Goal: Task Accomplishment & Management: Manage account settings

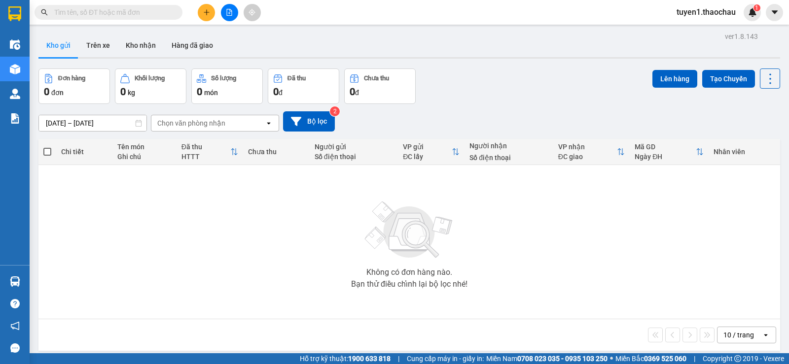
drag, startPoint x: 143, startPoint y: 43, endPoint x: 121, endPoint y: 68, distance: 33.2
click at [143, 45] on button "Kho nhận" at bounding box center [141, 46] width 46 height 24
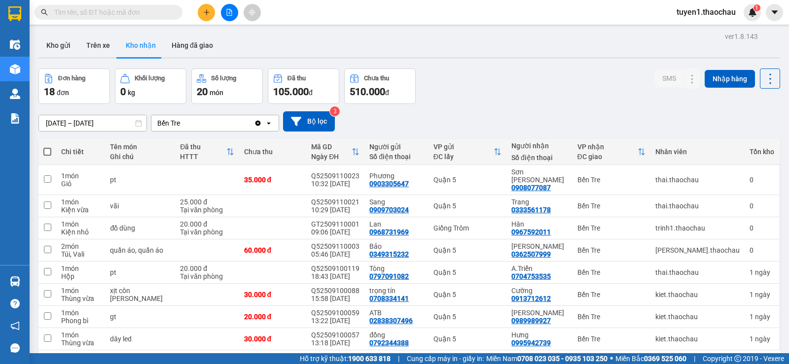
click at [111, 10] on input "text" at bounding box center [112, 12] width 116 height 11
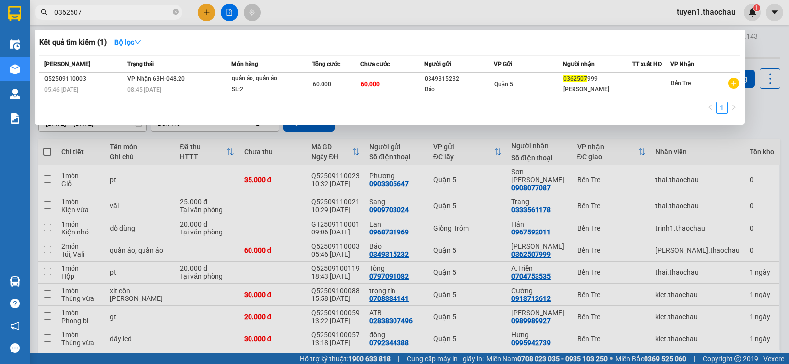
type input "0362507"
drag, startPoint x: 764, startPoint y: 108, endPoint x: 670, endPoint y: 98, distance: 94.8
click at [763, 108] on div at bounding box center [394, 182] width 789 height 364
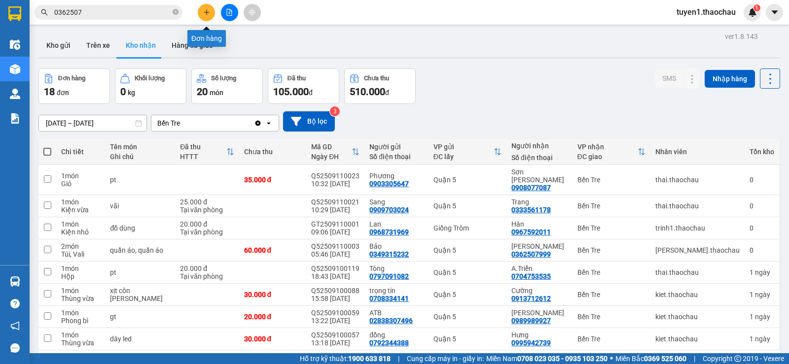
drag, startPoint x: 208, startPoint y: 15, endPoint x: 201, endPoint y: 117, distance: 102.3
click at [207, 15] on icon "plus" at bounding box center [206, 12] width 7 height 7
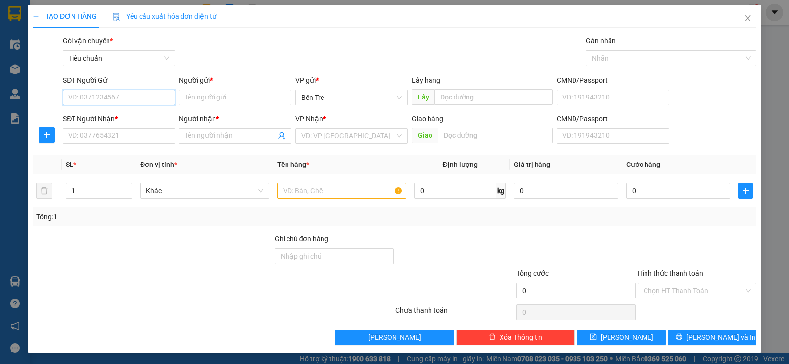
click at [142, 96] on input "SĐT Người Gửi" at bounding box center [119, 98] width 112 height 16
type input "0939743946"
click at [133, 118] on div "0939743946 - Duy Tân" at bounding box center [118, 117] width 100 height 11
type input "Duy Tân"
type input "0939743946"
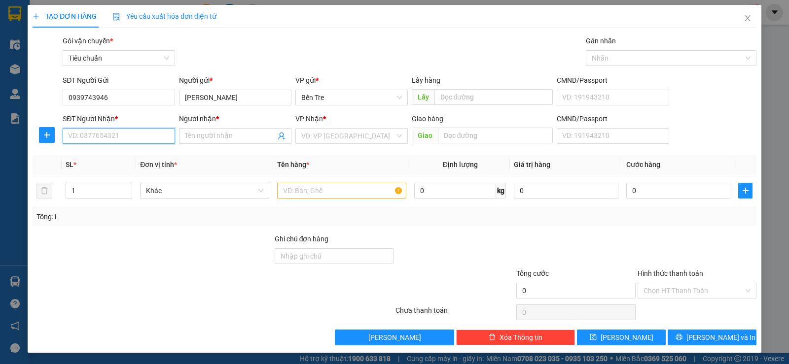
click at [143, 139] on input "SĐT Người Nhận *" at bounding box center [119, 136] width 112 height 16
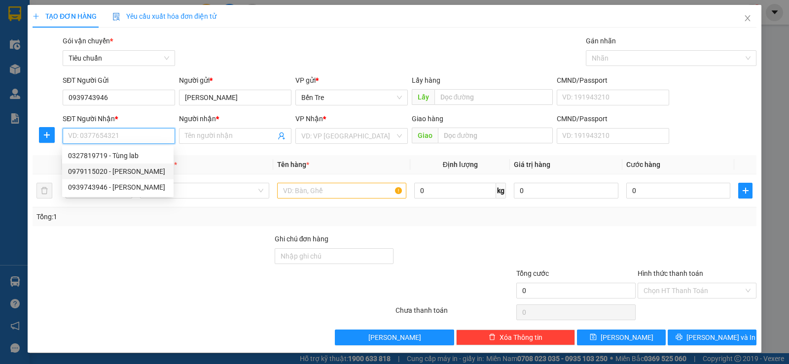
click at [115, 172] on div "0979115020 - Hoa cương" at bounding box center [118, 171] width 100 height 11
type input "0979115020"
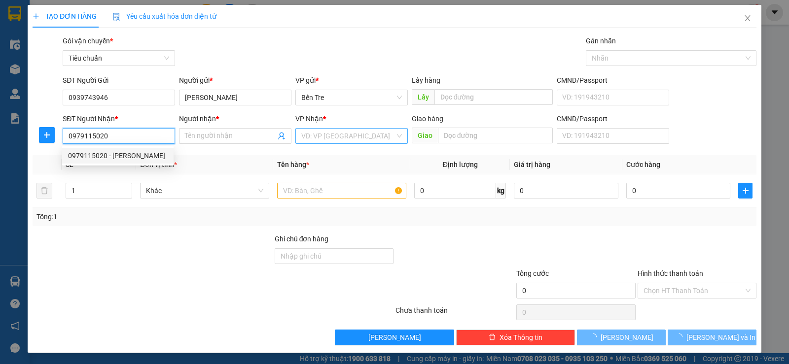
type input "Hoa cương"
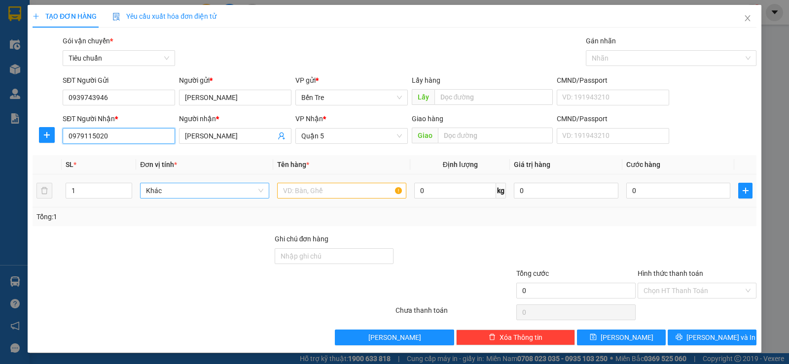
click at [192, 189] on span "Khác" at bounding box center [204, 190] width 117 height 15
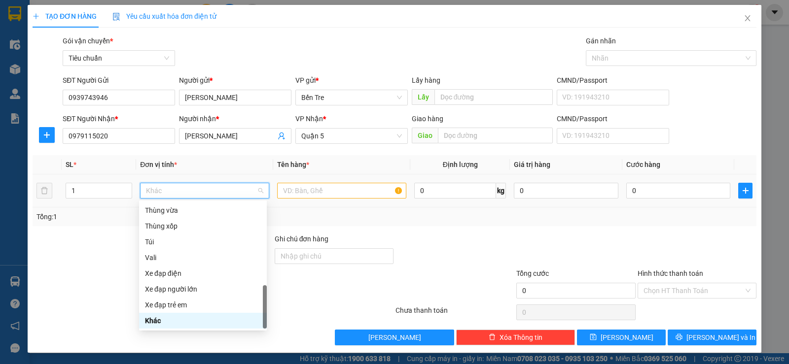
type input "H"
drag, startPoint x: 152, startPoint y: 211, endPoint x: 227, endPoint y: 199, distance: 76.4
click at [153, 211] on div "Hộp" at bounding box center [203, 210] width 116 height 11
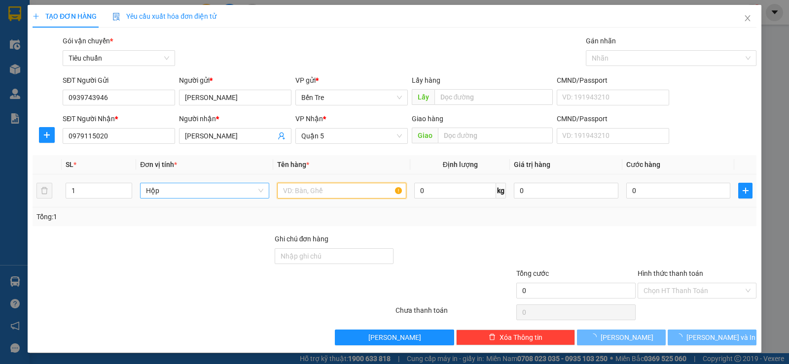
click at [302, 187] on input "text" at bounding box center [341, 191] width 129 height 16
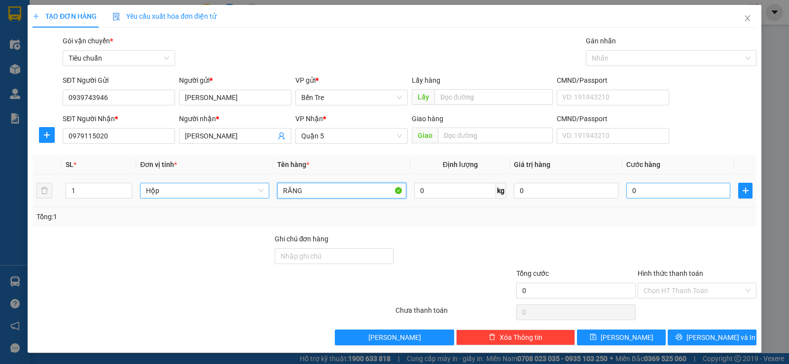
type input "RĂNG"
click at [626, 189] on input "0" at bounding box center [678, 191] width 104 height 16
type input "2"
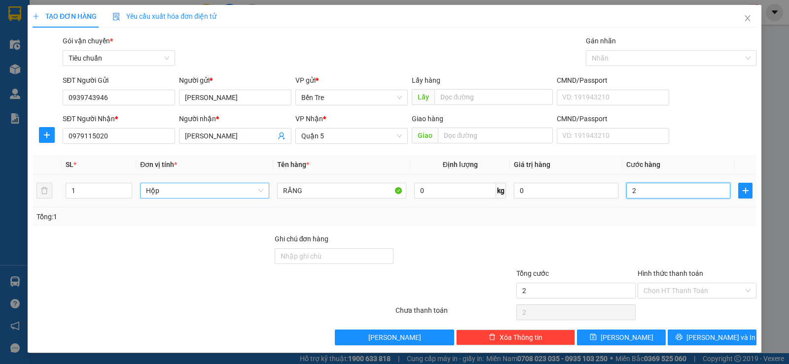
type input "20"
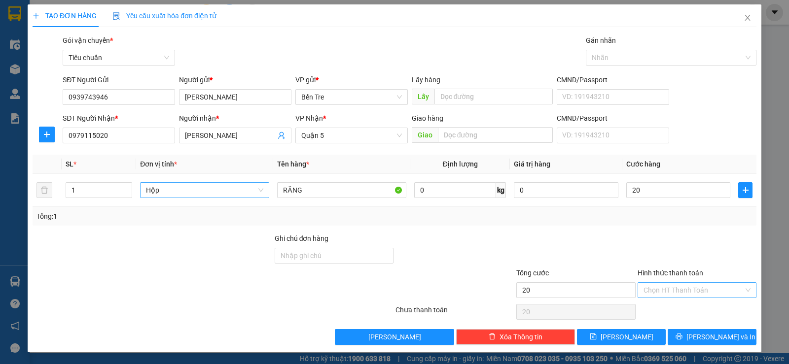
type input "20.000"
click at [689, 294] on input "Hình thức thanh toán" at bounding box center [693, 290] width 100 height 15
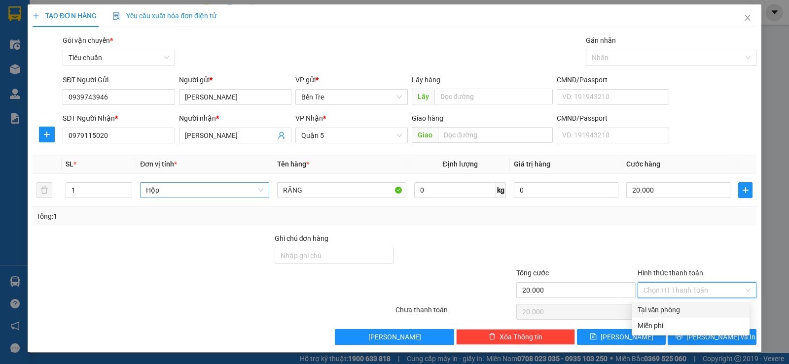
click at [677, 310] on div "Tại văn phòng" at bounding box center [690, 310] width 106 height 11
type input "0"
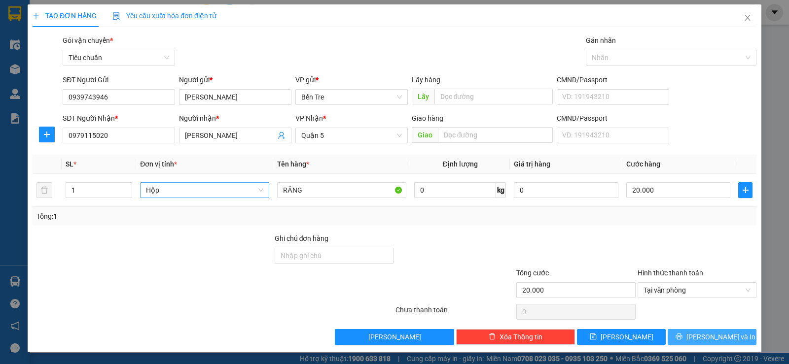
click at [706, 336] on span "Lưu và In" at bounding box center [720, 337] width 69 height 11
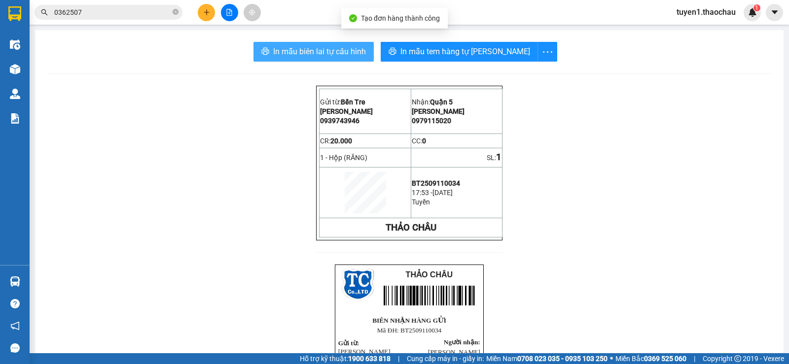
drag, startPoint x: 349, startPoint y: 49, endPoint x: 435, endPoint y: 70, distance: 88.3
click at [350, 50] on span "In mẫu biên lai tự cấu hình" at bounding box center [319, 51] width 93 height 12
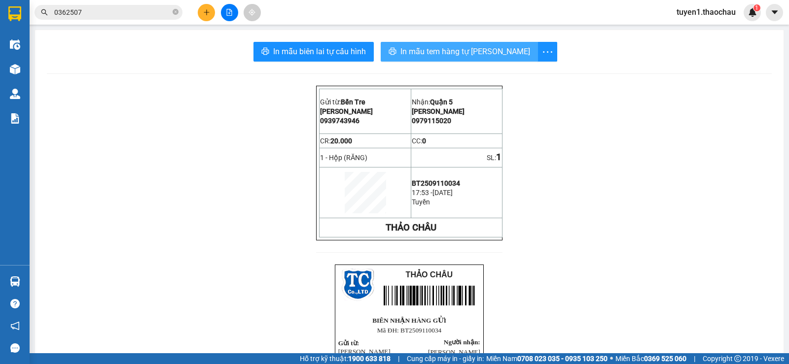
click at [491, 53] on span "In mẫu tem hàng tự cấu hình" at bounding box center [465, 51] width 130 height 12
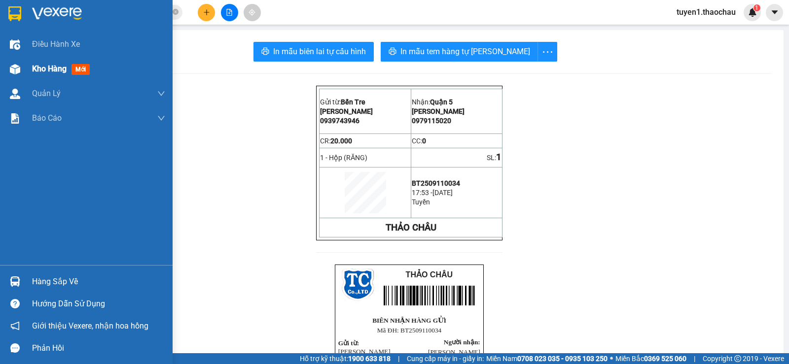
click at [60, 71] on span "Kho hàng" at bounding box center [49, 68] width 35 height 9
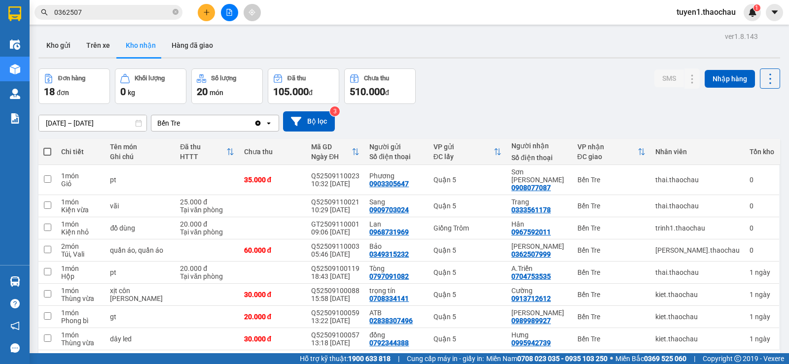
scroll to position [45, 0]
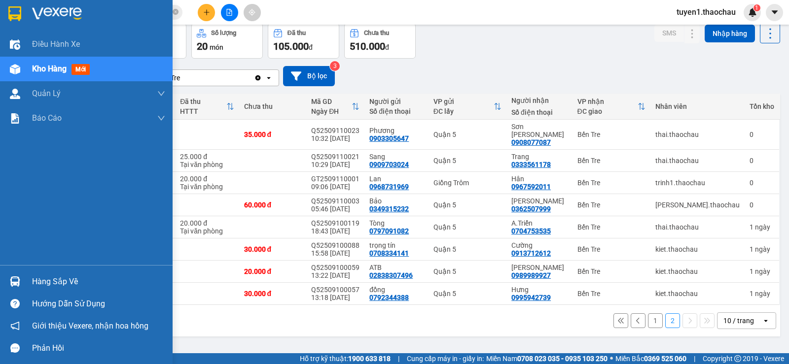
drag, startPoint x: 48, startPoint y: 66, endPoint x: 47, endPoint y: 71, distance: 5.0
click at [48, 66] on span "Kho hàng" at bounding box center [49, 68] width 35 height 9
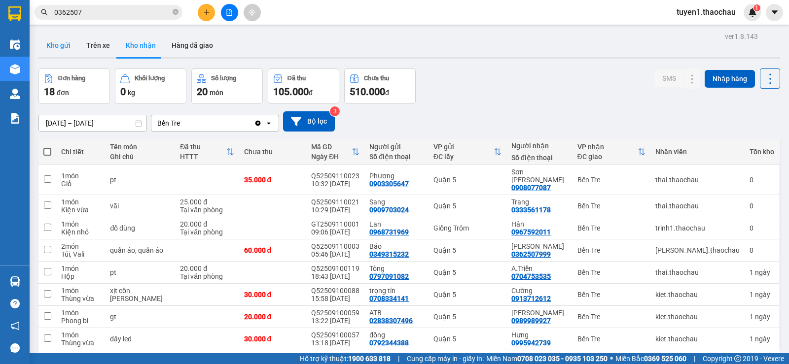
click at [51, 43] on button "Kho gửi" at bounding box center [58, 46] width 40 height 24
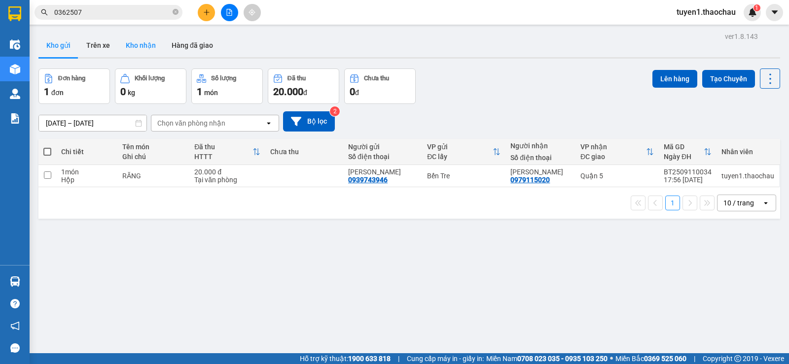
click at [148, 45] on button "Kho nhận" at bounding box center [141, 46] width 46 height 24
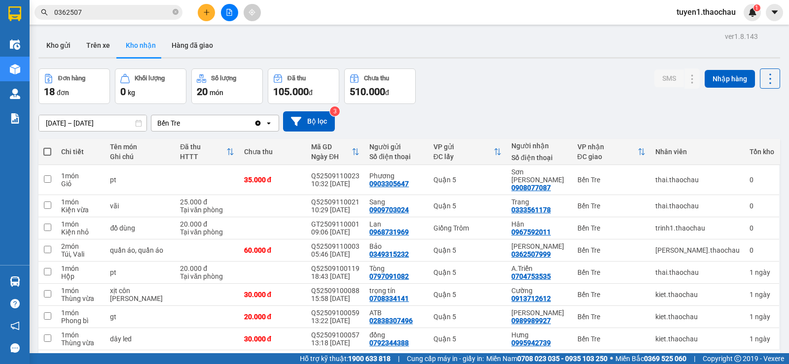
drag, startPoint x: 202, startPoint y: 41, endPoint x: 250, endPoint y: 132, distance: 102.7
click at [201, 43] on button "Hàng đã giao" at bounding box center [192, 46] width 57 height 24
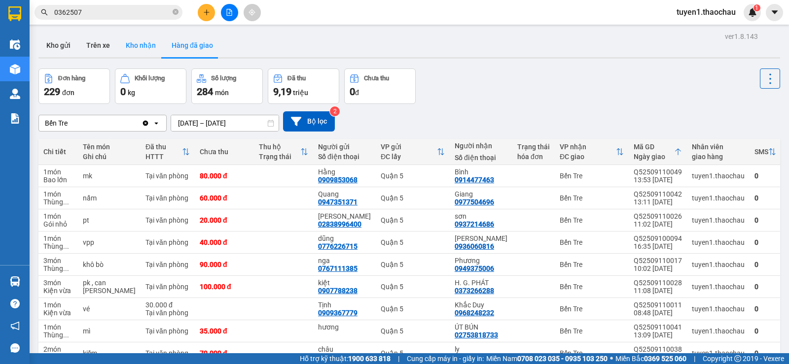
click at [141, 43] on button "Kho nhận" at bounding box center [141, 46] width 46 height 24
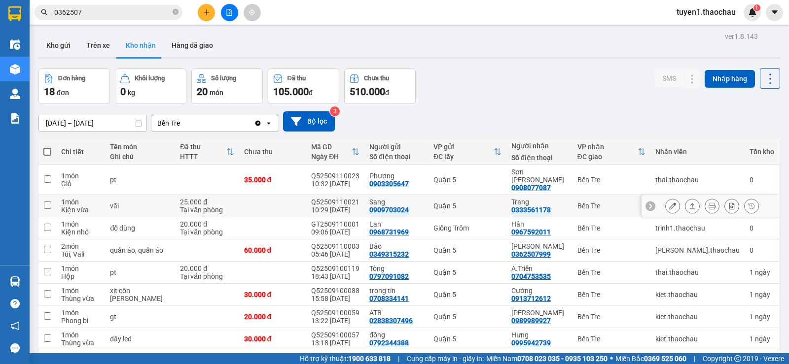
scroll to position [45, 0]
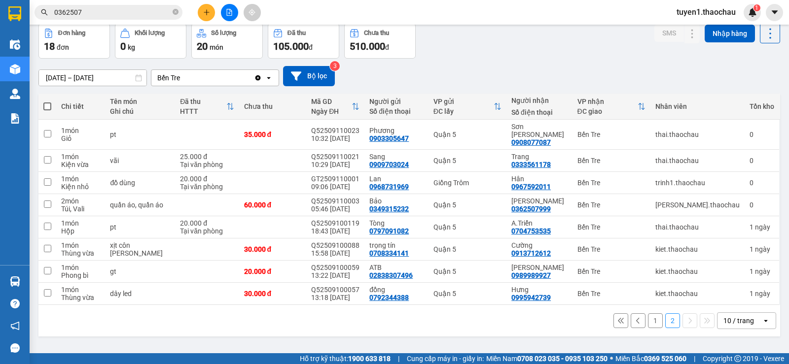
click at [649, 313] on button "1" at bounding box center [655, 320] width 15 height 15
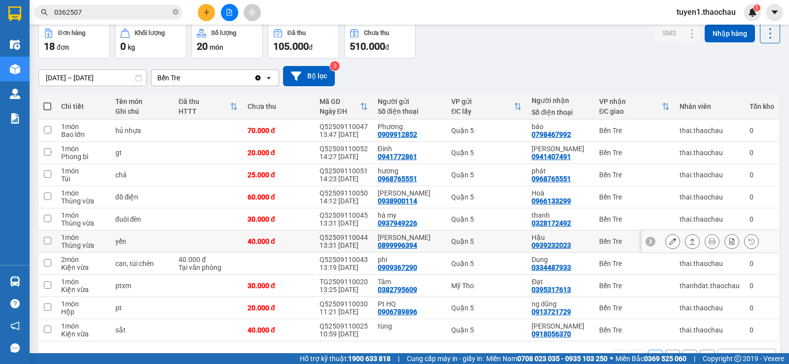
scroll to position [74, 0]
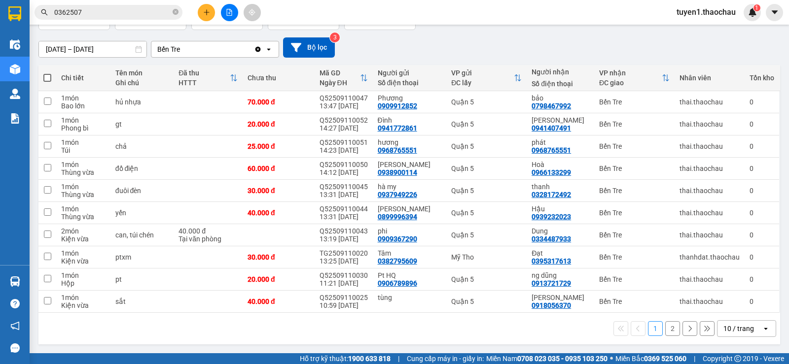
click at [665, 330] on button "2" at bounding box center [672, 328] width 15 height 15
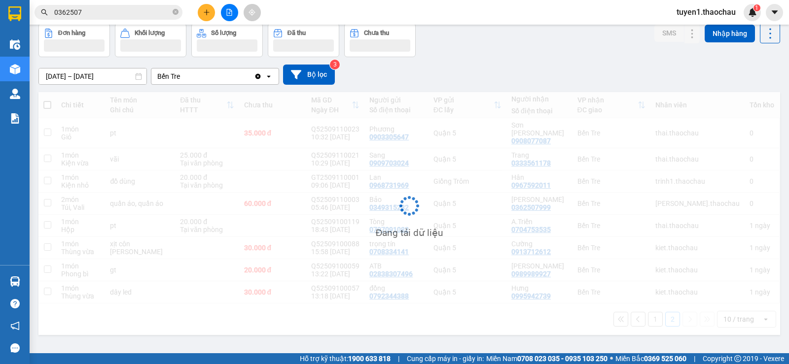
scroll to position [45, 0]
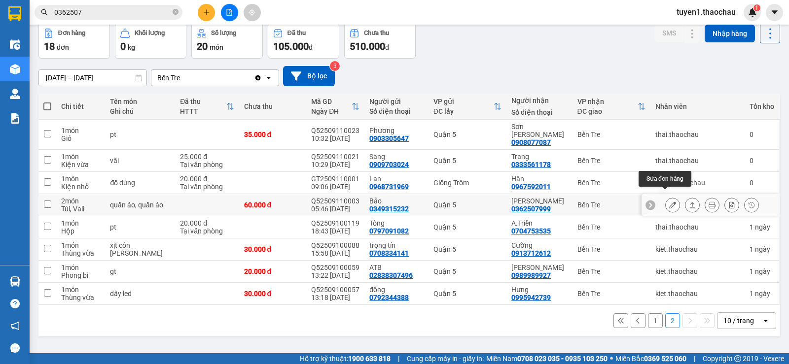
click at [669, 202] on icon at bounding box center [672, 205] width 7 height 7
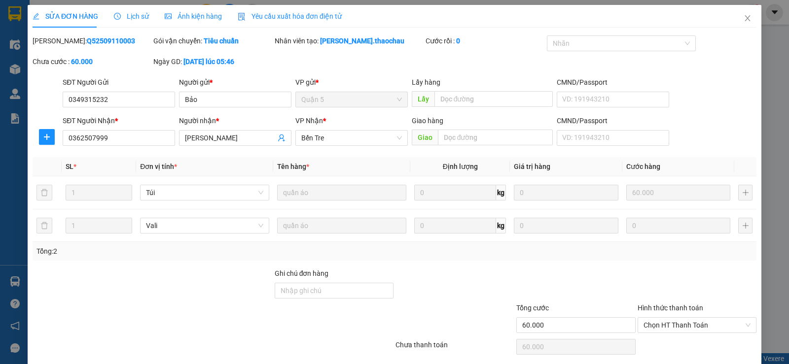
type input "0349315232"
type input "Bảo"
type input "0362507999"
type input "Thanh"
type input "60.000"
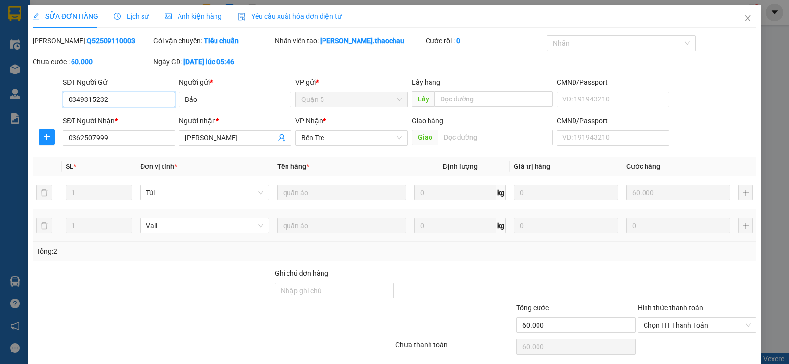
scroll to position [35, 0]
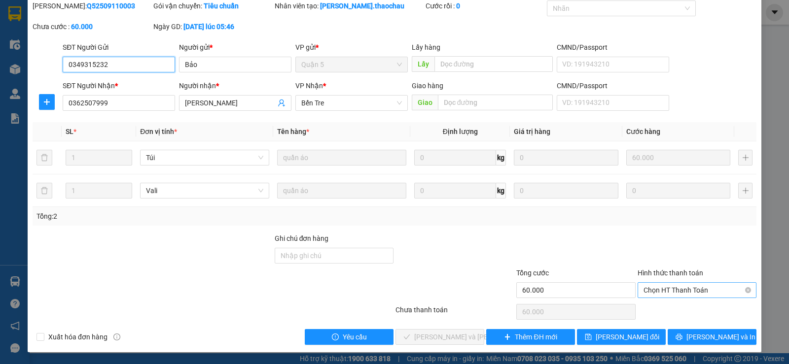
click at [659, 289] on span "Chọn HT Thanh Toán" at bounding box center [696, 290] width 107 height 15
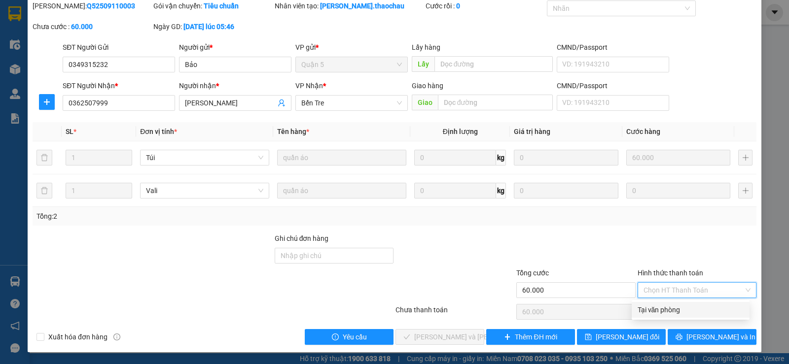
click at [663, 310] on div "Tại văn phòng" at bounding box center [690, 310] width 106 height 11
type input "0"
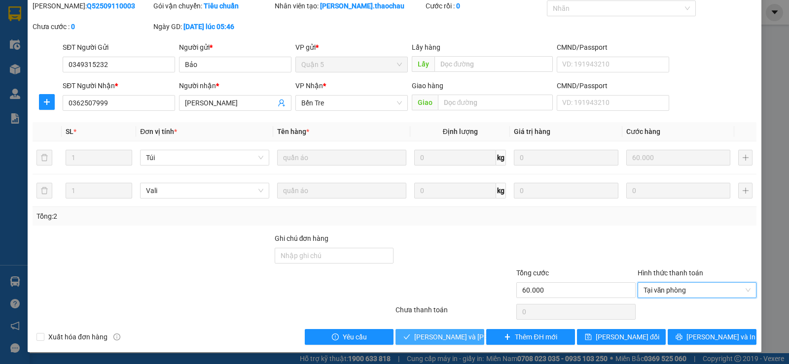
click at [448, 336] on span "Lưu và Giao hàng" at bounding box center [480, 337] width 133 height 11
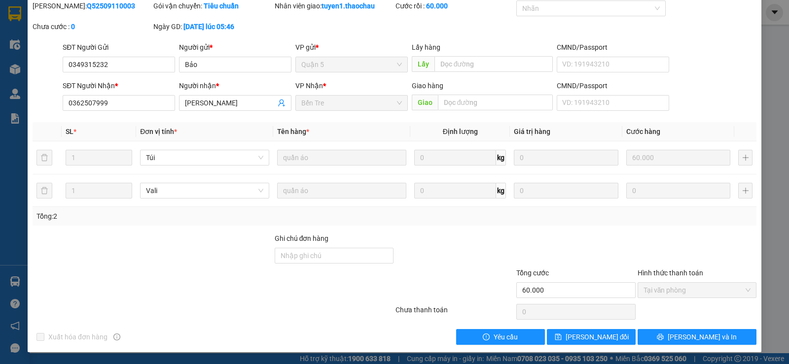
scroll to position [0, 0]
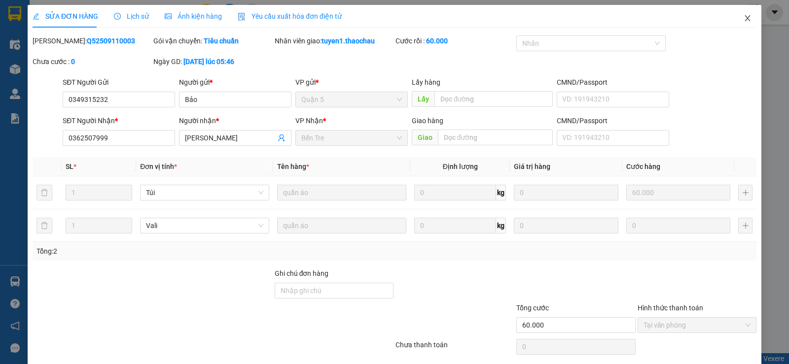
click at [744, 19] on icon "close" at bounding box center [746, 18] width 5 height 6
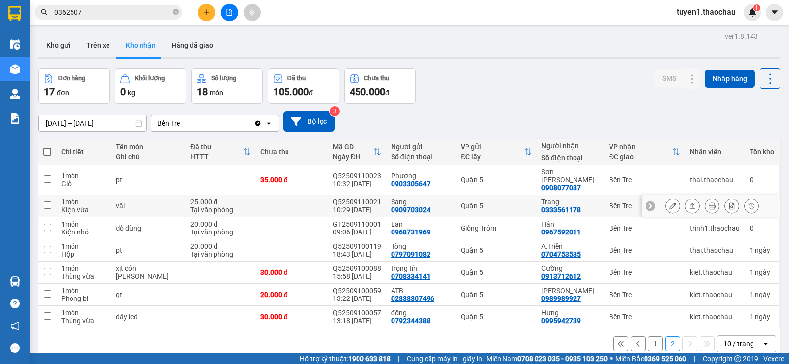
scroll to position [45, 0]
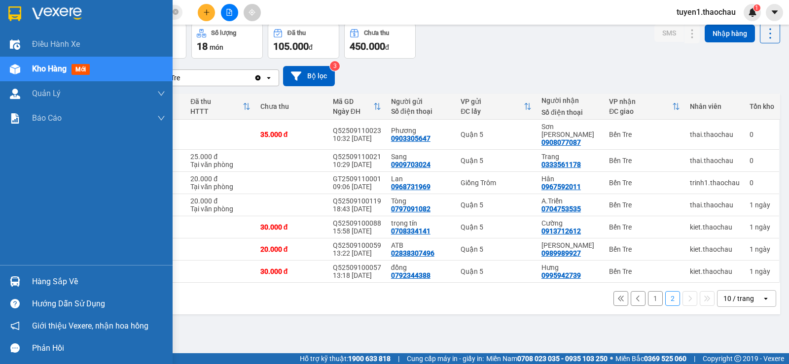
drag, startPoint x: 58, startPoint y: 282, endPoint x: 137, endPoint y: 304, distance: 81.7
click at [58, 283] on div "Hàng sắp về" at bounding box center [98, 282] width 133 height 15
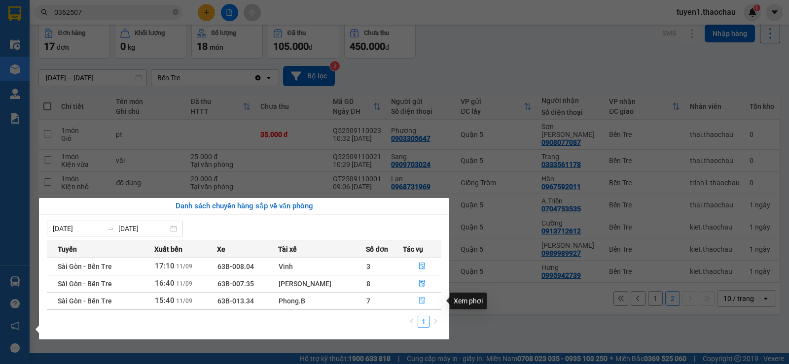
click at [420, 299] on icon "file-done" at bounding box center [422, 301] width 6 height 7
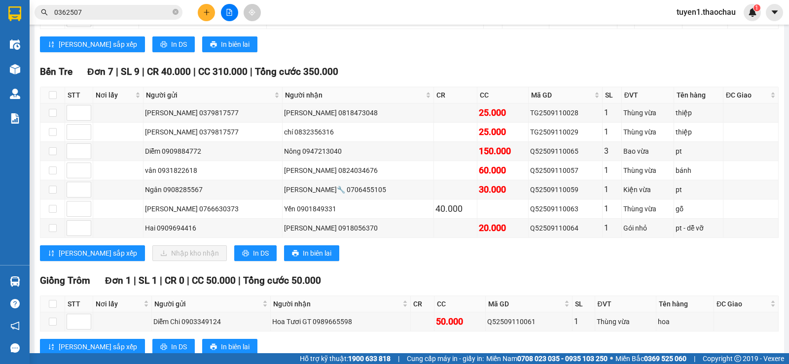
scroll to position [432, 0]
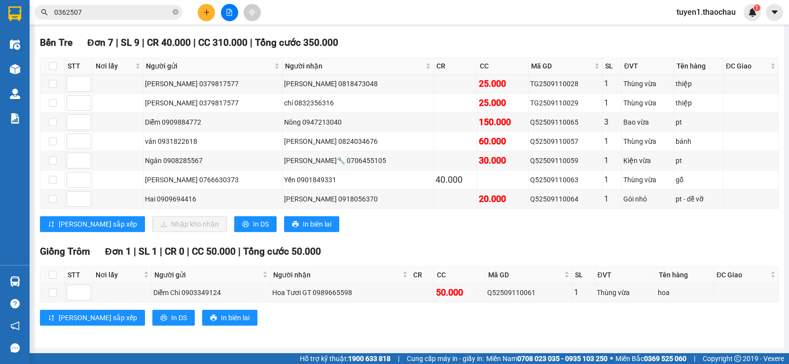
click at [406, 329] on div "Giồng Trôm Đơn 1 | SL 1 | CR 0 | CC 50.000 | Tổng cước 50.000 STT Nơi lấy Người…" at bounding box center [409, 288] width 738 height 89
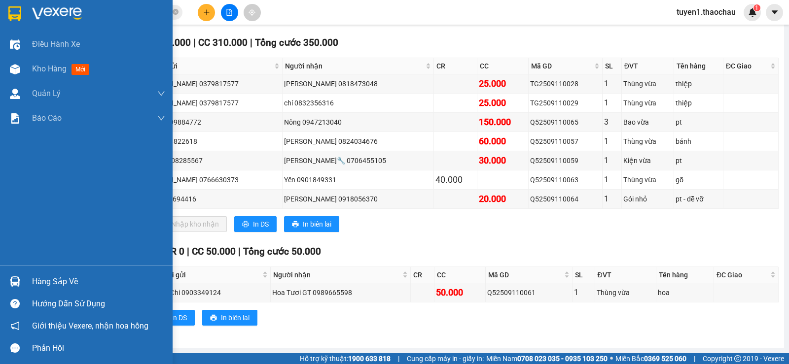
click at [50, 282] on div "Hàng sắp về" at bounding box center [98, 282] width 133 height 15
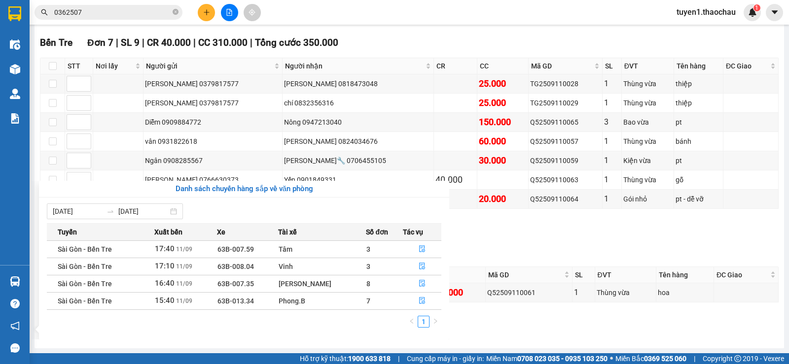
click at [498, 318] on section "Kết quả tìm kiếm ( 1 ) Bộ lọc Mã ĐH Trạng thái Món hàng Tổng cước Chưa cước Ngư…" at bounding box center [394, 182] width 789 height 364
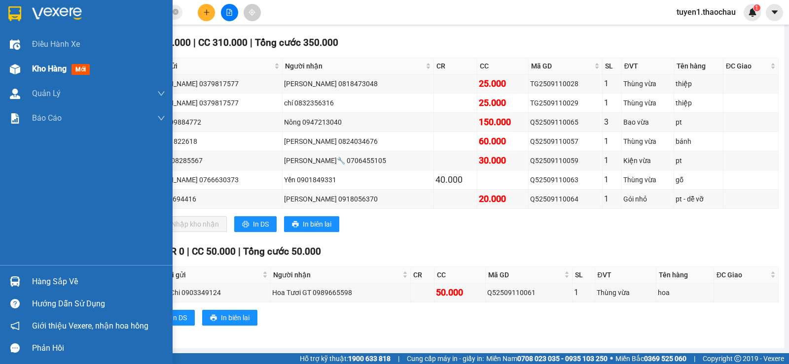
click at [46, 70] on span "Kho hàng" at bounding box center [49, 68] width 35 height 9
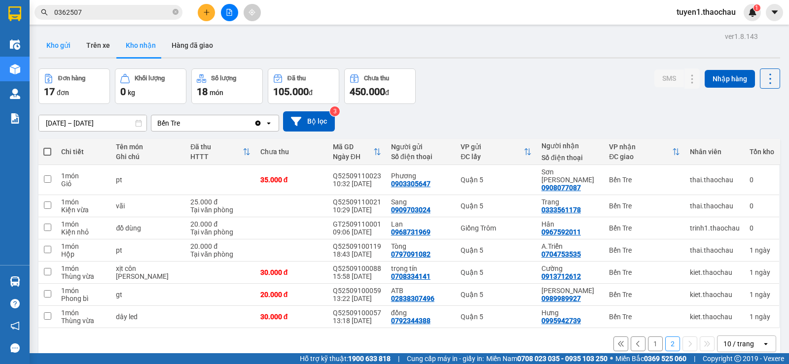
click at [50, 43] on button "Kho gửi" at bounding box center [58, 46] width 40 height 24
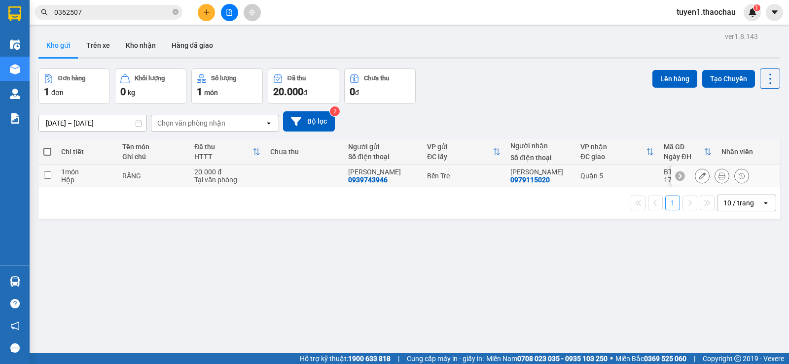
drag, startPoint x: 45, startPoint y: 175, endPoint x: 371, endPoint y: 157, distance: 326.8
click at [61, 175] on tr "1 món Hộp RĂNG 20.000 đ Tại văn phòng Duy Tân 0939743946 Bến Tre Hoa cương 0979…" at bounding box center [408, 176] width 741 height 22
checkbox input "true"
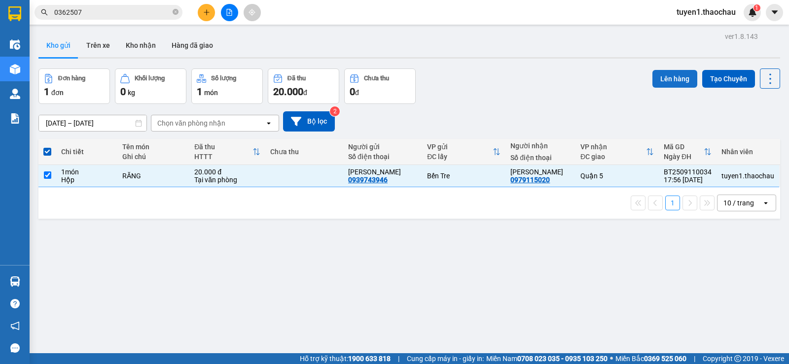
drag, startPoint x: 666, startPoint y: 79, endPoint x: 661, endPoint y: 78, distance: 5.4
click at [664, 78] on button "Lên hàng" at bounding box center [674, 79] width 45 height 18
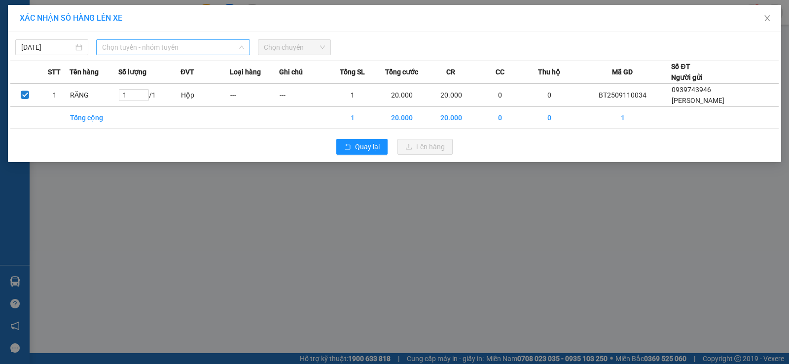
click at [148, 45] on span "Chọn tuyến - nhóm tuyến" at bounding box center [173, 47] width 142 height 15
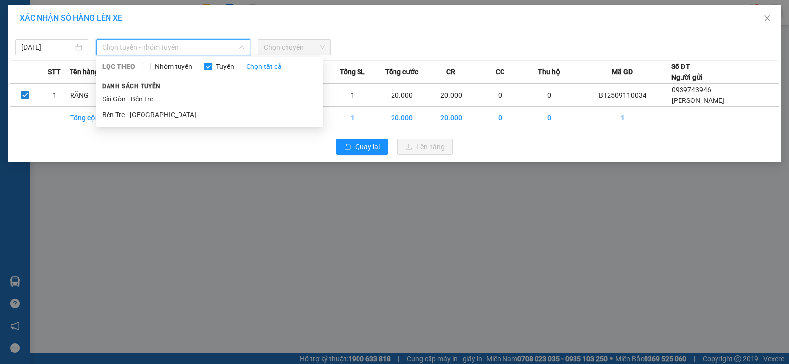
drag, startPoint x: 124, startPoint y: 114, endPoint x: 137, endPoint y: 109, distance: 13.6
click at [129, 112] on li "Bến Tre - Sài Gòn" at bounding box center [209, 115] width 227 height 16
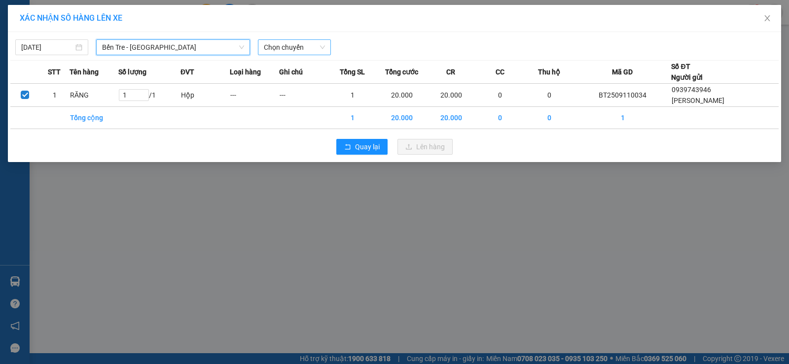
click at [321, 47] on span "Chọn chuyến" at bounding box center [294, 47] width 61 height 15
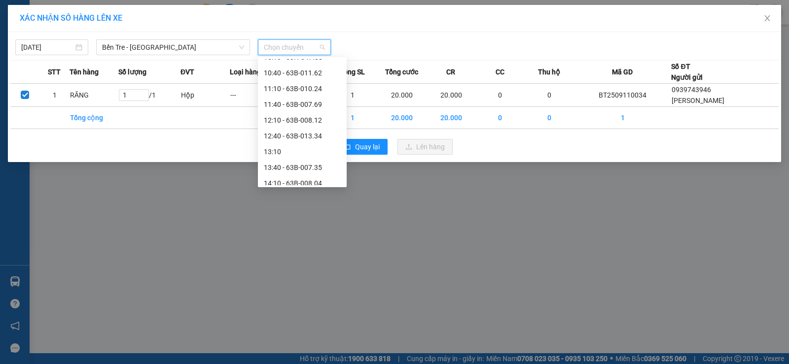
scroll to position [363, 0]
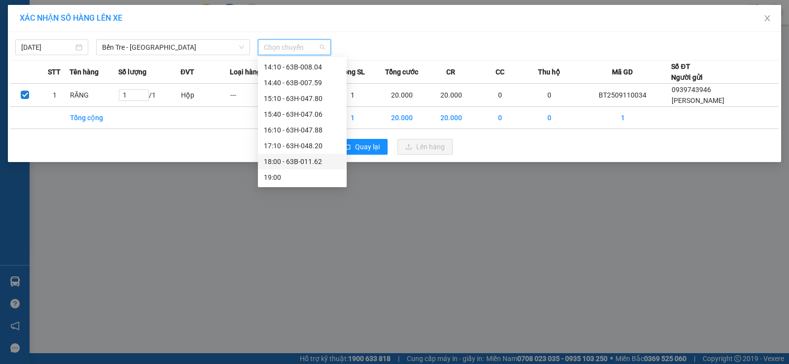
click at [275, 159] on div "18:00 - 63B-011.62" at bounding box center [302, 161] width 77 height 11
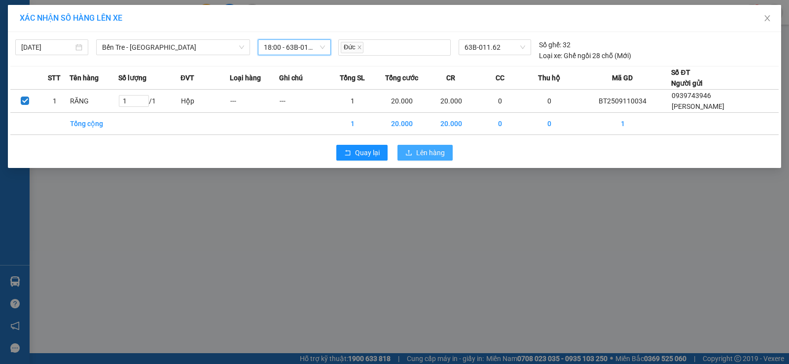
click at [440, 151] on span "Lên hàng" at bounding box center [430, 152] width 29 height 11
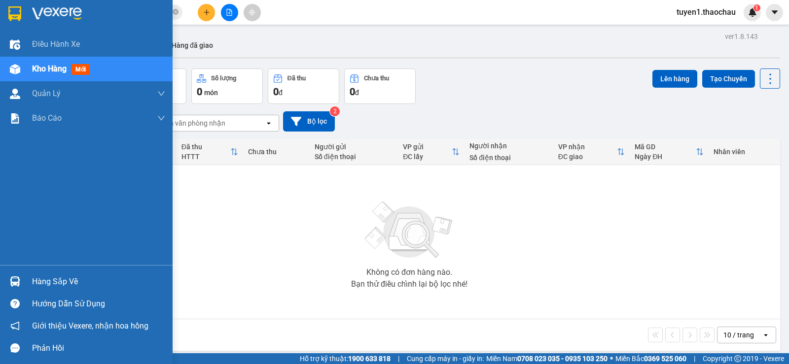
click at [56, 283] on div "Hàng sắp về" at bounding box center [98, 282] width 133 height 15
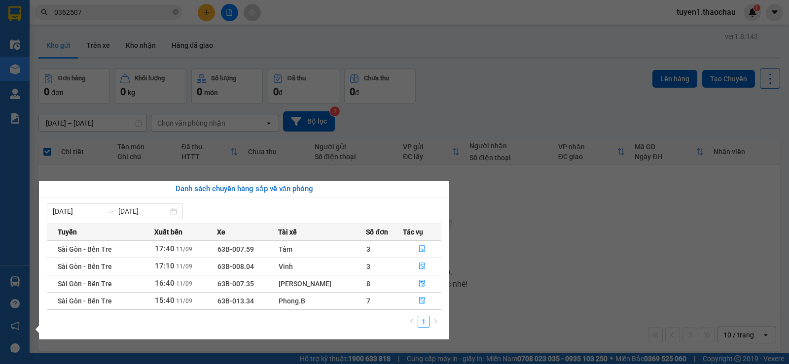
click at [502, 325] on section "Kết quả tìm kiếm ( 1 ) Bộ lọc Mã ĐH Trạng thái Món hàng Tổng cước Chưa cước Ngư…" at bounding box center [394, 182] width 789 height 364
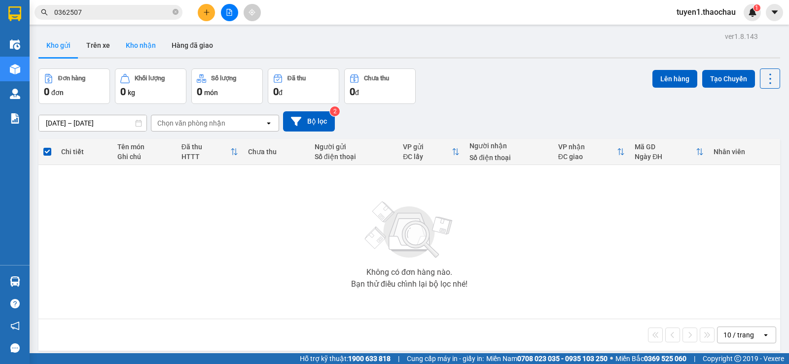
click at [149, 44] on button "Kho nhận" at bounding box center [141, 46] width 46 height 24
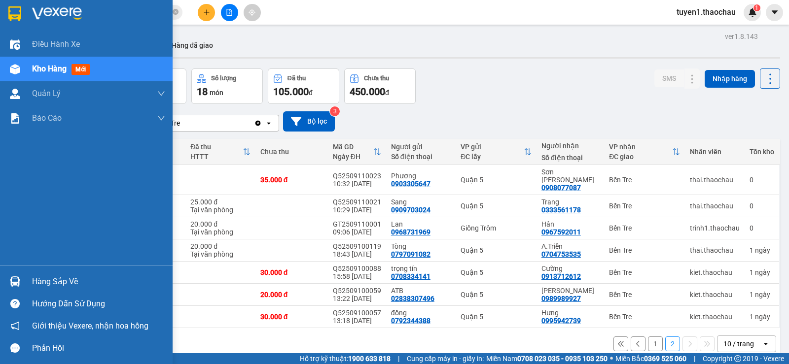
drag, startPoint x: 37, startPoint y: 283, endPoint x: 69, endPoint y: 287, distance: 31.3
click at [39, 283] on div "Hàng sắp về" at bounding box center [98, 282] width 133 height 15
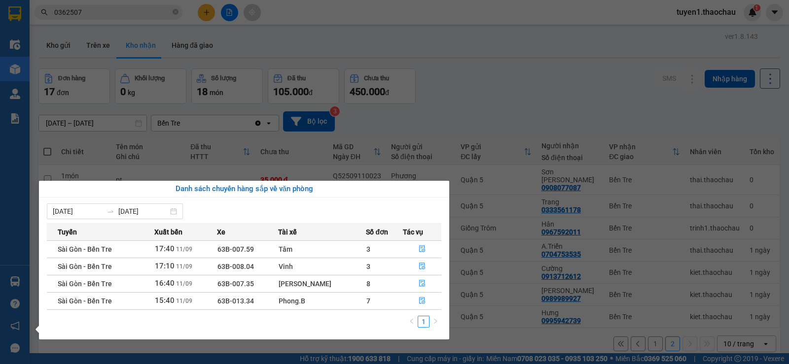
drag, startPoint x: 502, startPoint y: 333, endPoint x: 508, endPoint y: 321, distance: 13.7
click at [503, 333] on section "Kết quả tìm kiếm ( 1 ) Bộ lọc Mã ĐH Trạng thái Món hàng Tổng cước Chưa cước Ngư…" at bounding box center [394, 182] width 789 height 364
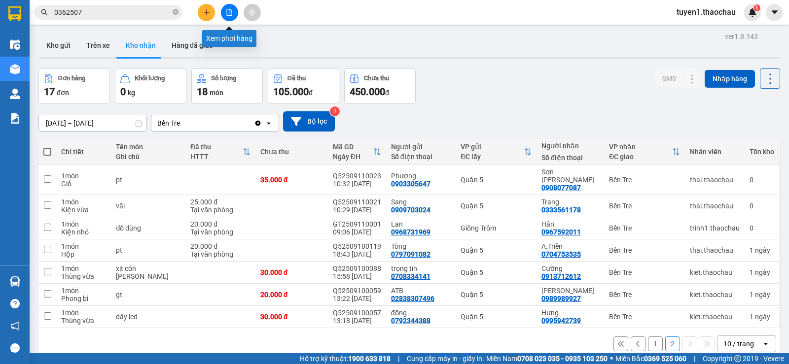
click at [230, 15] on icon "file-add" at bounding box center [229, 12] width 7 height 7
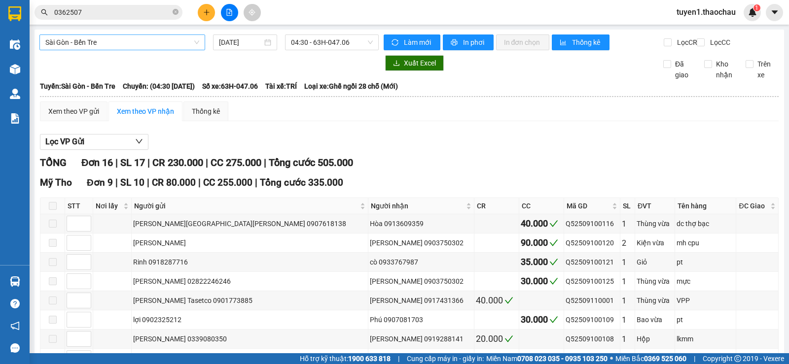
click at [192, 40] on span "Sài Gòn - Bến Tre" at bounding box center [122, 42] width 154 height 15
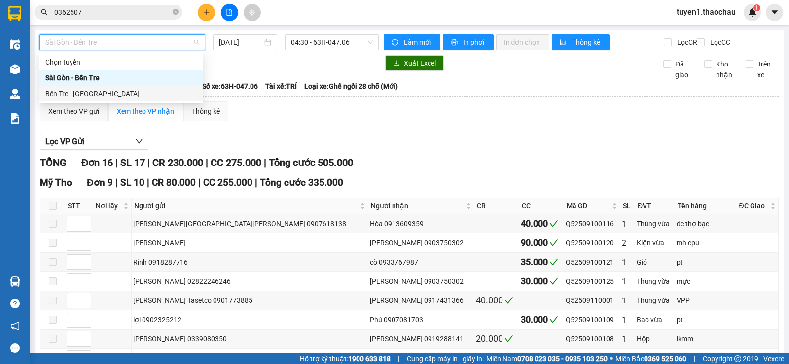
click at [94, 93] on div "Bến Tre - Sài Gòn" at bounding box center [121, 93] width 152 height 11
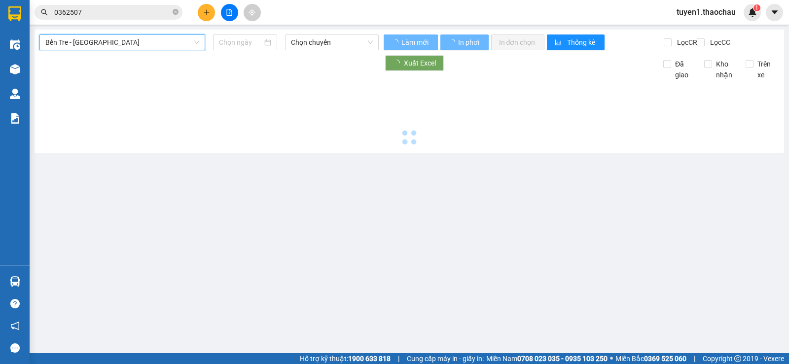
type input "11/09/2025"
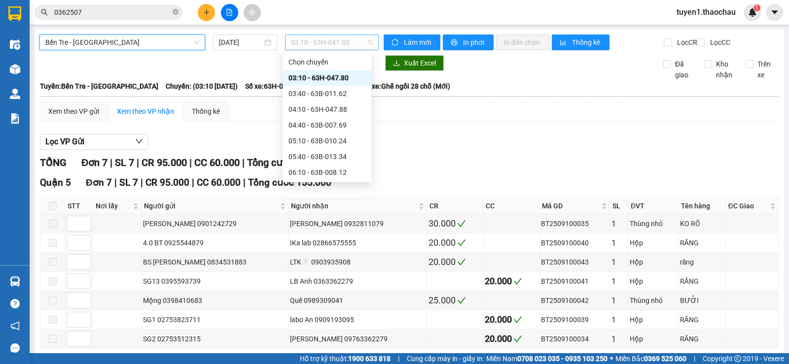
click at [366, 40] on span "03:10 - 63H-047.80" at bounding box center [331, 42] width 81 height 15
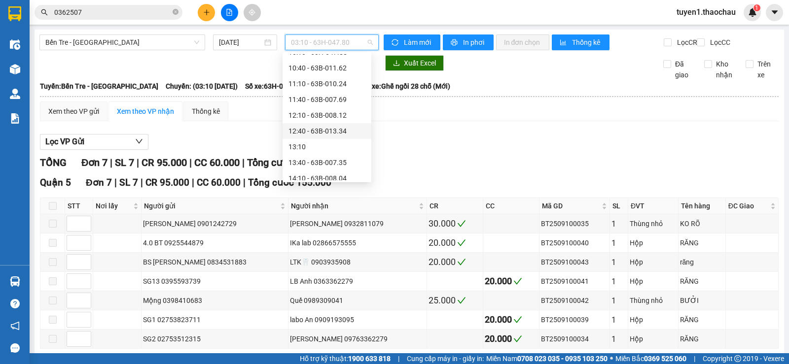
scroll to position [363, 0]
click at [304, 141] on div "17:10 - 63H-048.20" at bounding box center [326, 141] width 77 height 11
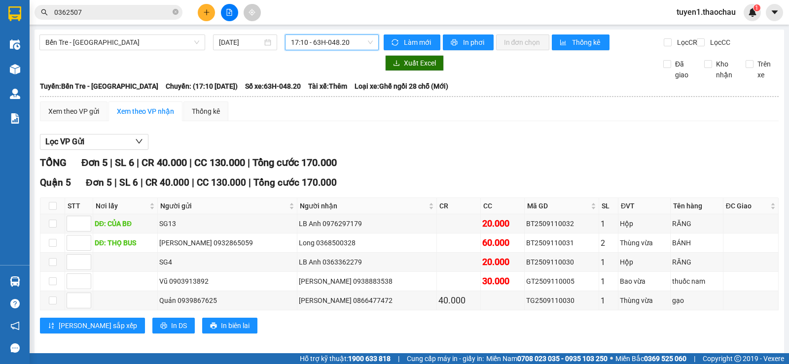
scroll to position [16, 0]
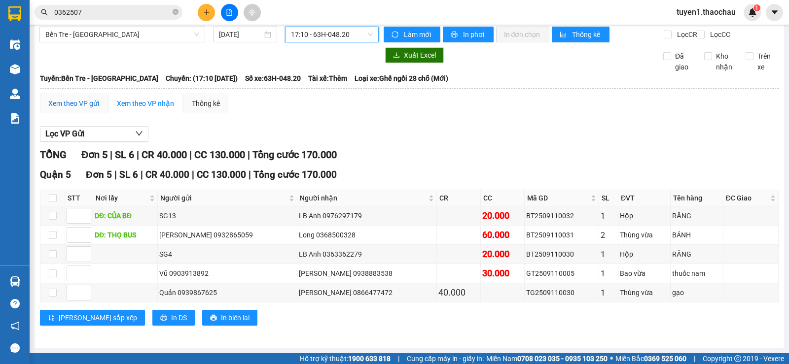
click at [59, 102] on div "Xem theo VP gửi" at bounding box center [73, 103] width 51 height 11
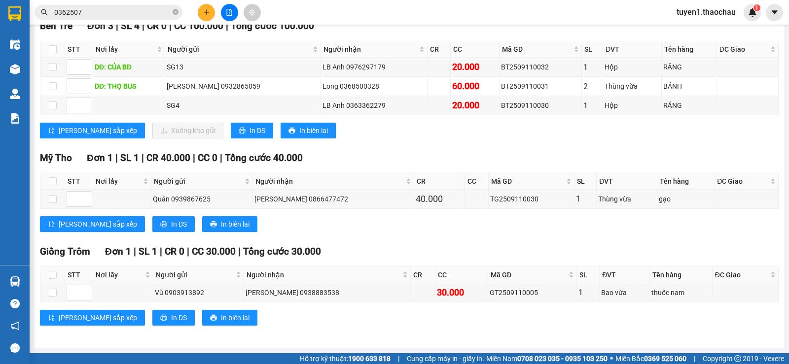
scroll to position [135, 0]
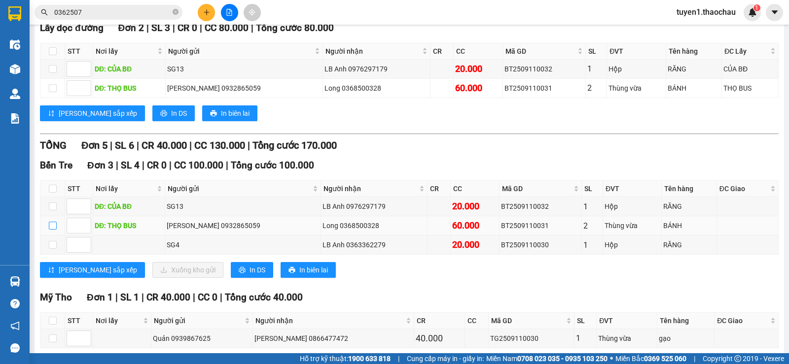
drag, startPoint x: 53, startPoint y: 233, endPoint x: 101, endPoint y: 234, distance: 47.3
click at [54, 230] on input "checkbox" at bounding box center [53, 226] width 8 height 8
checkbox input "true"
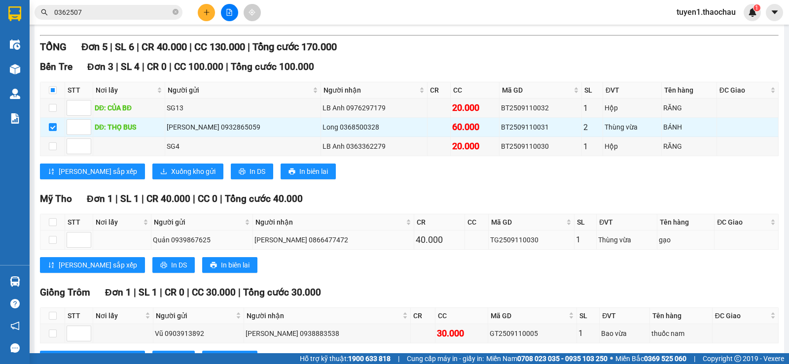
scroll to position [282, 0]
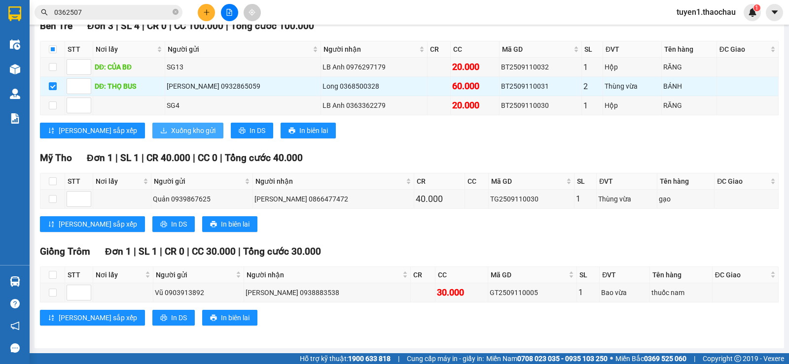
click at [171, 129] on span "Xuống kho gửi" at bounding box center [193, 130] width 44 height 11
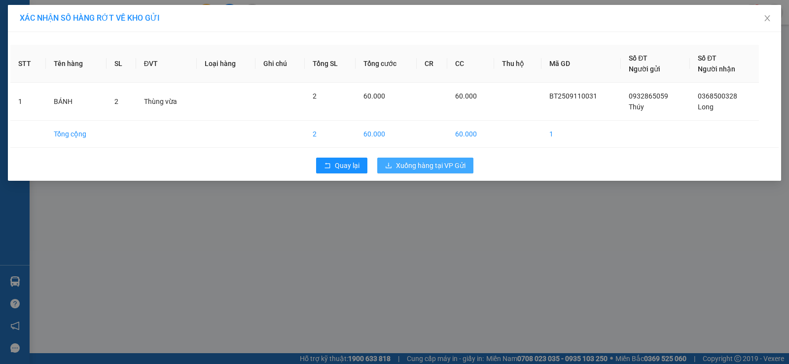
click at [455, 166] on span "Xuống hàng tại VP Gửi" at bounding box center [430, 165] width 69 height 11
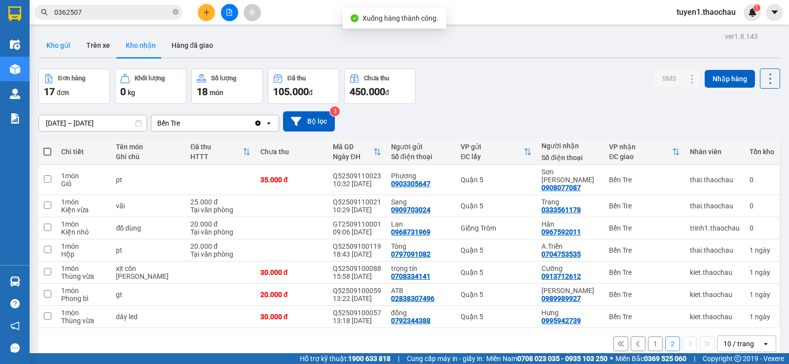
click at [60, 46] on button "Kho gửi" at bounding box center [58, 46] width 40 height 24
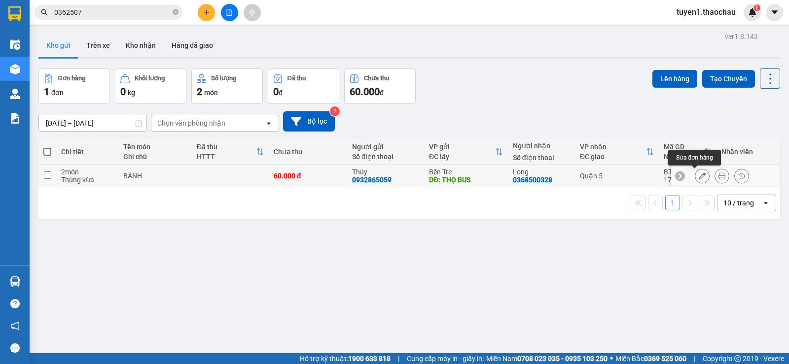
click at [698, 177] on icon at bounding box center [701, 176] width 7 height 7
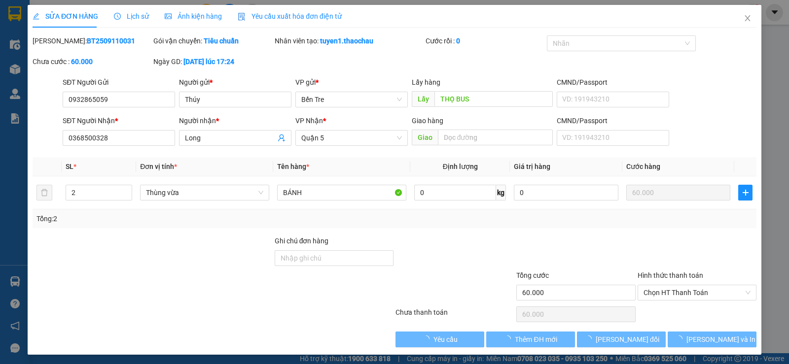
type input "0932865059"
type input "Thúy"
type input "THỌ BUS"
type input "0368500328"
type input "Long"
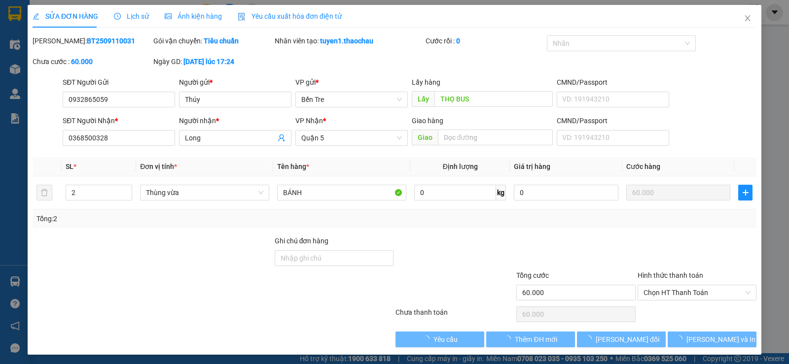
type input "60.000"
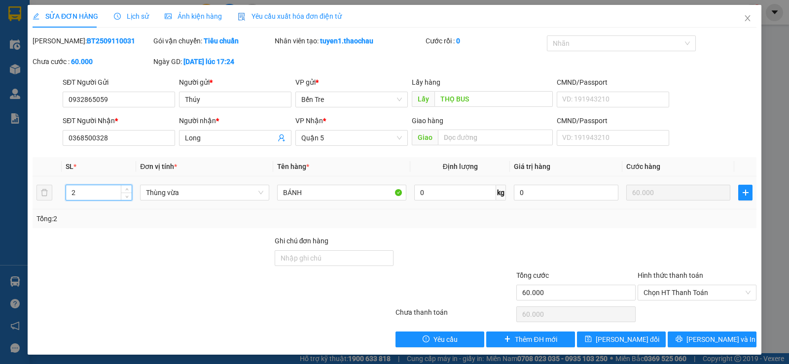
click at [77, 190] on input "2" at bounding box center [99, 192] width 66 height 15
click at [738, 198] on button "button" at bounding box center [745, 193] width 14 height 16
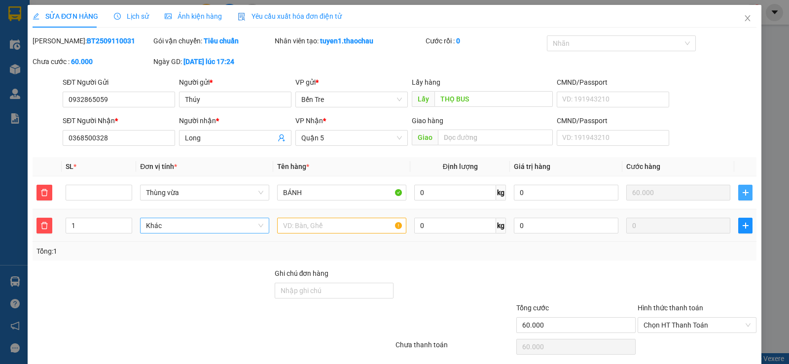
click at [176, 228] on span "Khác" at bounding box center [204, 225] width 117 height 15
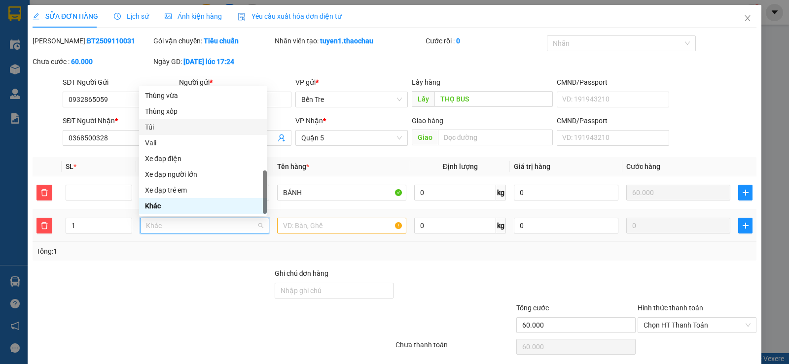
click at [152, 128] on div "Túi" at bounding box center [203, 127] width 116 height 11
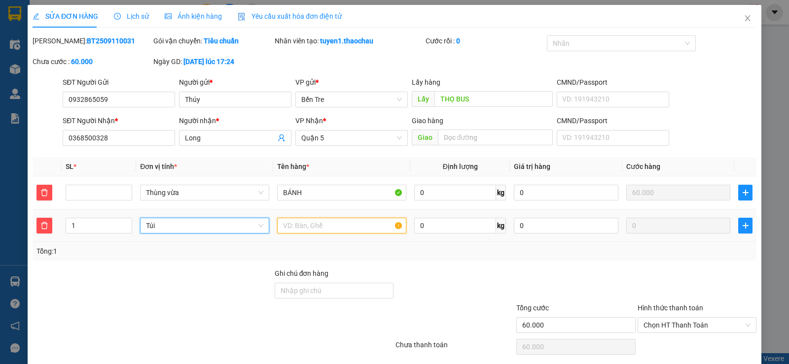
click at [293, 222] on input "text" at bounding box center [341, 226] width 129 height 16
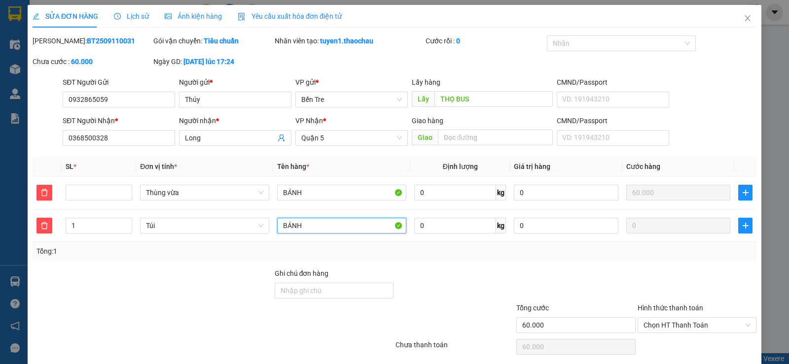
scroll to position [35, 0]
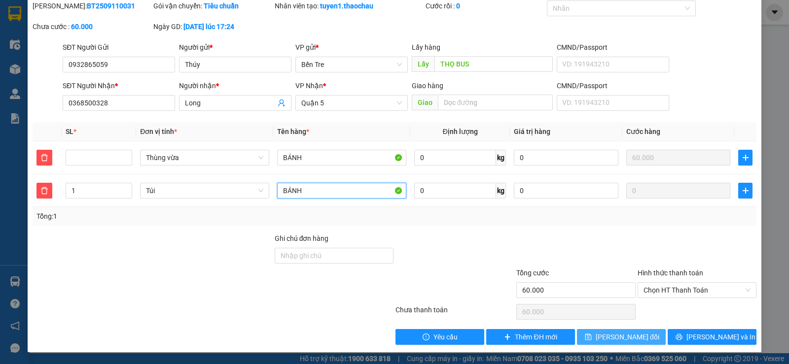
type input "BÁNH"
drag, startPoint x: 625, startPoint y: 334, endPoint x: 696, endPoint y: 319, distance: 72.9
click at [626, 334] on span "Lưu thay đổi" at bounding box center [627, 337] width 64 height 11
click at [620, 337] on span "Lưu thay đổi" at bounding box center [627, 337] width 64 height 11
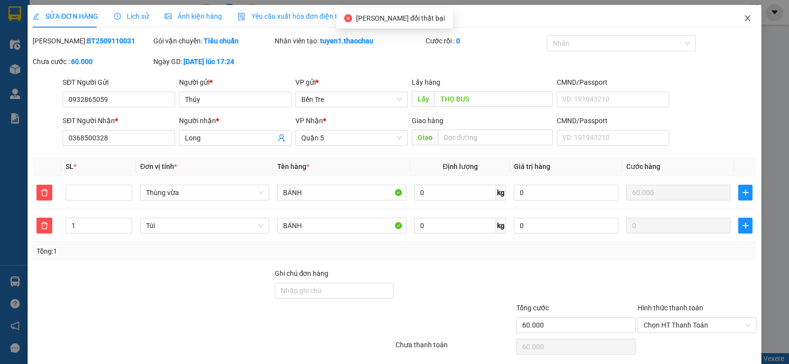
click at [743, 18] on icon "close" at bounding box center [747, 18] width 8 height 8
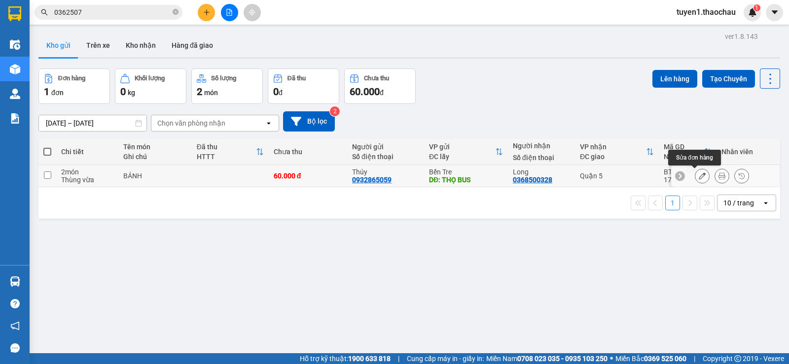
drag, startPoint x: 692, startPoint y: 176, endPoint x: 485, endPoint y: 209, distance: 209.1
click at [626, 183] on tr "2 món Thùng vừa BÁNH 60.000 đ Thúy 0932865059 Bến Tre DĐ: THỌ BUS Long 03685003…" at bounding box center [408, 176] width 741 height 22
checkbox input "true"
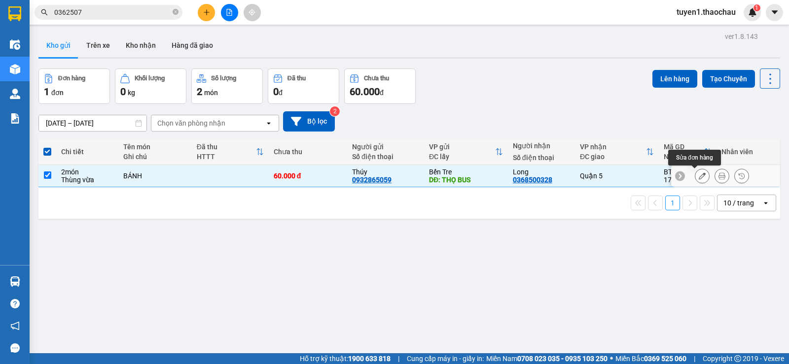
click at [698, 177] on icon at bounding box center [701, 176] width 7 height 7
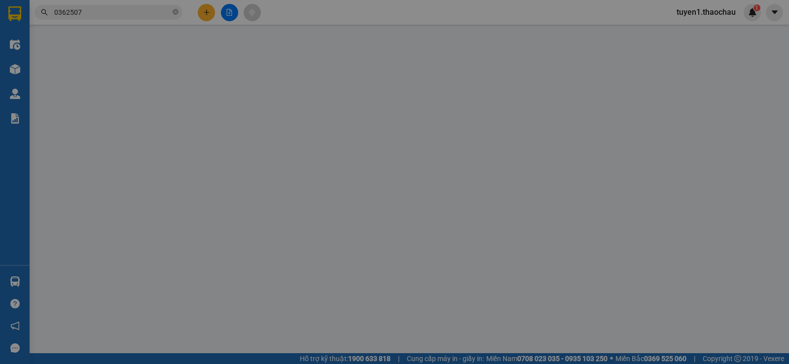
type input "0932865059"
type input "Thúy"
type input "THỌ BUS"
type input "0368500328"
type input "Long"
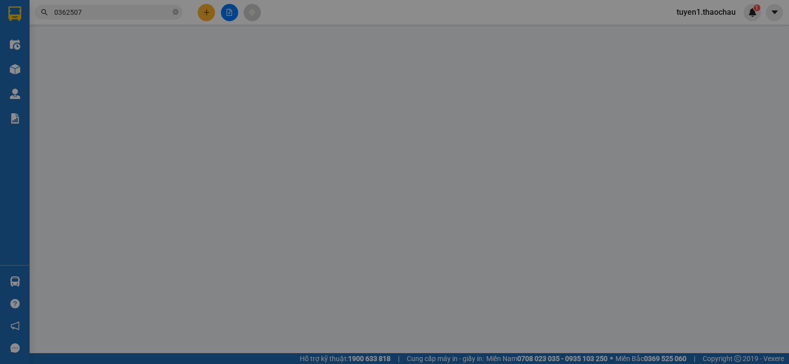
type input "60.000"
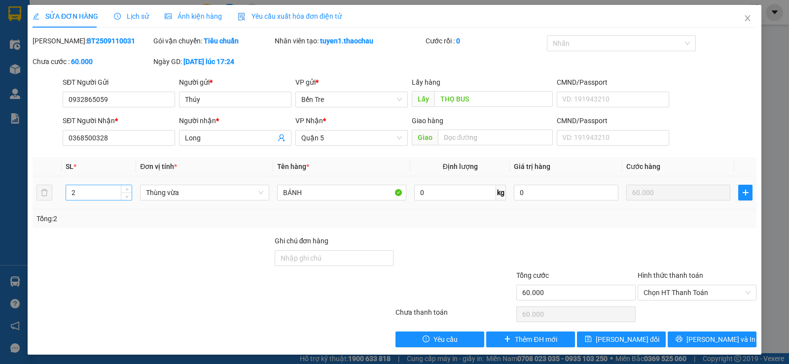
click at [77, 193] on input "2" at bounding box center [99, 192] width 66 height 15
type input "1"
drag, startPoint x: 739, startPoint y: 195, endPoint x: 685, endPoint y: 207, distance: 55.4
click at [741, 195] on icon "plus" at bounding box center [745, 193] width 8 height 8
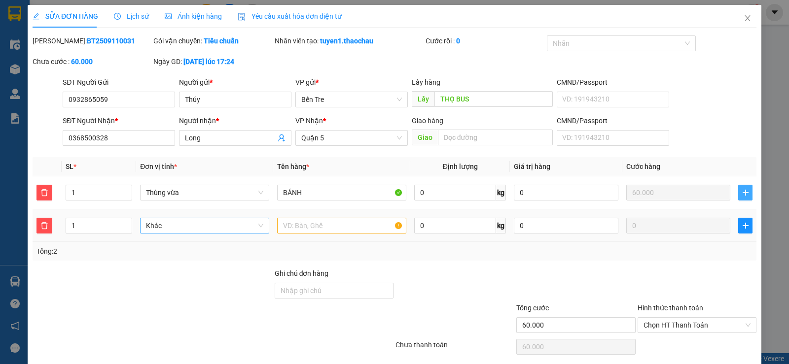
click at [178, 231] on span "Khác" at bounding box center [204, 225] width 117 height 15
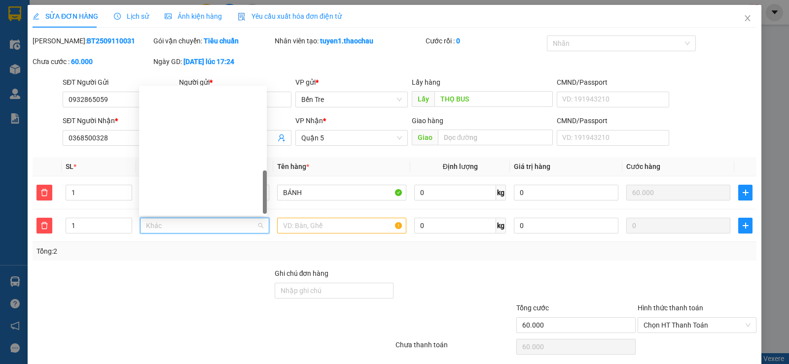
scroll to position [308, 0]
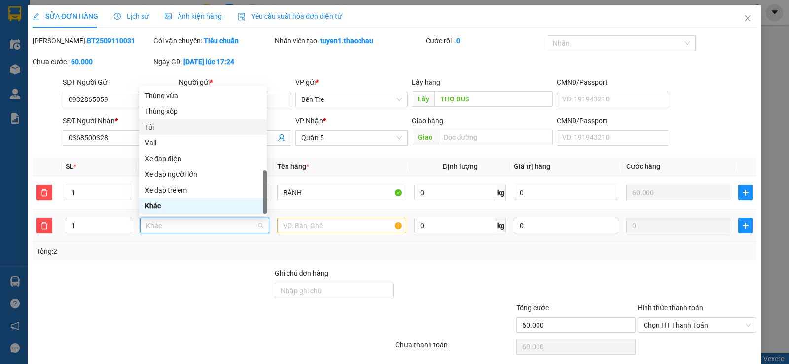
click at [152, 127] on div "Túi" at bounding box center [203, 127] width 116 height 11
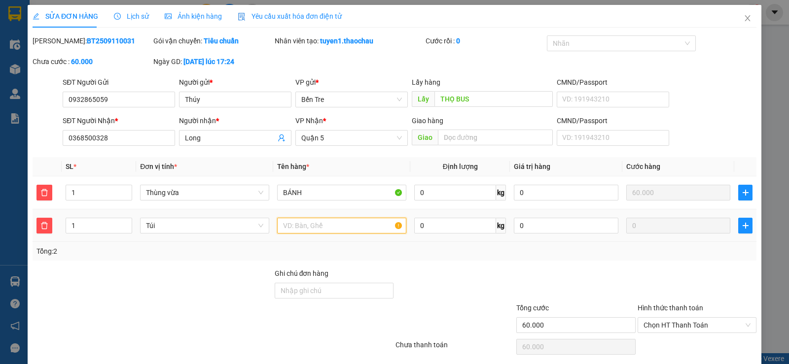
click at [307, 224] on input "text" at bounding box center [341, 226] width 129 height 16
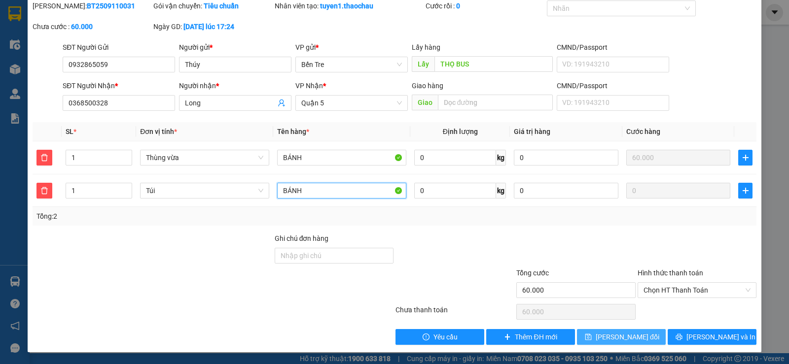
type input "BÁNH"
click at [631, 336] on span "Lưu thay đổi" at bounding box center [627, 337] width 64 height 11
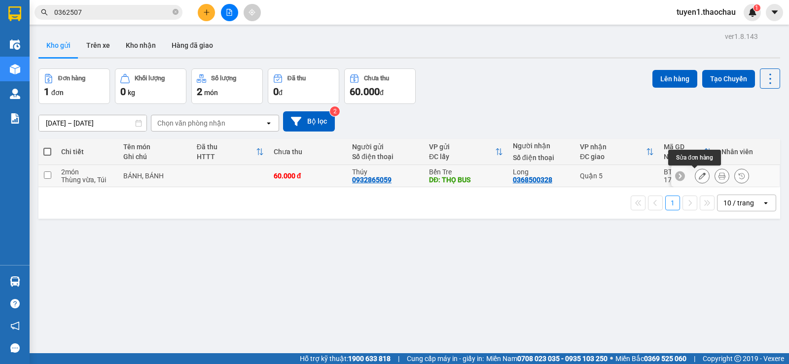
click at [698, 175] on icon at bounding box center [701, 176] width 7 height 7
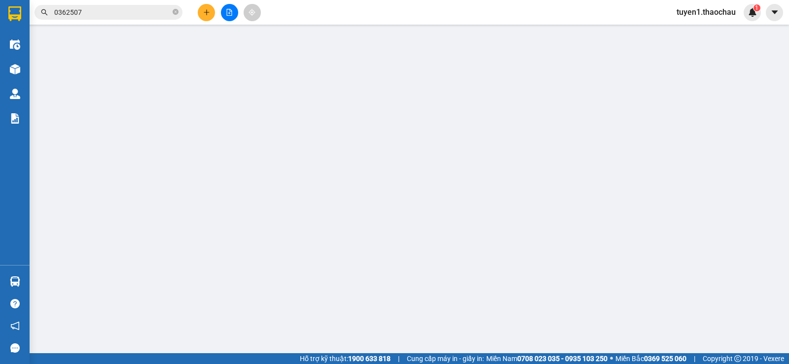
type input "0932865059"
type input "Thúy"
type input "THỌ BUS"
type input "0368500328"
type input "Long"
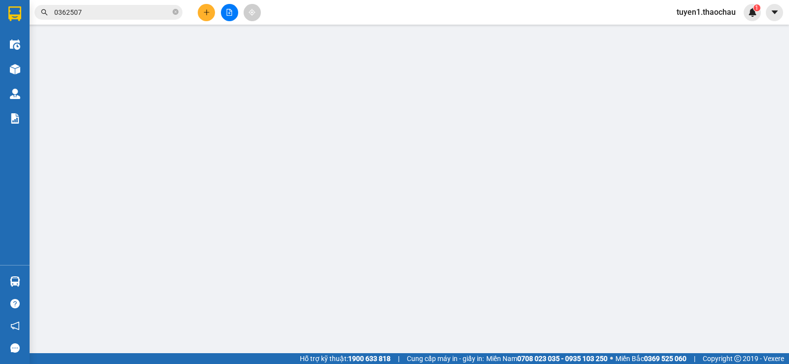
type input "60.000"
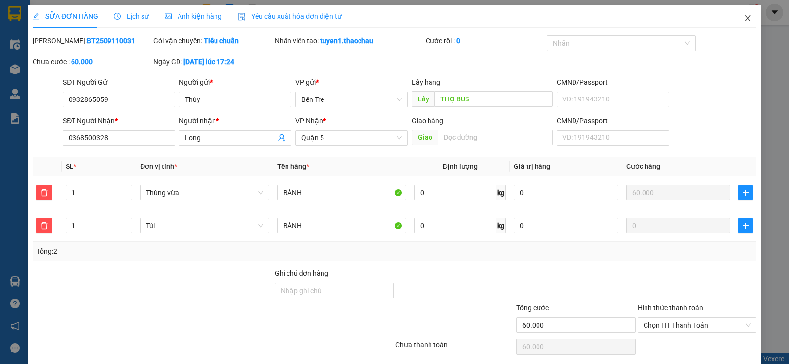
click at [744, 19] on icon "close" at bounding box center [746, 18] width 5 height 6
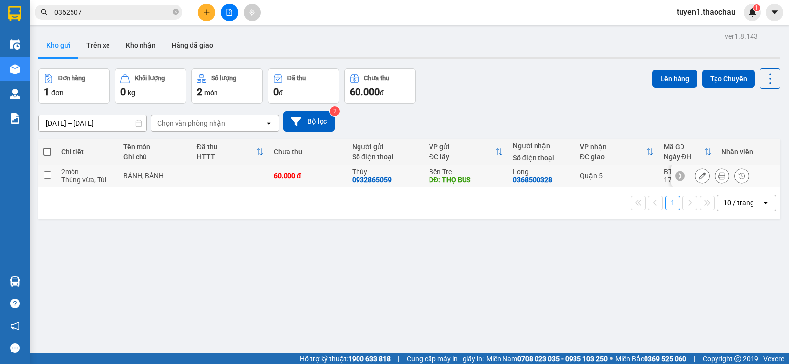
drag, startPoint x: 47, startPoint y: 176, endPoint x: 67, endPoint y: 176, distance: 19.7
click at [50, 176] on input "checkbox" at bounding box center [47, 175] width 7 height 7
checkbox input "true"
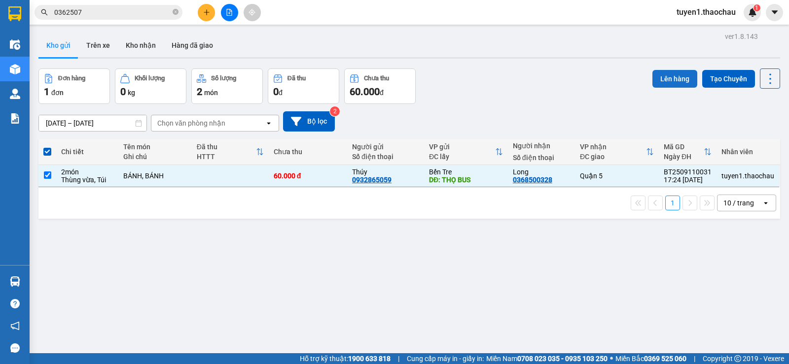
click at [657, 77] on button "Lên hàng" at bounding box center [674, 79] width 45 height 18
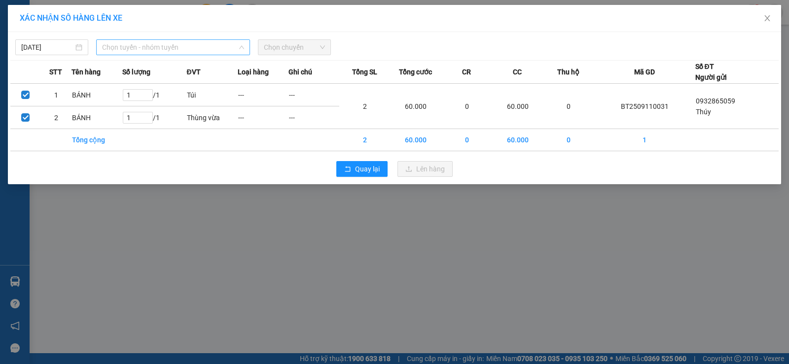
click at [136, 45] on span "Chọn tuyến - nhóm tuyến" at bounding box center [173, 47] width 142 height 15
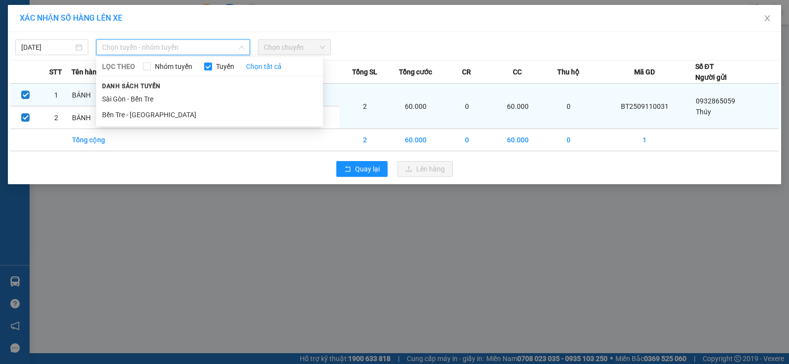
drag, startPoint x: 115, startPoint y: 114, endPoint x: 215, endPoint y: 96, distance: 101.8
click at [115, 113] on li "Bến Tre - Sài Gòn" at bounding box center [209, 115] width 227 height 16
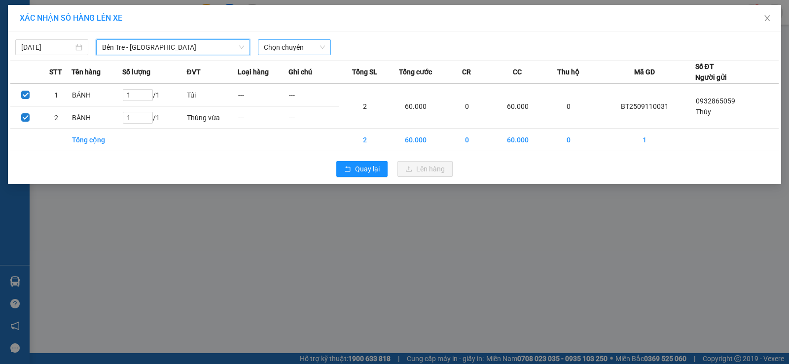
drag, startPoint x: 318, startPoint y: 43, endPoint x: 318, endPoint y: 50, distance: 6.4
click at [319, 43] on span "Chọn chuyến" at bounding box center [294, 47] width 61 height 15
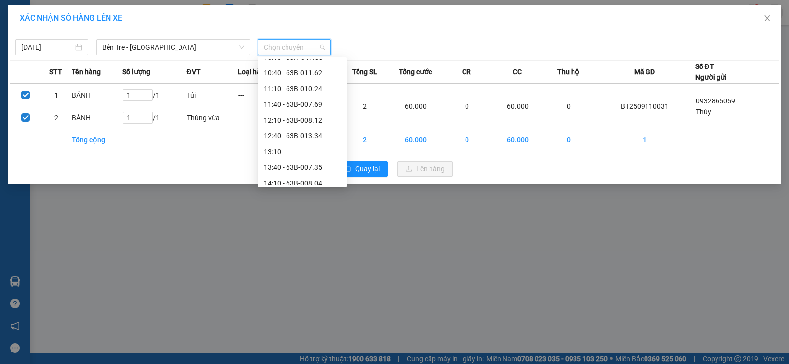
scroll to position [363, 0]
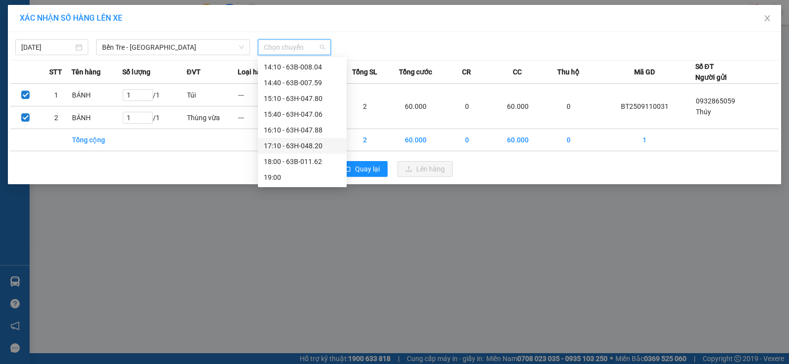
drag, startPoint x: 276, startPoint y: 145, endPoint x: 346, endPoint y: 129, distance: 71.7
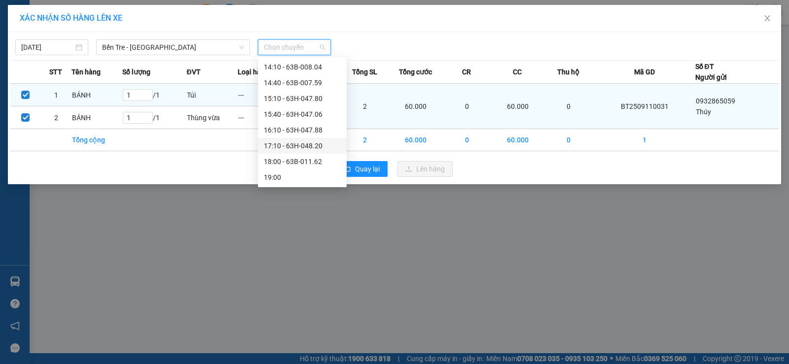
click at [277, 145] on div "17:10 - 63H-048.20" at bounding box center [302, 145] width 77 height 11
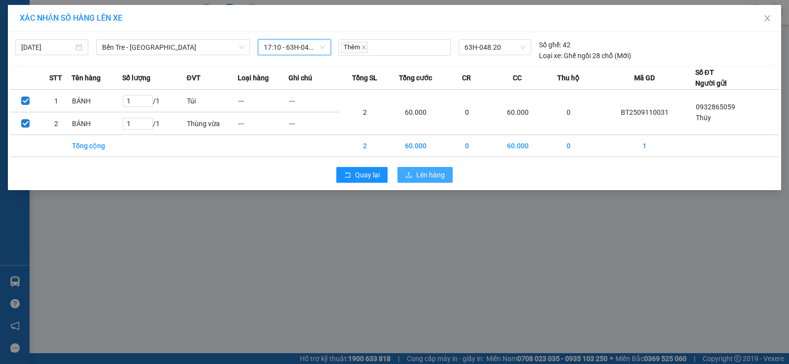
click at [437, 173] on span "Lên hàng" at bounding box center [430, 175] width 29 height 11
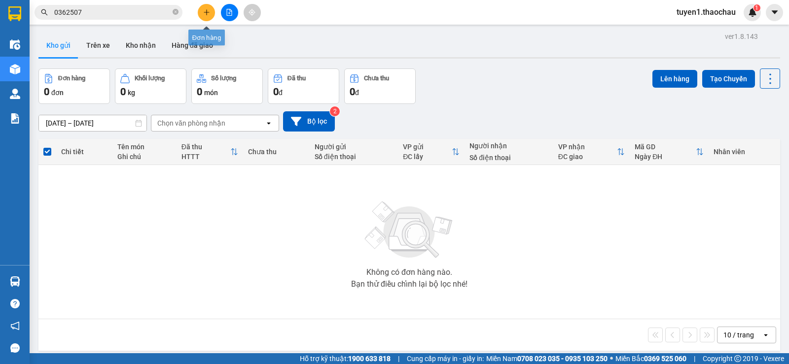
click at [208, 14] on icon "plus" at bounding box center [206, 12] width 7 height 7
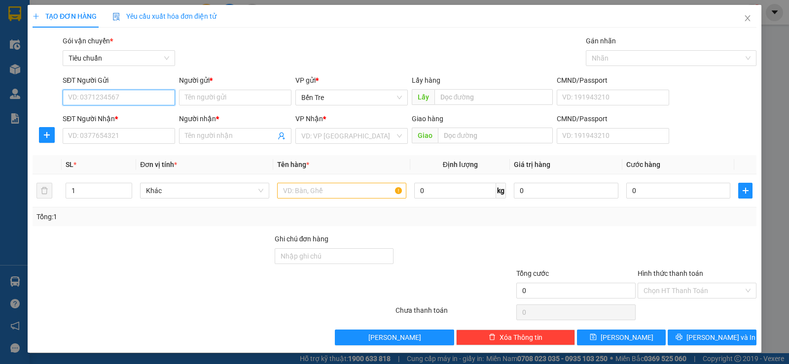
click at [139, 94] on input "SĐT Người Gửi" at bounding box center [119, 98] width 112 height 16
type input "0907260438"
click at [129, 117] on div "0907260438 - TÀI PHÁT" at bounding box center [118, 117] width 100 height 11
type input "TÀI PHÁT"
type input "0907260438"
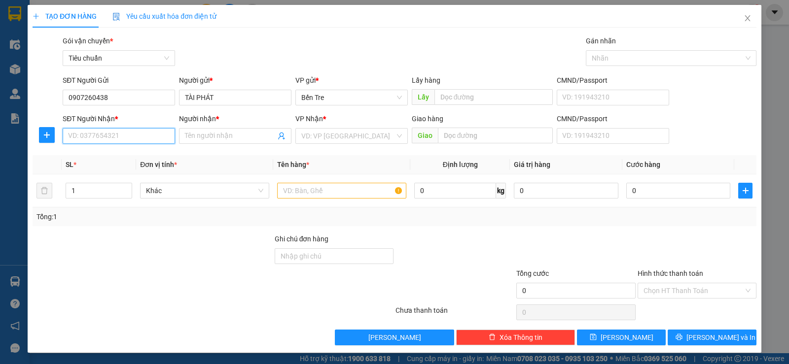
click at [144, 137] on input "SĐT Người Nhận *" at bounding box center [119, 136] width 112 height 16
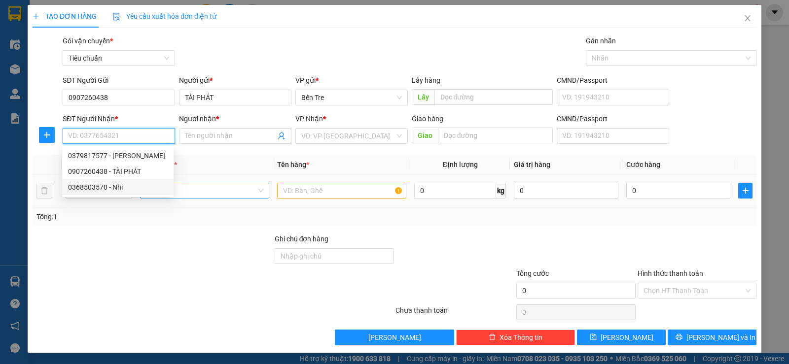
drag, startPoint x: 117, startPoint y: 187, endPoint x: 212, endPoint y: 183, distance: 94.7
click at [117, 187] on div "0368503570 - Nhi" at bounding box center [118, 187] width 100 height 11
type input "0368503570"
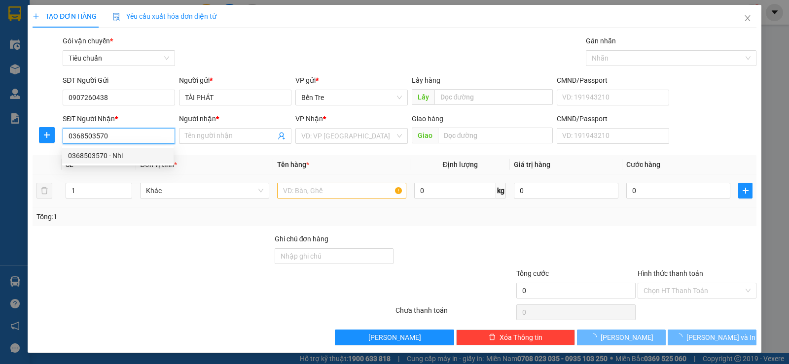
type input "Nhi"
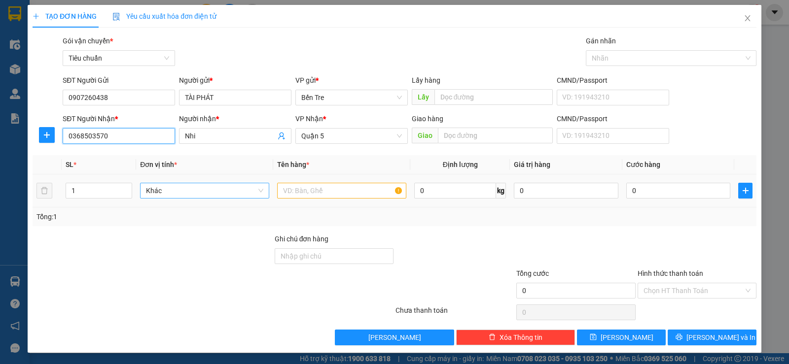
click at [178, 185] on span "Khác" at bounding box center [204, 190] width 117 height 15
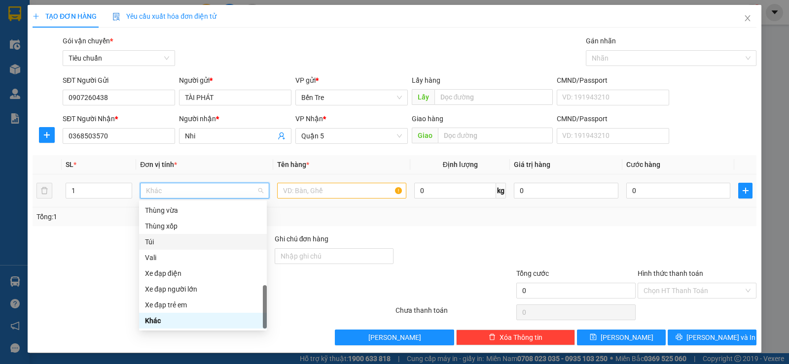
drag, startPoint x: 148, startPoint y: 240, endPoint x: 199, endPoint y: 235, distance: 51.1
click at [149, 240] on div "Túi" at bounding box center [203, 242] width 116 height 11
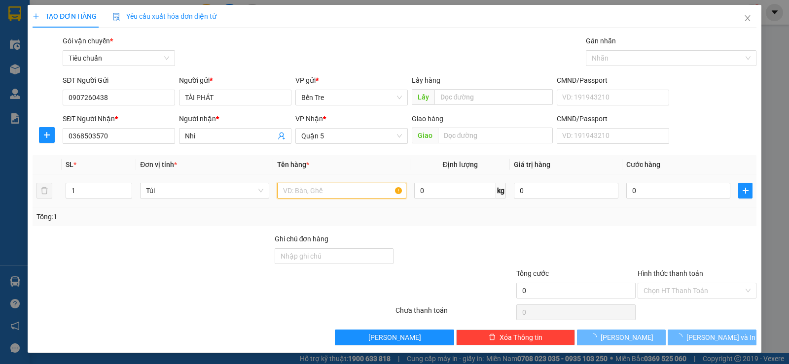
click at [304, 194] on input "text" at bounding box center [341, 191] width 129 height 16
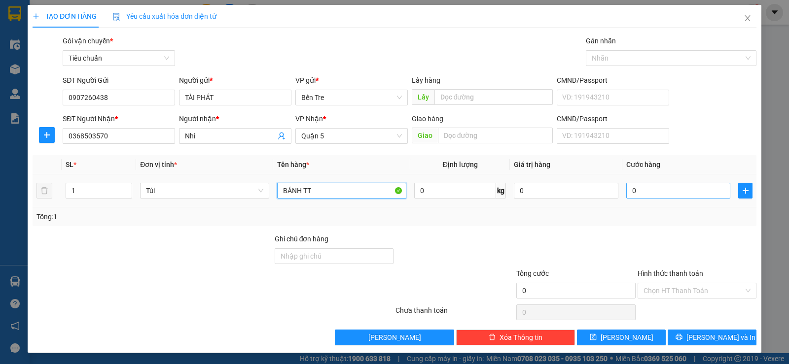
type input "BÁNH TT"
click at [626, 186] on input "0" at bounding box center [678, 191] width 104 height 16
type input "3"
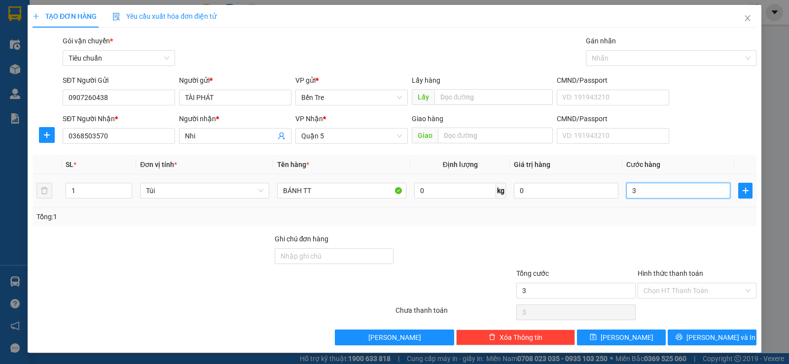
type input "30"
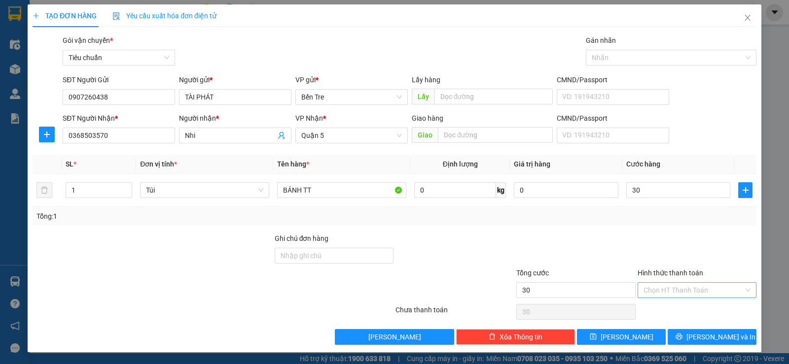
type input "30.000"
click at [677, 293] on input "Hình thức thanh toán" at bounding box center [693, 290] width 100 height 15
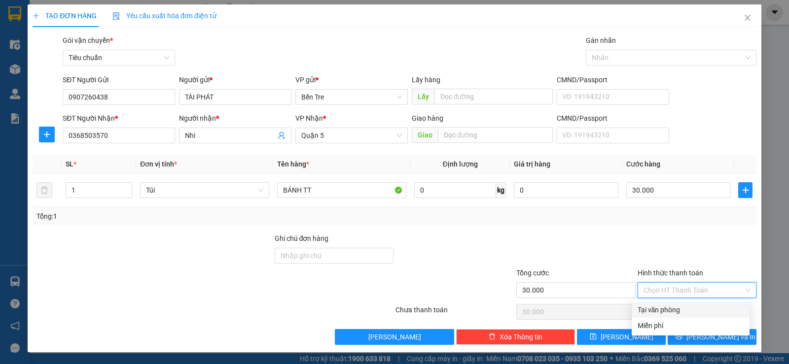
click at [663, 306] on div "Tại văn phòng" at bounding box center [690, 310] width 106 height 11
type input "0"
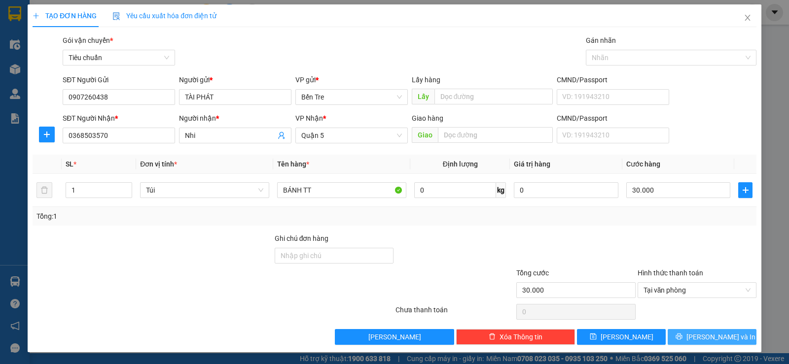
drag, startPoint x: 705, startPoint y: 335, endPoint x: 591, endPoint y: 309, distance: 116.8
click at [703, 335] on span "Lưu và In" at bounding box center [720, 337] width 69 height 11
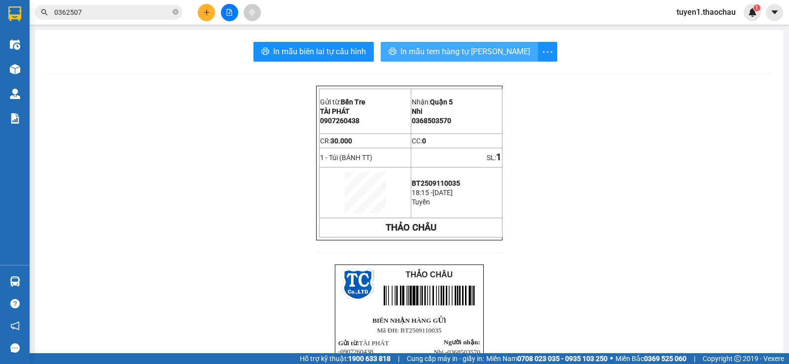
click at [486, 50] on span "In mẫu tem hàng tự cấu hình" at bounding box center [465, 51] width 130 height 12
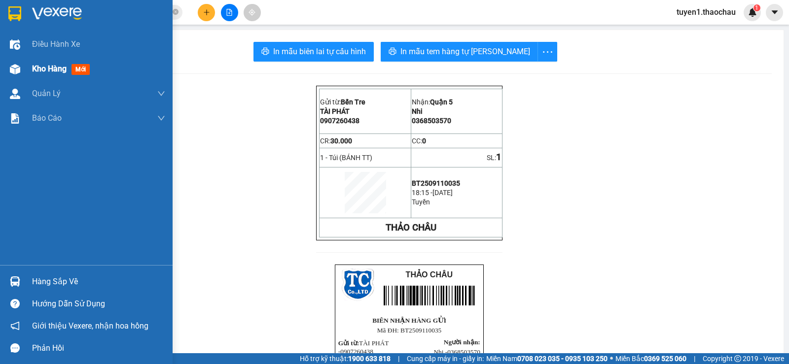
click at [59, 70] on span "Kho hàng" at bounding box center [49, 68] width 35 height 9
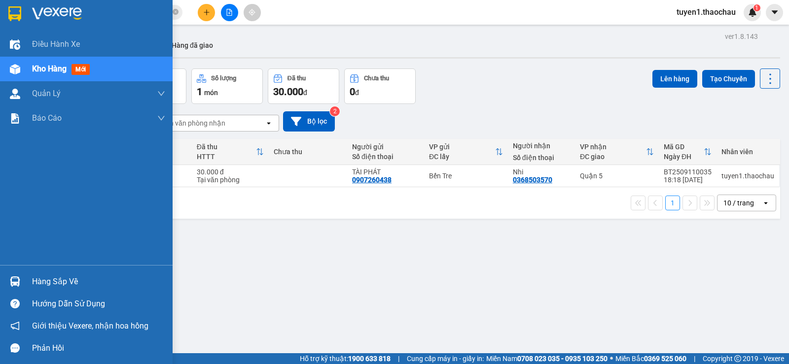
click at [76, 282] on div "Hàng sắp về" at bounding box center [98, 282] width 133 height 15
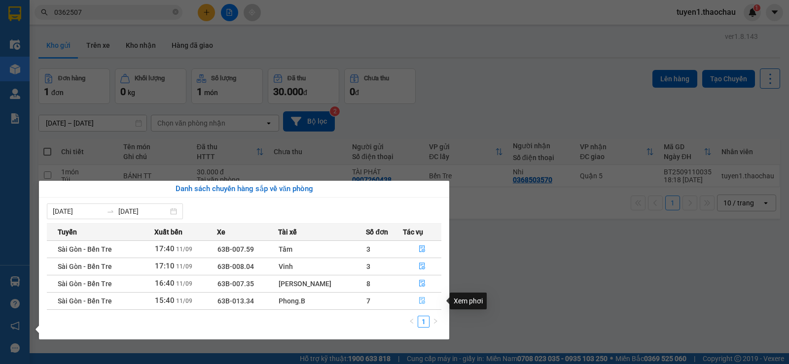
click at [419, 301] on icon "file-done" at bounding box center [422, 301] width 6 height 7
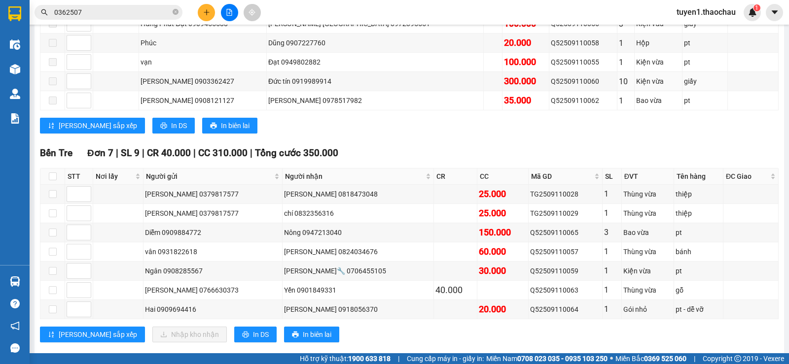
scroll to position [432, 0]
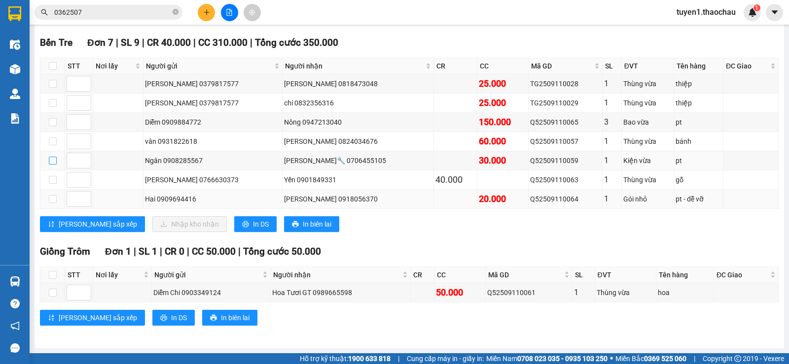
drag, startPoint x: 52, startPoint y: 160, endPoint x: 178, endPoint y: 200, distance: 132.3
click at [54, 163] on input "checkbox" at bounding box center [53, 161] width 8 height 8
checkbox input "true"
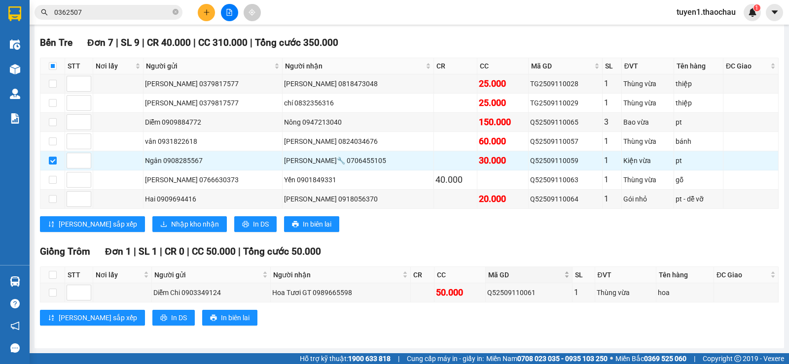
scroll to position [382, 0]
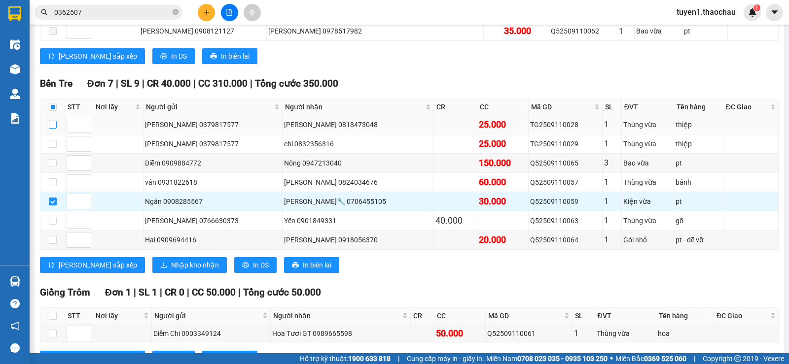
click at [53, 129] on input "checkbox" at bounding box center [53, 125] width 8 height 8
checkbox input "true"
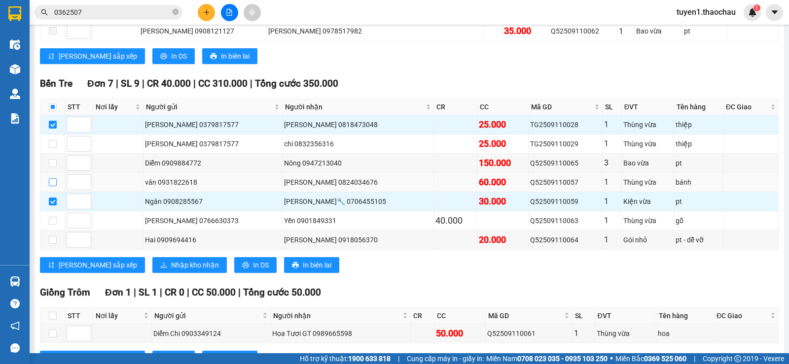
click at [51, 186] on input "checkbox" at bounding box center [53, 182] width 8 height 8
checkbox input "true"
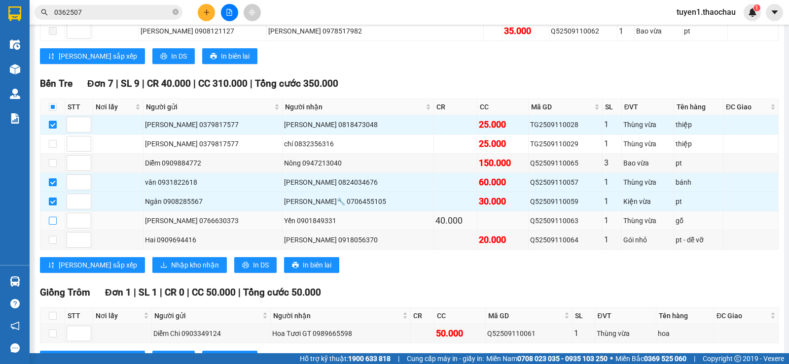
click at [54, 225] on input "checkbox" at bounding box center [53, 221] width 8 height 8
checkbox input "true"
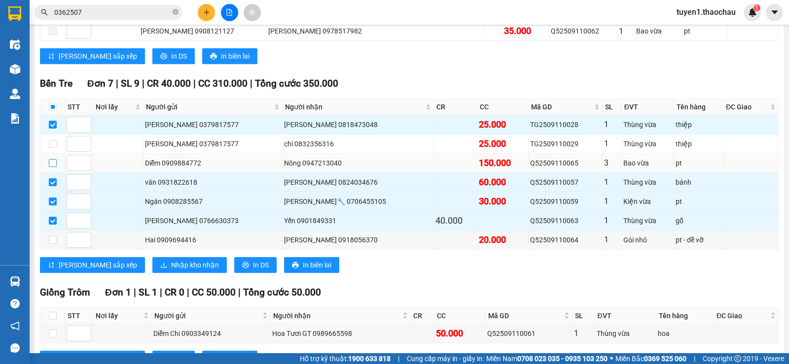
click at [51, 167] on input "checkbox" at bounding box center [53, 163] width 8 height 8
checkbox input "true"
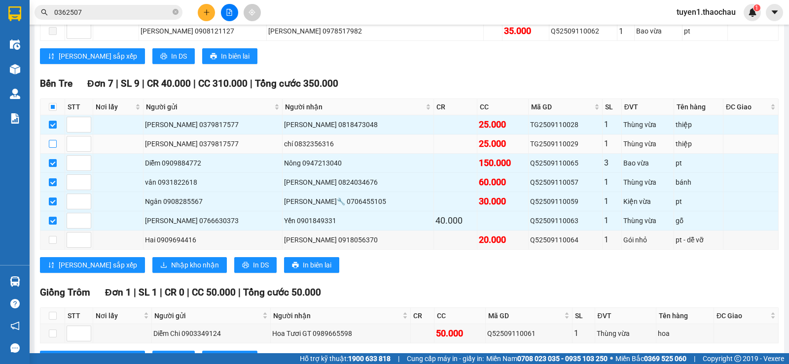
click at [53, 148] on input "checkbox" at bounding box center [53, 144] width 8 height 8
checkbox input "true"
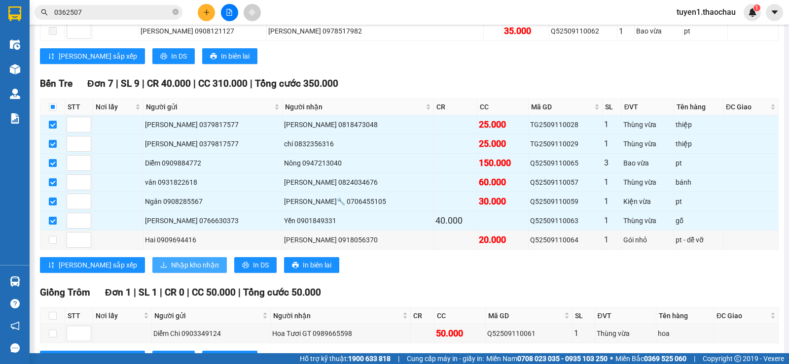
click at [171, 271] on span "Nhập kho nhận" at bounding box center [195, 265] width 48 height 11
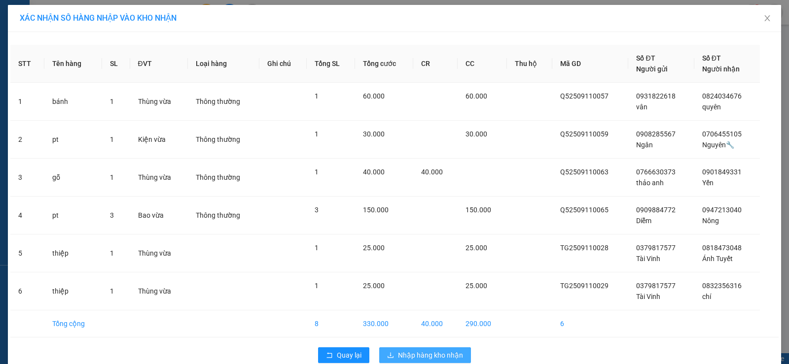
scroll to position [18, 0]
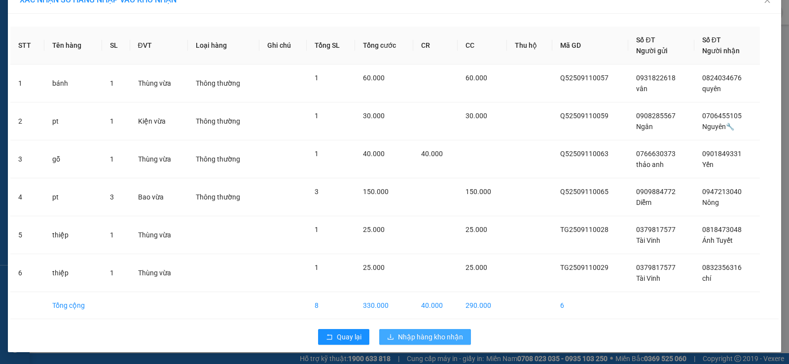
click at [443, 334] on span "Nhập hàng kho nhận" at bounding box center [430, 337] width 65 height 11
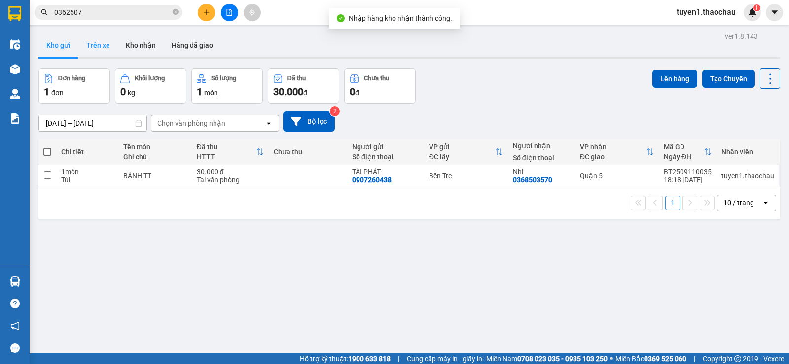
click at [102, 44] on button "Trên xe" at bounding box center [97, 46] width 39 height 24
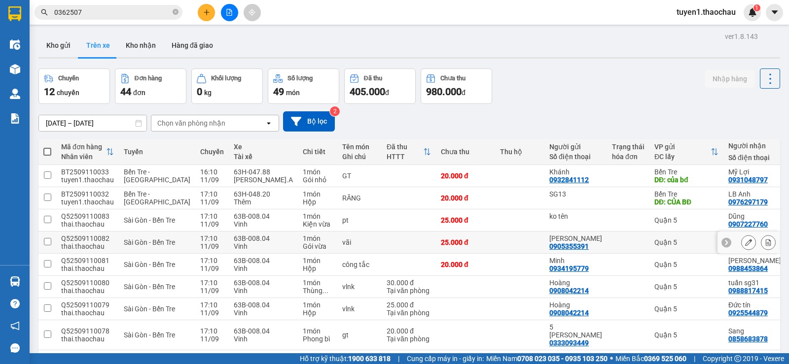
scroll to position [78, 0]
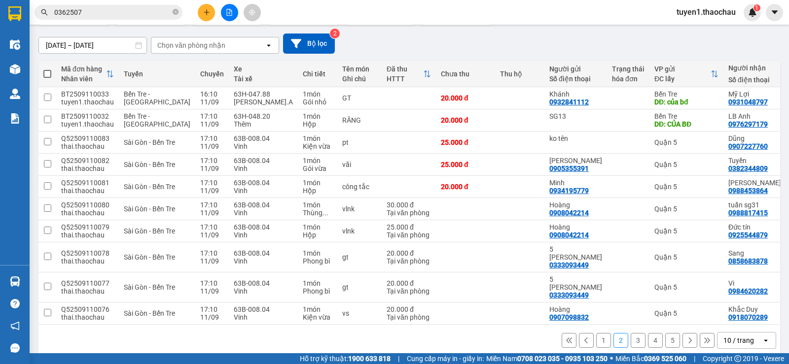
drag, startPoint x: 662, startPoint y: 330, endPoint x: 675, endPoint y: 298, distance: 34.0
click at [665, 333] on button "5" at bounding box center [672, 340] width 15 height 15
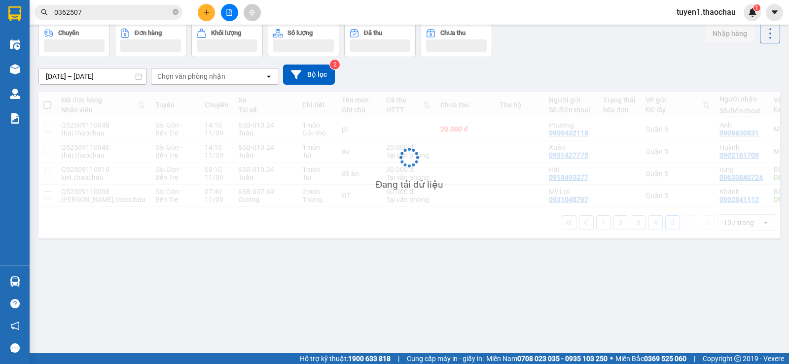
scroll to position [45, 0]
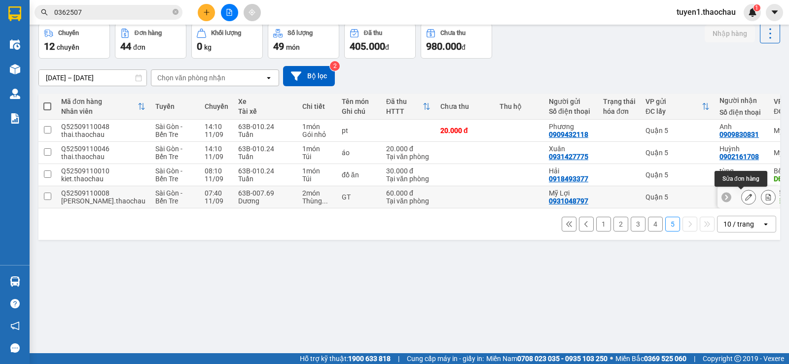
click at [745, 199] on icon at bounding box center [748, 197] width 7 height 7
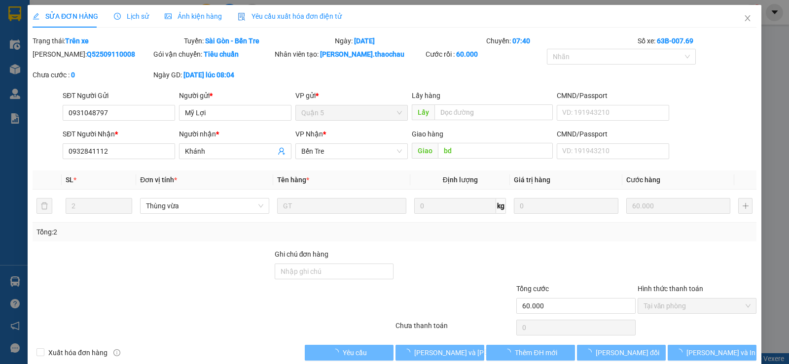
type input "0931048797"
type input "Mỹ Lợi"
type input "0932841112"
type input "Khánh"
type input "bd"
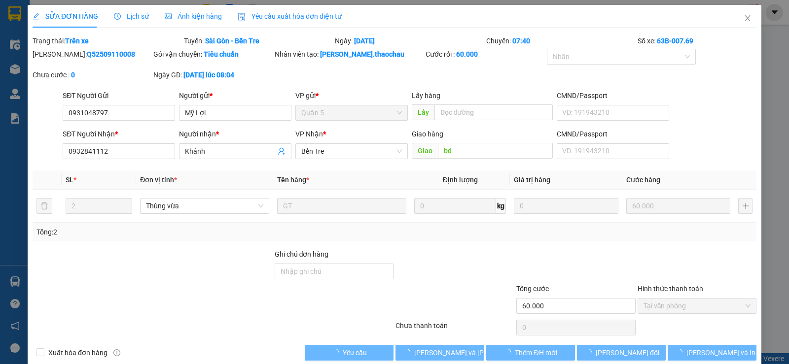
type input "60.000"
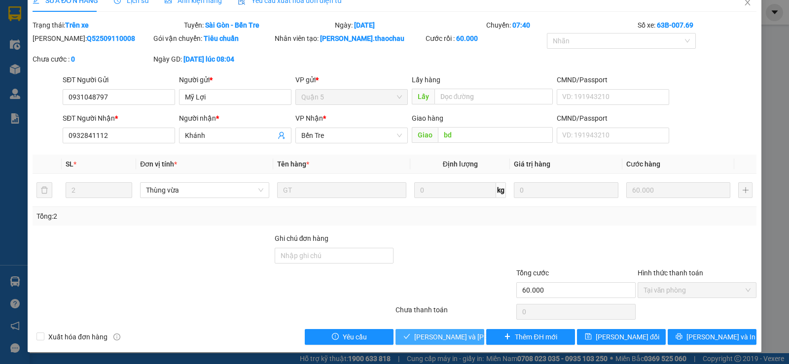
click at [457, 334] on span "Lưu và Giao hàng" at bounding box center [480, 337] width 133 height 11
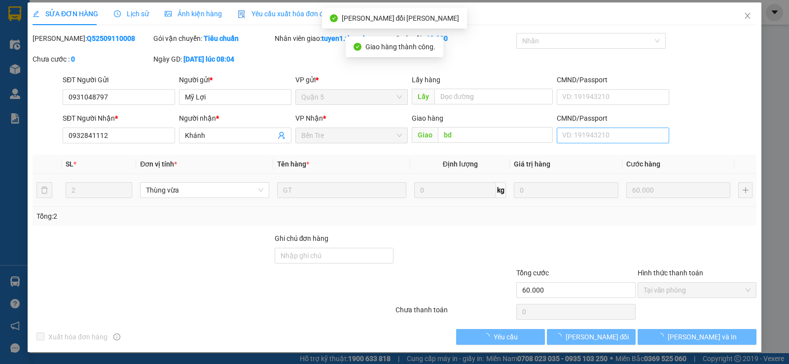
scroll to position [2, 0]
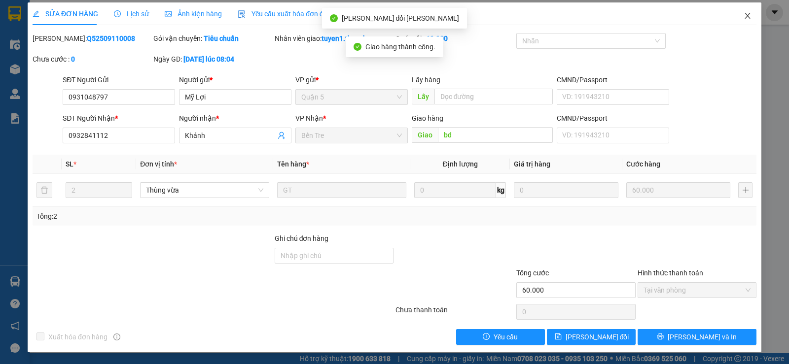
click at [743, 14] on icon "close" at bounding box center [747, 16] width 8 height 8
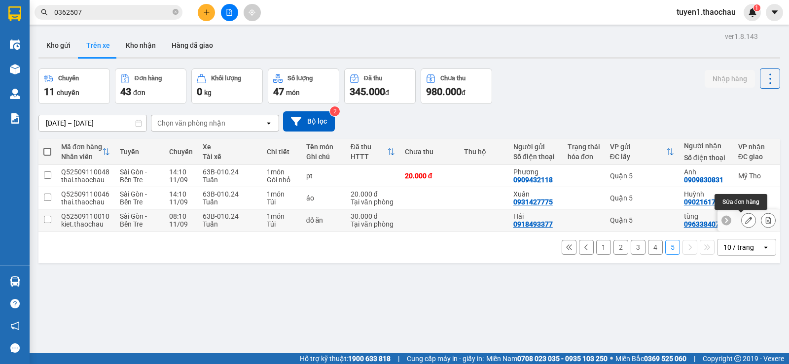
click at [745, 220] on icon at bounding box center [748, 220] width 7 height 7
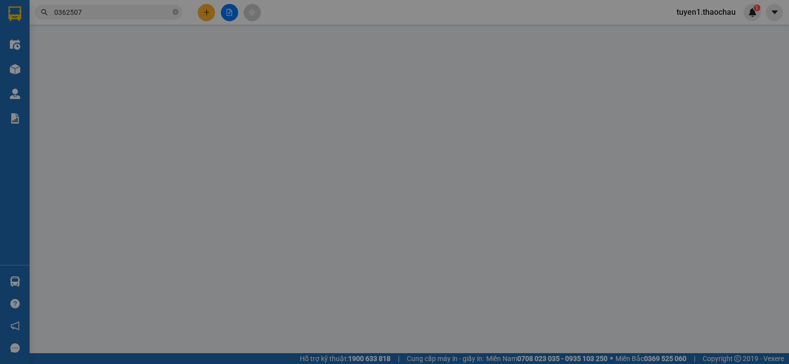
type input "0918493377"
type input "Hải"
type input "09633840724"
type input "tùng"
type input "BD"
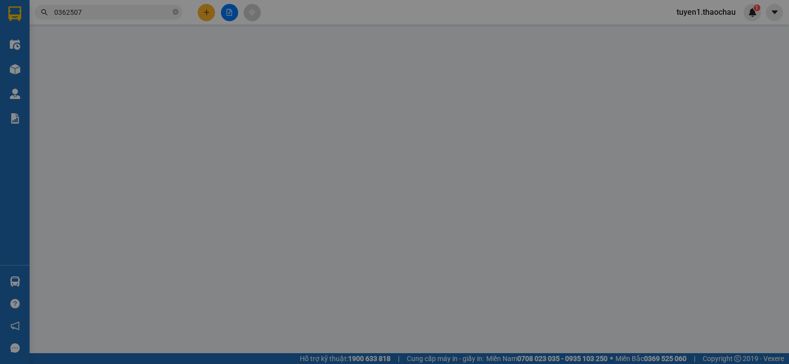
type input "30.000"
type input "0"
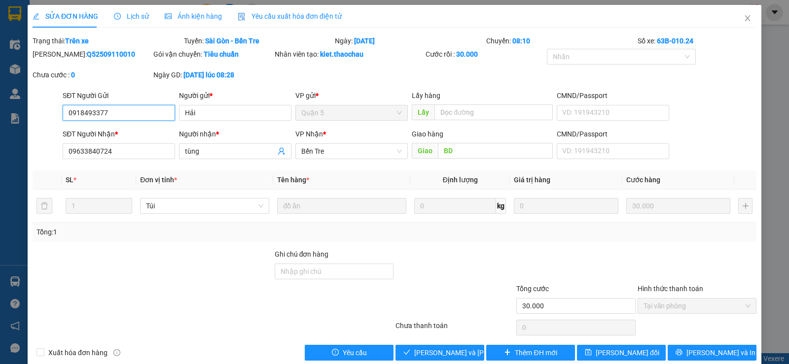
scroll to position [16, 0]
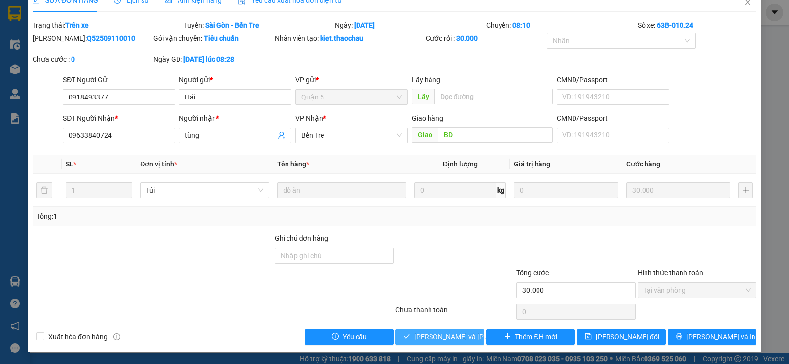
click at [444, 336] on span "Lưu và Giao hàng" at bounding box center [480, 337] width 133 height 11
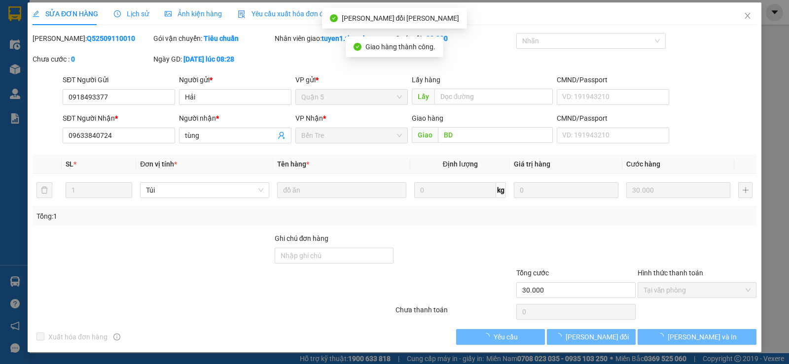
scroll to position [2, 0]
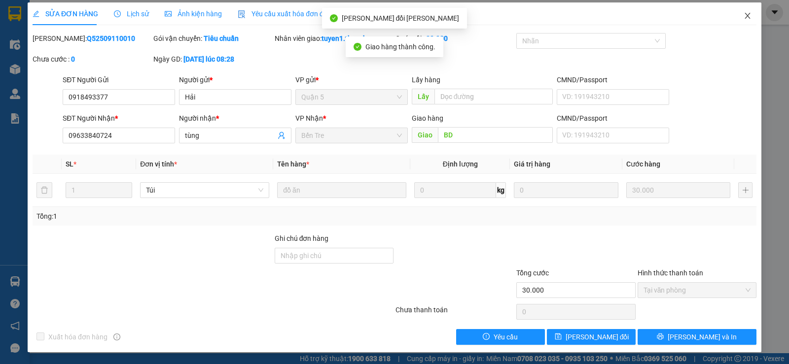
click at [744, 15] on icon "close" at bounding box center [746, 16] width 5 height 6
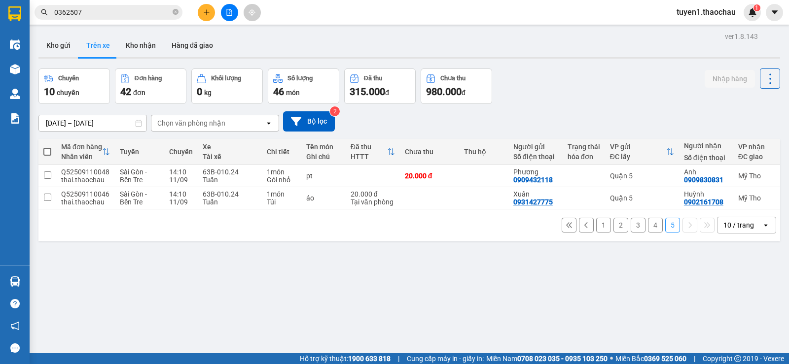
click at [648, 231] on button "4" at bounding box center [655, 225] width 15 height 15
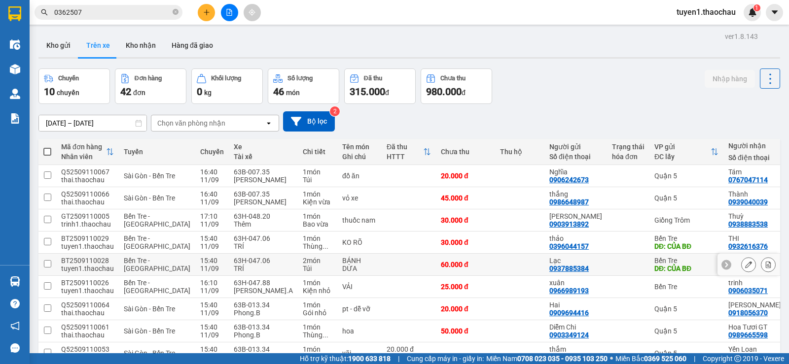
scroll to position [78, 0]
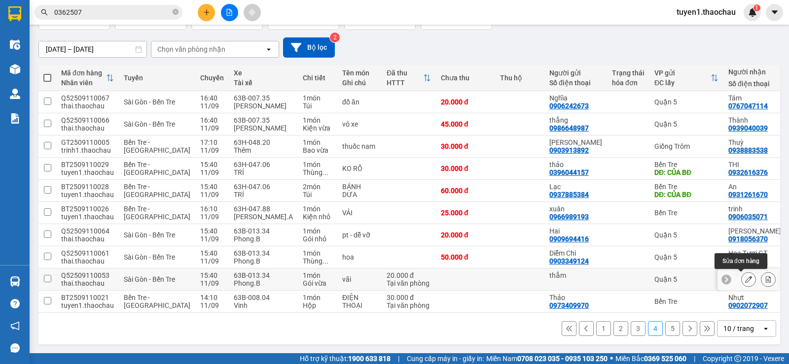
click at [745, 277] on icon at bounding box center [748, 279] width 7 height 7
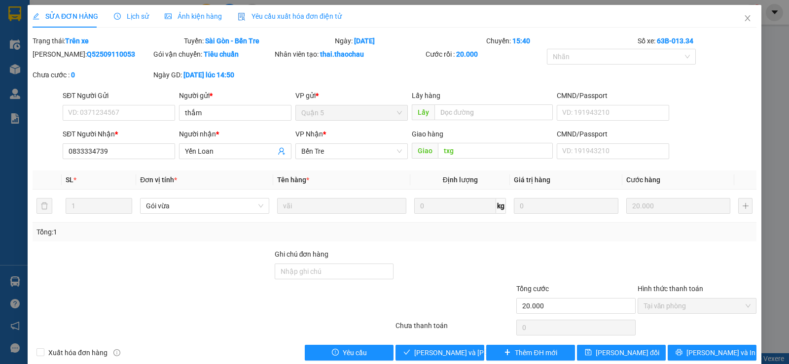
type input "thắm"
type input "0833334739"
type input "Yến Loan"
type input "txg"
type input "20.000"
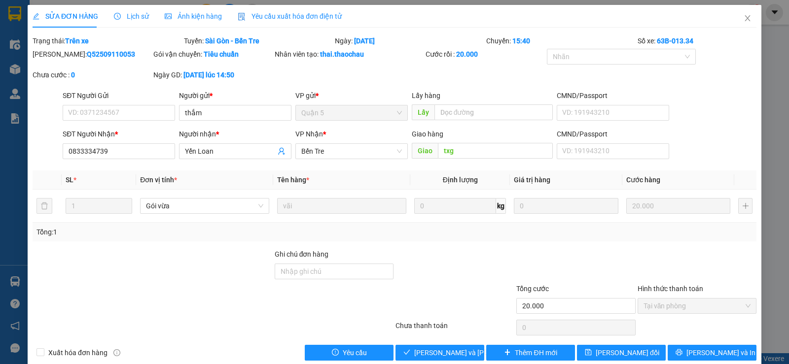
type input "0"
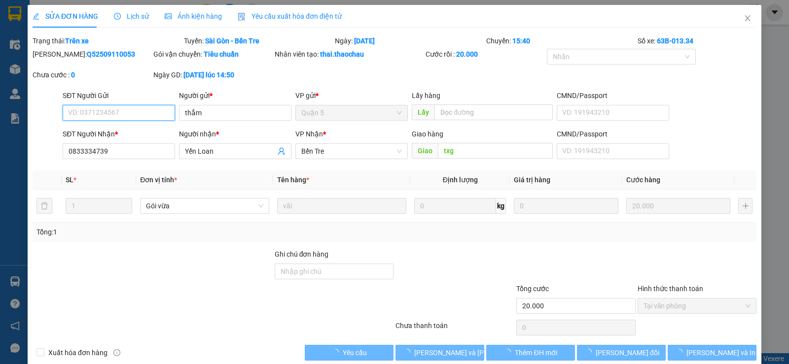
scroll to position [16, 0]
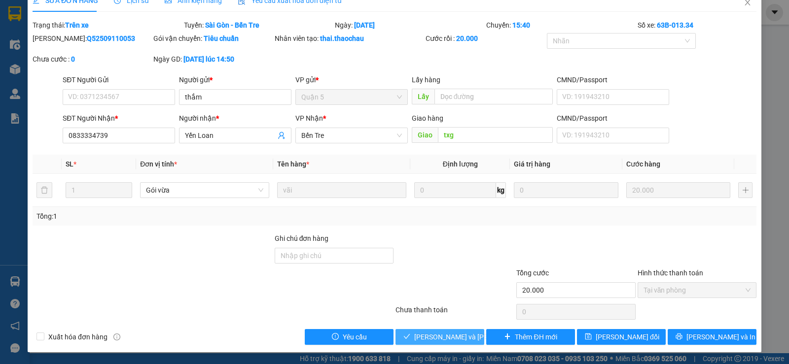
drag, startPoint x: 440, startPoint y: 335, endPoint x: 534, endPoint y: 302, distance: 99.1
click at [447, 335] on span "Lưu và Giao hàng" at bounding box center [480, 337] width 133 height 11
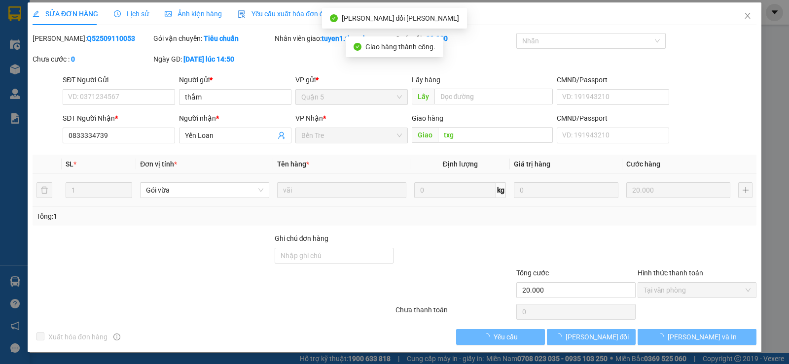
scroll to position [2, 0]
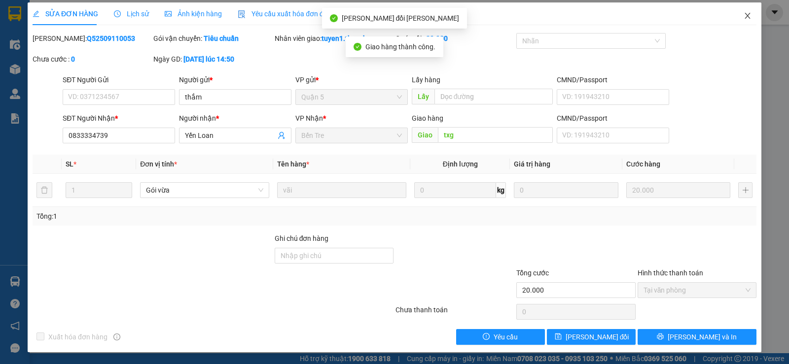
click at [744, 14] on icon "close" at bounding box center [746, 16] width 5 height 6
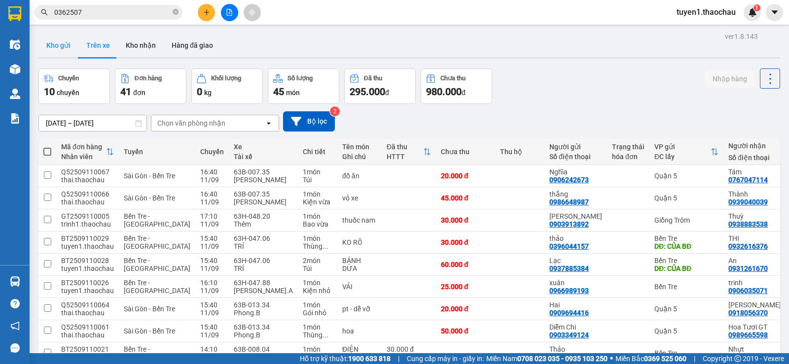
click at [64, 43] on button "Kho gửi" at bounding box center [58, 46] width 40 height 24
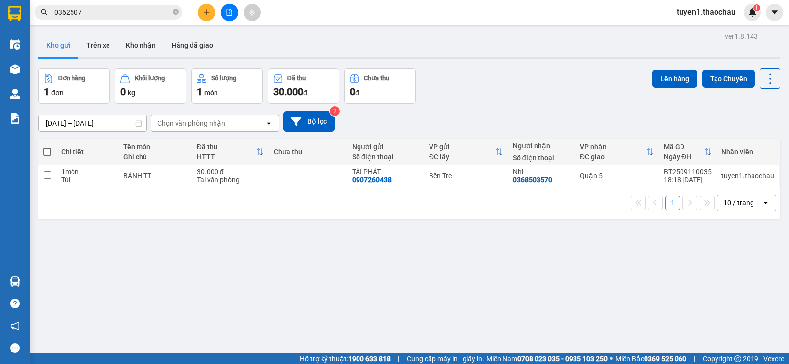
drag, startPoint x: 138, startPoint y: 44, endPoint x: 430, endPoint y: 131, distance: 305.0
click at [138, 44] on button "Kho nhận" at bounding box center [141, 46] width 46 height 24
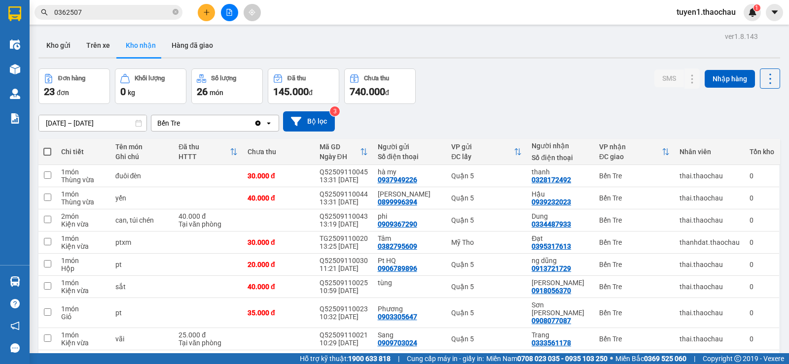
scroll to position [74, 0]
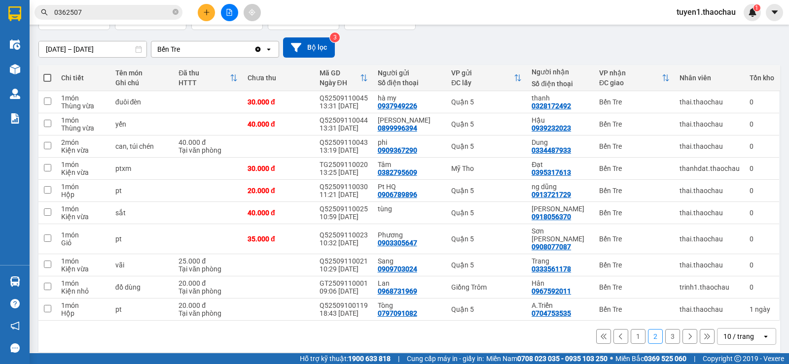
click at [630, 329] on button "1" at bounding box center [637, 336] width 15 height 15
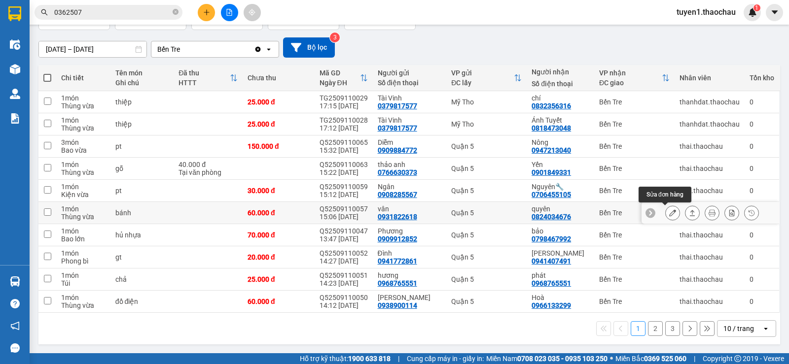
click at [669, 212] on icon at bounding box center [672, 212] width 7 height 7
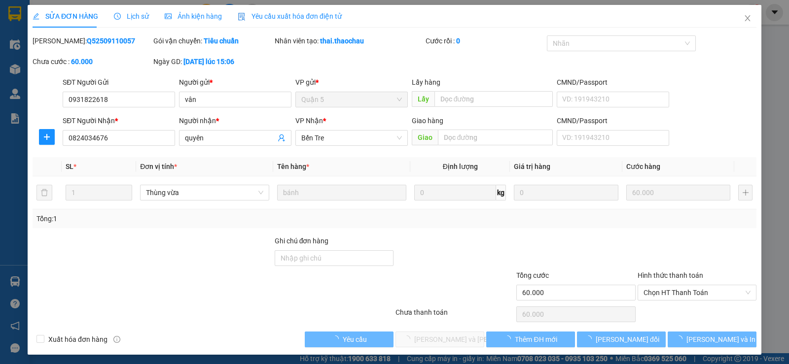
type input "0931822618"
type input "vân"
type input "0824034676"
type input "quyên"
type input "60.000"
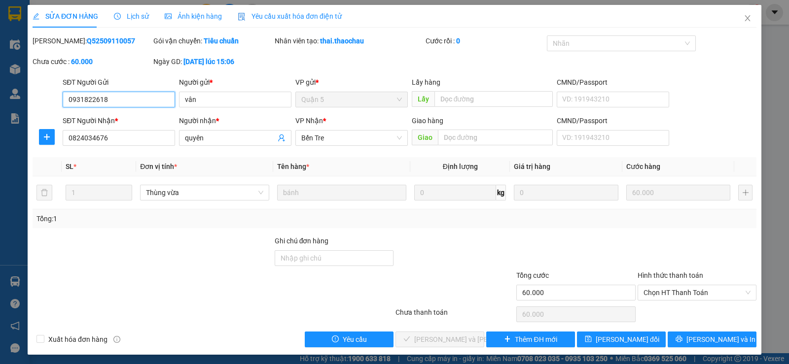
scroll to position [2, 0]
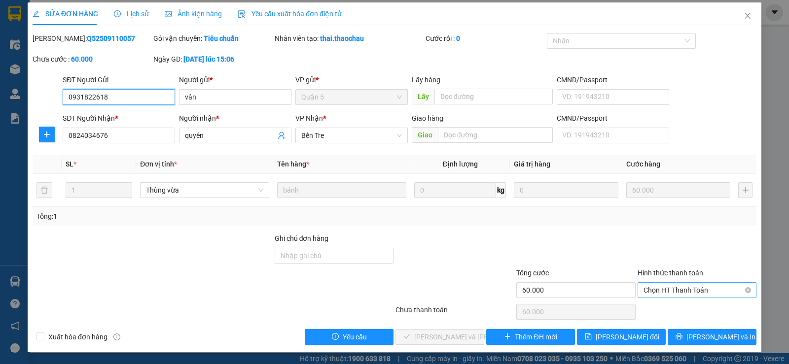
click at [658, 290] on span "Chọn HT Thanh Toán" at bounding box center [696, 290] width 107 height 15
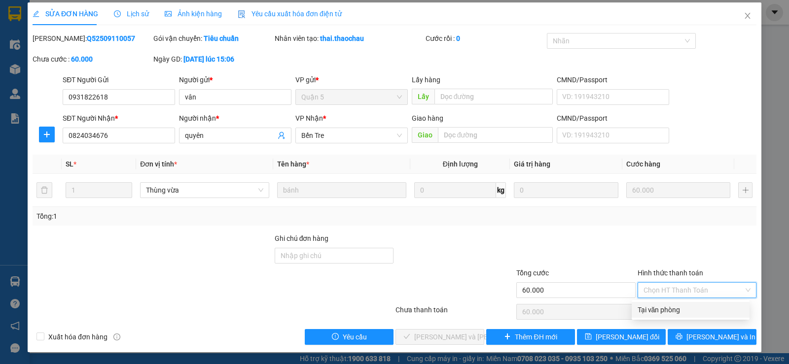
click at [663, 309] on div "Tại văn phòng" at bounding box center [690, 310] width 106 height 11
type input "0"
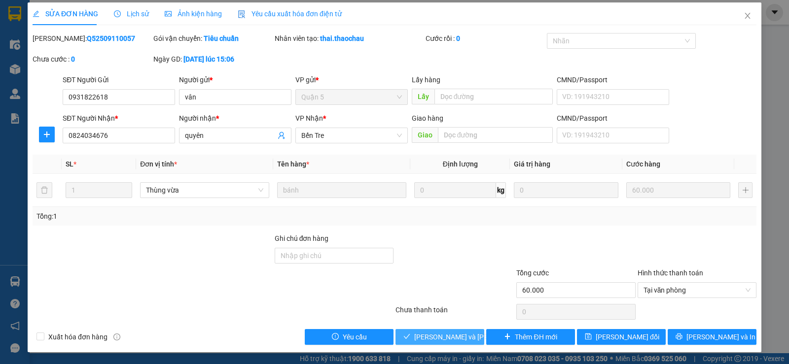
click at [456, 336] on span "Lưu và Giao hàng" at bounding box center [480, 337] width 133 height 11
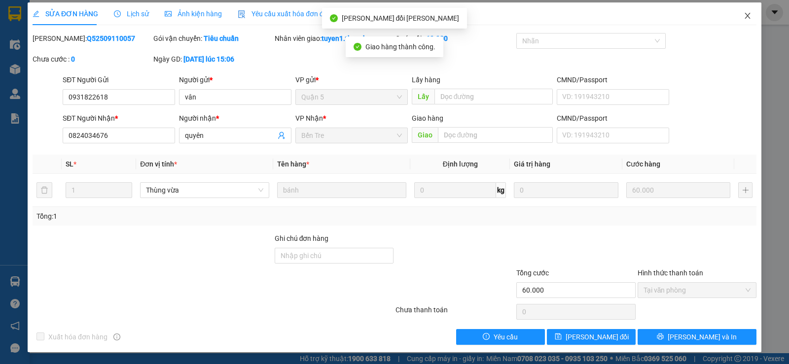
click at [743, 16] on icon "close" at bounding box center [747, 16] width 8 height 8
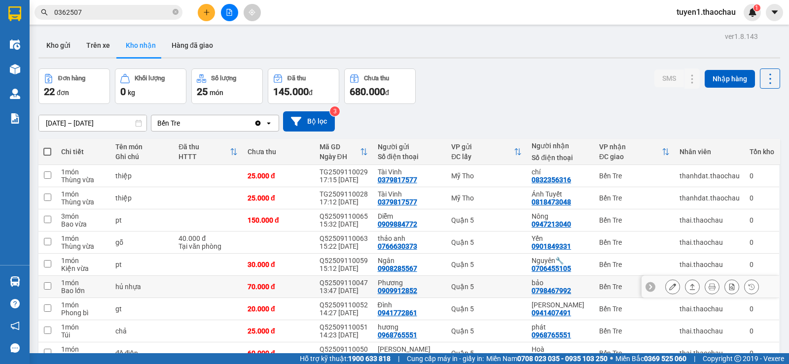
click at [61, 282] on td "1 món Bao lớn" at bounding box center [83, 287] width 54 height 22
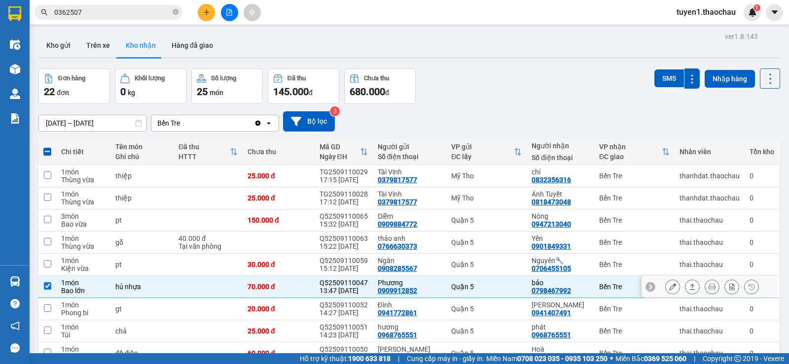
click at [50, 286] on input "checkbox" at bounding box center [47, 285] width 7 height 7
checkbox input "false"
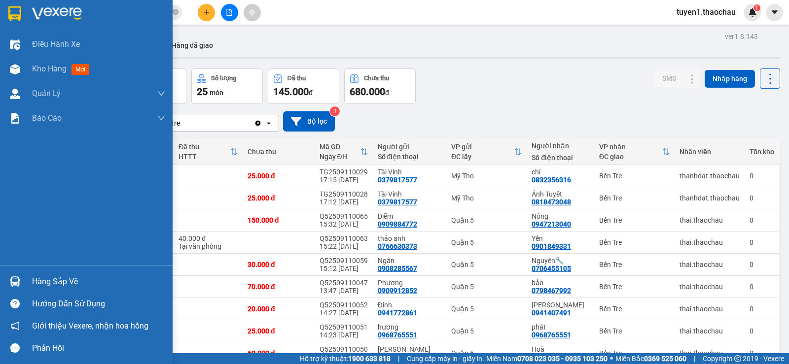
drag, startPoint x: 41, startPoint y: 280, endPoint x: 41, endPoint y: 304, distance: 23.7
click at [41, 280] on div "Hàng sắp về" at bounding box center [98, 282] width 133 height 15
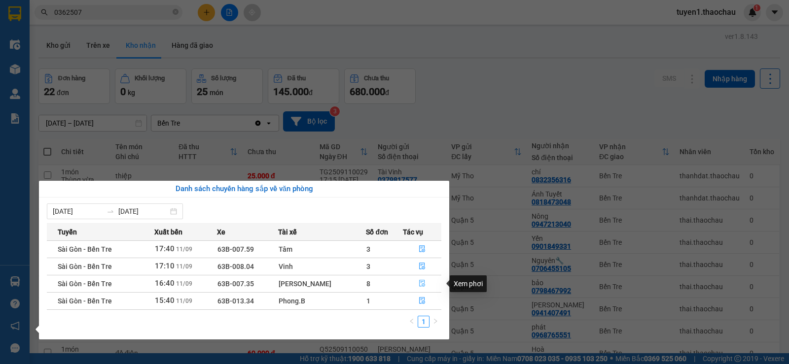
click at [418, 283] on icon "file-done" at bounding box center [421, 283] width 7 height 7
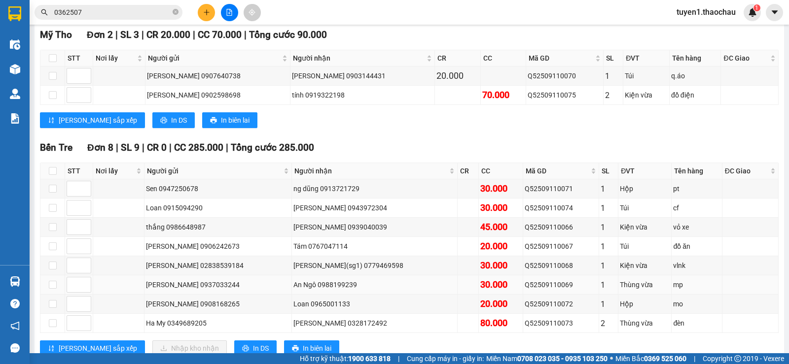
scroll to position [187, 0]
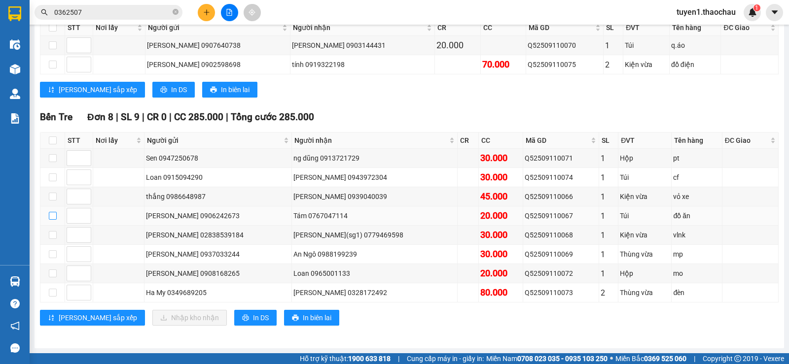
click at [54, 217] on input "checkbox" at bounding box center [53, 216] width 8 height 8
checkbox input "true"
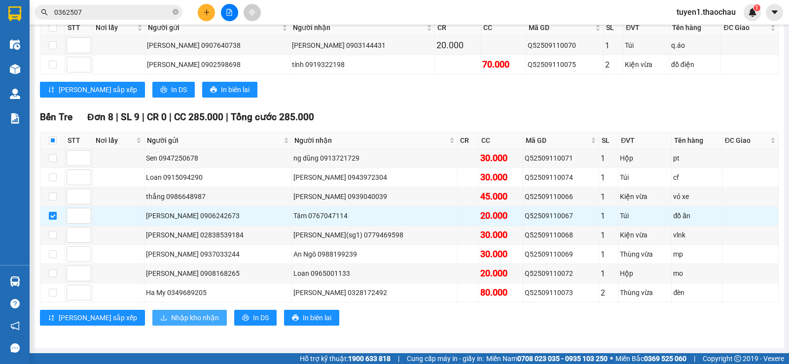
click at [171, 315] on span "Nhập kho nhận" at bounding box center [195, 317] width 48 height 11
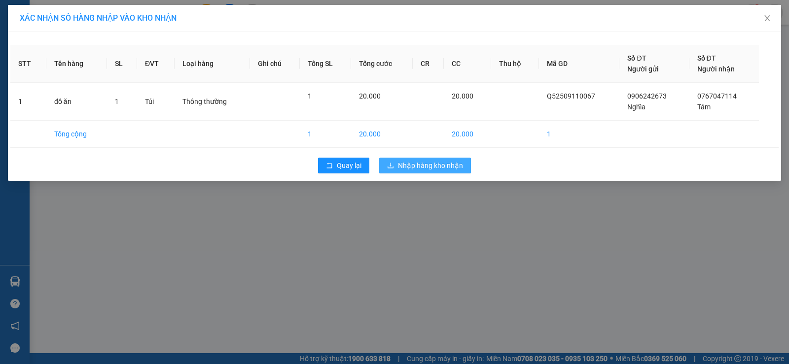
drag, startPoint x: 452, startPoint y: 165, endPoint x: 417, endPoint y: 192, distance: 44.3
click at [452, 164] on span "Nhập hàng kho nhận" at bounding box center [430, 165] width 65 height 11
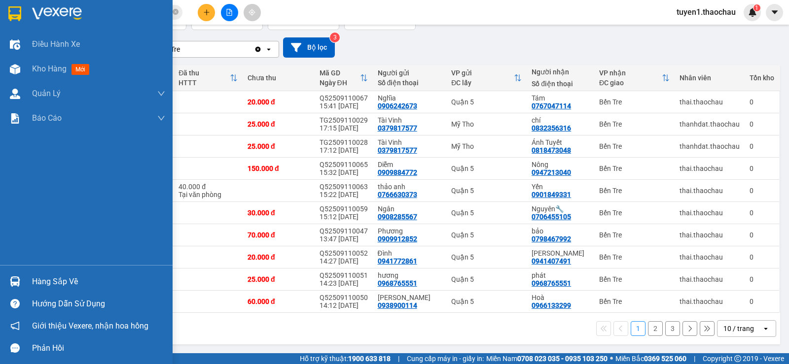
scroll to position [25, 0]
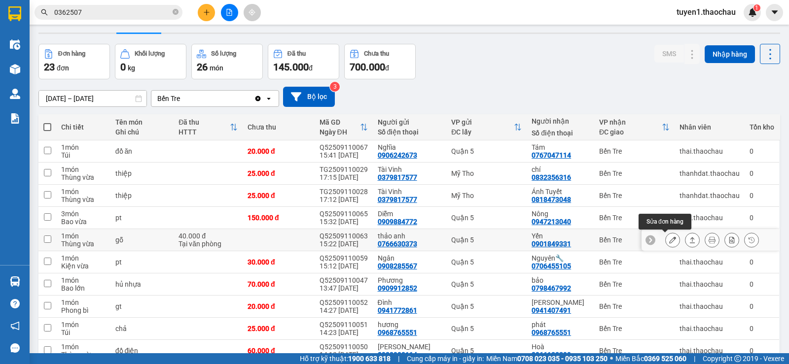
click at [669, 241] on icon at bounding box center [672, 240] width 7 height 7
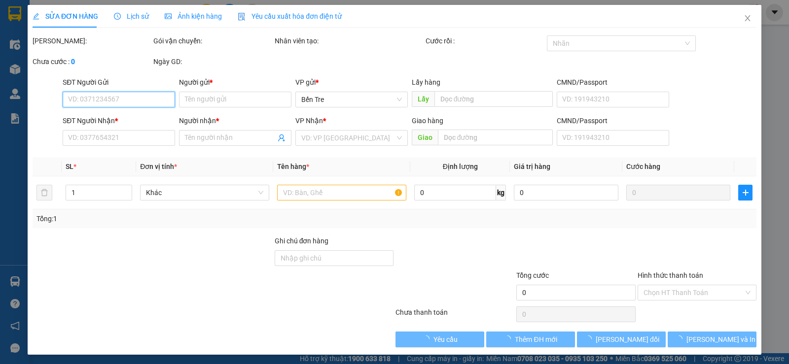
type input "0766630373"
type input "thảo anh"
type input "0901849331"
type input "Yến"
type input "40.000"
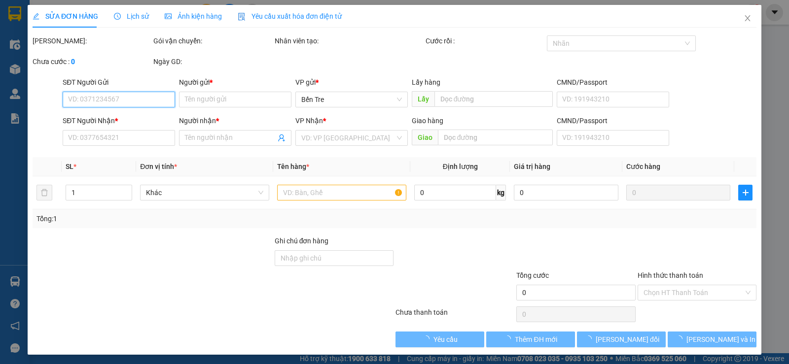
type input "0"
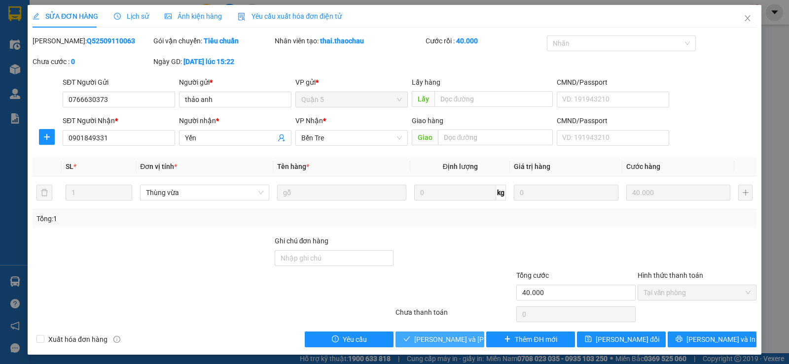
click at [448, 338] on span "Lưu và Giao hàng" at bounding box center [480, 339] width 133 height 11
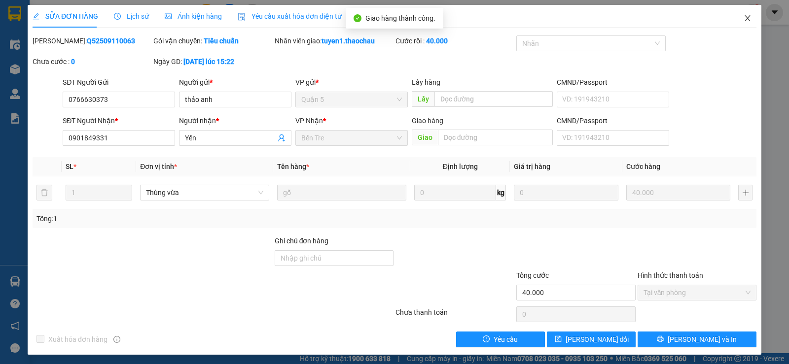
click at [743, 19] on icon "close" at bounding box center [747, 18] width 8 height 8
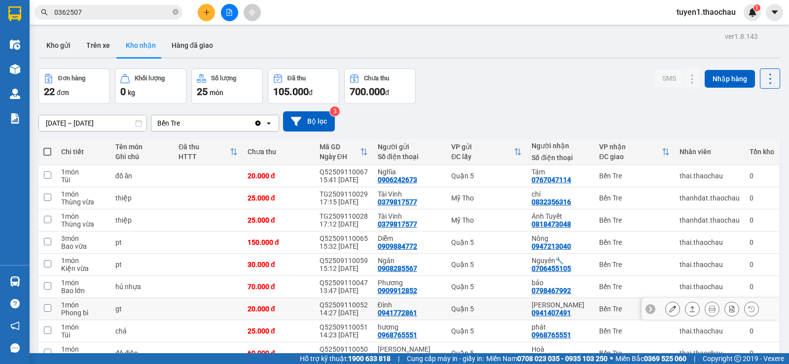
scroll to position [74, 0]
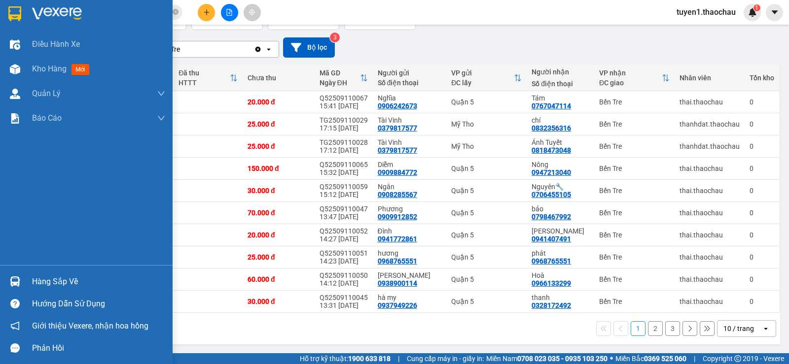
click at [49, 281] on div "Hàng sắp về" at bounding box center [98, 282] width 133 height 15
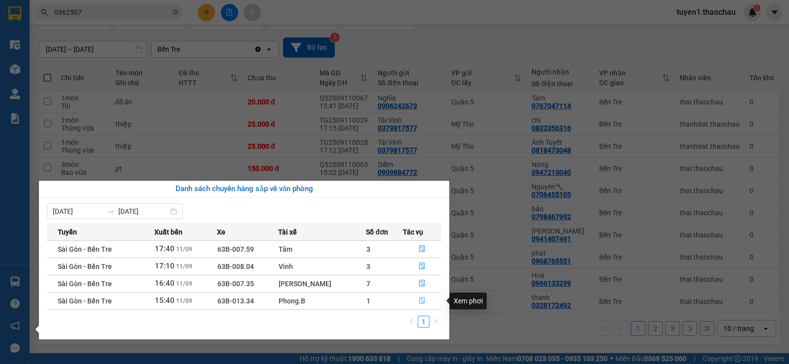
click at [417, 296] on button "button" at bounding box center [421, 301] width 37 height 16
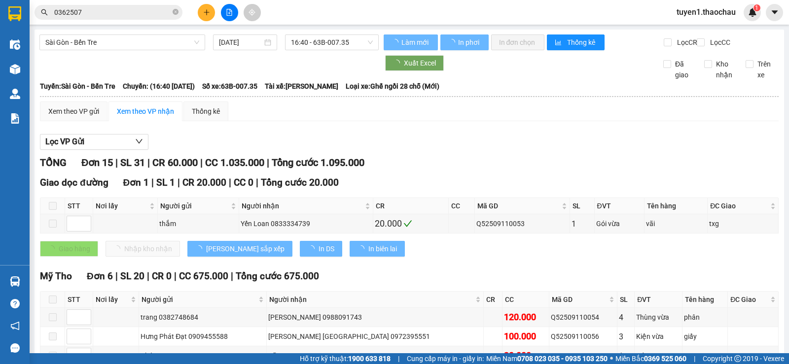
scroll to position [99, 0]
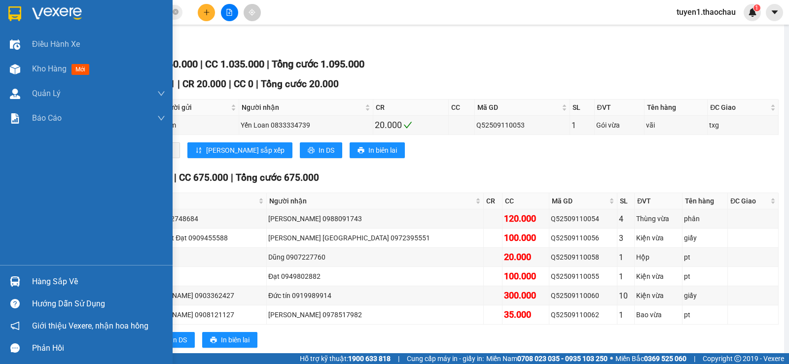
click at [42, 282] on div "Hàng sắp về" at bounding box center [98, 282] width 133 height 15
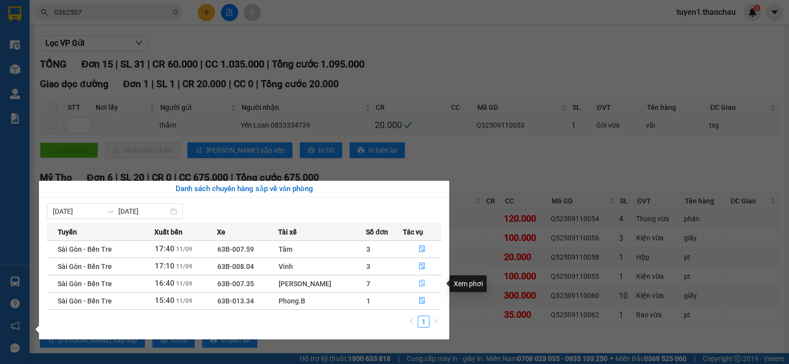
click at [418, 282] on icon "file-done" at bounding box center [421, 283] width 7 height 7
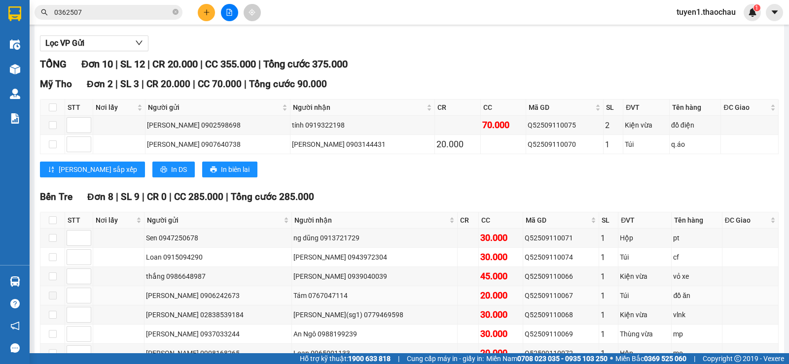
scroll to position [187, 0]
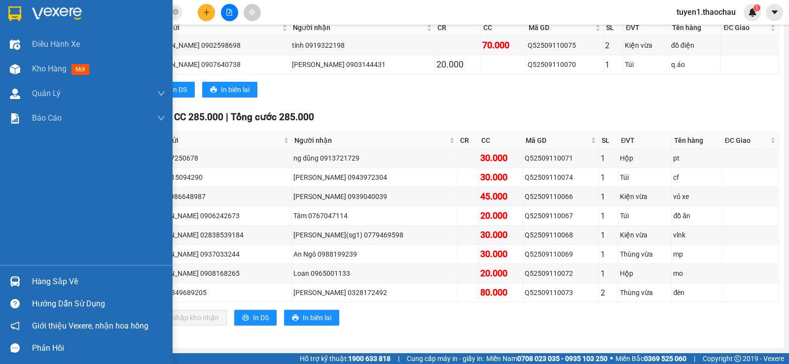
drag, startPoint x: 37, startPoint y: 278, endPoint x: 65, endPoint y: 286, distance: 28.7
click at [38, 279] on div "Hàng sắp về" at bounding box center [98, 282] width 133 height 15
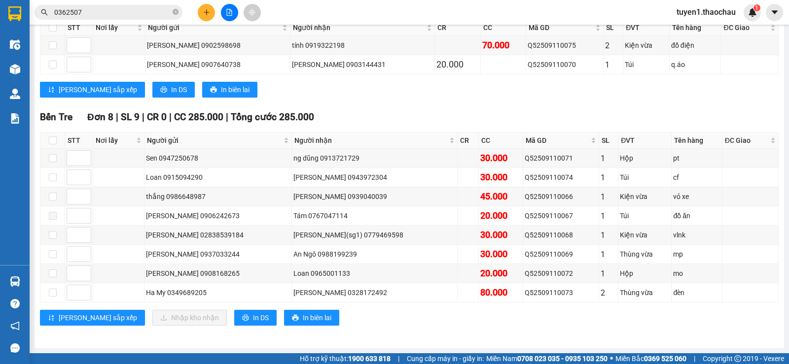
click at [581, 339] on section "Kết quả tìm kiếm ( 1 ) Bộ lọc Mã ĐH Trạng thái Món hàng Tổng cước Chưa cước Ngư…" at bounding box center [394, 182] width 789 height 364
click at [204, 15] on icon "plus" at bounding box center [206, 12] width 7 height 7
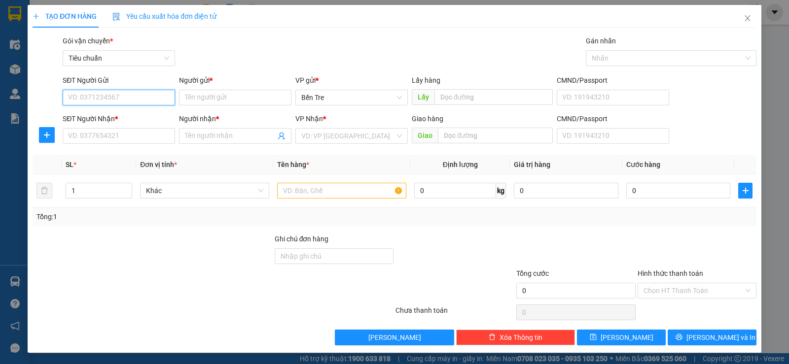
click at [158, 96] on input "SĐT Người Gửi" at bounding box center [119, 98] width 112 height 16
click at [744, 18] on icon "close" at bounding box center [746, 18] width 5 height 6
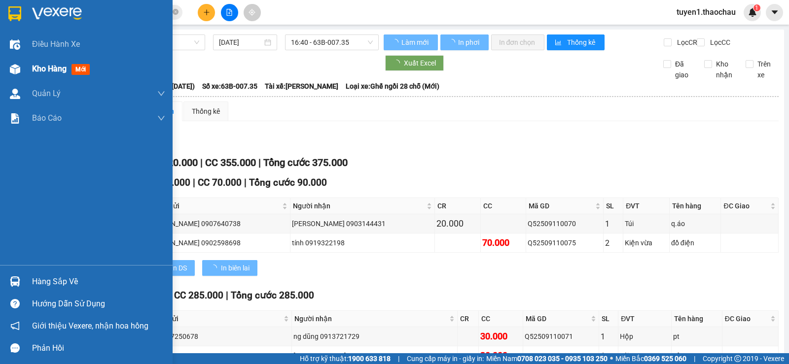
click at [39, 68] on span "Kho hàng" at bounding box center [49, 68] width 35 height 9
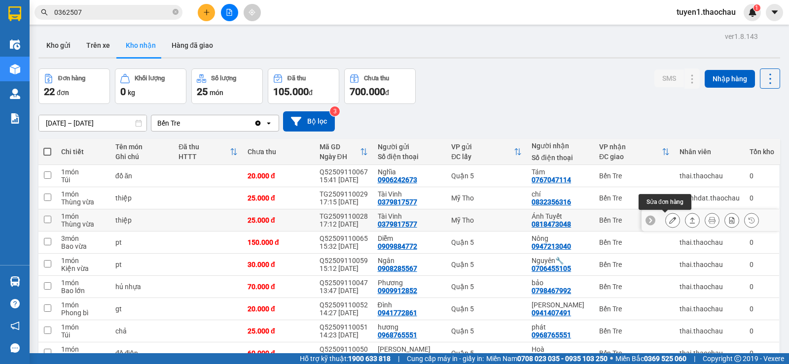
click at [669, 220] on icon at bounding box center [672, 220] width 7 height 7
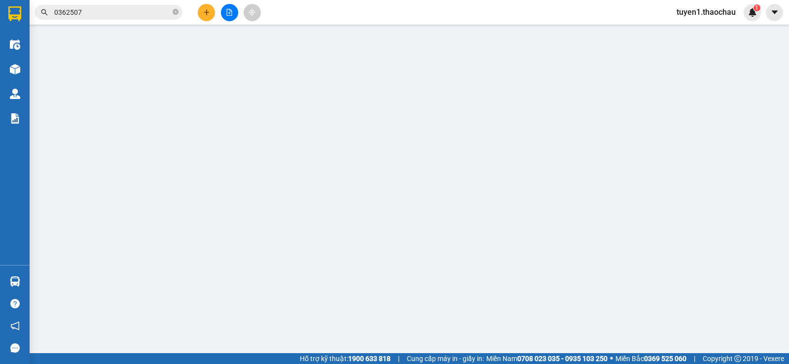
type input "0379817577"
type input "Tài Vinh"
type input "0818473048"
type input "Ánh Tuyết"
type input "25.000"
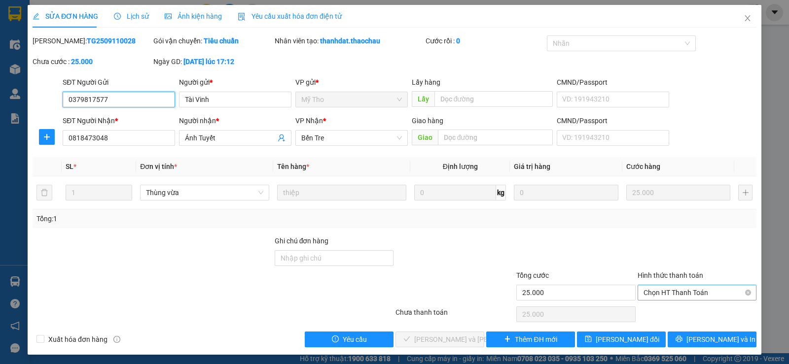
click at [667, 291] on span "Chọn HT Thanh Toán" at bounding box center [696, 292] width 107 height 15
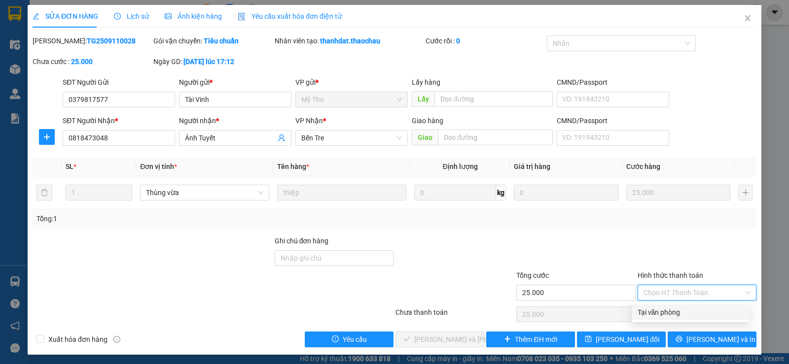
click at [657, 312] on div "Tại văn phòng" at bounding box center [690, 312] width 106 height 11
type input "0"
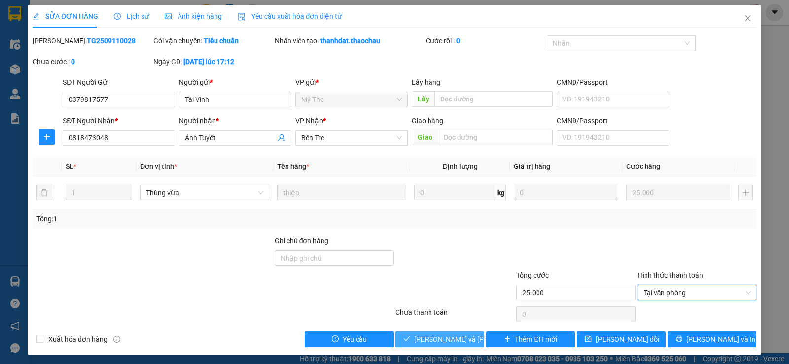
click at [452, 336] on span "Lưu và Giao hàng" at bounding box center [480, 339] width 133 height 11
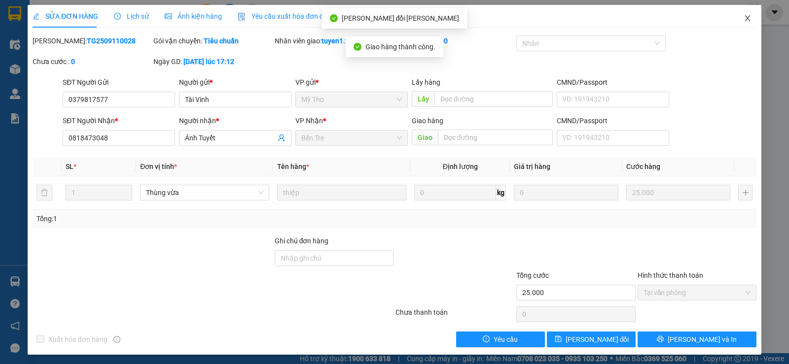
click at [743, 16] on icon "close" at bounding box center [747, 18] width 8 height 8
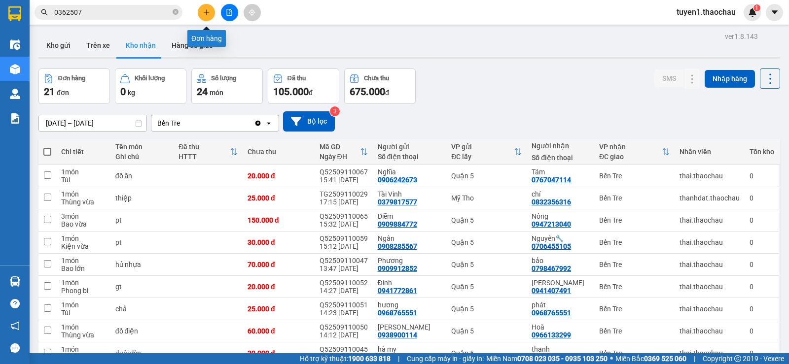
click at [204, 12] on icon "plus" at bounding box center [206, 12] width 5 height 0
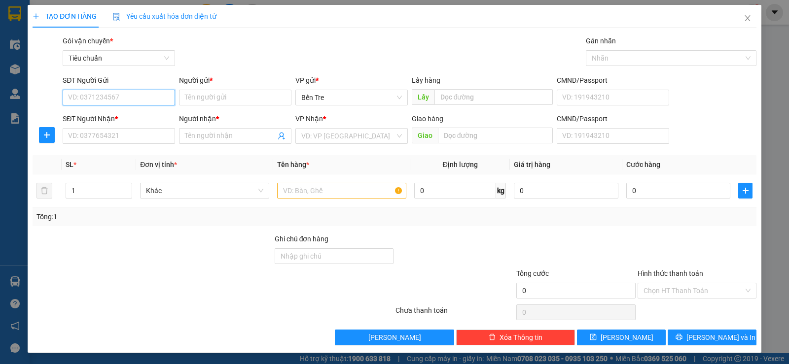
click at [145, 96] on input "SĐT Người Gửi" at bounding box center [119, 98] width 112 height 16
click at [78, 95] on input "SĐT Người Gửi" at bounding box center [119, 98] width 112 height 16
click at [69, 92] on input "SĐT Người Gửi" at bounding box center [119, 98] width 112 height 16
type input "0989678433"
click at [120, 116] on div "0989678433 - Như" at bounding box center [118, 117] width 100 height 11
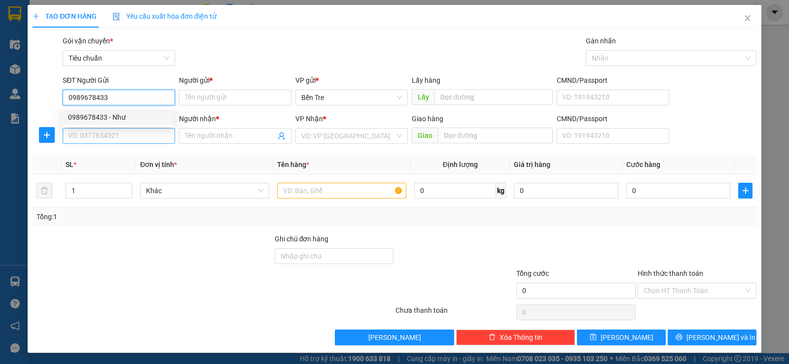
type input "Như"
type input "Của BĐ"
type input "0989678433"
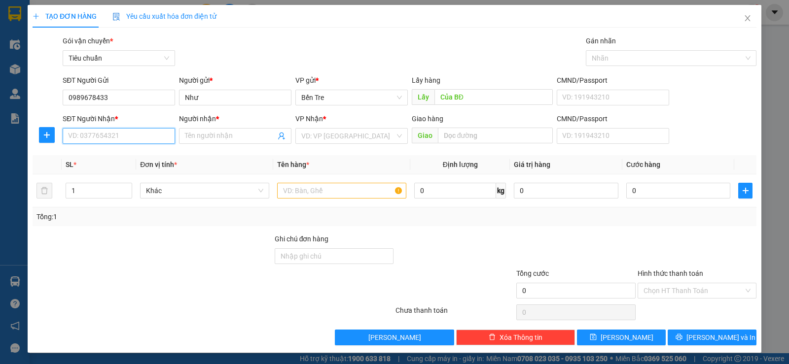
click at [137, 136] on input "SĐT Người Nhận *" at bounding box center [119, 136] width 112 height 16
click at [99, 155] on div "0902441801 - Lan" at bounding box center [118, 155] width 100 height 11
type input "0902441801"
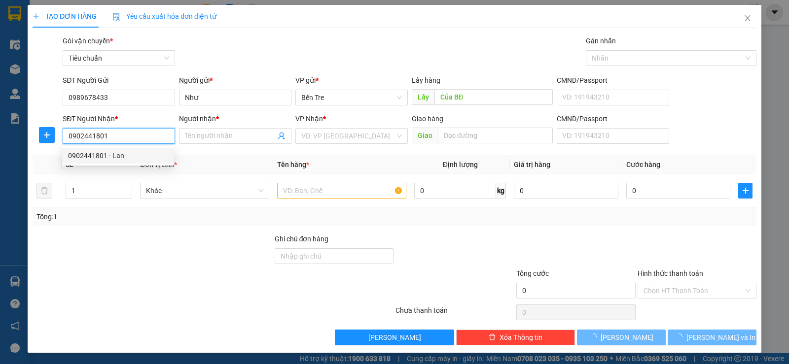
type input "Lan"
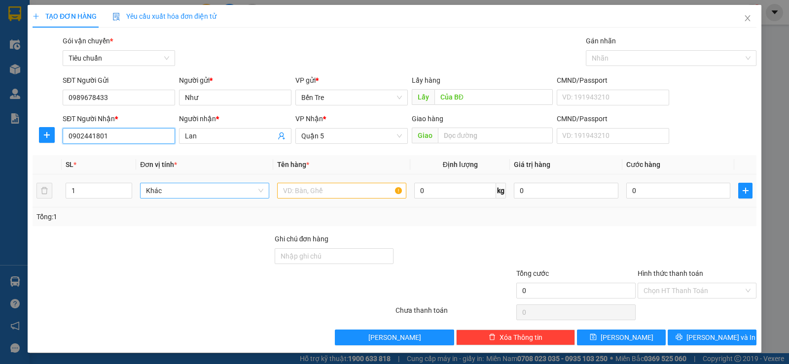
click at [173, 192] on span "Khác" at bounding box center [204, 190] width 117 height 15
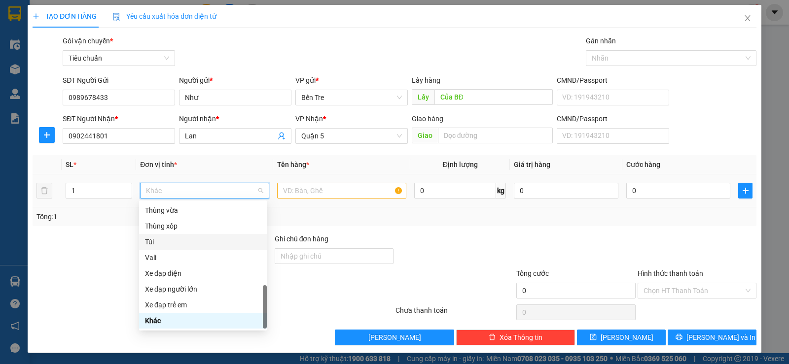
drag, startPoint x: 147, startPoint y: 239, endPoint x: 178, endPoint y: 226, distance: 33.4
click at [154, 236] on div "Túi" at bounding box center [203, 242] width 128 height 16
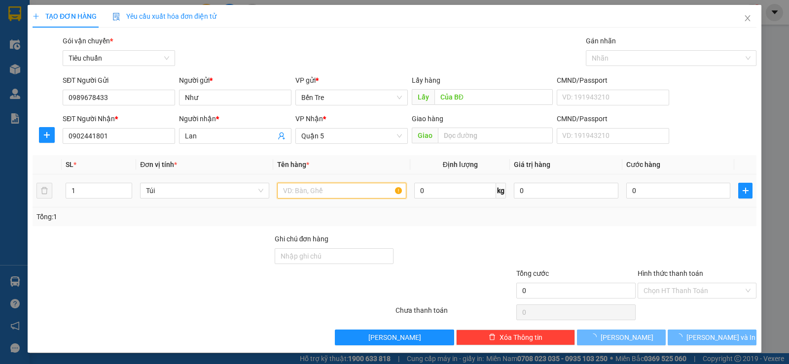
click at [293, 192] on input "text" at bounding box center [341, 191] width 129 height 16
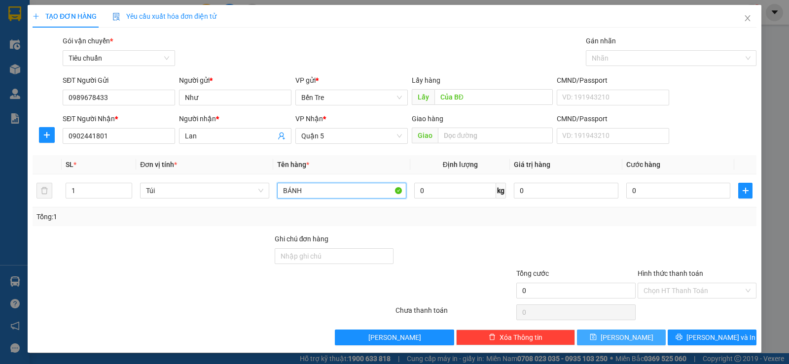
type input "BÁNH"
drag, startPoint x: 620, startPoint y: 336, endPoint x: 650, endPoint y: 280, distance: 63.7
click at [623, 330] on button "Lưu" at bounding box center [621, 338] width 89 height 16
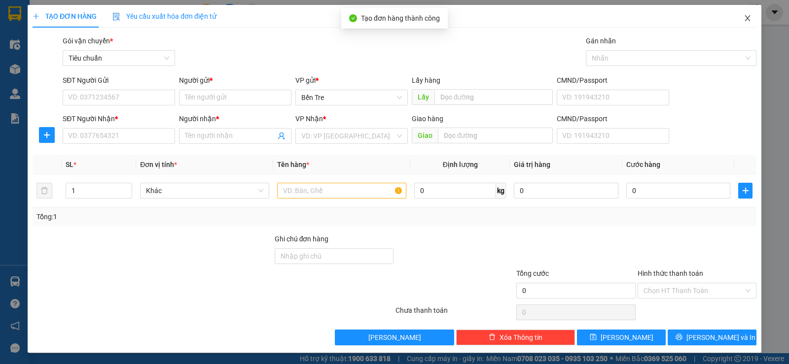
click at [743, 18] on icon "close" at bounding box center [747, 18] width 8 height 8
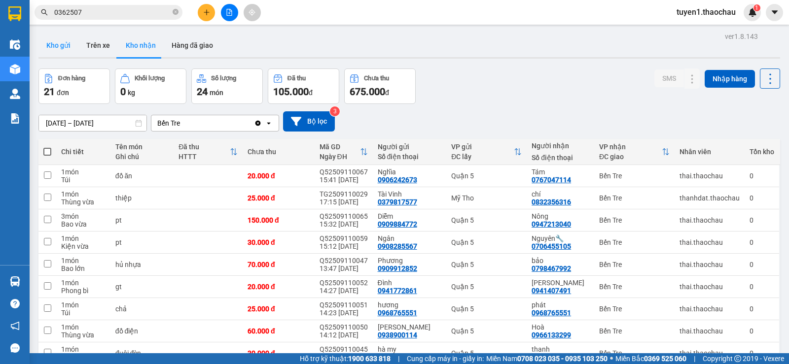
click at [52, 41] on button "Kho gửi" at bounding box center [58, 46] width 40 height 24
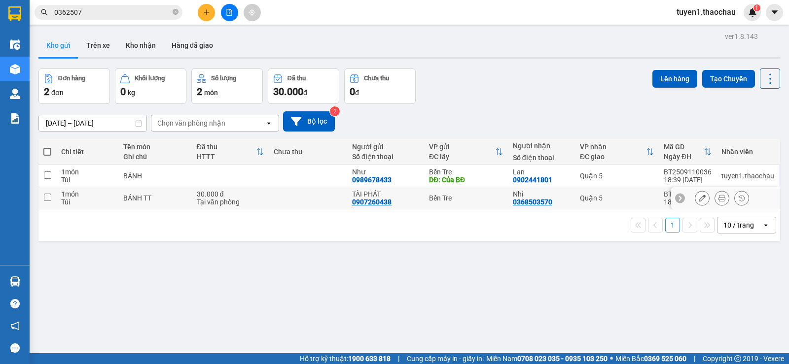
click at [46, 197] on input "checkbox" at bounding box center [47, 197] width 7 height 7
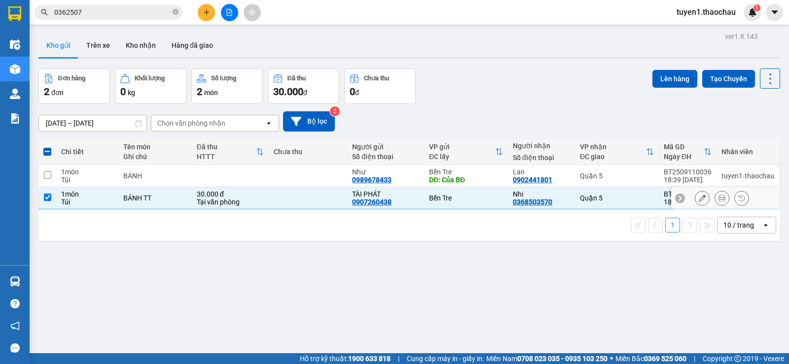
click at [45, 196] on input "checkbox" at bounding box center [47, 197] width 7 height 7
checkbox input "false"
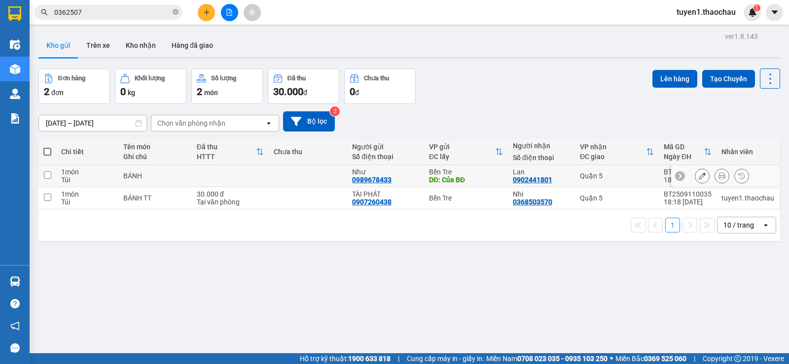
click at [48, 174] on input "checkbox" at bounding box center [47, 175] width 7 height 7
checkbox input "true"
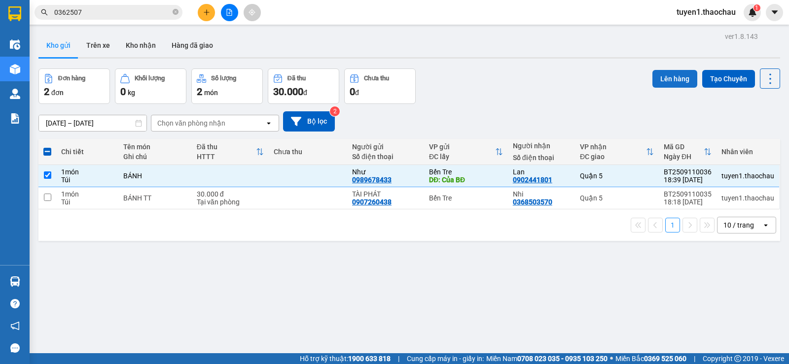
drag, startPoint x: 670, startPoint y: 76, endPoint x: 665, endPoint y: 76, distance: 5.4
click at [668, 76] on button "Lên hàng" at bounding box center [674, 79] width 45 height 18
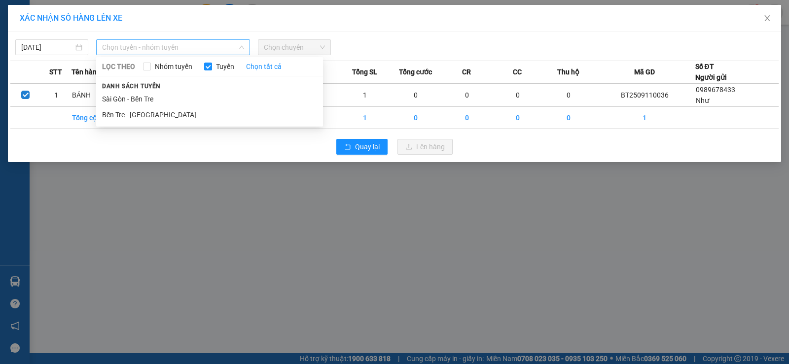
click at [146, 47] on span "Chọn tuyến - nhóm tuyến" at bounding box center [173, 47] width 142 height 15
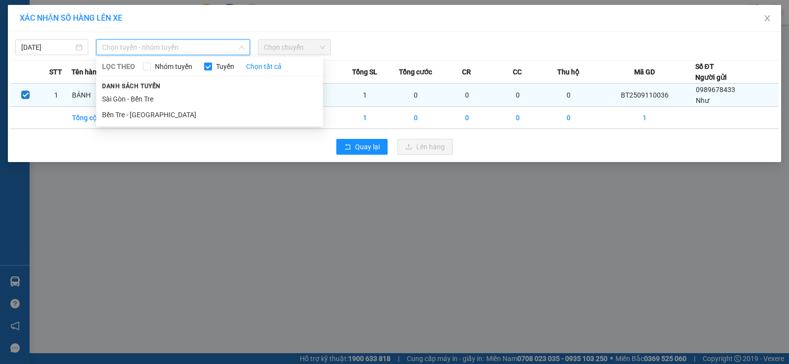
drag, startPoint x: 109, startPoint y: 115, endPoint x: 211, endPoint y: 90, distance: 105.6
click at [114, 114] on li "Bến Tre - Sài Gòn" at bounding box center [209, 115] width 227 height 16
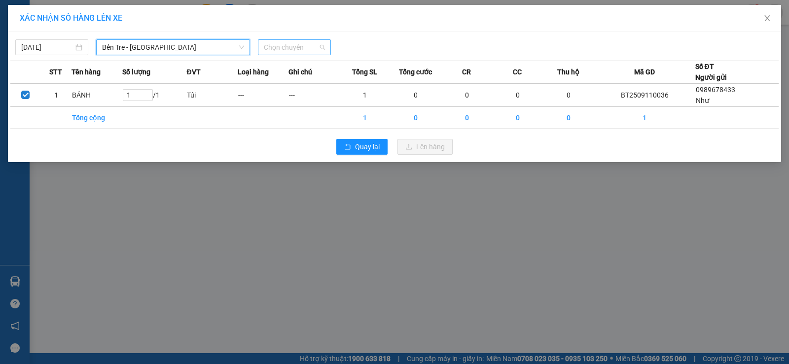
drag, startPoint x: 321, startPoint y: 43, endPoint x: 311, endPoint y: 89, distance: 47.1
click at [321, 43] on span "Chọn chuyến" at bounding box center [294, 47] width 61 height 15
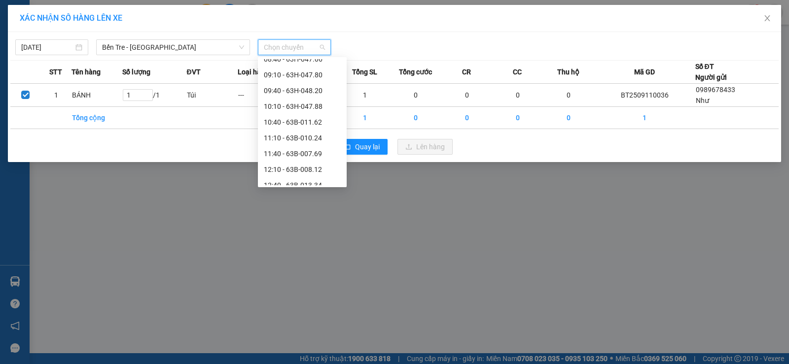
scroll to position [363, 0]
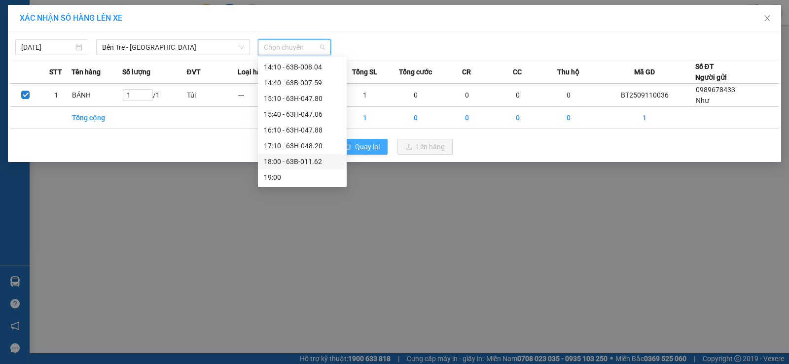
drag, startPoint x: 311, startPoint y: 160, endPoint x: 346, endPoint y: 152, distance: 36.7
click at [311, 160] on div "18:00 - 63B-011.62" at bounding box center [302, 161] width 77 height 11
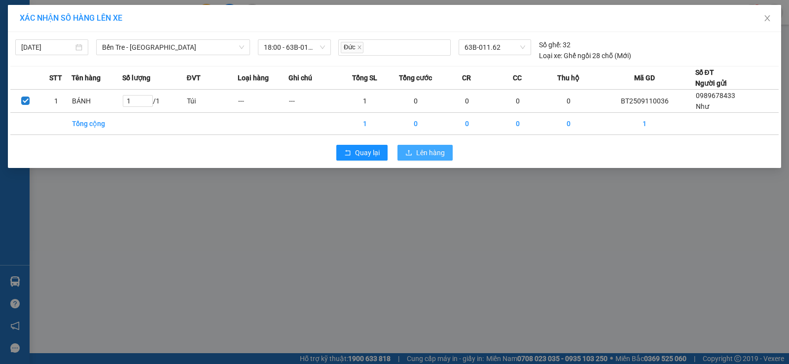
click at [438, 153] on span "Lên hàng" at bounding box center [430, 152] width 29 height 11
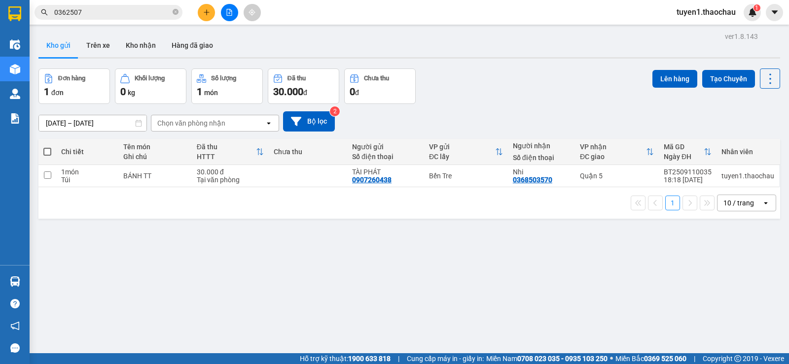
drag, startPoint x: 146, startPoint y: 40, endPoint x: 200, endPoint y: 71, distance: 61.8
click at [147, 40] on button "Kho nhận" at bounding box center [141, 46] width 46 height 24
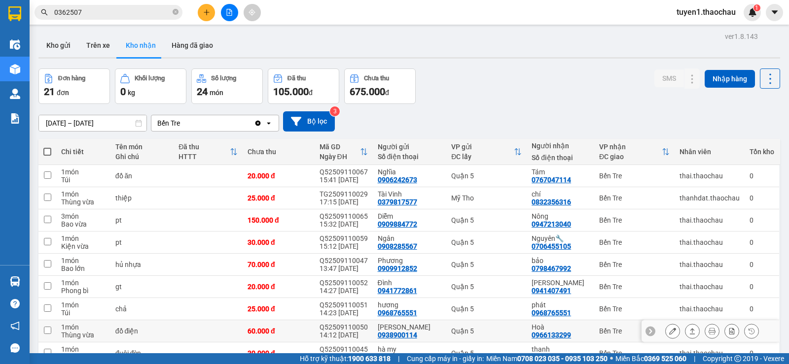
scroll to position [74, 0]
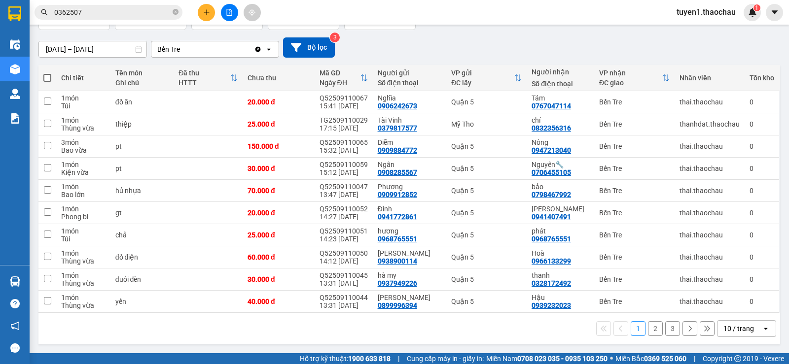
click at [648, 328] on button "2" at bounding box center [655, 328] width 15 height 15
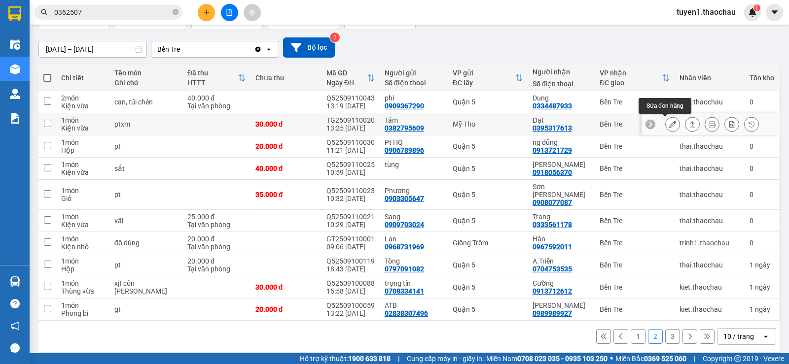
click at [669, 123] on icon at bounding box center [672, 124] width 7 height 7
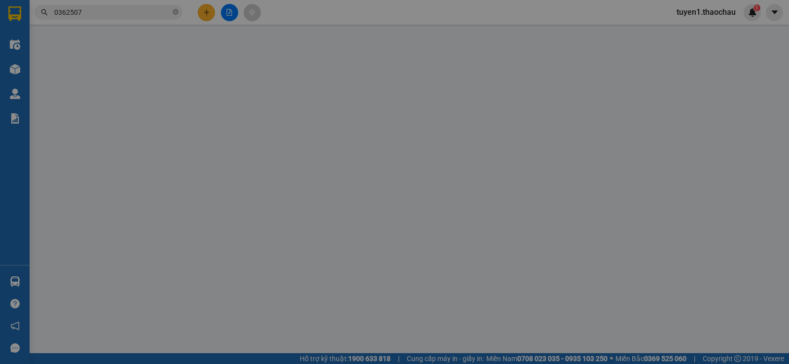
type input "0382795609"
type input "Tâm"
type input "0395317613"
type input "Đạt"
type input "30.000"
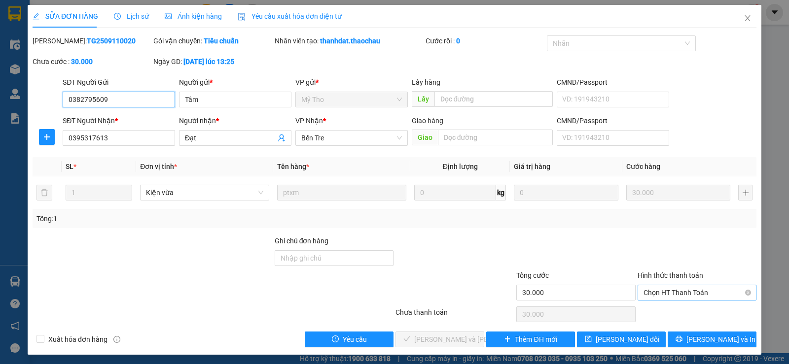
click at [667, 291] on span "Chọn HT Thanh Toán" at bounding box center [696, 292] width 107 height 15
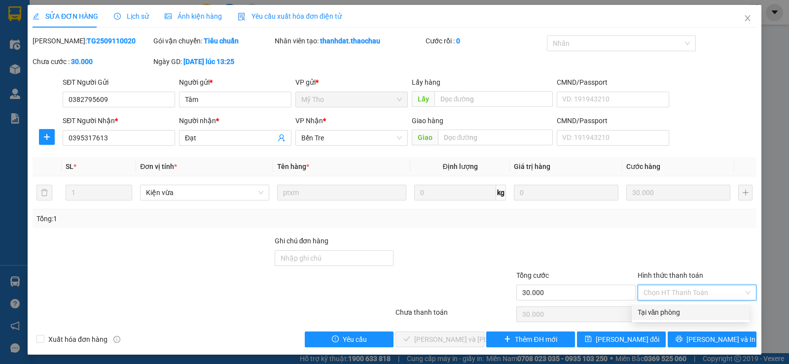
drag, startPoint x: 664, startPoint y: 311, endPoint x: 593, endPoint y: 326, distance: 72.4
click at [663, 311] on div "Tại văn phòng" at bounding box center [690, 312] width 106 height 11
type input "0"
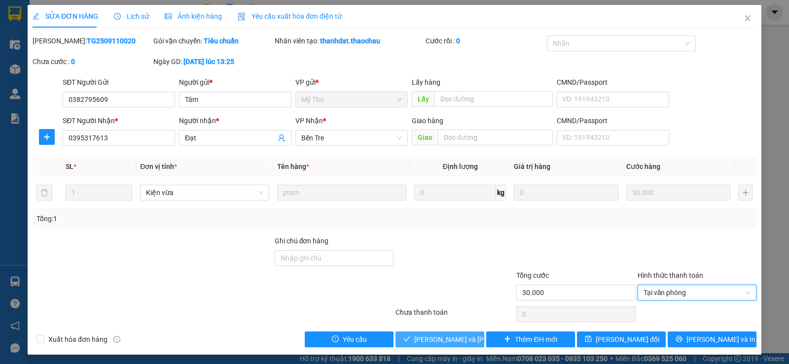
drag, startPoint x: 463, startPoint y: 340, endPoint x: 513, endPoint y: 311, distance: 57.0
click at [463, 340] on span "Lưu và Giao hàng" at bounding box center [480, 339] width 133 height 11
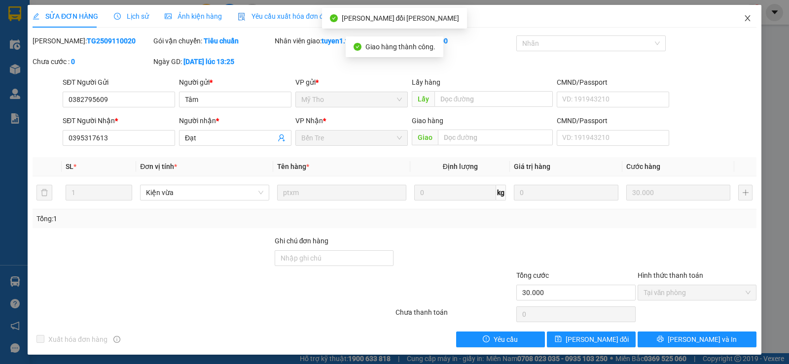
click at [744, 20] on icon "close" at bounding box center [746, 18] width 5 height 6
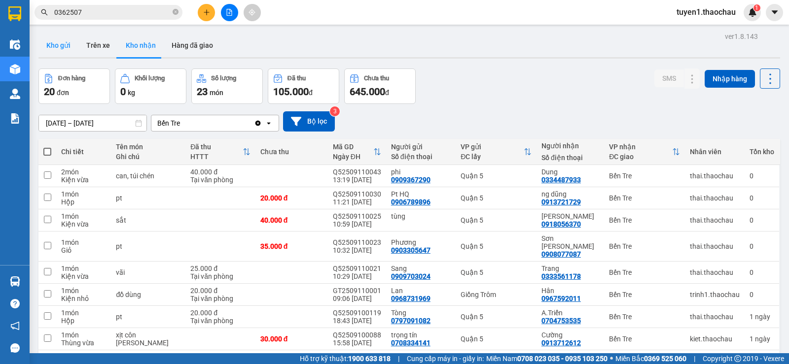
click at [53, 44] on button "Kho gửi" at bounding box center [58, 46] width 40 height 24
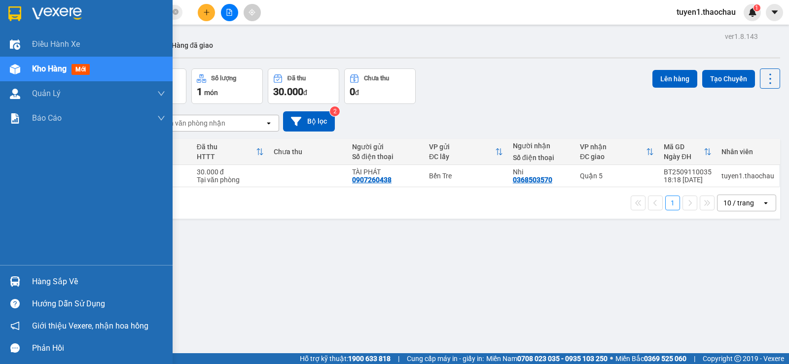
drag, startPoint x: 46, startPoint y: 277, endPoint x: 131, endPoint y: 284, distance: 84.6
click at [50, 277] on div "Hàng sắp về" at bounding box center [98, 282] width 133 height 15
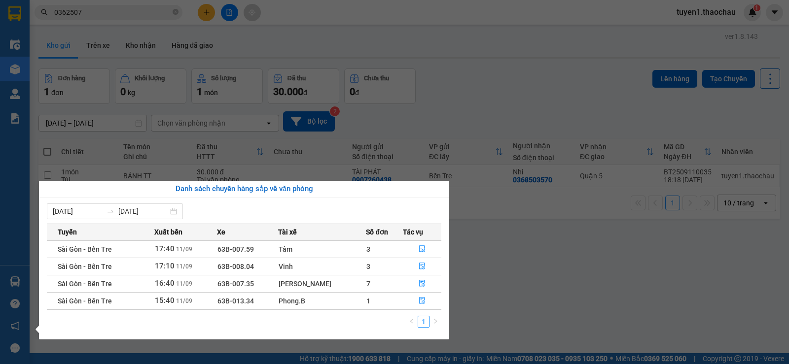
drag, startPoint x: 529, startPoint y: 269, endPoint x: 365, endPoint y: 145, distance: 205.1
click at [515, 253] on section "Kết quả tìm kiếm ( 1 ) Bộ lọc Mã ĐH Trạng thái Món hàng Tổng cước Chưa cước Ngư…" at bounding box center [394, 182] width 789 height 364
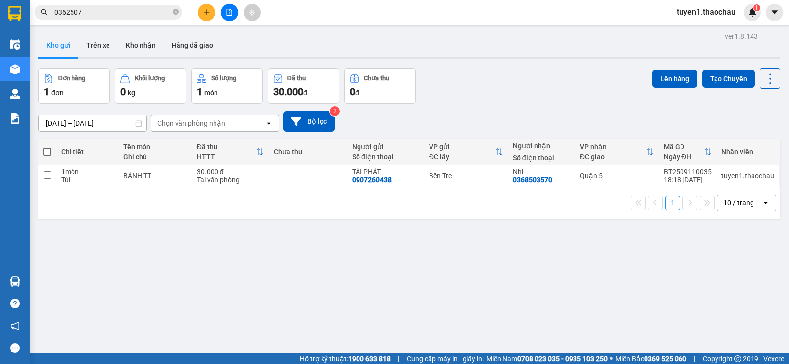
click at [174, 11] on icon "close-circle" at bounding box center [176, 12] width 6 height 6
click at [131, 8] on input "text" at bounding box center [112, 12] width 116 height 11
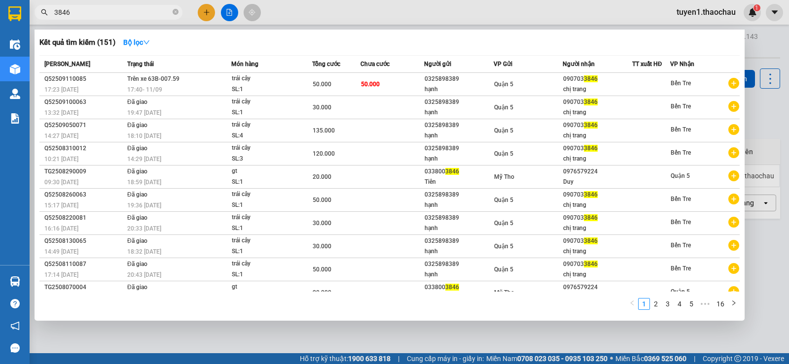
type input "3846"
click at [762, 109] on div at bounding box center [394, 182] width 789 height 364
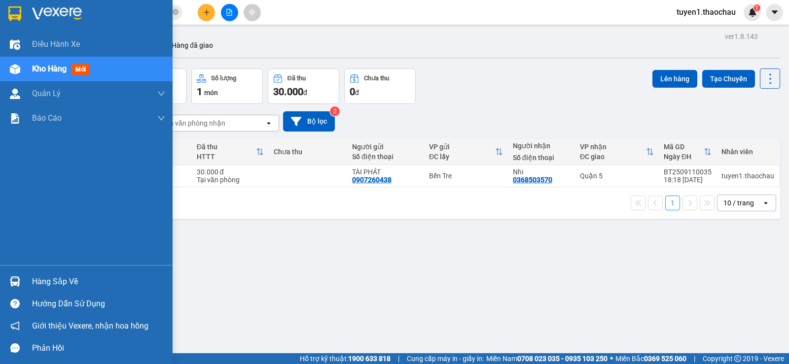
drag, startPoint x: 37, startPoint y: 281, endPoint x: 166, endPoint y: 269, distance: 129.7
click at [38, 281] on div "Hàng sắp về" at bounding box center [98, 282] width 133 height 15
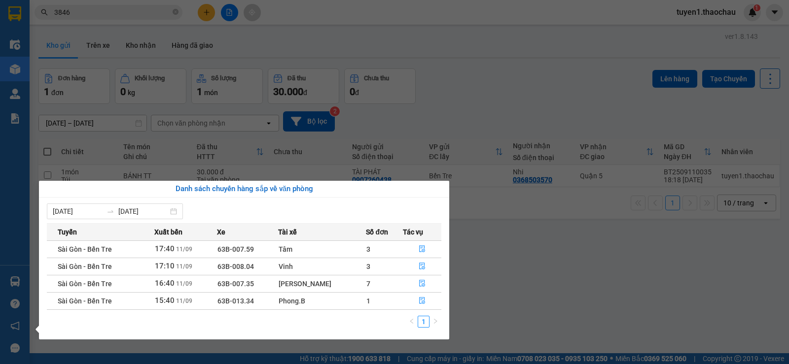
click at [538, 260] on section "Kết quả tìm kiếm ( 151 ) Bộ lọc Mã ĐH Trạng thái Món hàng Tổng cước Chưa cước N…" at bounding box center [394, 182] width 789 height 364
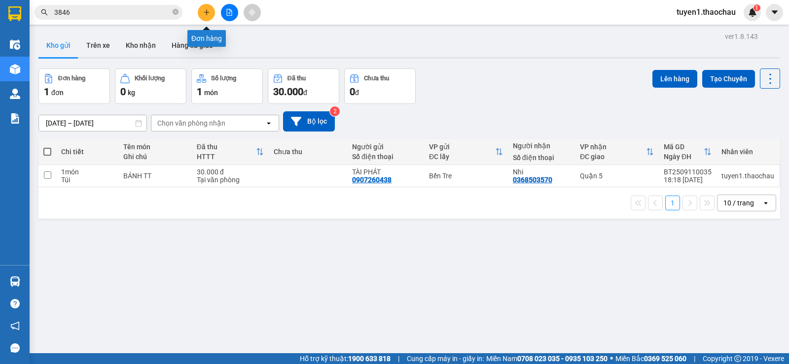
click at [204, 13] on icon "plus" at bounding box center [206, 12] width 7 height 7
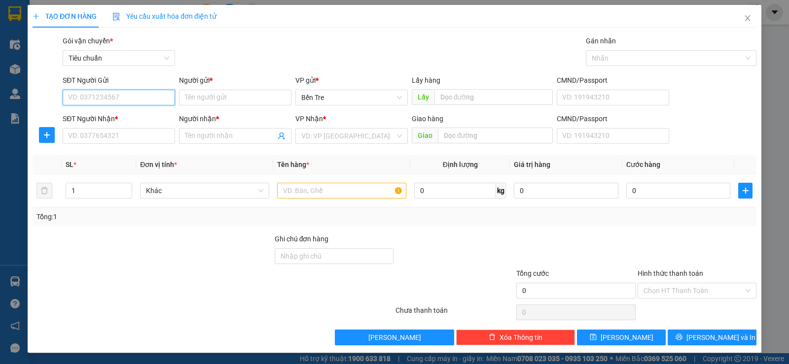
click at [128, 97] on input "SĐT Người Gửi" at bounding box center [119, 98] width 112 height 16
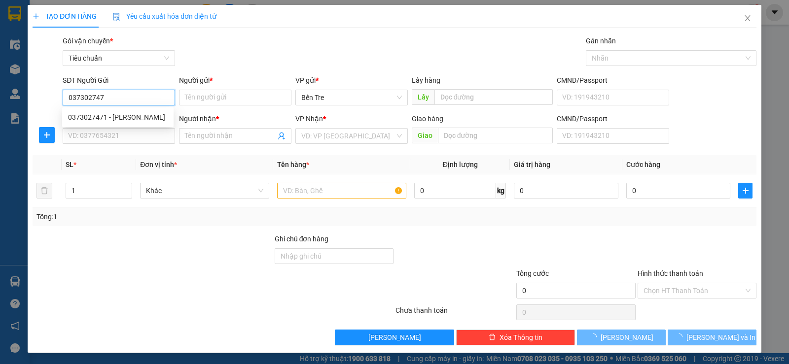
type input "0373027471"
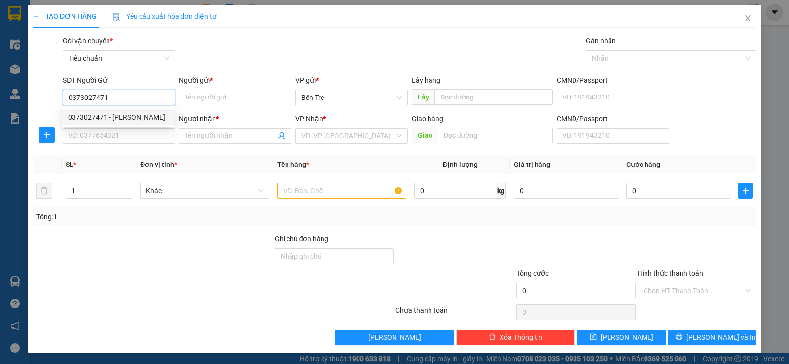
click at [117, 116] on div "0373027471 - hiển" at bounding box center [118, 117] width 100 height 11
type input "hiển"
type input "0373027471"
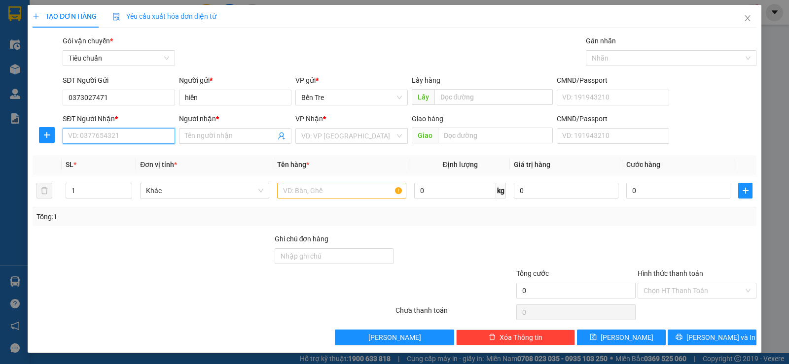
click at [134, 134] on input "SĐT Người Nhận *" at bounding box center [119, 136] width 112 height 16
click at [80, 135] on input "0" at bounding box center [119, 136] width 112 height 16
type input "0773078399"
drag, startPoint x: 122, startPoint y: 155, endPoint x: 136, endPoint y: 158, distance: 13.7
click at [123, 154] on div "0773078399 - Quế Anh" at bounding box center [118, 155] width 100 height 11
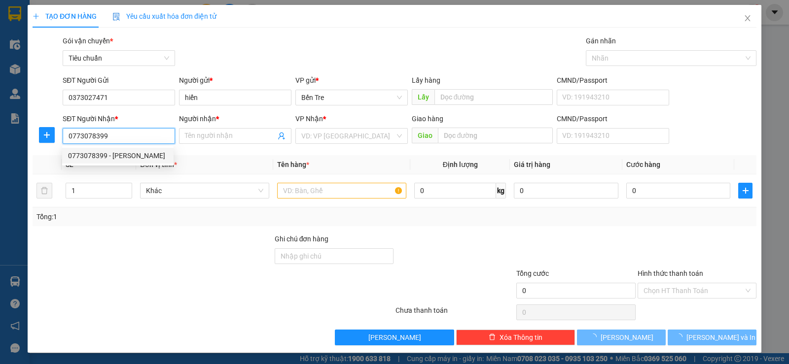
type input "Quế Anh"
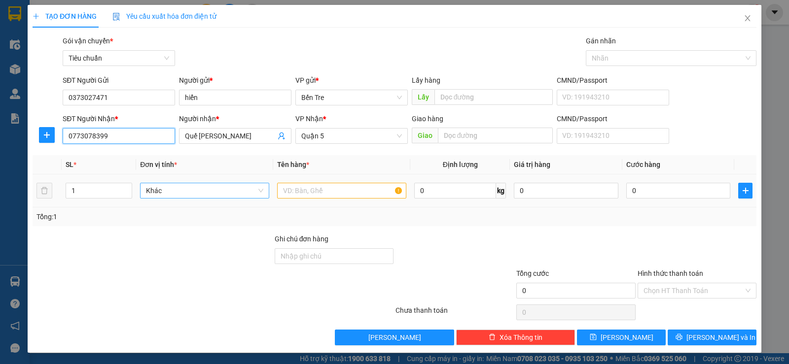
click at [174, 192] on span "Khác" at bounding box center [204, 190] width 117 height 15
type input "0773078399"
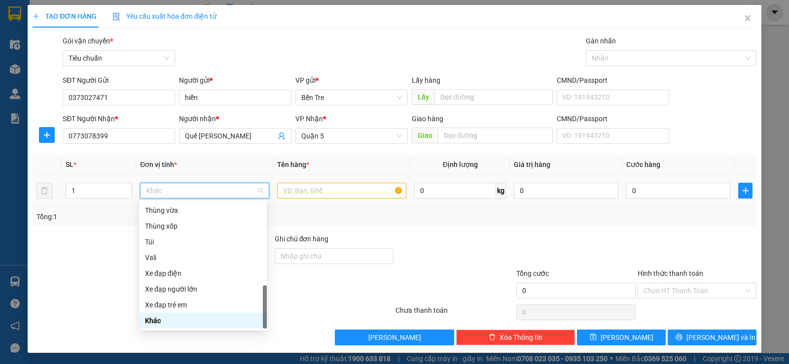
type input "G"
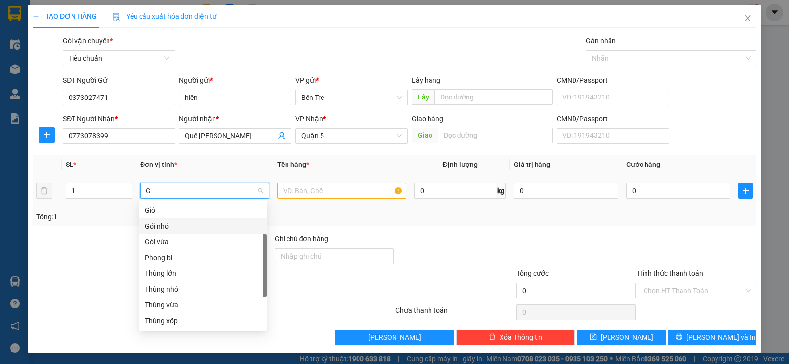
click at [166, 225] on div "Gói nhỏ" at bounding box center [203, 226] width 116 height 11
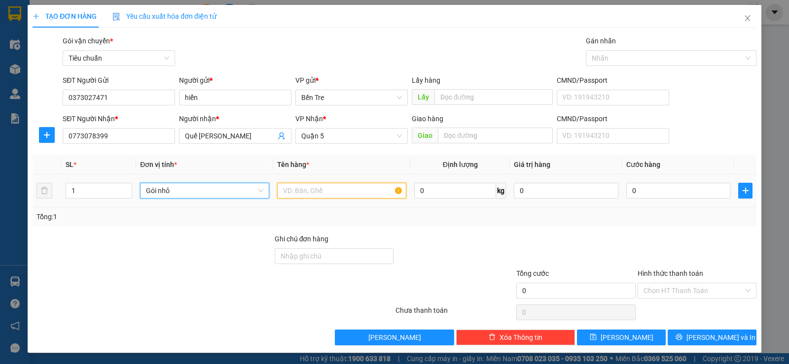
click at [288, 189] on input "text" at bounding box center [341, 191] width 129 height 16
type input "GT"
click at [626, 187] on input "0" at bounding box center [678, 191] width 104 height 16
type input "2"
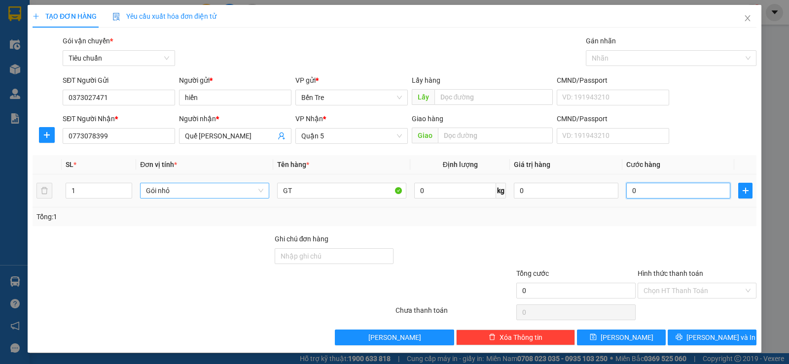
type input "2"
type input "20"
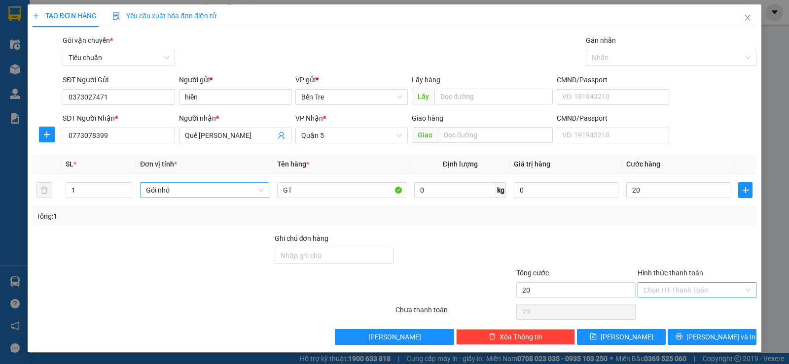
type input "20.000"
click at [674, 292] on input "Hình thức thanh toán" at bounding box center [693, 290] width 100 height 15
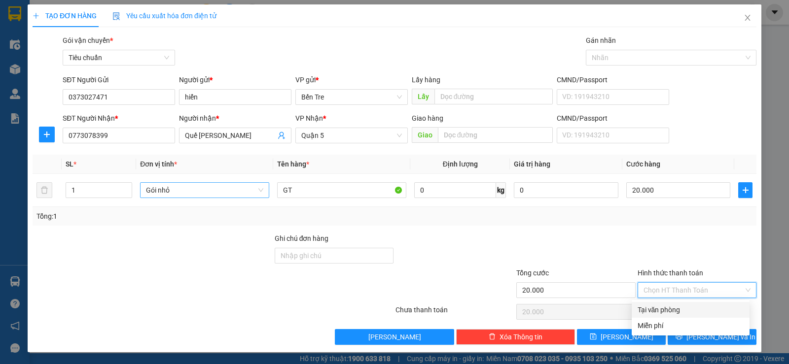
click at [679, 308] on div "Tại văn phòng" at bounding box center [690, 310] width 106 height 11
type input "0"
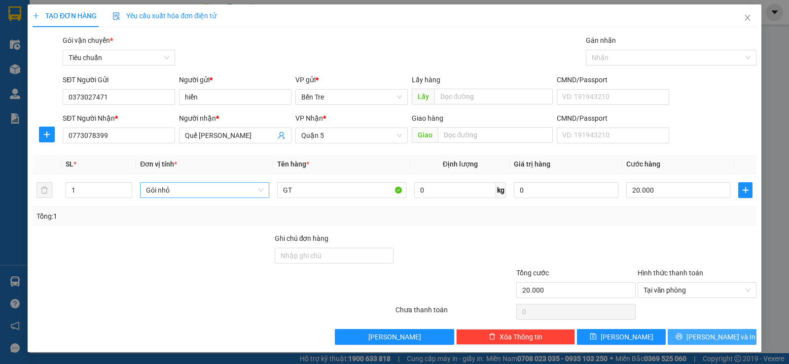
click at [709, 335] on span "Lưu và In" at bounding box center [720, 337] width 69 height 11
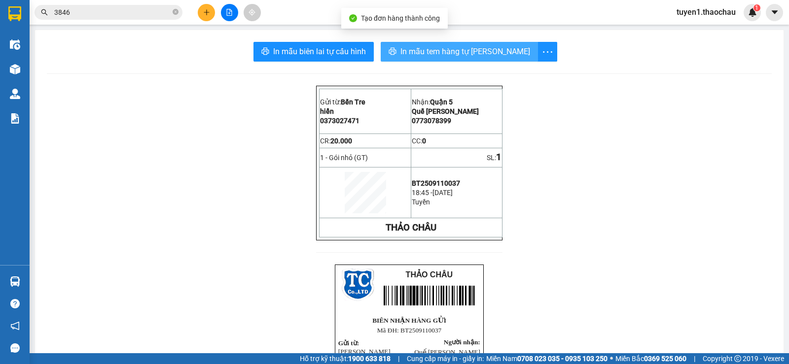
drag, startPoint x: 481, startPoint y: 50, endPoint x: 586, endPoint y: 108, distance: 120.3
click at [484, 53] on span "In mẫu tem hàng tự cấu hình" at bounding box center [465, 51] width 130 height 12
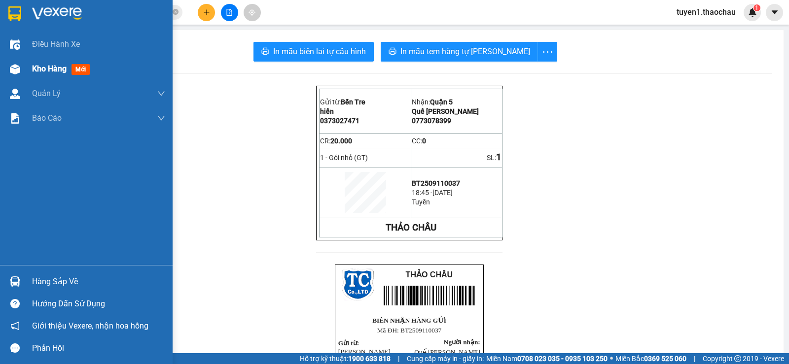
click at [55, 69] on span "Kho hàng" at bounding box center [49, 68] width 35 height 9
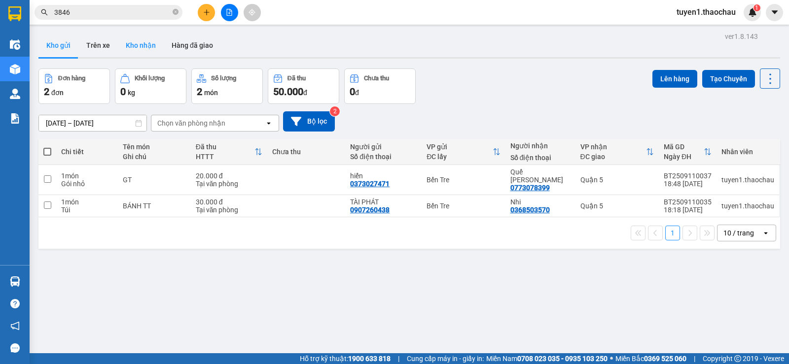
click at [144, 44] on button "Kho nhận" at bounding box center [141, 46] width 46 height 24
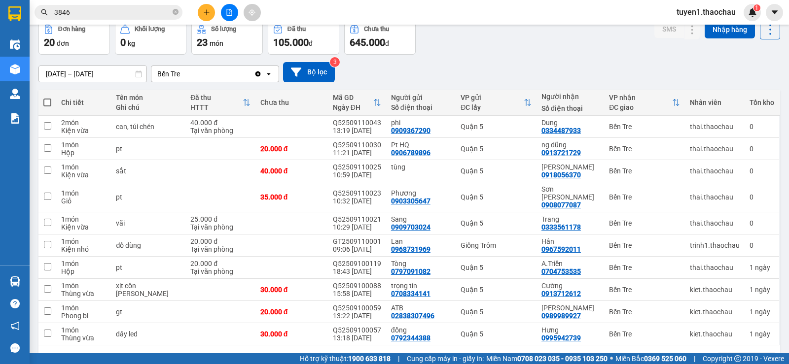
scroll to position [74, 0]
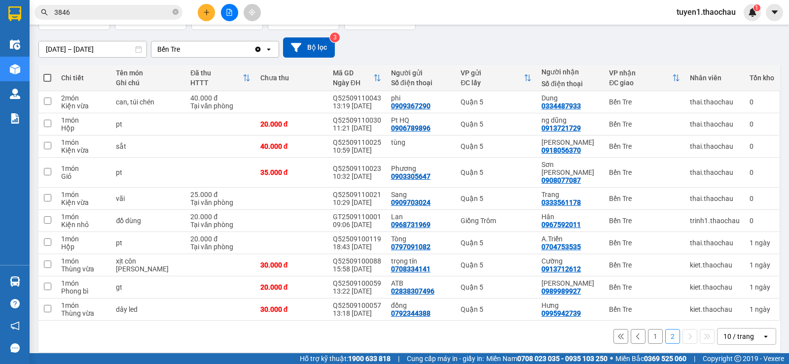
drag, startPoint x: 648, startPoint y: 330, endPoint x: 649, endPoint y: 324, distance: 6.4
click at [648, 329] on button "1" at bounding box center [655, 336] width 15 height 15
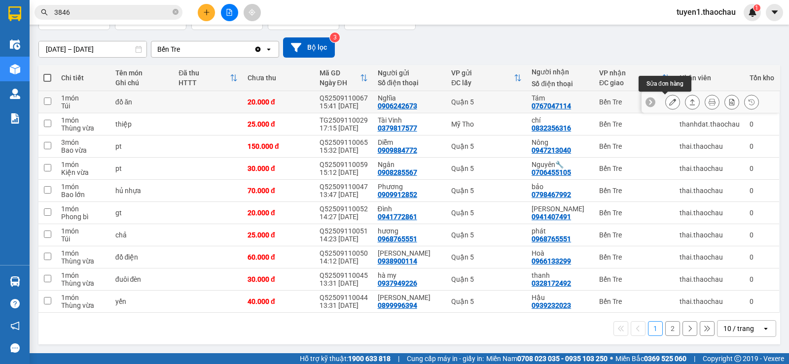
click at [669, 102] on icon at bounding box center [672, 102] width 7 height 7
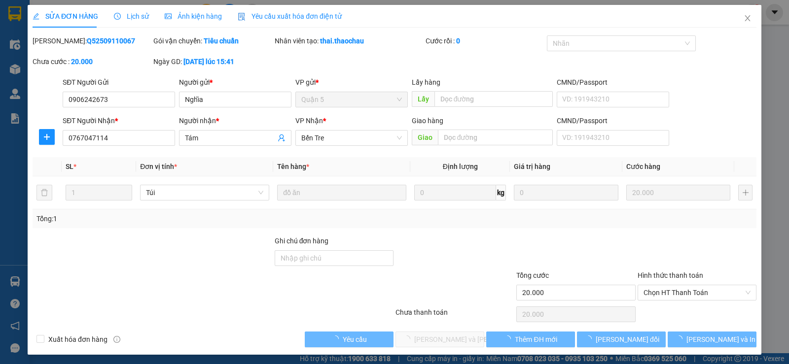
type input "0906242673"
type input "Nghĩa"
type input "0767047114"
type input "Tám"
type input "20.000"
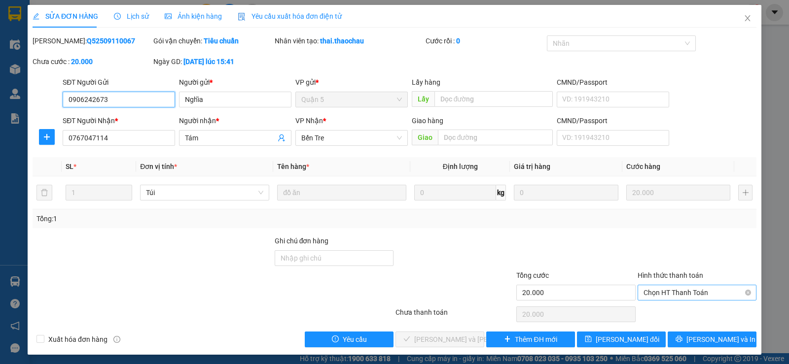
click at [657, 287] on span "Chọn HT Thanh Toán" at bounding box center [696, 292] width 107 height 15
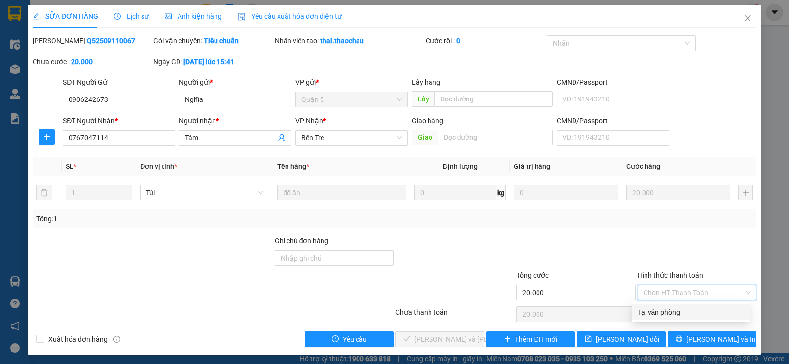
click at [649, 306] on div "Tại văn phòng" at bounding box center [690, 313] width 118 height 16
type input "0"
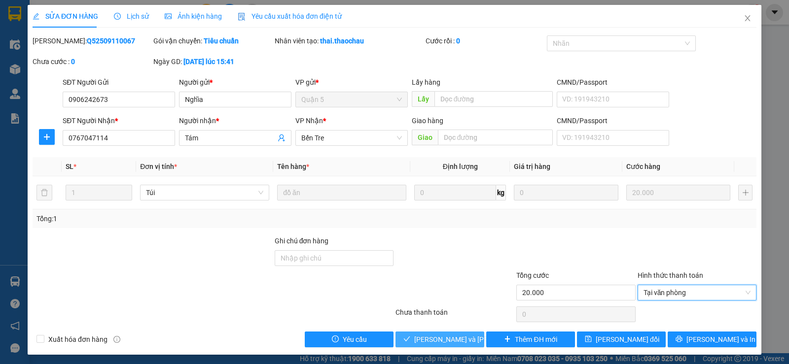
drag, startPoint x: 456, startPoint y: 337, endPoint x: 472, endPoint y: 332, distance: 17.0
click at [457, 337] on span "Lưu và Giao hàng" at bounding box center [480, 339] width 133 height 11
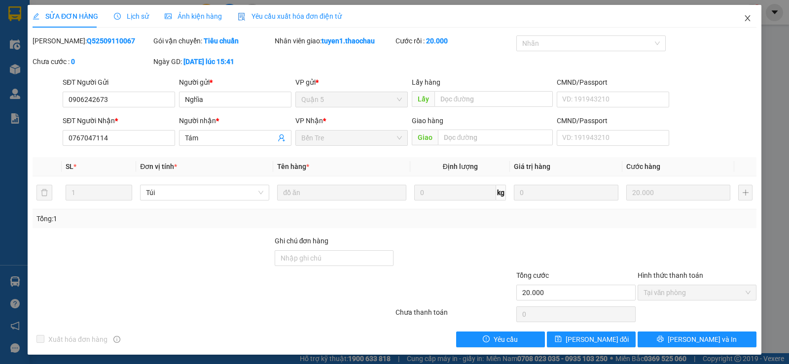
click at [743, 17] on icon "close" at bounding box center [747, 18] width 8 height 8
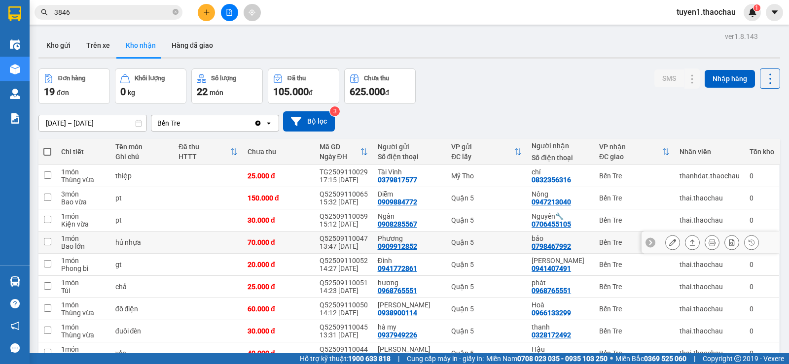
scroll to position [74, 0]
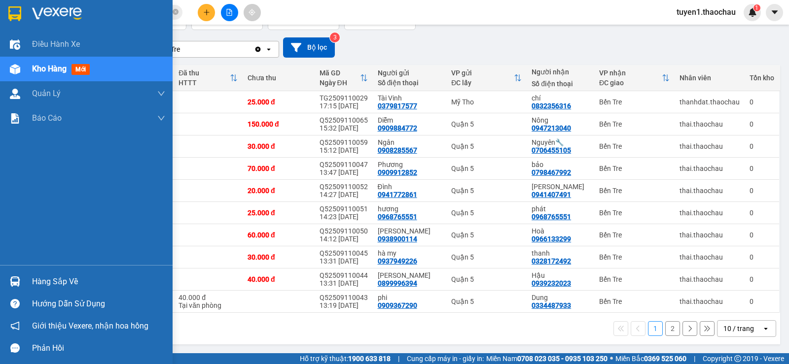
click at [57, 281] on div "Hàng sắp về" at bounding box center [98, 282] width 133 height 15
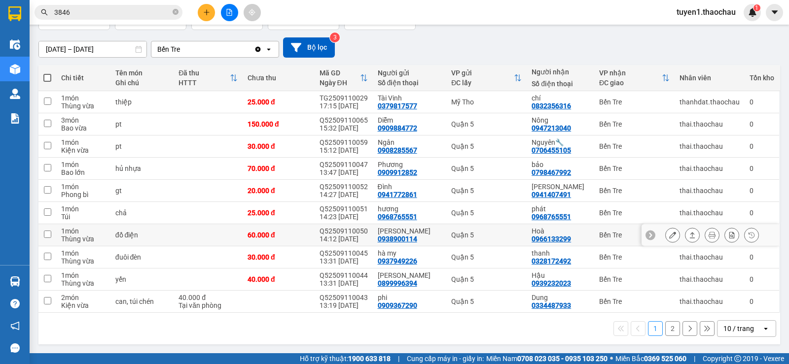
click at [487, 244] on section "Kết quả tìm kiếm ( 151 ) Bộ lọc Mã ĐH Trạng thái Món hàng Tổng cước Chưa cước N…" at bounding box center [394, 182] width 789 height 364
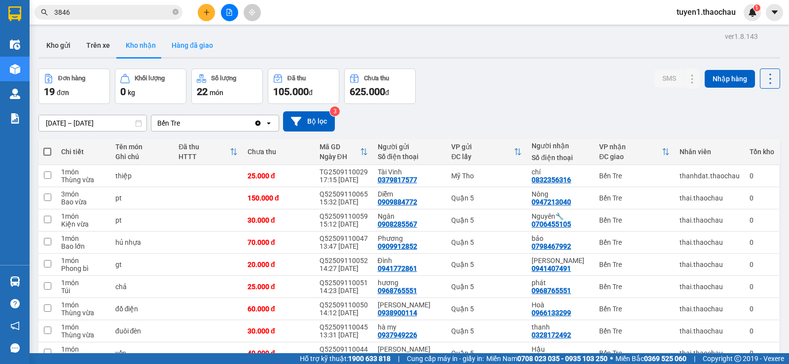
click at [192, 46] on button "Hàng đã giao" at bounding box center [192, 46] width 57 height 24
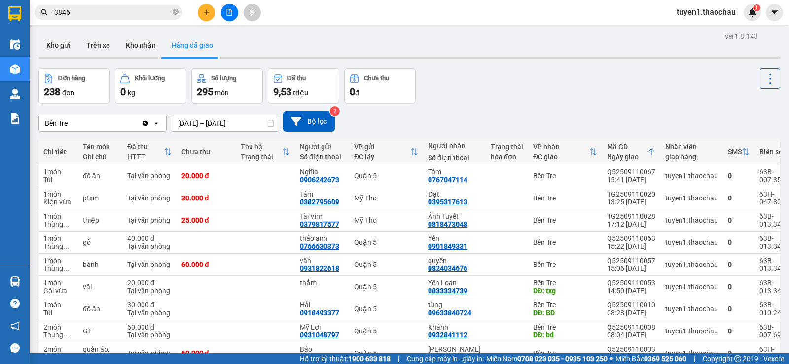
drag, startPoint x: 65, startPoint y: 45, endPoint x: 94, endPoint y: 135, distance: 94.5
click at [65, 51] on button "Kho gửi" at bounding box center [58, 46] width 40 height 24
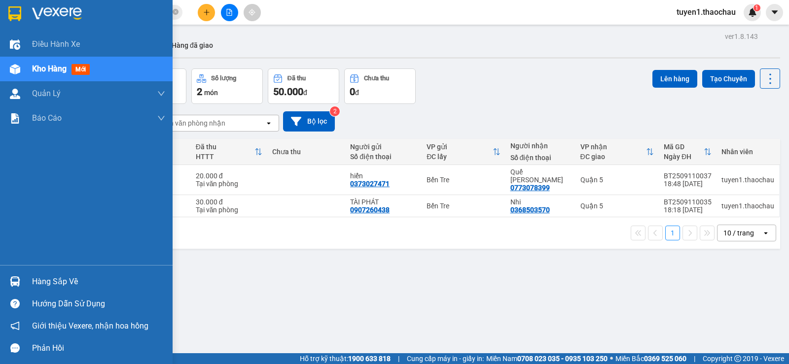
click at [57, 280] on div "Hàng sắp về" at bounding box center [98, 282] width 133 height 15
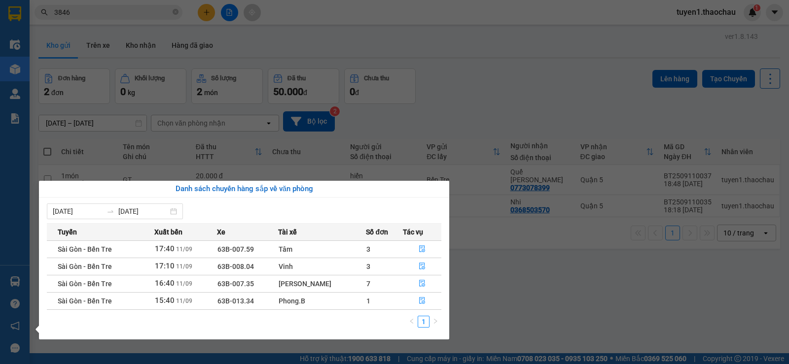
click at [531, 308] on section "Kết quả tìm kiếm ( 151 ) Bộ lọc Mã ĐH Trạng thái Món hàng Tổng cước Chưa cước N…" at bounding box center [394, 182] width 789 height 364
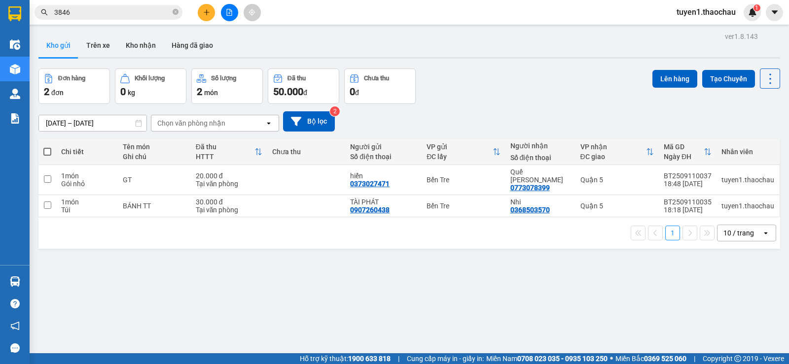
drag, startPoint x: 137, startPoint y: 44, endPoint x: 382, endPoint y: 110, distance: 254.2
click at [145, 43] on button "Kho nhận" at bounding box center [141, 46] width 46 height 24
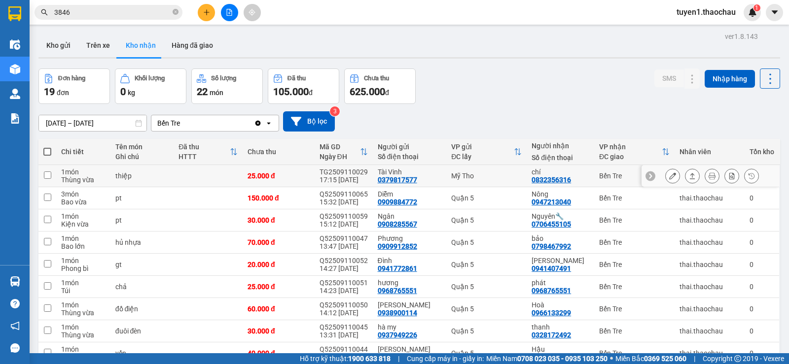
scroll to position [74, 0]
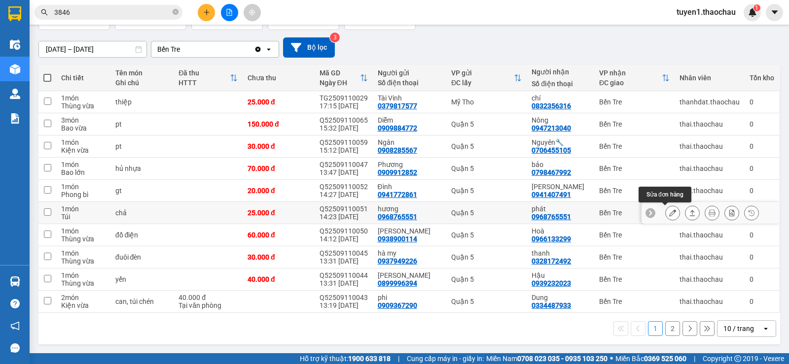
click at [669, 213] on icon at bounding box center [672, 212] width 7 height 7
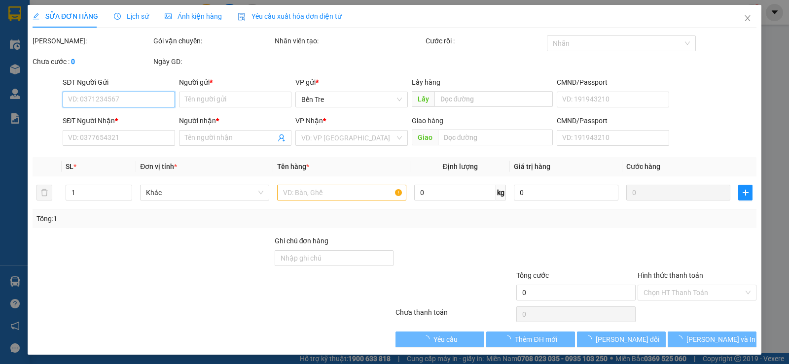
type input "0968765551"
type input "hương"
type input "0968765551"
type input "phát"
type input "25.000"
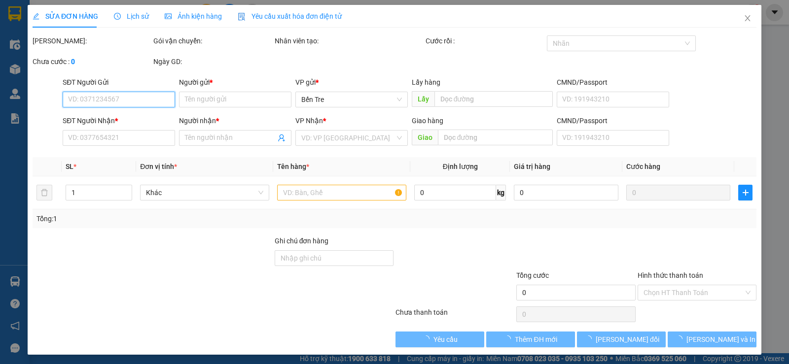
type input "25.000"
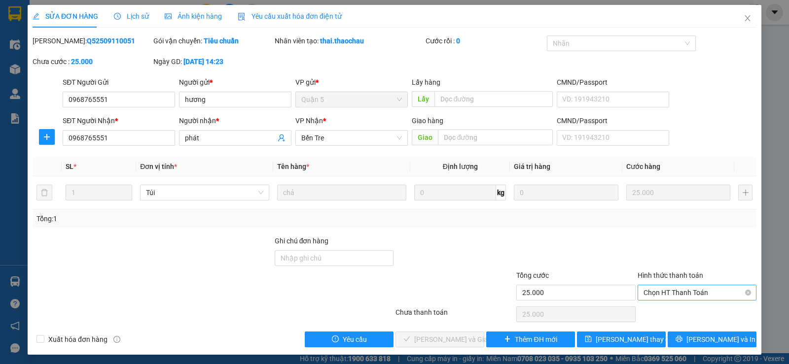
click at [668, 289] on span "Chọn HT Thanh Toán" at bounding box center [696, 292] width 107 height 15
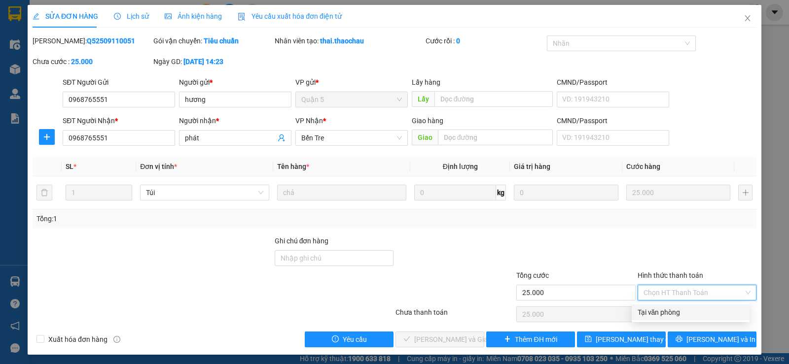
click at [662, 310] on div "Tại văn phòng" at bounding box center [690, 312] width 106 height 11
type input "0"
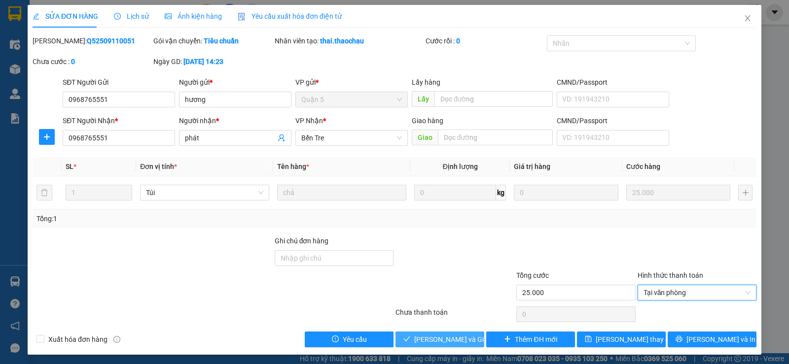
click at [452, 338] on span "Lưu và Giao hàng" at bounding box center [461, 339] width 95 height 11
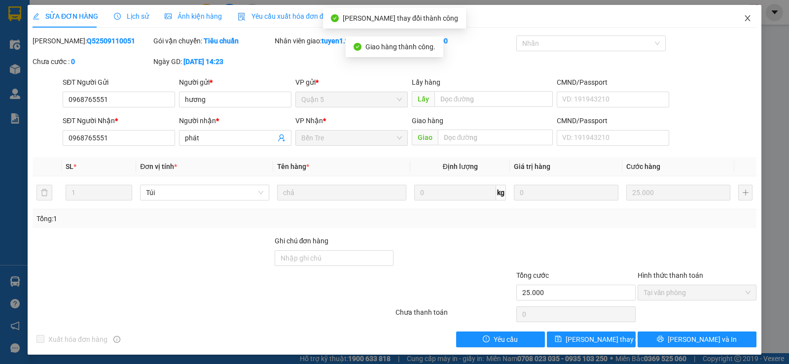
click at [743, 18] on icon "close" at bounding box center [747, 18] width 8 height 8
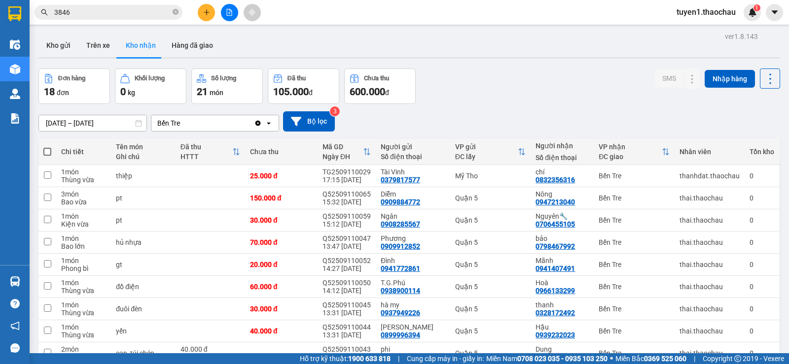
drag, startPoint x: 60, startPoint y: 44, endPoint x: 99, endPoint y: 110, distance: 76.7
click at [60, 55] on button "Kho gửi" at bounding box center [58, 46] width 40 height 24
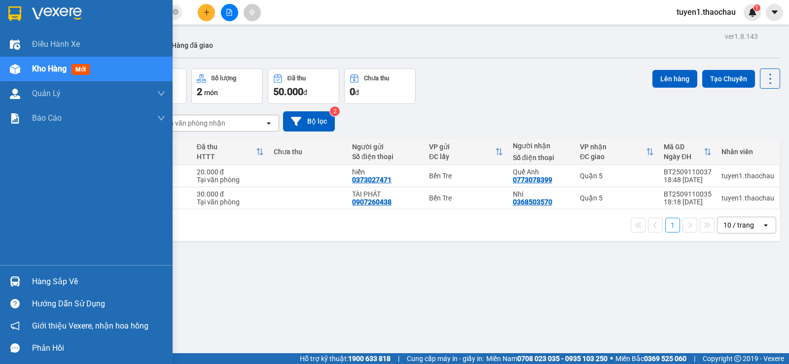
click at [33, 282] on div "Hàng sắp về" at bounding box center [98, 282] width 133 height 15
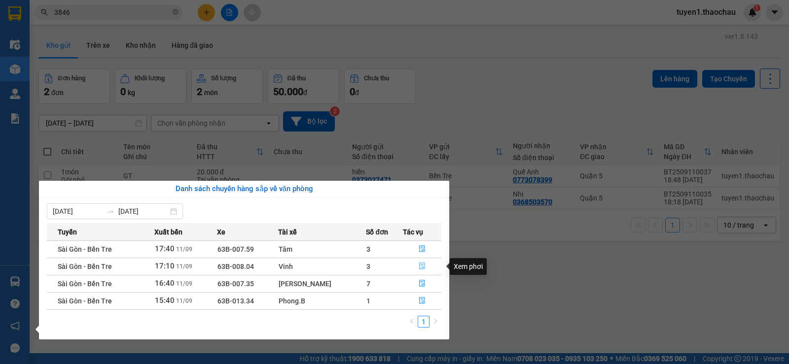
click at [419, 265] on icon "file-done" at bounding box center [422, 266] width 6 height 7
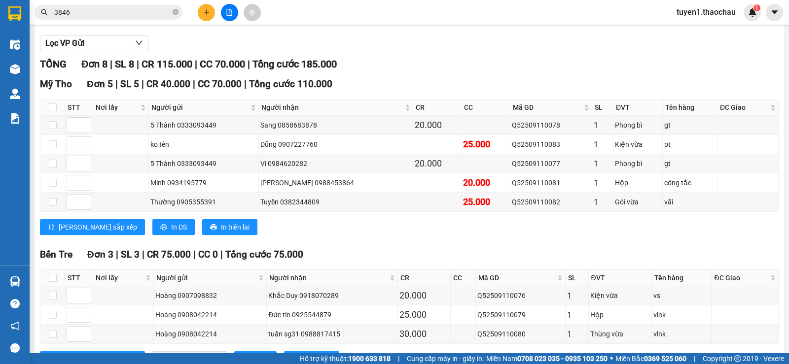
scroll to position [148, 0]
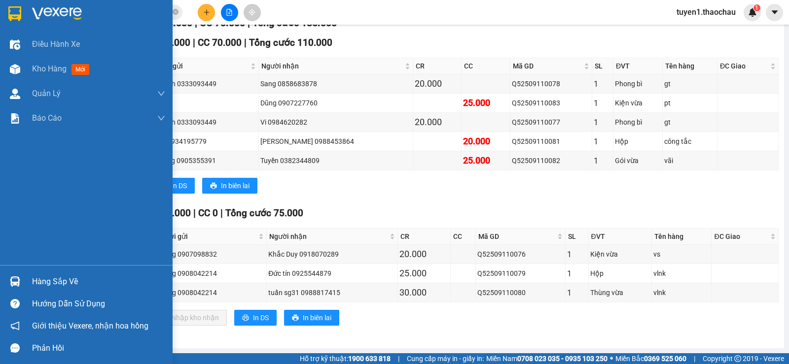
drag, startPoint x: 36, startPoint y: 283, endPoint x: 94, endPoint y: 297, distance: 59.9
click at [39, 282] on div "Hàng sắp về" at bounding box center [98, 282] width 133 height 15
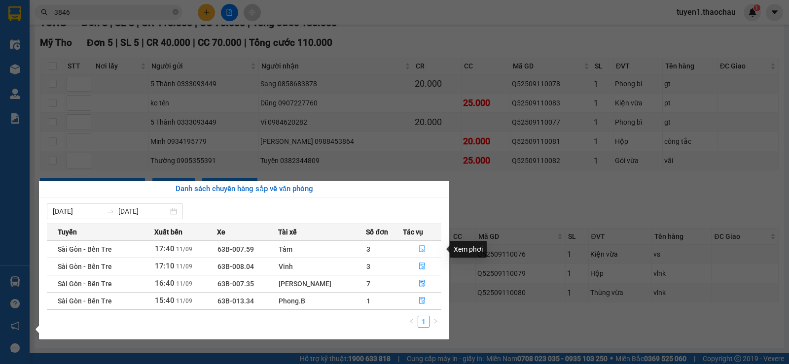
click at [419, 248] on icon "file-done" at bounding box center [421, 248] width 7 height 7
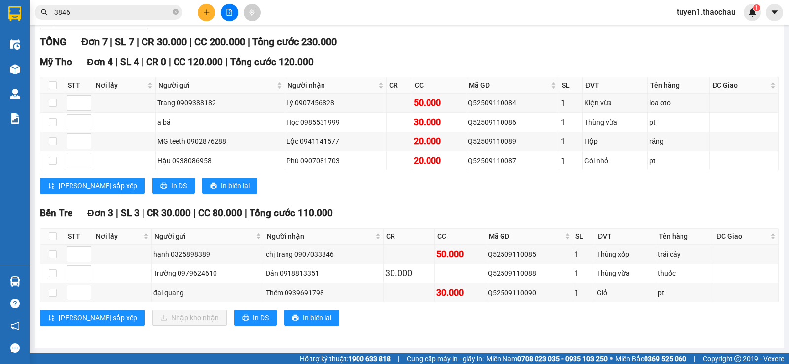
scroll to position [129, 0]
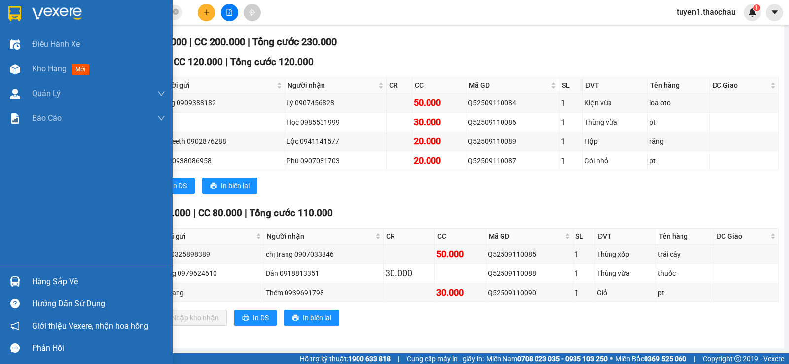
click at [63, 277] on div "Hàng sắp về" at bounding box center [98, 282] width 133 height 15
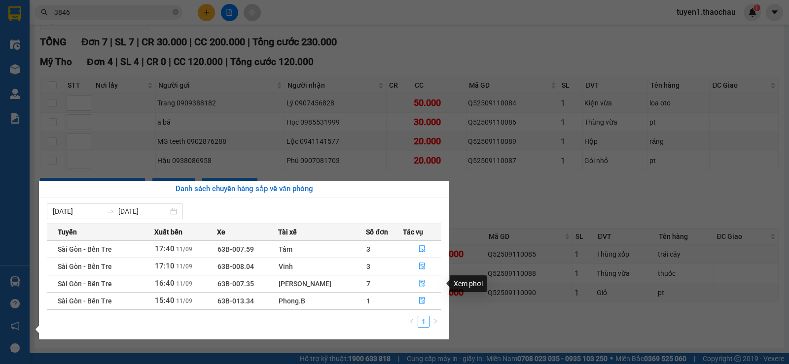
click at [418, 282] on icon "file-done" at bounding box center [421, 283] width 7 height 7
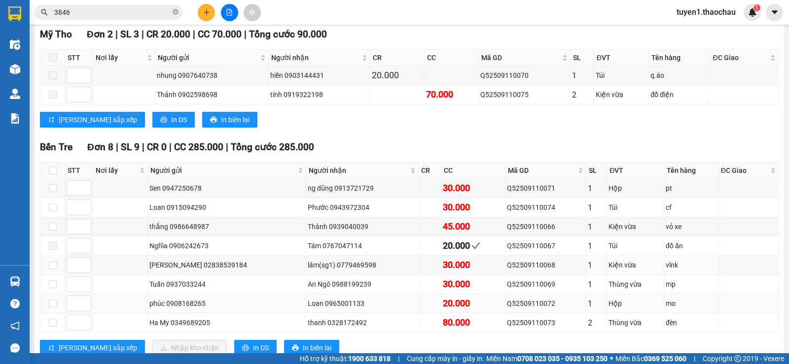
scroll to position [187, 0]
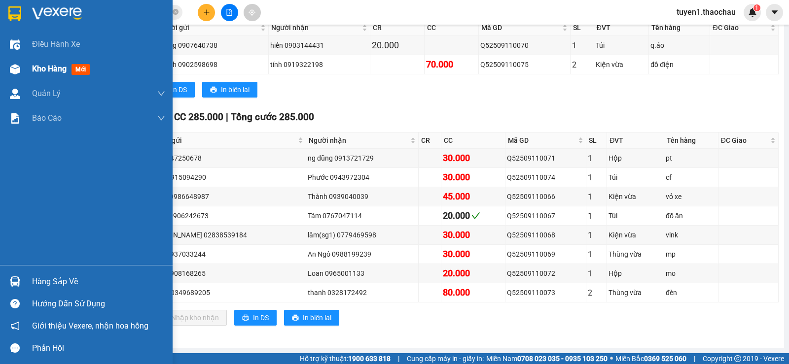
drag, startPoint x: 38, startPoint y: 67, endPoint x: 64, endPoint y: 72, distance: 26.2
click at [41, 67] on span "Kho hàng" at bounding box center [49, 68] width 35 height 9
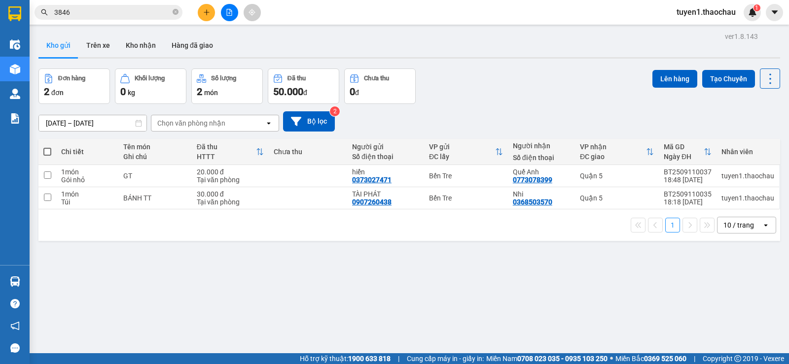
drag, startPoint x: 141, startPoint y: 44, endPoint x: 201, endPoint y: 77, distance: 67.7
click at [144, 44] on button "Kho nhận" at bounding box center [141, 46] width 46 height 24
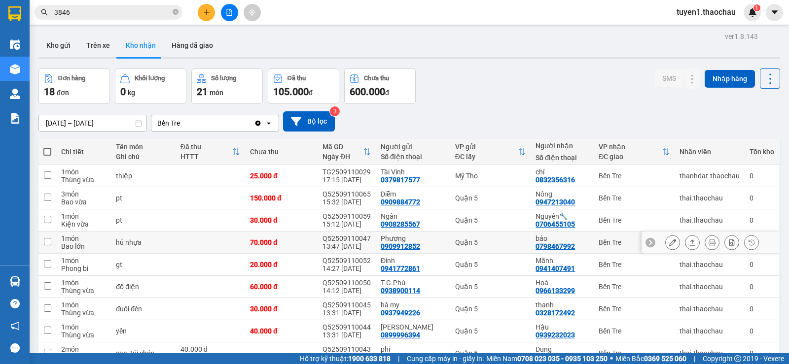
scroll to position [74, 0]
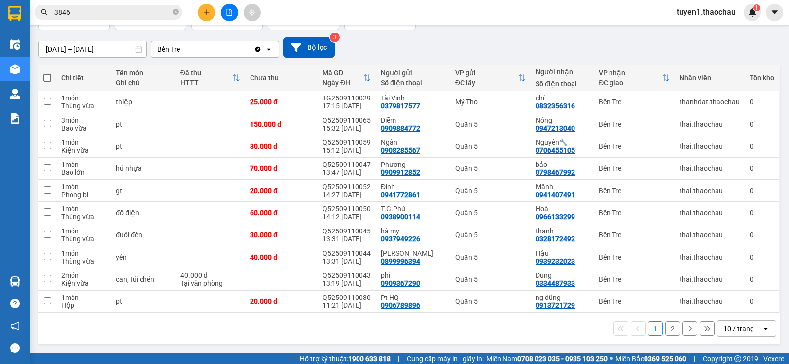
drag, startPoint x: 665, startPoint y: 331, endPoint x: 656, endPoint y: 303, distance: 30.1
click at [665, 330] on button "2" at bounding box center [672, 328] width 15 height 15
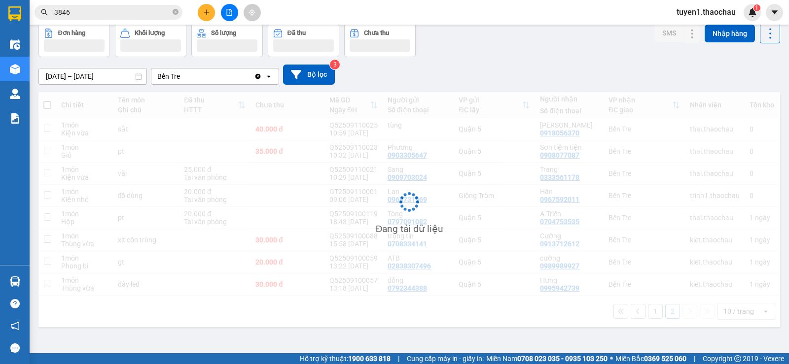
scroll to position [45, 0]
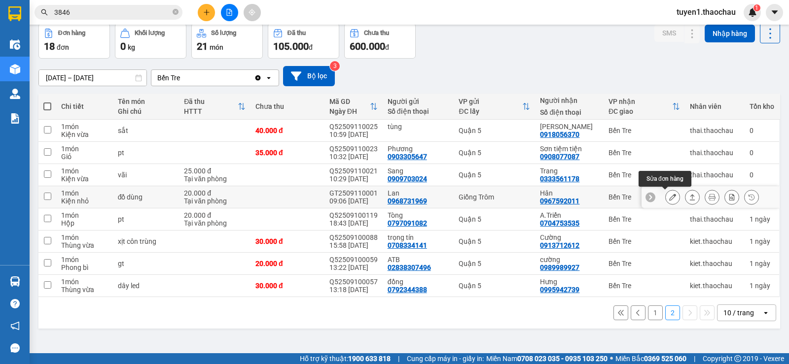
click at [669, 197] on icon at bounding box center [672, 197] width 7 height 7
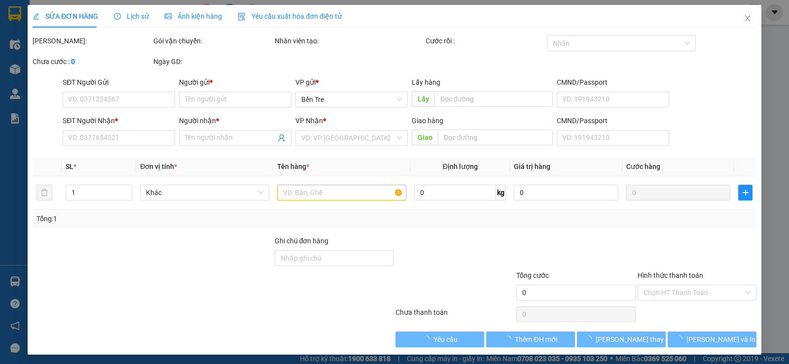
type input "0968731969"
type input "Lan"
type input "0967592011"
type input "Hân"
type input "20.000"
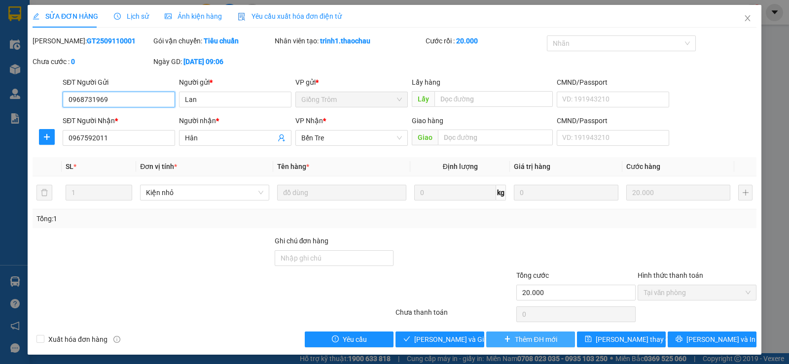
scroll to position [2, 0]
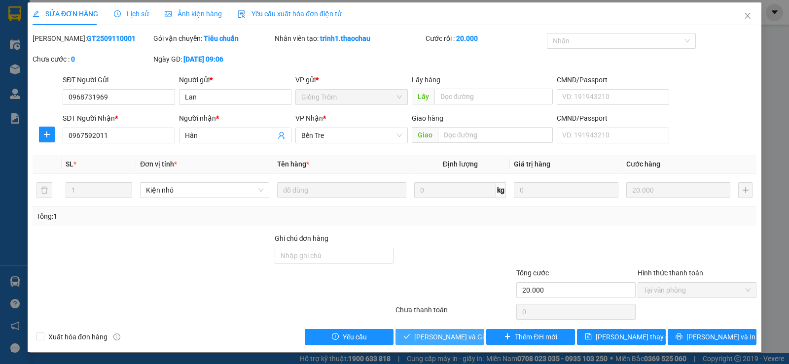
drag, startPoint x: 461, startPoint y: 334, endPoint x: 539, endPoint y: 297, distance: 85.8
click at [462, 333] on span "Lưu và Giao hàng" at bounding box center [461, 337] width 95 height 11
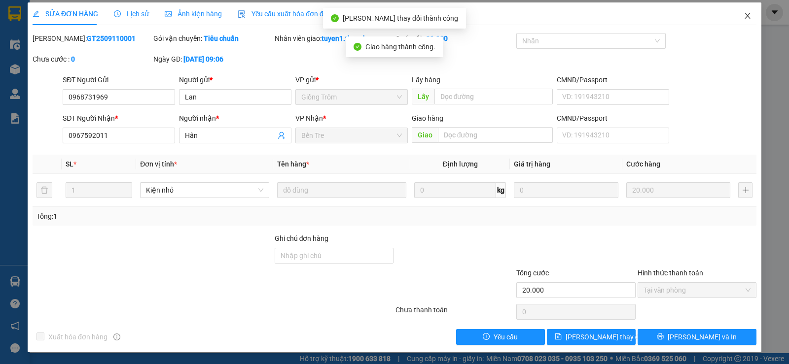
click at [744, 15] on icon "close" at bounding box center [746, 16] width 5 height 6
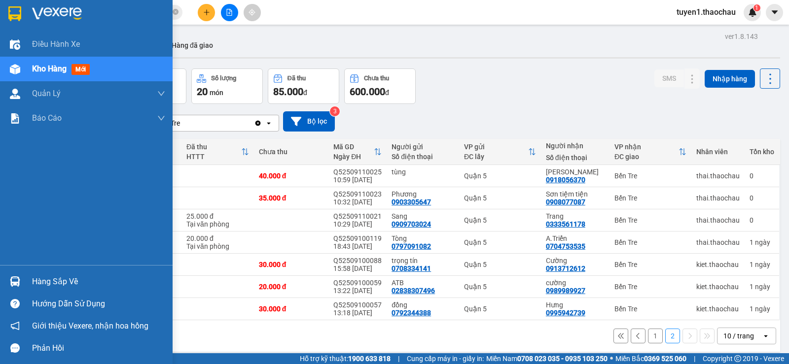
click at [61, 283] on div "Hàng sắp về" at bounding box center [98, 282] width 133 height 15
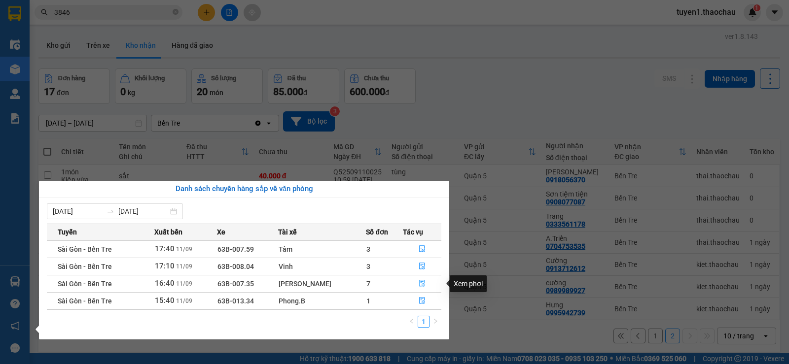
click at [418, 283] on icon "file-done" at bounding box center [421, 283] width 7 height 7
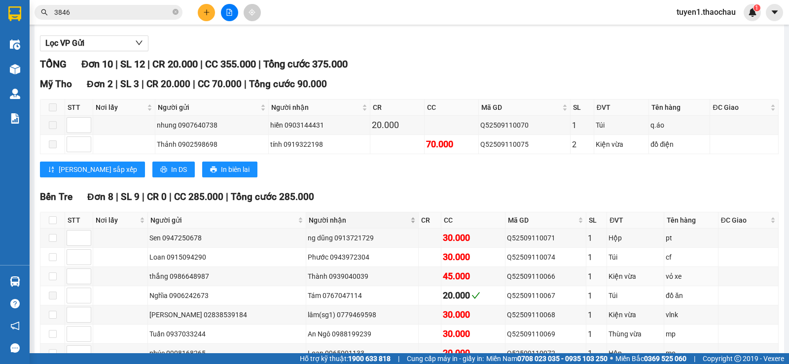
scroll to position [187, 0]
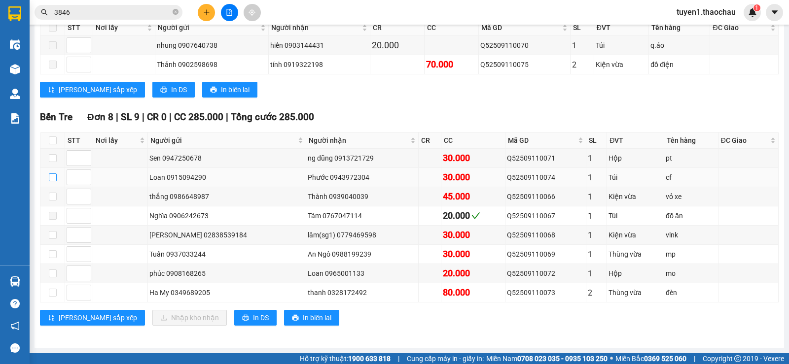
click at [53, 175] on input "checkbox" at bounding box center [53, 177] width 8 height 8
checkbox input "true"
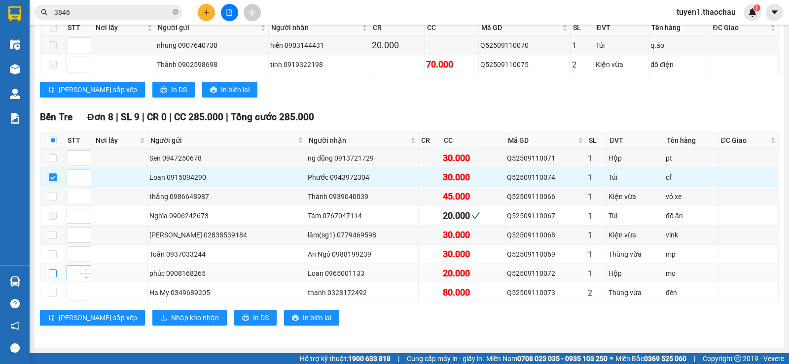
drag, startPoint x: 54, startPoint y: 274, endPoint x: 78, endPoint y: 268, distance: 25.0
click at [54, 274] on input "checkbox" at bounding box center [53, 274] width 8 height 8
checkbox input "true"
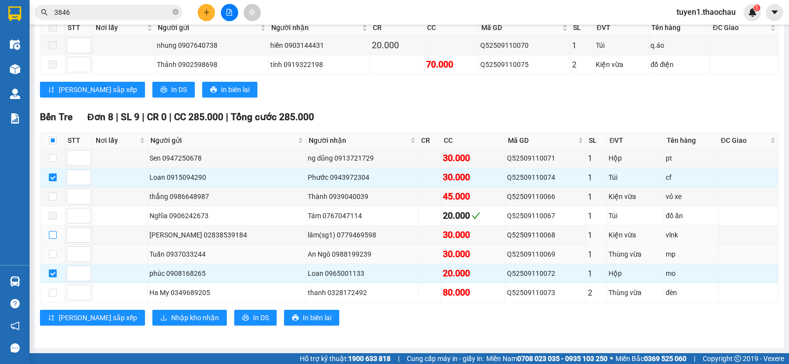
drag, startPoint x: 53, startPoint y: 235, endPoint x: 66, endPoint y: 251, distance: 21.4
click at [53, 234] on input "checkbox" at bounding box center [53, 235] width 8 height 8
checkbox input "true"
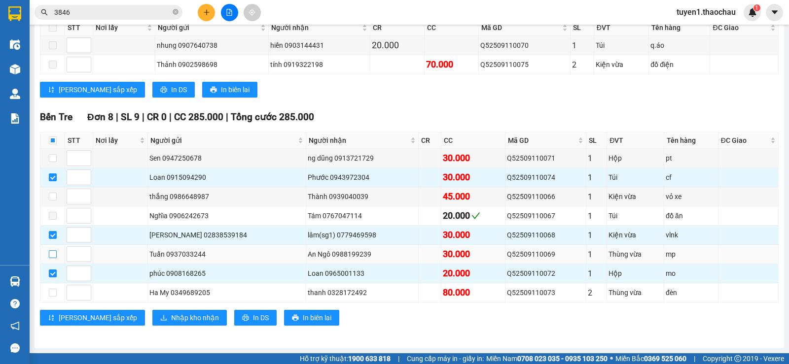
click at [53, 255] on input "checkbox" at bounding box center [53, 254] width 8 height 8
checkbox input "true"
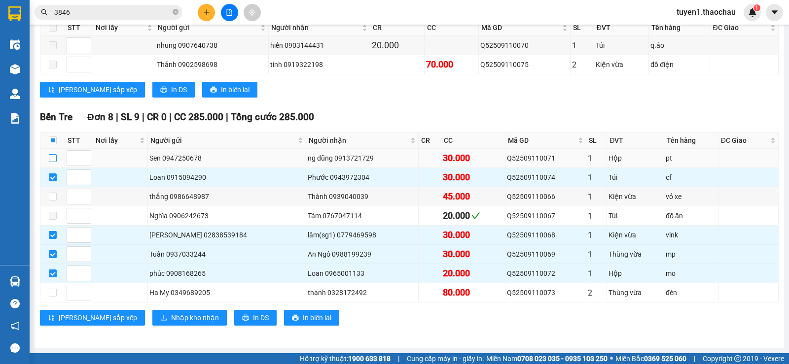
click at [49, 156] on input "checkbox" at bounding box center [53, 158] width 8 height 8
checkbox input "true"
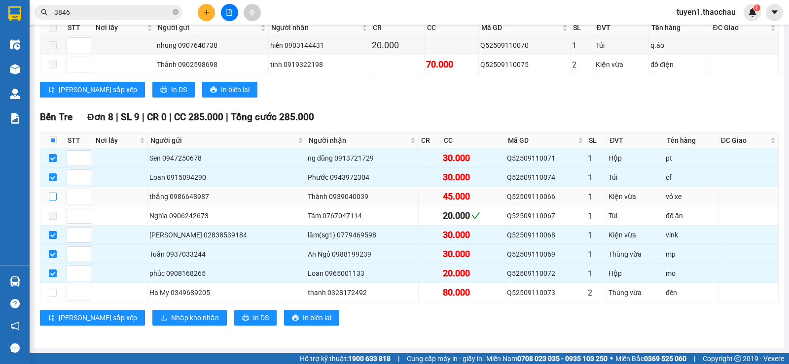
click at [52, 194] on input "checkbox" at bounding box center [53, 197] width 8 height 8
checkbox input "true"
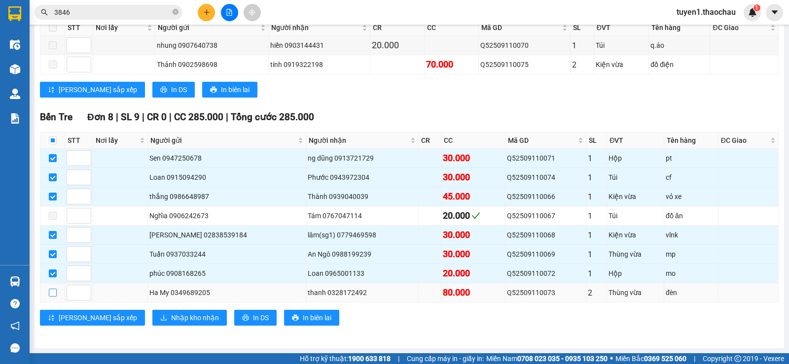
click at [56, 292] on input "checkbox" at bounding box center [53, 293] width 8 height 8
checkbox input "true"
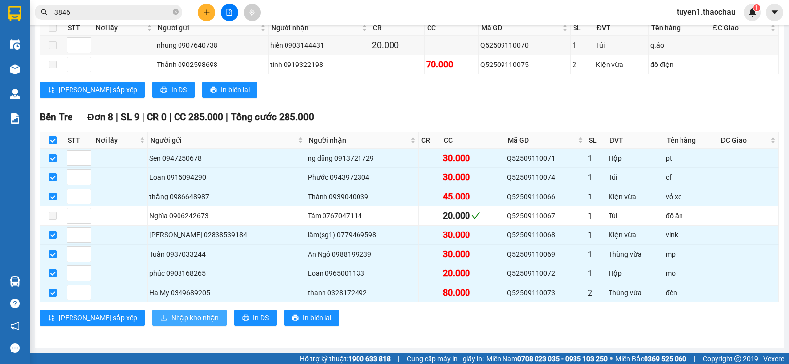
click at [171, 315] on span "Nhập kho nhận" at bounding box center [195, 317] width 48 height 11
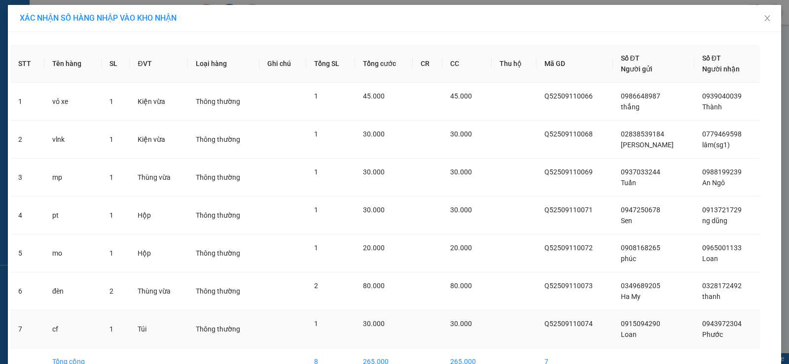
scroll to position [56, 0]
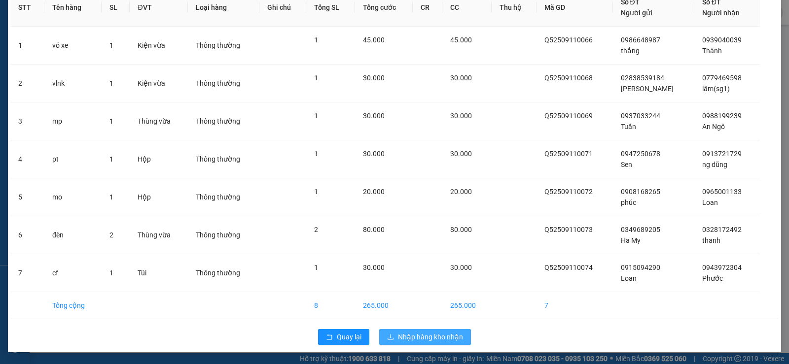
click at [448, 335] on span "Nhập hàng kho nhận" at bounding box center [430, 337] width 65 height 11
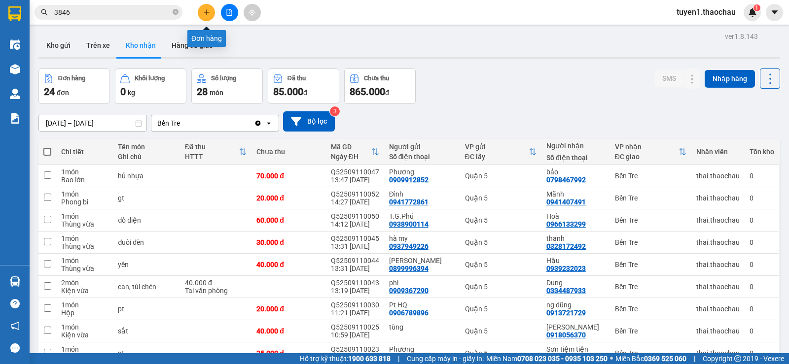
click at [207, 14] on icon "plus" at bounding box center [206, 12] width 7 height 7
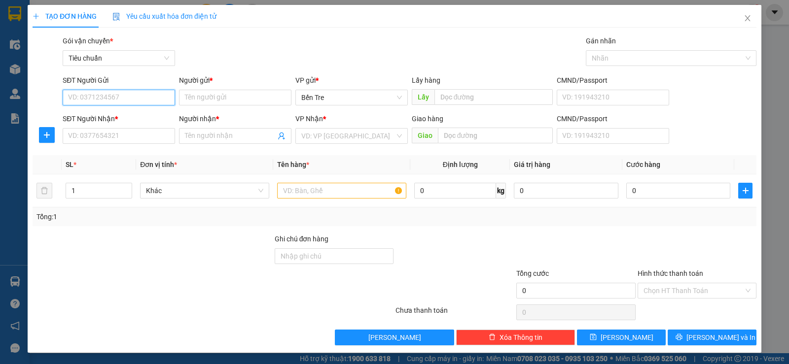
click at [147, 99] on input "SĐT Người Gửi" at bounding box center [119, 98] width 112 height 16
type input "0925544879"
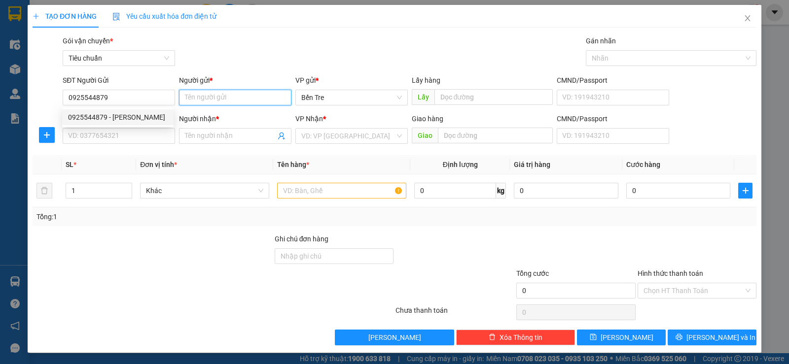
click at [197, 98] on input "Người gửi *" at bounding box center [235, 98] width 112 height 16
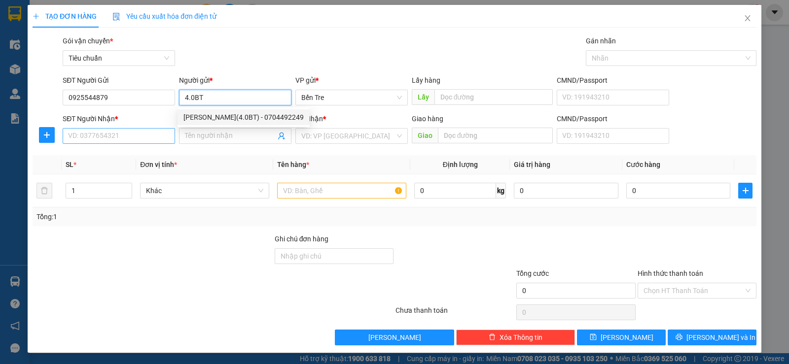
type input "4.0BT"
click at [132, 134] on input "SĐT Người Nhận *" at bounding box center [119, 136] width 112 height 16
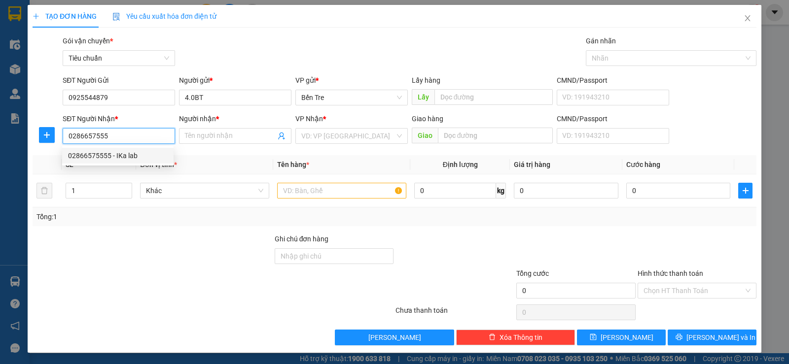
click at [135, 158] on div "02866575555 - IKa lab" at bounding box center [118, 155] width 100 height 11
type input "02866575555"
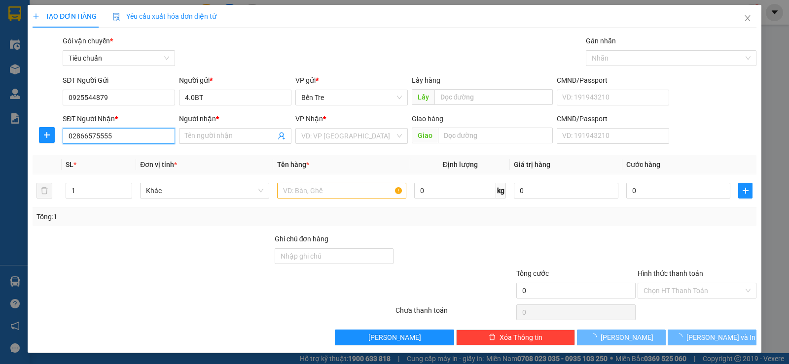
type input "IKa lab"
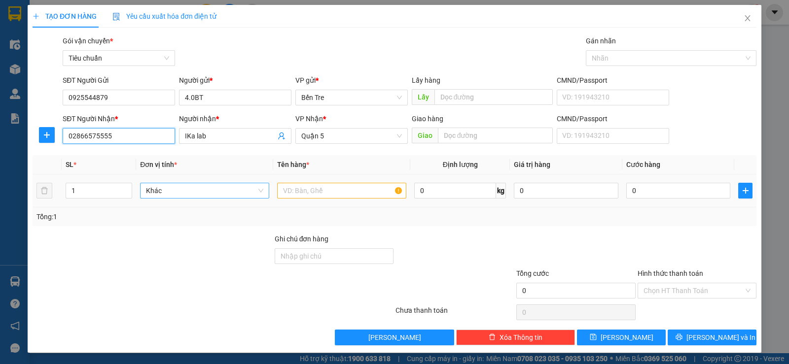
click at [180, 188] on span "Khác" at bounding box center [204, 190] width 117 height 15
type input "02866575555"
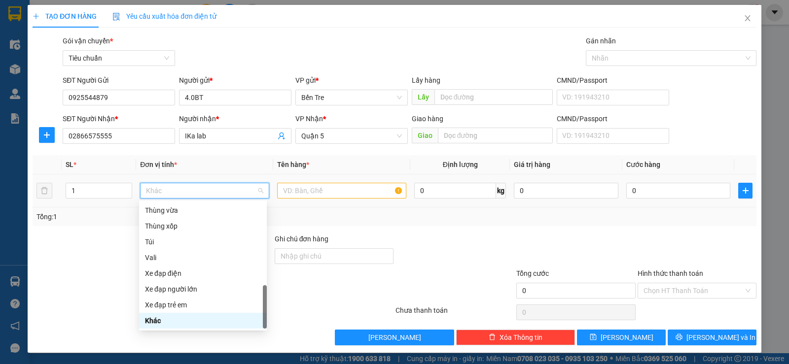
type input "H"
drag, startPoint x: 146, startPoint y: 208, endPoint x: 276, endPoint y: 207, distance: 129.1
click at [155, 209] on div "Hộp" at bounding box center [203, 210] width 116 height 11
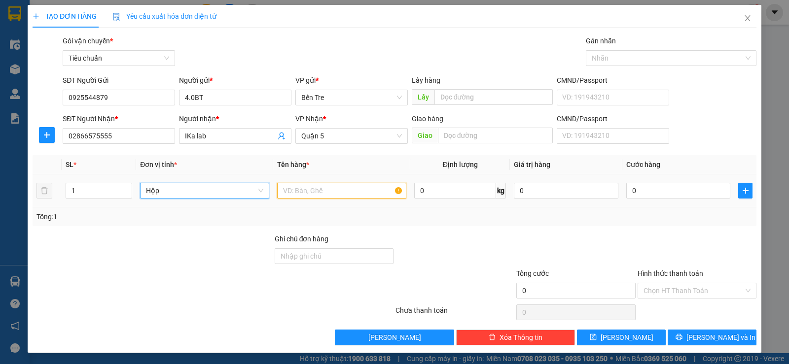
click at [300, 189] on input "text" at bounding box center [341, 191] width 129 height 16
click at [317, 183] on input "RAWNG" at bounding box center [341, 191] width 129 height 16
type input "R"
click at [295, 190] on input "RA" at bounding box center [341, 191] width 129 height 16
type input "RĂNG"
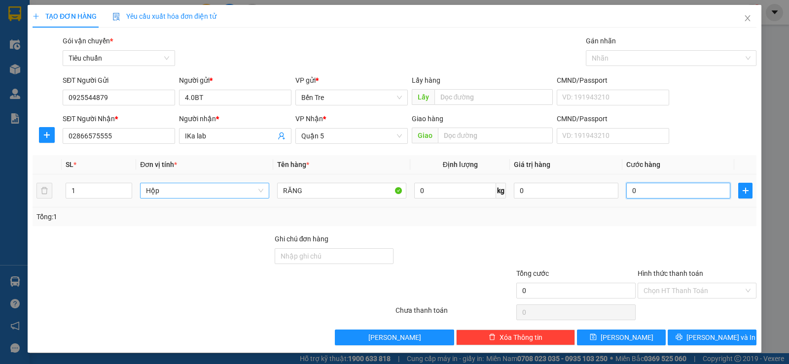
click at [626, 187] on input "0" at bounding box center [678, 191] width 104 height 16
type input "2"
type input "20"
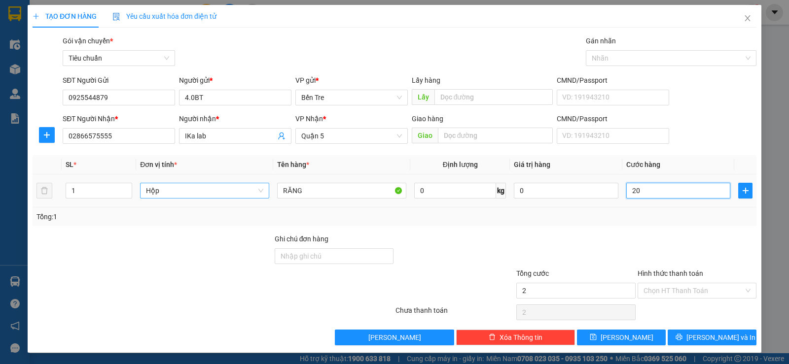
type input "20"
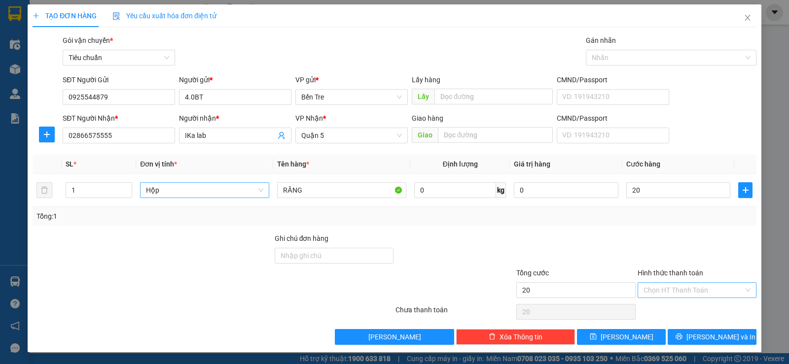
type input "20.000"
click at [690, 294] on input "Hình thức thanh toán" at bounding box center [693, 290] width 100 height 15
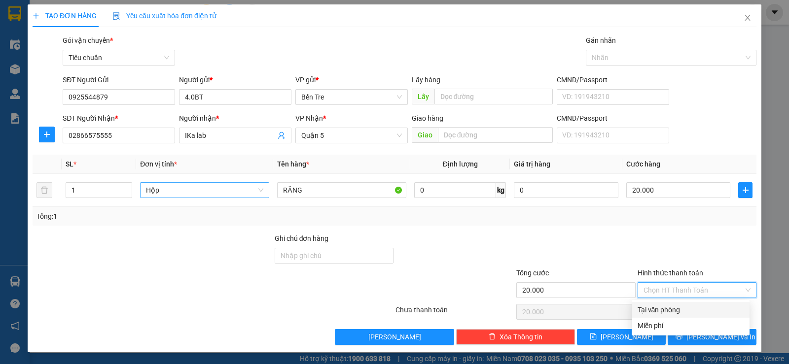
click at [675, 309] on div "Tại văn phòng" at bounding box center [690, 310] width 106 height 11
type input "0"
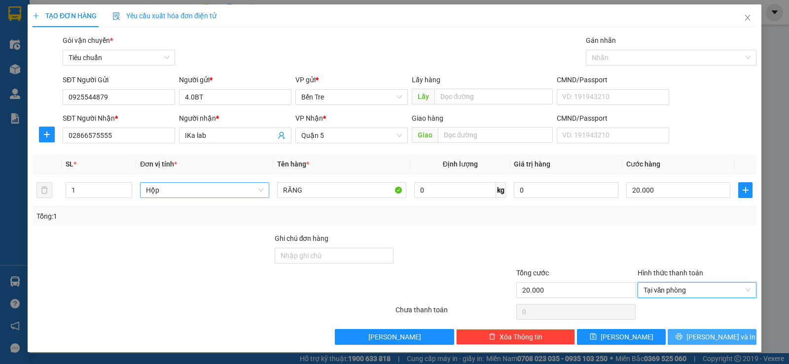
click at [717, 336] on span "Lưu và In" at bounding box center [720, 337] width 69 height 11
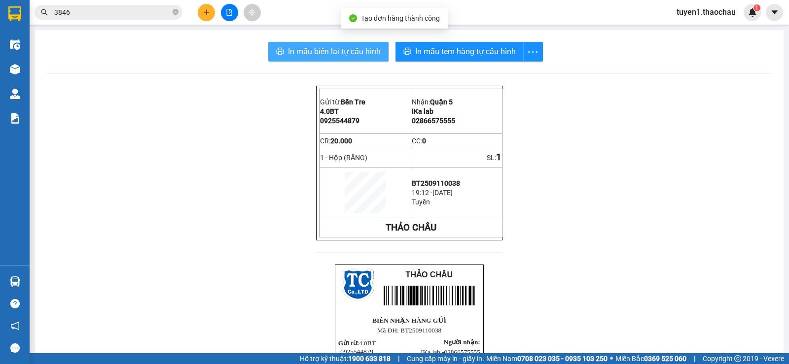
click at [365, 47] on span "In mẫu biên lai tự cấu hình" at bounding box center [334, 51] width 93 height 12
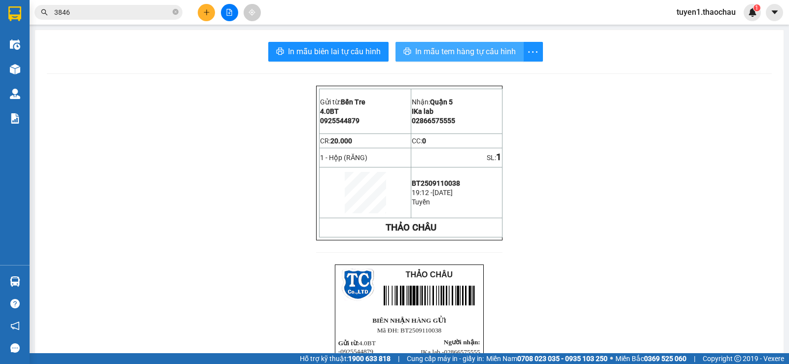
drag, startPoint x: 472, startPoint y: 53, endPoint x: 599, endPoint y: 69, distance: 128.2
click at [472, 53] on span "In mẫu tem hàng tự cấu hình" at bounding box center [465, 51] width 101 height 12
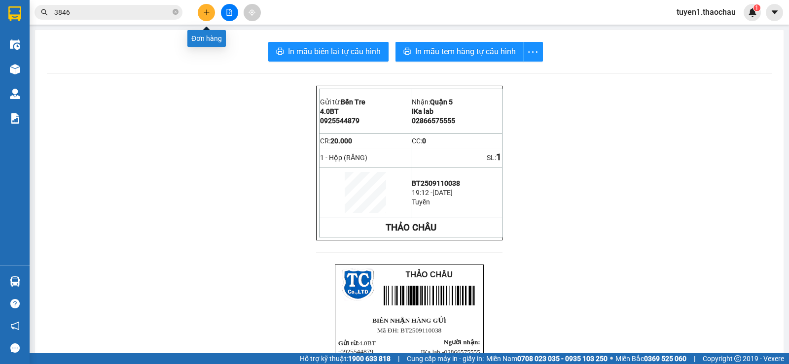
click at [207, 14] on icon "plus" at bounding box center [206, 11] width 0 height 5
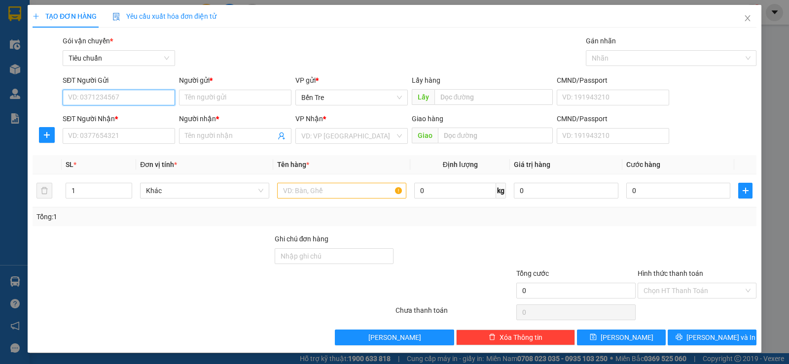
click at [151, 93] on input "SĐT Người Gửi" at bounding box center [119, 98] width 112 height 16
click at [144, 95] on input "SĐT Người Gửi" at bounding box center [119, 98] width 112 height 16
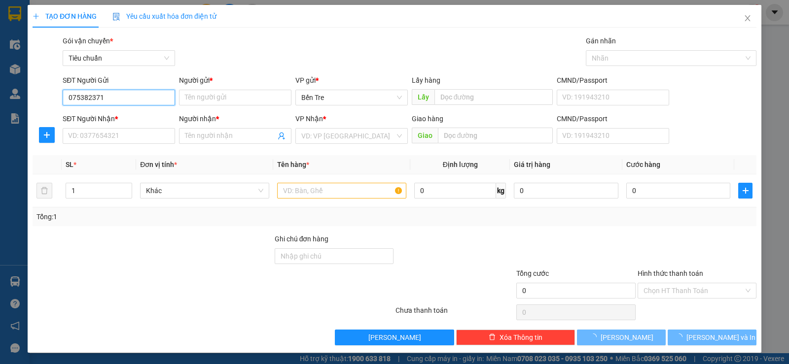
type input "0753823711"
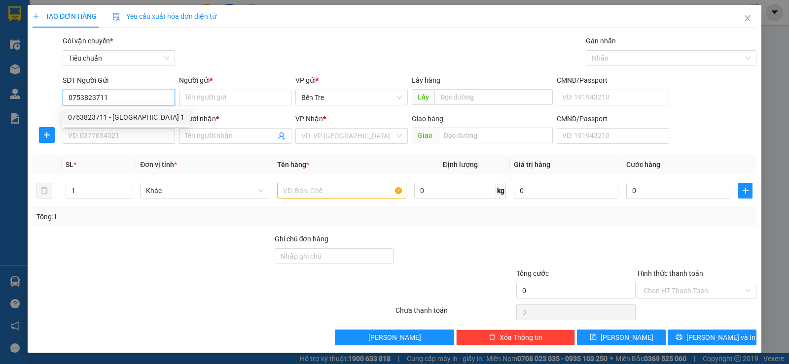
click at [130, 117] on div "0753823711 - Sài Gòn 1" at bounding box center [126, 117] width 116 height 11
type input "Sài Gòn 1"
click at [72, 96] on input "0753823711" at bounding box center [119, 98] width 112 height 16
type input "02753823711"
click at [120, 116] on div "02753823711 - SG1" at bounding box center [118, 117] width 100 height 11
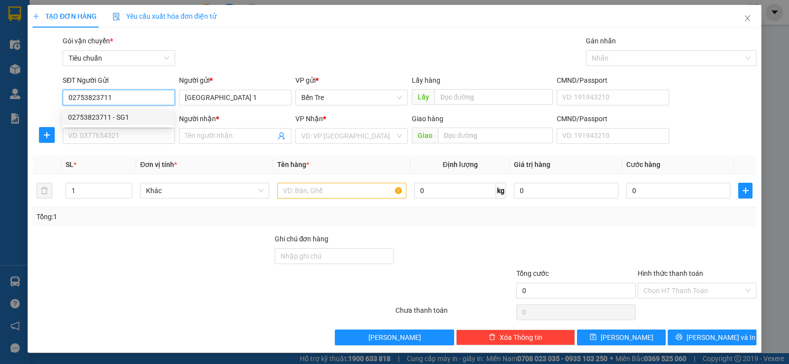
type input "SG1"
type input "02753823711"
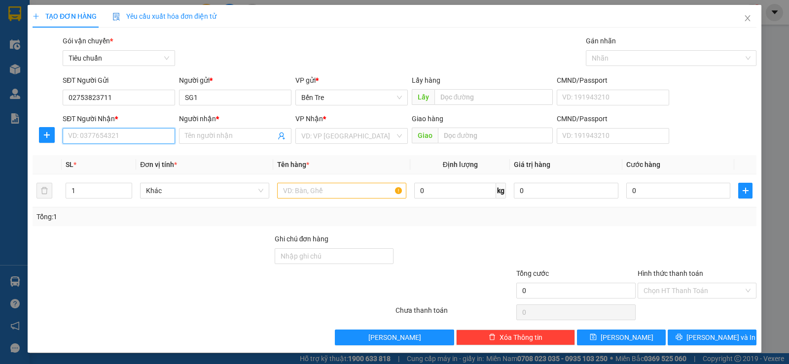
click at [138, 137] on input "SĐT Người Nhận *" at bounding box center [119, 136] width 112 height 16
drag, startPoint x: 131, startPoint y: 155, endPoint x: 212, endPoint y: 158, distance: 80.9
click at [132, 155] on div "02866575555 - IKa lab" at bounding box center [118, 155] width 100 height 11
type input "02866575555"
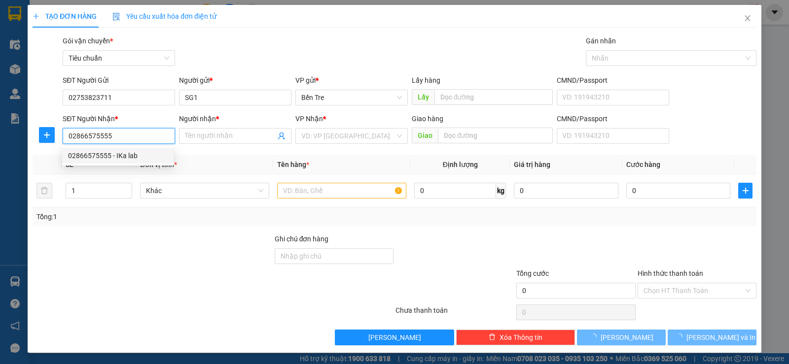
type input "IKa lab"
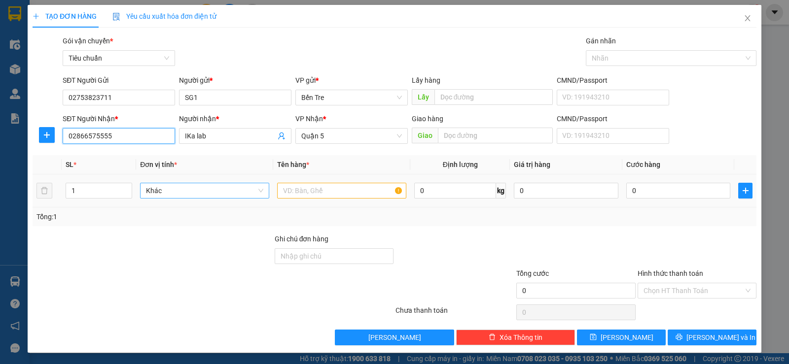
click at [169, 189] on span "Khác" at bounding box center [204, 190] width 117 height 15
type input "02866575555"
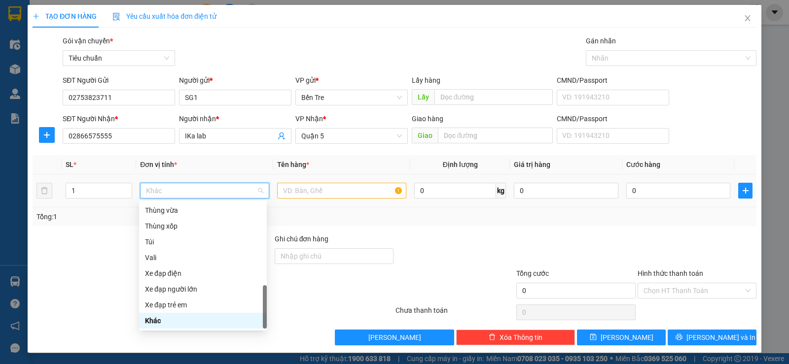
type input "H"
click at [152, 211] on div "Hộp" at bounding box center [203, 210] width 116 height 11
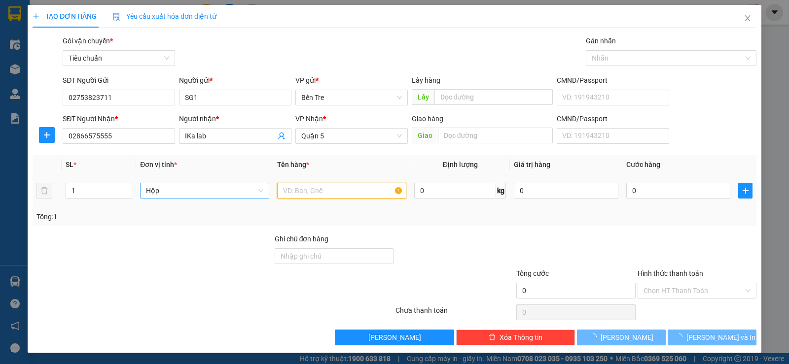
click at [388, 186] on input "text" at bounding box center [341, 191] width 129 height 16
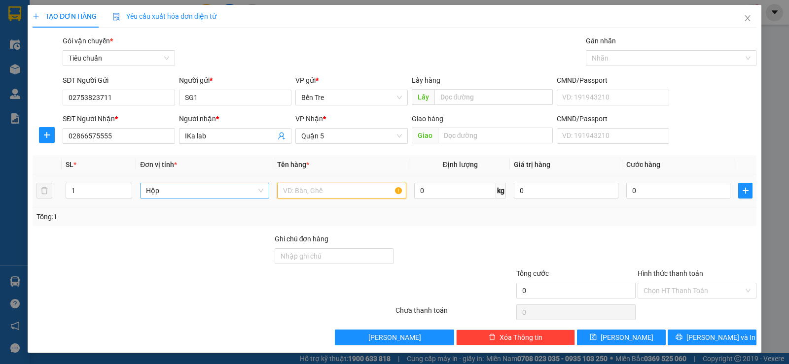
click at [298, 188] on input "text" at bounding box center [341, 191] width 129 height 16
type input "RĂNG"
click at [626, 188] on input "0" at bounding box center [678, 191] width 104 height 16
type input "2"
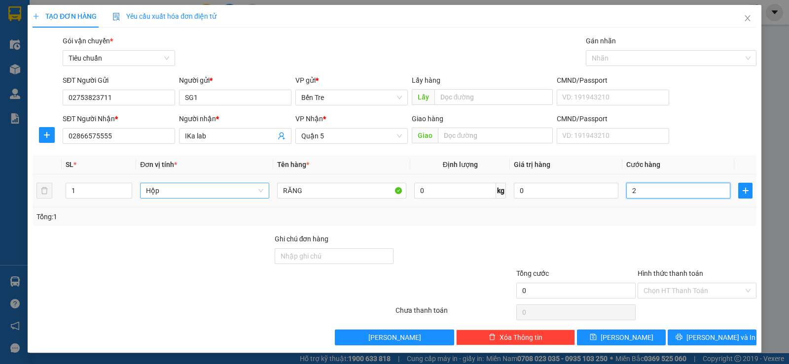
type input "2"
type input "20"
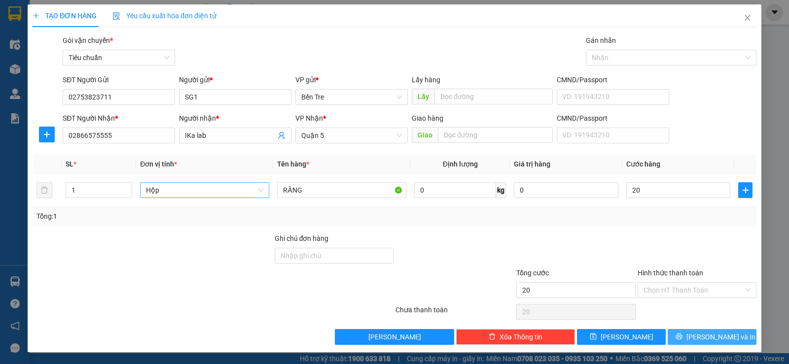
type input "20.000"
click at [713, 336] on span "Lưu và In" at bounding box center [720, 337] width 69 height 11
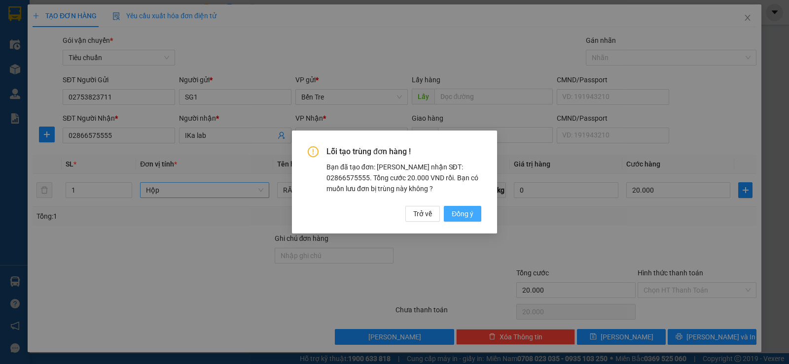
click at [463, 213] on span "Đồng ý" at bounding box center [462, 213] width 22 height 11
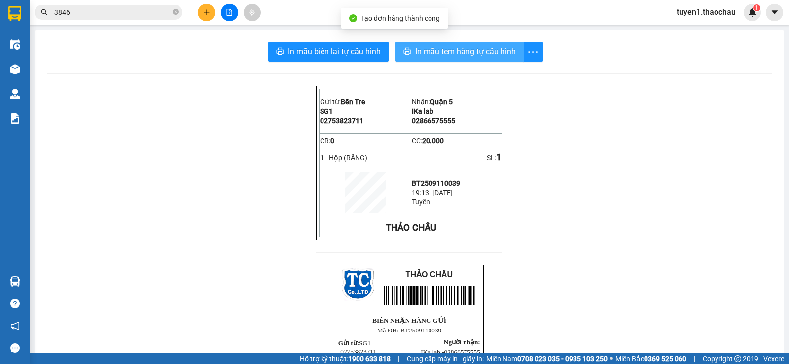
drag, startPoint x: 490, startPoint y: 50, endPoint x: 633, endPoint y: 63, distance: 143.6
click at [494, 50] on span "In mẫu tem hàng tự cấu hình" at bounding box center [465, 51] width 101 height 12
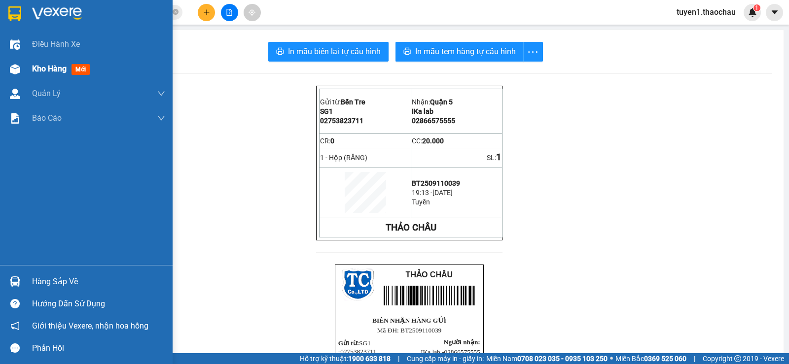
click at [46, 66] on span "Kho hàng" at bounding box center [49, 68] width 35 height 9
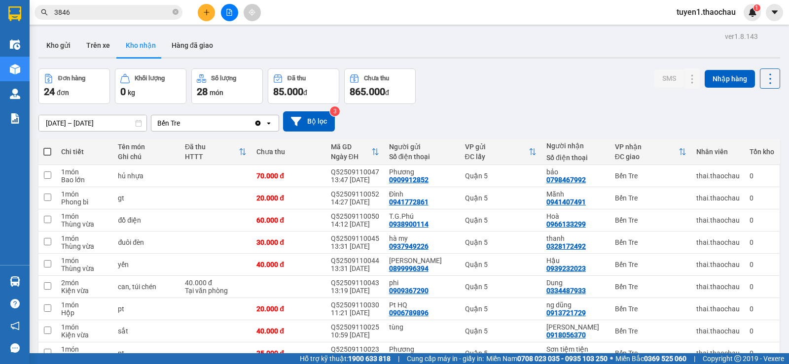
drag, startPoint x: 59, startPoint y: 45, endPoint x: 55, endPoint y: 99, distance: 53.3
click at [58, 49] on button "Kho gửi" at bounding box center [58, 46] width 40 height 24
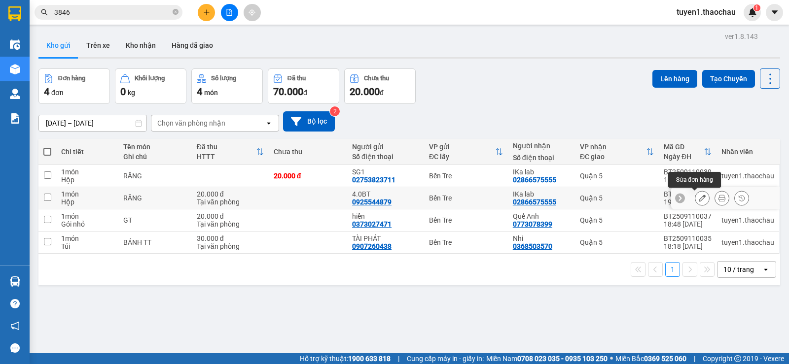
click at [698, 199] on icon at bounding box center [701, 198] width 7 height 7
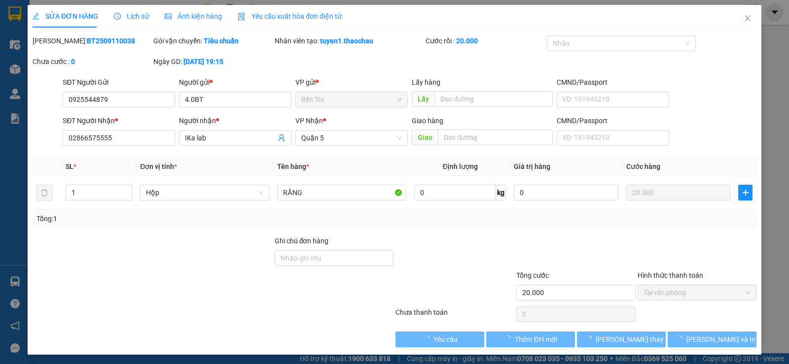
type input "0925544879"
type input "4.0BT"
type input "02866575555"
type input "IKa lab"
type input "20.000"
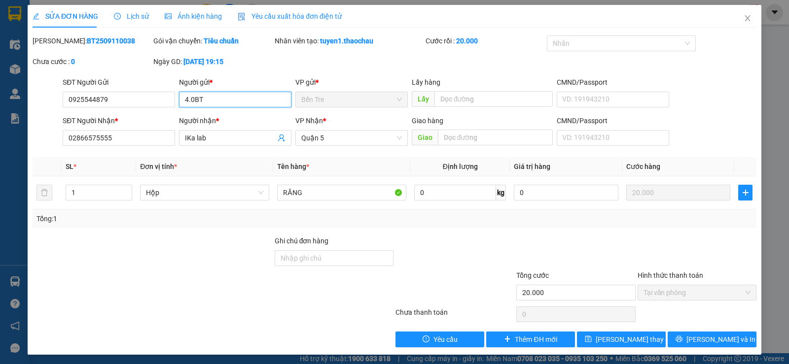
click at [192, 99] on input "4.0BT" at bounding box center [235, 100] width 112 height 16
type input "4.0 BT"
drag, startPoint x: 633, startPoint y: 339, endPoint x: 683, endPoint y: 290, distance: 69.7
click at [634, 338] on span "Lưu thay đổi" at bounding box center [634, 339] width 79 height 11
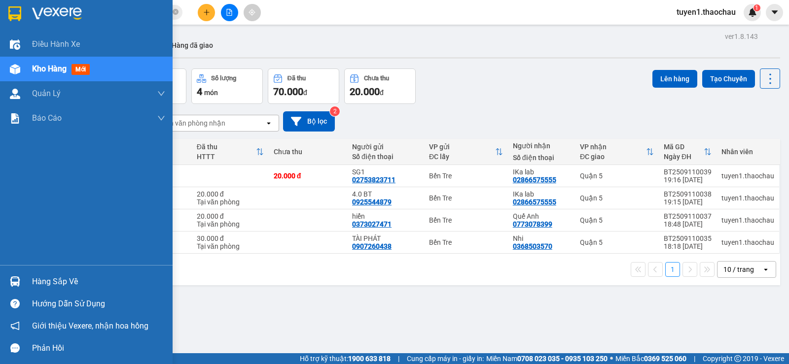
click at [47, 278] on div "Hàng sắp về" at bounding box center [98, 282] width 133 height 15
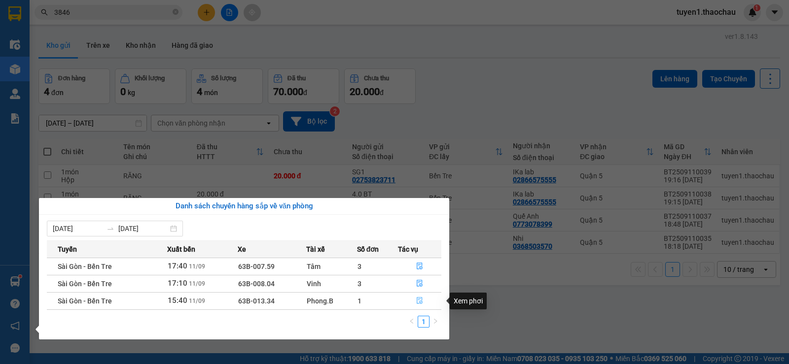
click at [417, 300] on icon "file-done" at bounding box center [419, 300] width 7 height 7
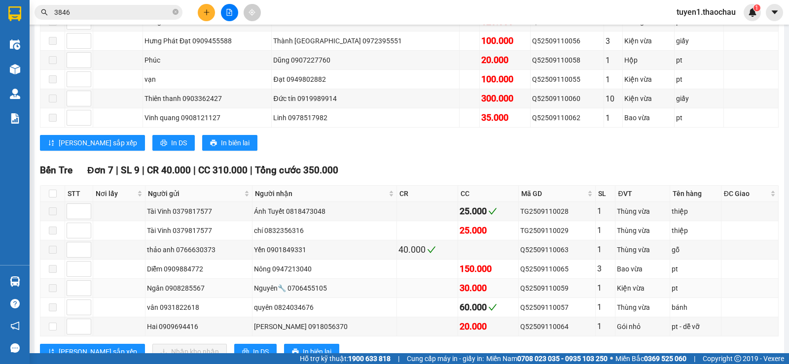
scroll to position [432, 0]
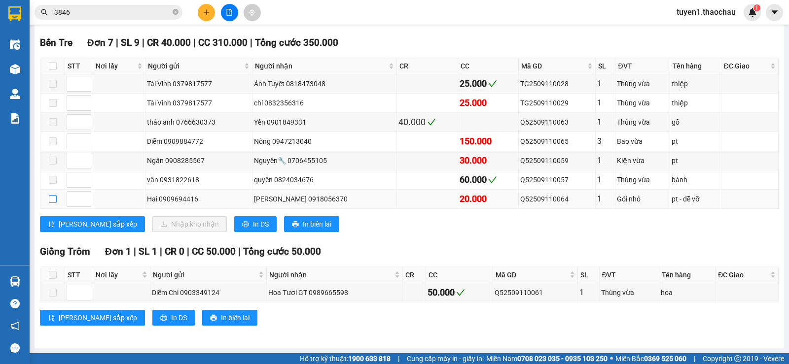
drag, startPoint x: 49, startPoint y: 200, endPoint x: 82, endPoint y: 199, distance: 32.6
click at [50, 200] on input "checkbox" at bounding box center [53, 199] width 8 height 8
checkbox input "true"
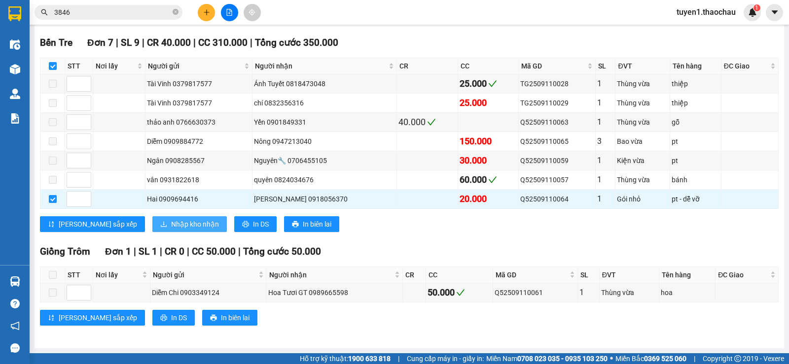
click at [171, 223] on span "Nhập kho nhận" at bounding box center [195, 224] width 48 height 11
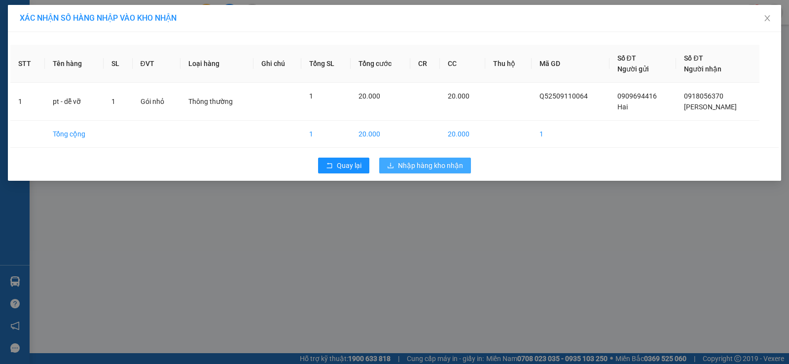
click at [433, 164] on span "Nhập hàng kho nhận" at bounding box center [430, 165] width 65 height 11
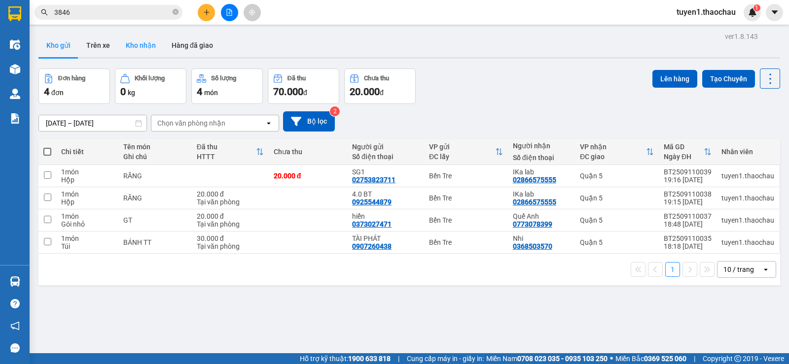
click at [147, 45] on button "Kho nhận" at bounding box center [141, 46] width 46 height 24
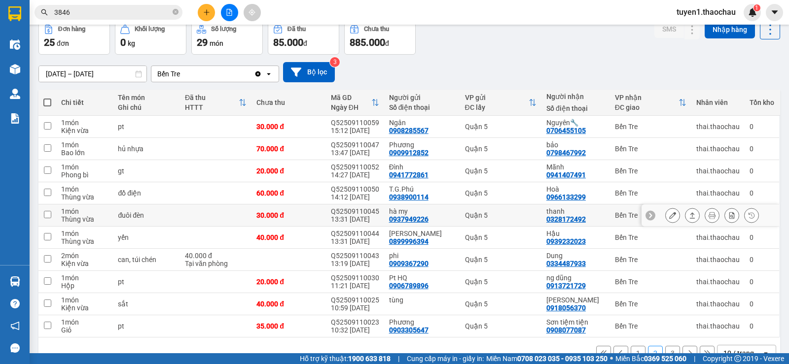
scroll to position [74, 0]
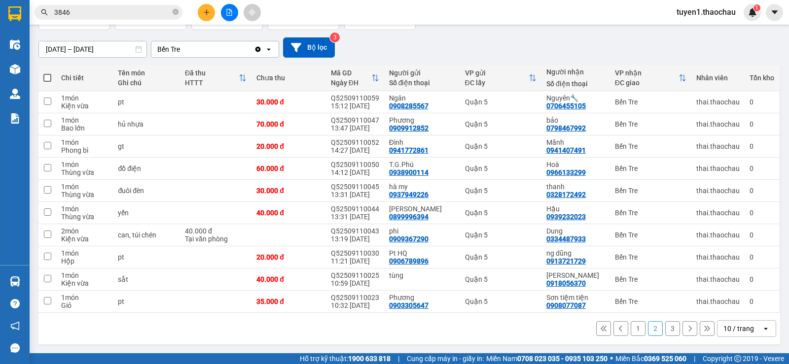
drag, startPoint x: 629, startPoint y: 328, endPoint x: 648, endPoint y: 305, distance: 30.5
click at [630, 327] on button "1" at bounding box center [637, 328] width 15 height 15
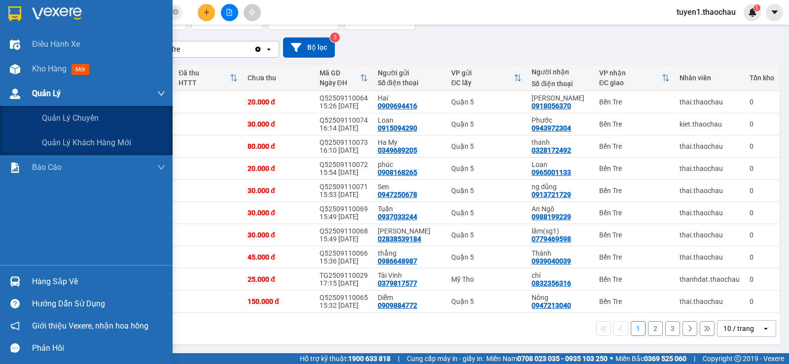
scroll to position [25, 0]
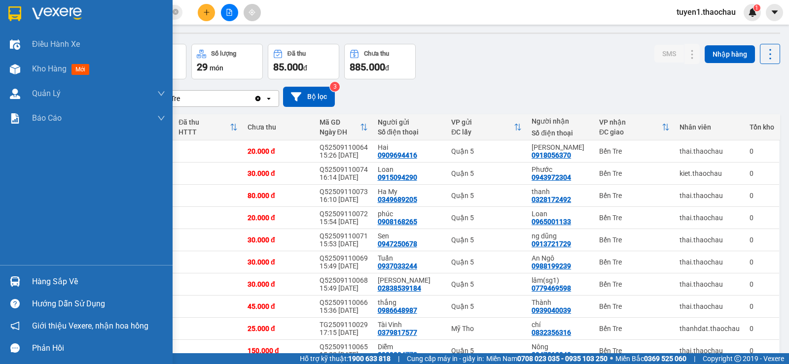
drag, startPoint x: 43, startPoint y: 70, endPoint x: 108, endPoint y: 136, distance: 92.4
click at [44, 72] on span "Kho hàng" at bounding box center [49, 68] width 35 height 9
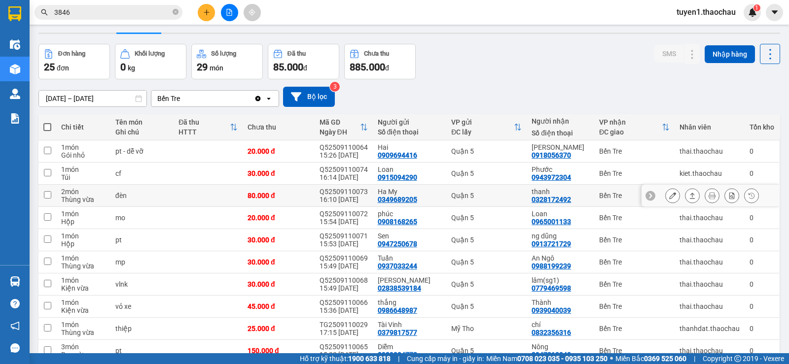
scroll to position [74, 0]
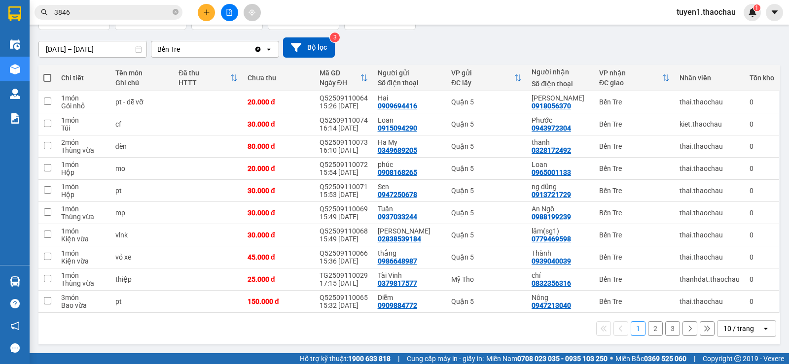
click at [649, 330] on button "2" at bounding box center [655, 328] width 15 height 15
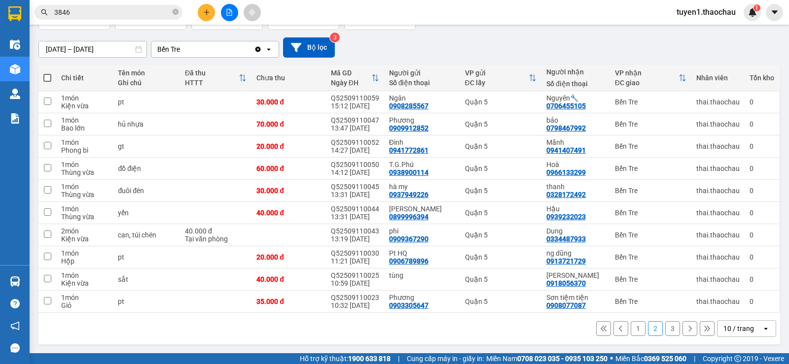
drag, startPoint x: 666, startPoint y: 328, endPoint x: 677, endPoint y: 280, distance: 49.4
click at [666, 328] on button "3" at bounding box center [672, 328] width 15 height 15
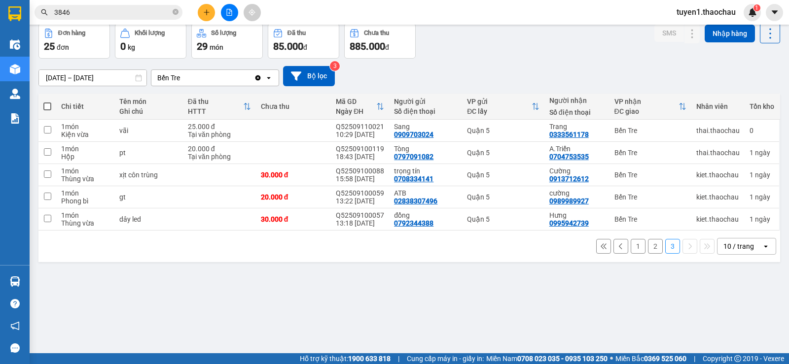
scroll to position [0, 0]
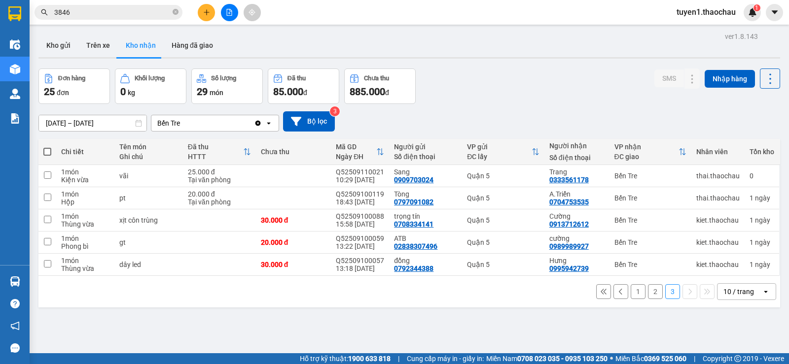
drag, startPoint x: 204, startPoint y: 44, endPoint x: 314, endPoint y: 83, distance: 117.2
click at [210, 45] on button "Hàng đã giao" at bounding box center [192, 46] width 57 height 24
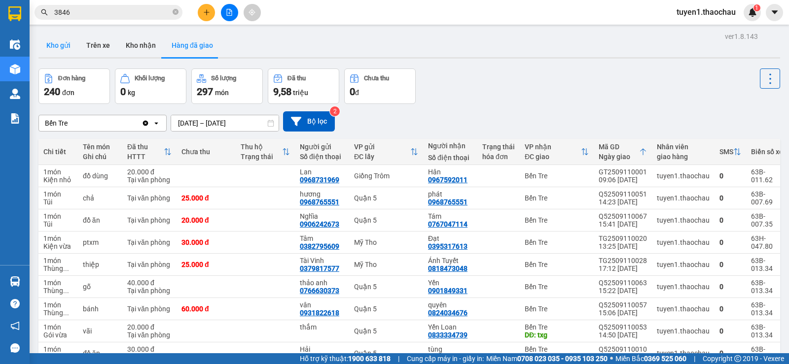
drag, startPoint x: 64, startPoint y: 46, endPoint x: 156, endPoint y: 72, distance: 96.3
click at [66, 46] on button "Kho gửi" at bounding box center [58, 46] width 40 height 24
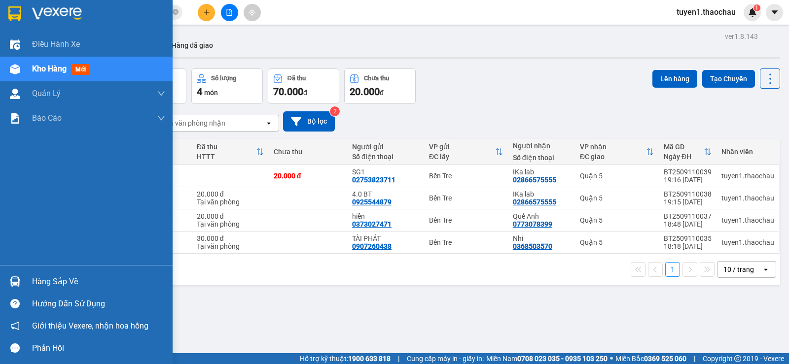
drag, startPoint x: 45, startPoint y: 283, endPoint x: 88, endPoint y: 288, distance: 43.2
click at [47, 283] on div "Hàng sắp về" at bounding box center [98, 282] width 133 height 15
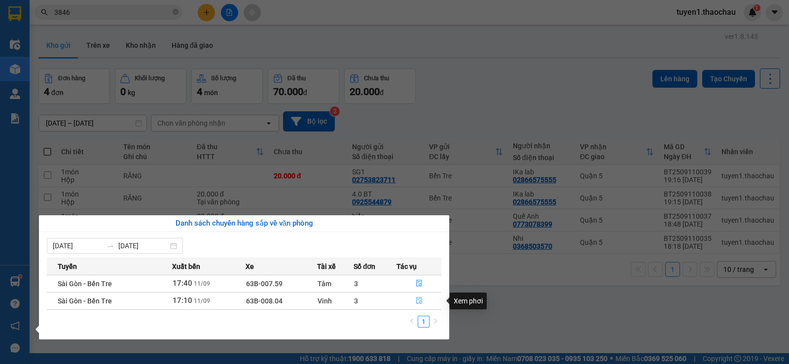
click at [418, 301] on icon "file-done" at bounding box center [418, 300] width 7 height 7
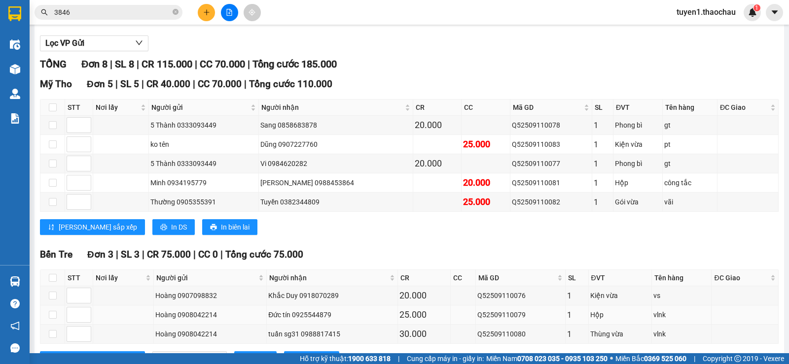
scroll to position [148, 0]
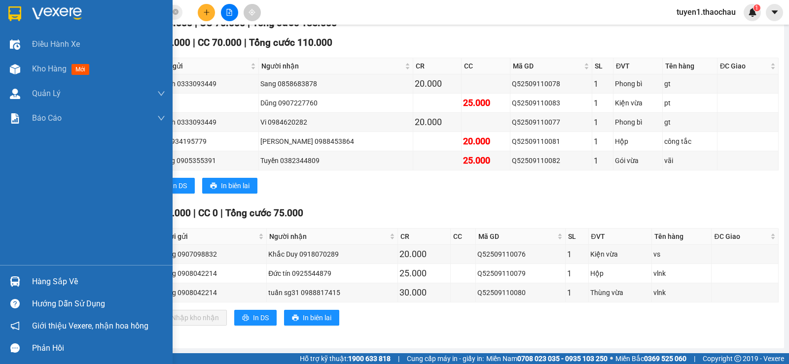
click at [51, 281] on div "Hàng sắp về" at bounding box center [98, 282] width 133 height 15
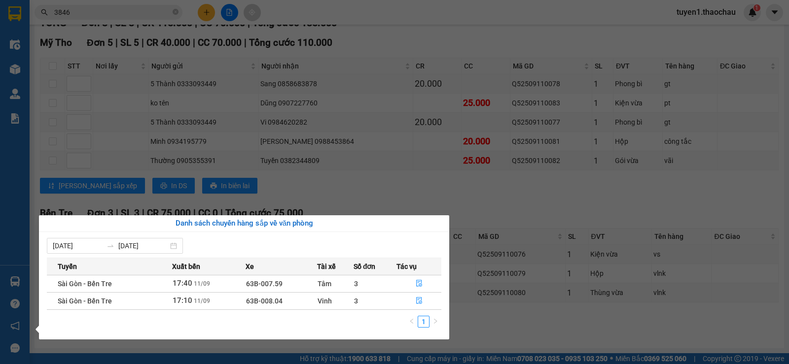
click at [516, 324] on section "Kết quả tìm kiếm ( 151 ) Bộ lọc Mã ĐH Trạng thái Món hàng Tổng cước Chưa cước N…" at bounding box center [394, 182] width 789 height 364
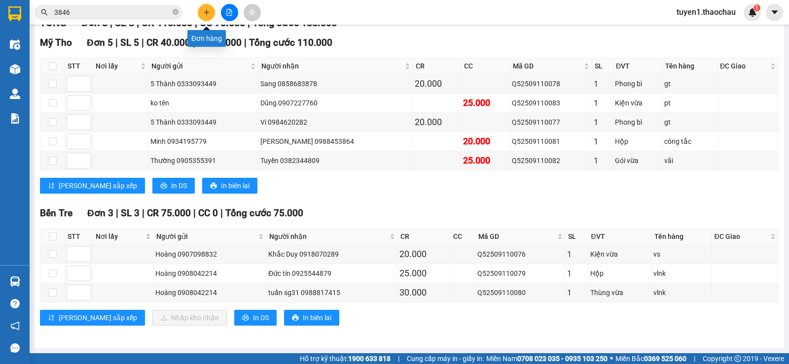
click at [204, 13] on icon "plus" at bounding box center [206, 12] width 7 height 7
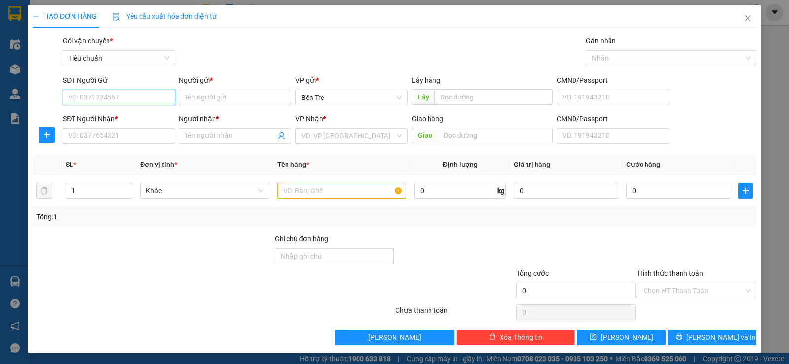
click at [144, 93] on input "SĐT Người Gửi" at bounding box center [119, 98] width 112 height 16
type input "0961932939"
click at [124, 115] on div "0961932939 - SG28" at bounding box center [118, 117] width 100 height 11
type input "SG28"
type input "0961932939"
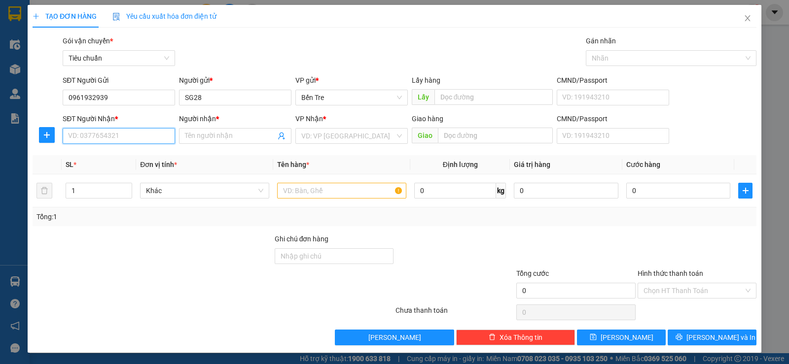
click at [134, 133] on input "SĐT Người Nhận *" at bounding box center [119, 136] width 112 height 16
type input "0976297179"
click at [124, 156] on div "0976297179 - LB Anh" at bounding box center [118, 155] width 100 height 11
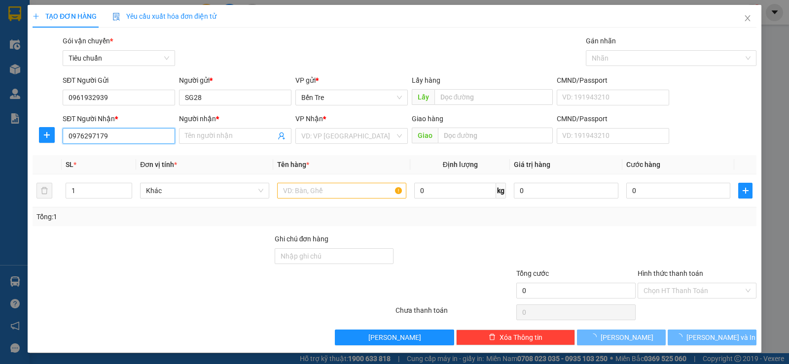
type input "LB Anh"
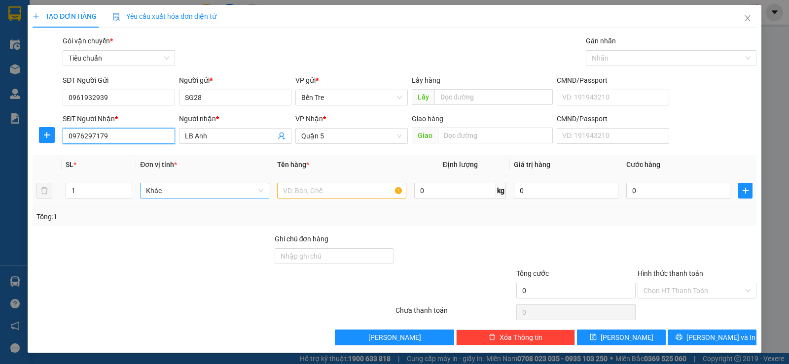
click at [184, 188] on span "Khác" at bounding box center [204, 190] width 117 height 15
type input "0976297179"
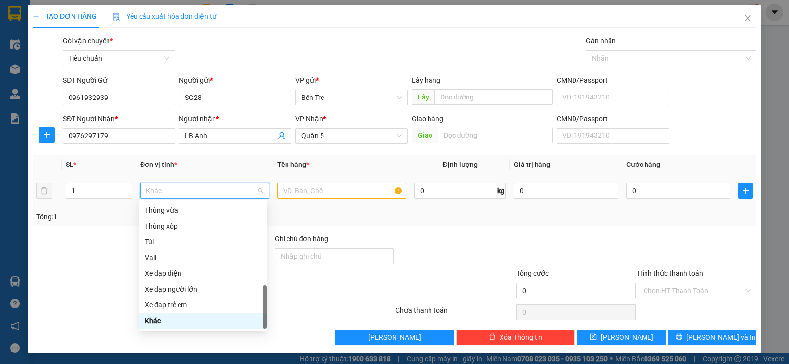
type input "H"
click at [153, 209] on div "Hộp" at bounding box center [203, 210] width 116 height 11
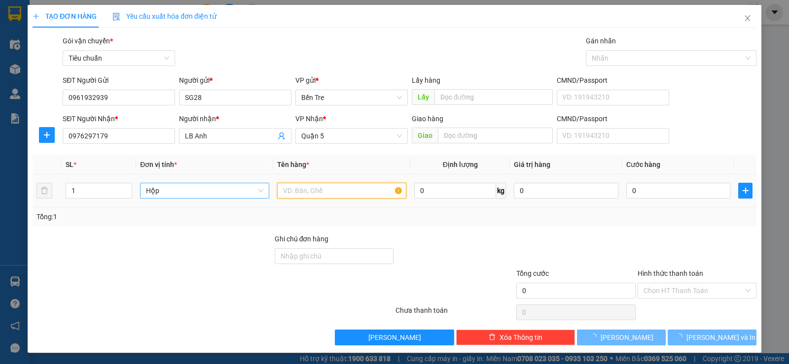
click at [288, 191] on input "text" at bounding box center [341, 191] width 129 height 16
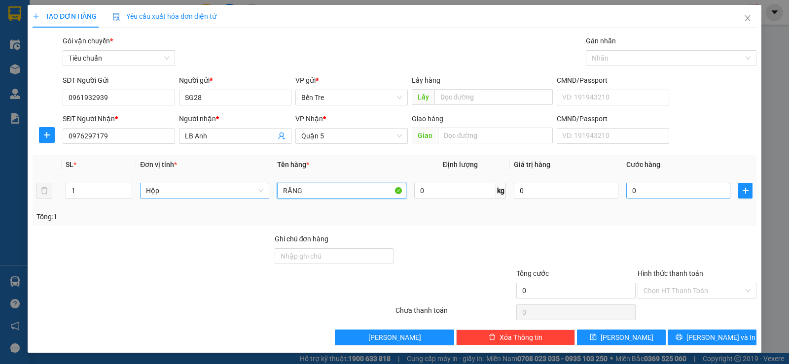
type input "RĂNG"
click at [626, 190] on input "0" at bounding box center [678, 191] width 104 height 16
type input "2"
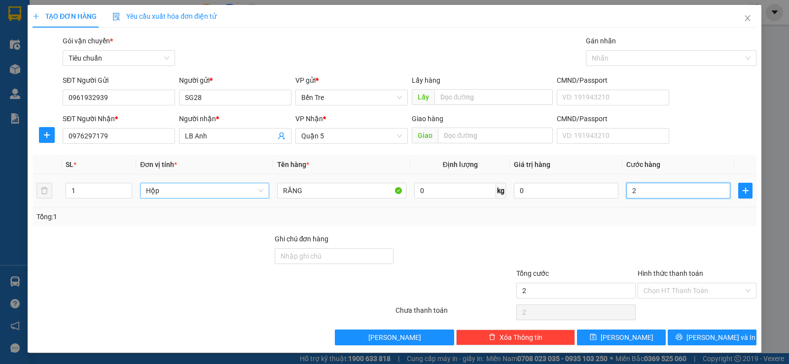
type input "20"
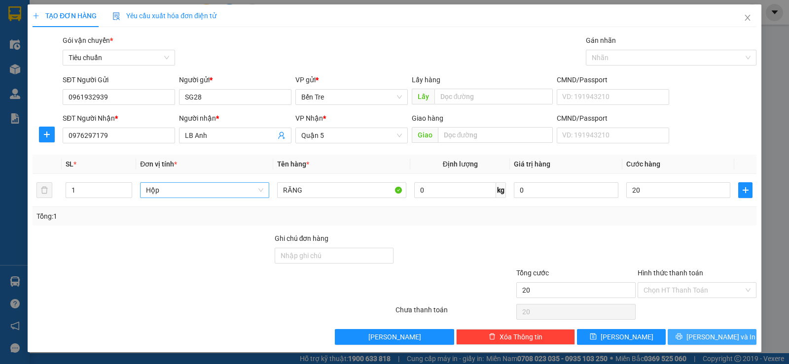
type input "20.000"
click at [698, 336] on span "Lưu và In" at bounding box center [720, 337] width 69 height 11
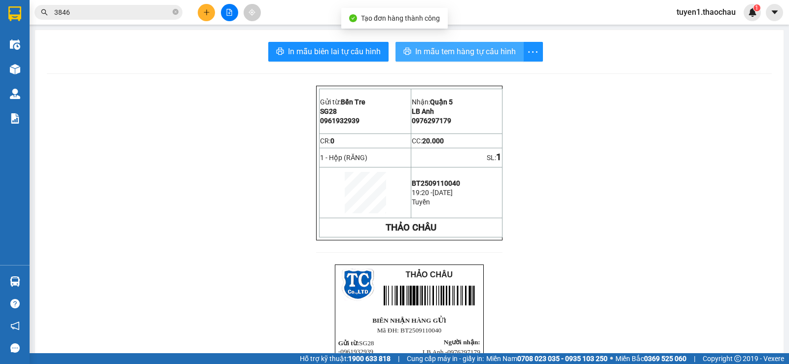
click at [484, 52] on span "In mẫu tem hàng tự cấu hình" at bounding box center [465, 51] width 101 height 12
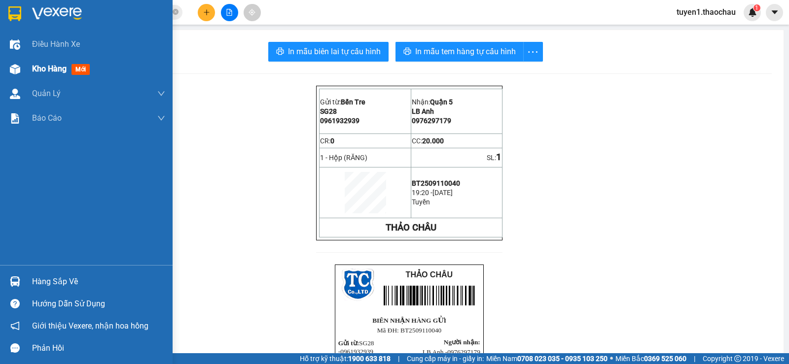
drag, startPoint x: 51, startPoint y: 66, endPoint x: 58, endPoint y: 68, distance: 7.1
click at [58, 68] on span "Kho hàng" at bounding box center [49, 68] width 35 height 9
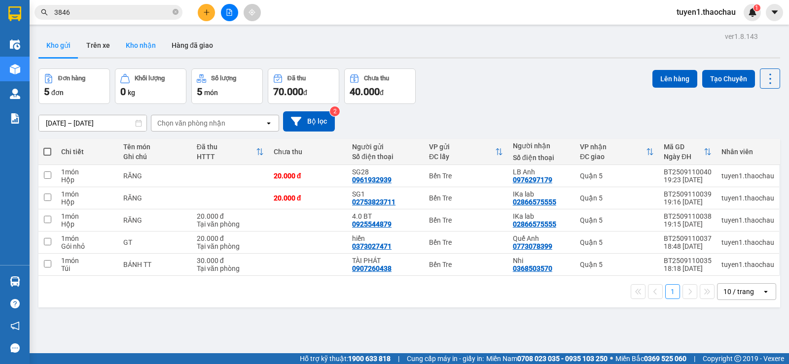
click at [149, 45] on button "Kho nhận" at bounding box center [141, 46] width 46 height 24
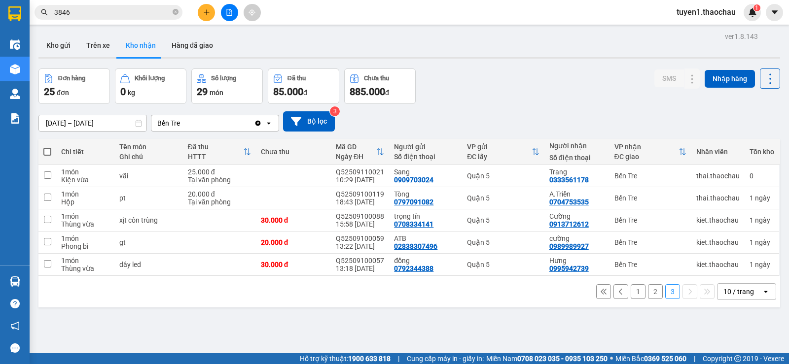
click at [630, 292] on button "1" at bounding box center [637, 291] width 15 height 15
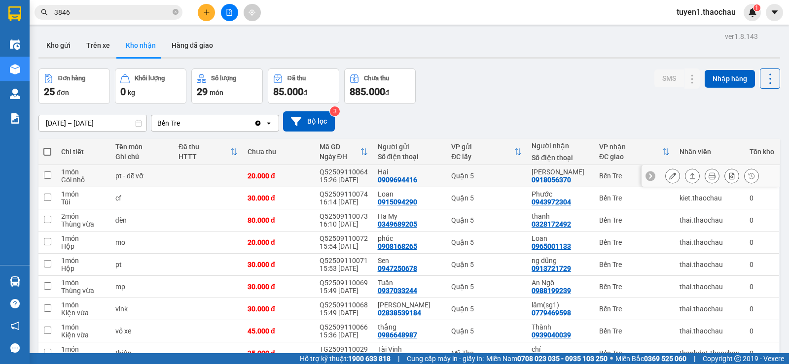
scroll to position [74, 0]
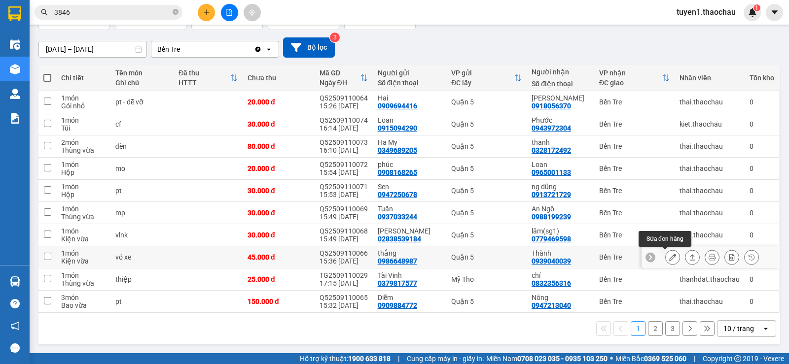
click at [669, 256] on icon at bounding box center [672, 257] width 7 height 7
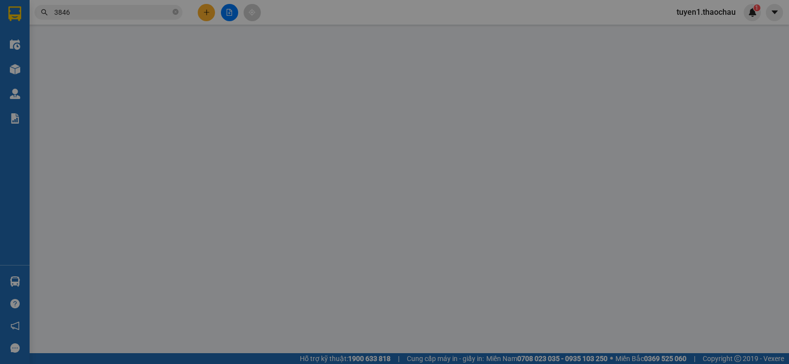
type input "0986648987"
type input "thắng"
type input "0939040039"
type input "Thành"
type input "45.000"
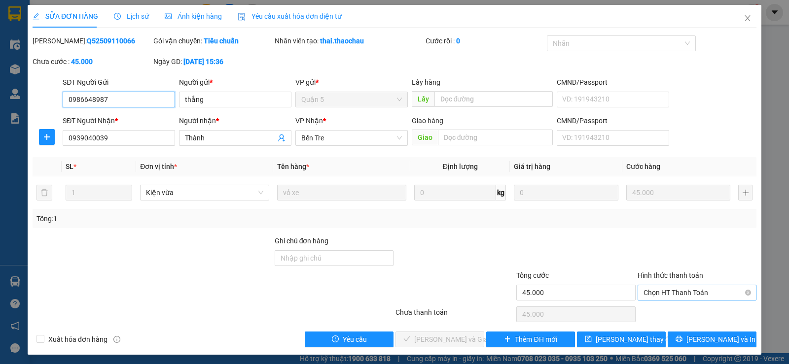
click at [677, 288] on span "Chọn HT Thanh Toán" at bounding box center [696, 292] width 107 height 15
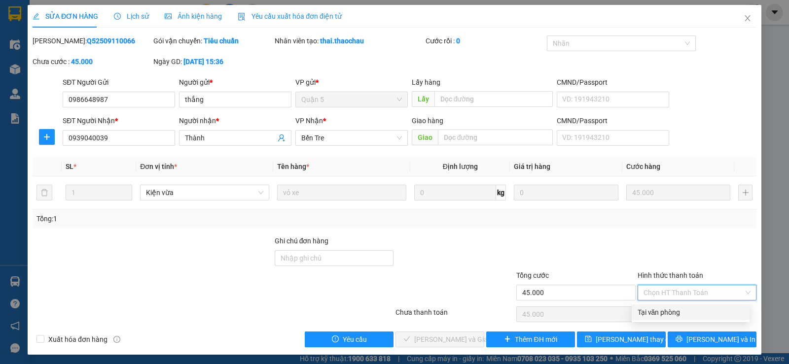
click at [672, 312] on div "Tại văn phòng" at bounding box center [690, 312] width 106 height 11
type input "0"
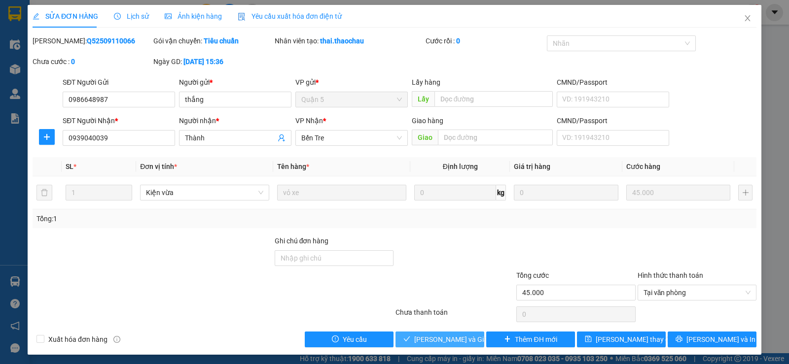
click at [461, 336] on span "Lưu và Giao hàng" at bounding box center [461, 339] width 95 height 11
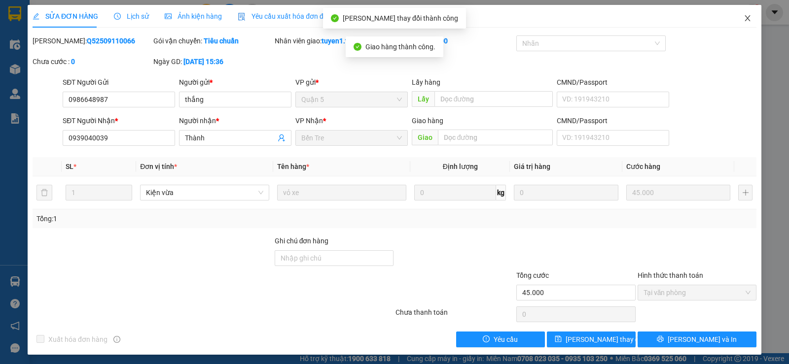
click at [744, 18] on icon "close" at bounding box center [746, 18] width 5 height 6
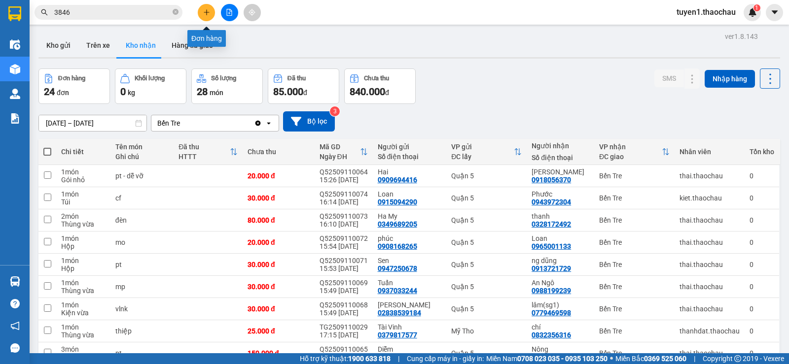
click at [206, 14] on icon "plus" at bounding box center [206, 12] width 7 height 7
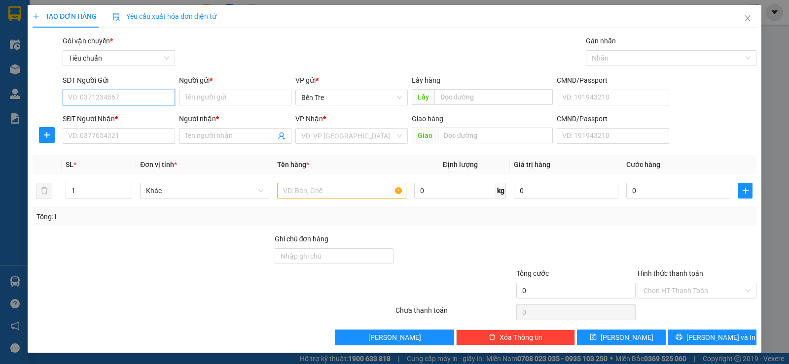
click at [106, 92] on input "SĐT Người Gửi" at bounding box center [119, 98] width 112 height 16
type input "0918610434"
click at [118, 117] on div "0918610434 - châu" at bounding box center [118, 117] width 100 height 11
type input "châu"
type input "0918610434"
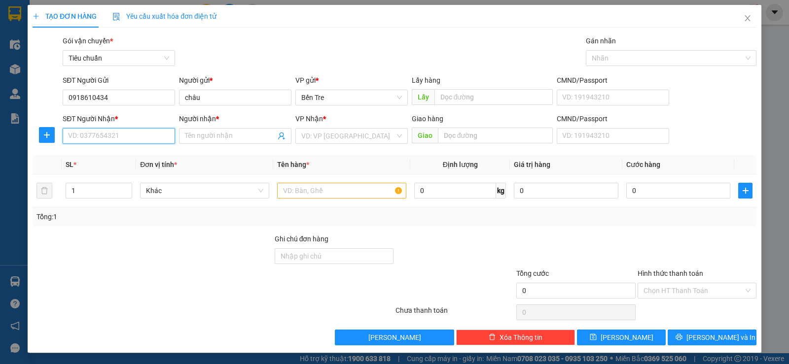
click at [143, 134] on input "SĐT Người Nhận *" at bounding box center [119, 136] width 112 height 16
type input "0919036244"
click at [115, 154] on div "0919036244 - tân" at bounding box center [118, 155] width 100 height 11
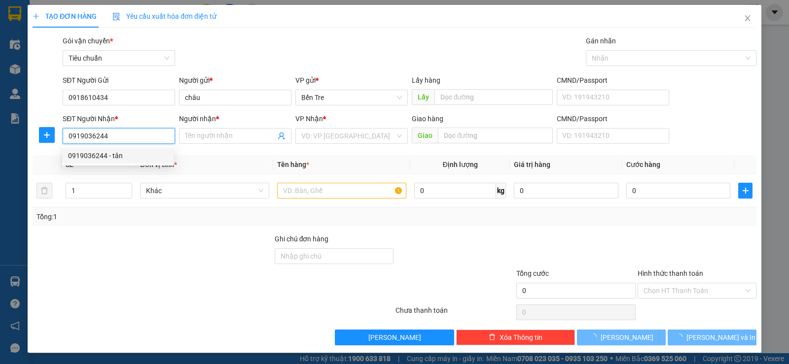
type input "tân"
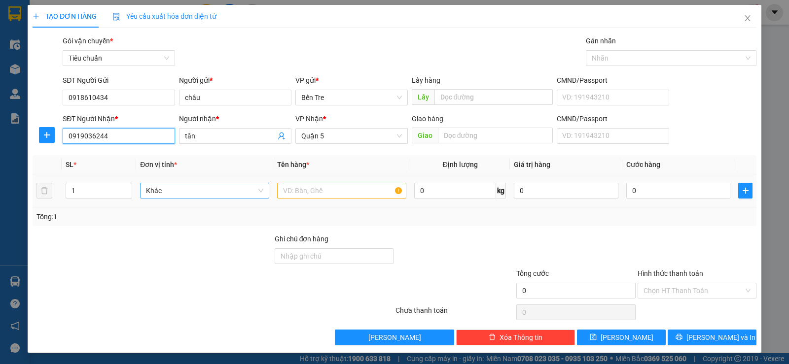
click at [182, 189] on span "Khác" at bounding box center [204, 190] width 117 height 15
type input "0919036244"
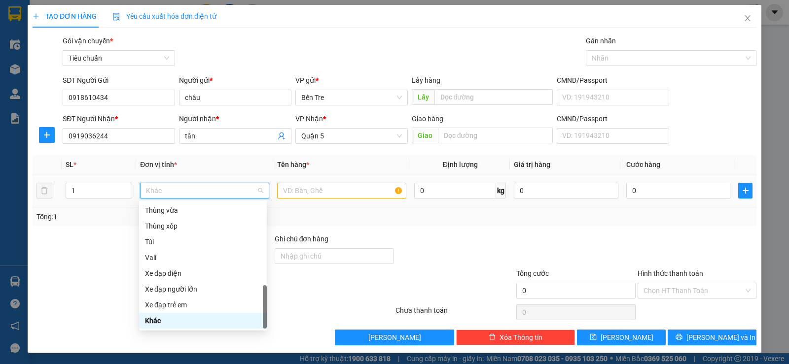
type input "K"
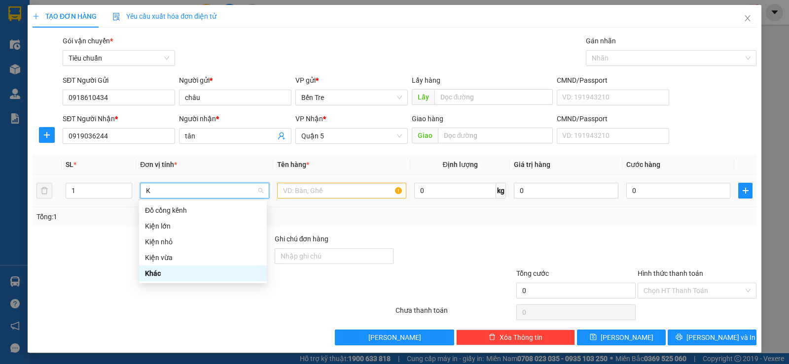
scroll to position [0, 0]
drag, startPoint x: 160, startPoint y: 257, endPoint x: 239, endPoint y: 238, distance: 81.5
click at [165, 255] on div "Kiện vừa" at bounding box center [203, 257] width 116 height 11
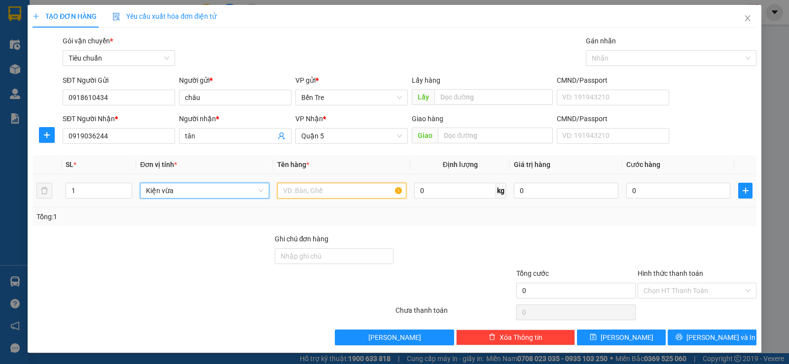
click at [289, 187] on input "text" at bounding box center [341, 191] width 129 height 16
type input "VẢI"
click at [626, 189] on input "0" at bounding box center [678, 191] width 104 height 16
type input "4"
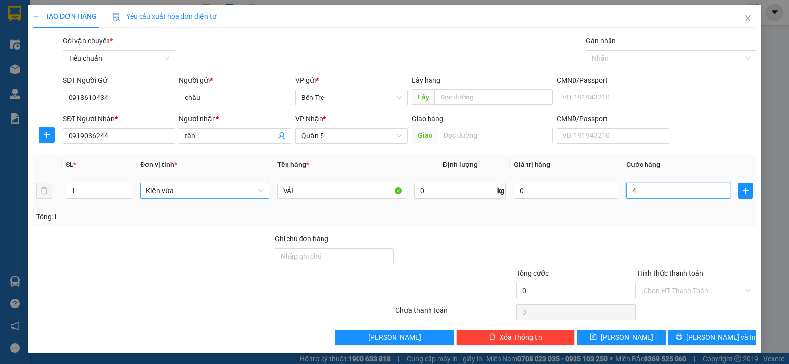
type input "4"
type input "40"
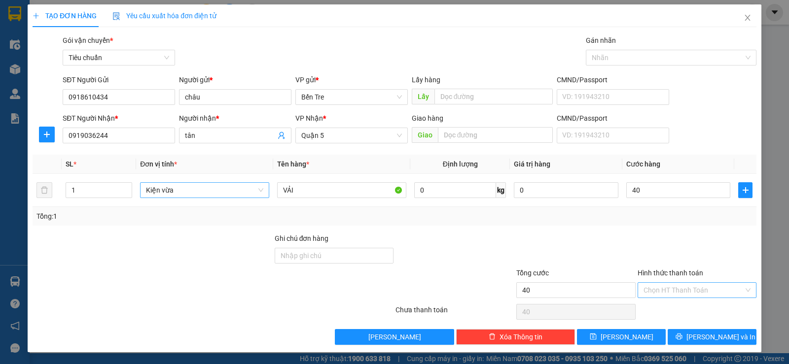
type input "40.000"
click at [685, 290] on input "Hình thức thanh toán" at bounding box center [693, 290] width 100 height 15
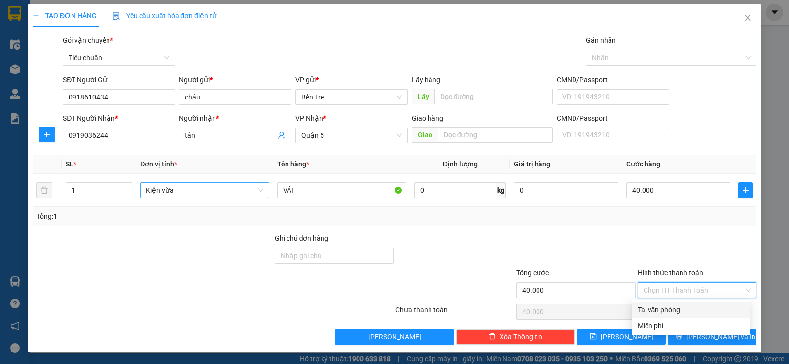
click at [677, 309] on div "Tại văn phòng" at bounding box center [690, 310] width 106 height 11
type input "0"
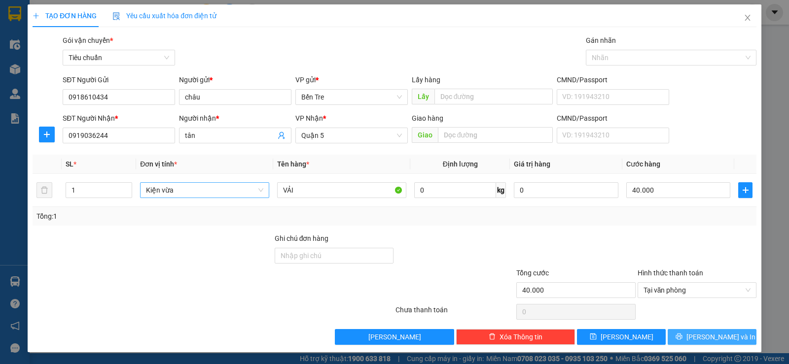
click at [721, 335] on span "Lưu và In" at bounding box center [720, 337] width 69 height 11
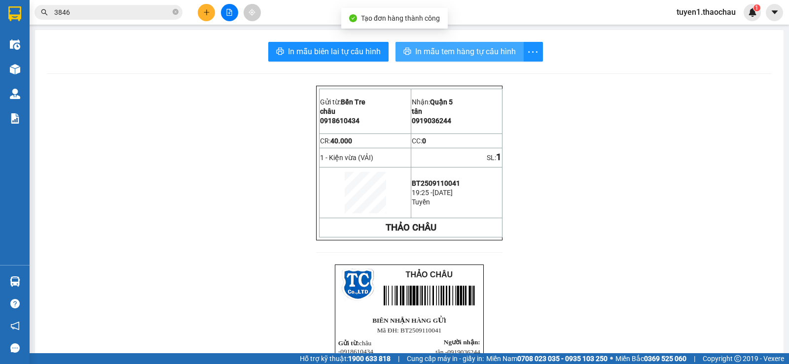
drag, startPoint x: 459, startPoint y: 49, endPoint x: 499, endPoint y: 62, distance: 41.3
click at [460, 50] on span "In mẫu tem hàng tự cấu hình" at bounding box center [465, 51] width 101 height 12
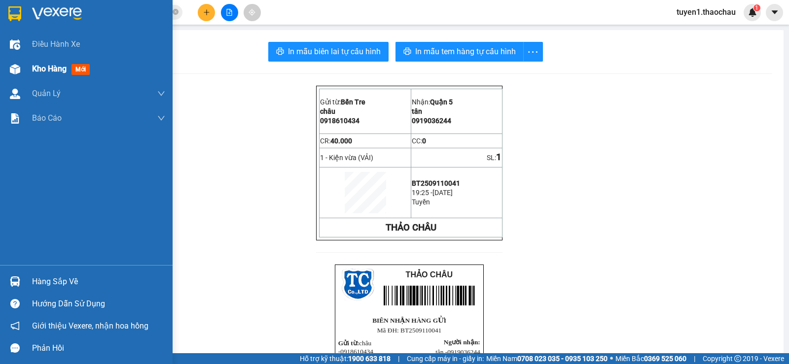
click at [55, 66] on span "Kho hàng" at bounding box center [49, 68] width 35 height 9
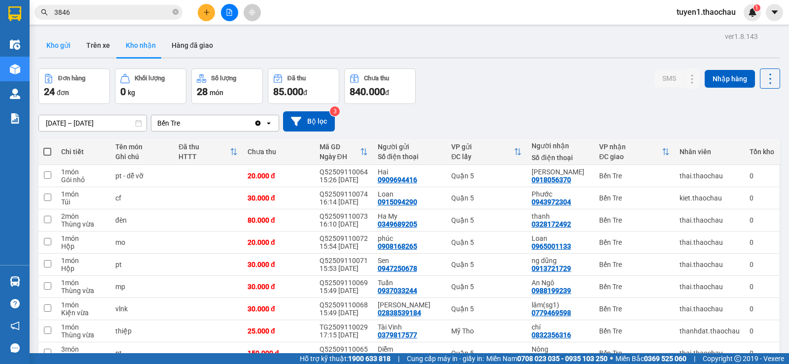
click at [59, 41] on button "Kho gửi" at bounding box center [58, 46] width 40 height 24
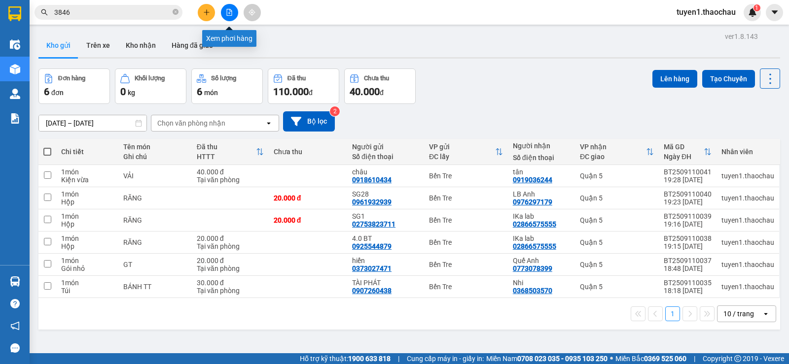
click at [228, 16] on button at bounding box center [229, 12] width 17 height 17
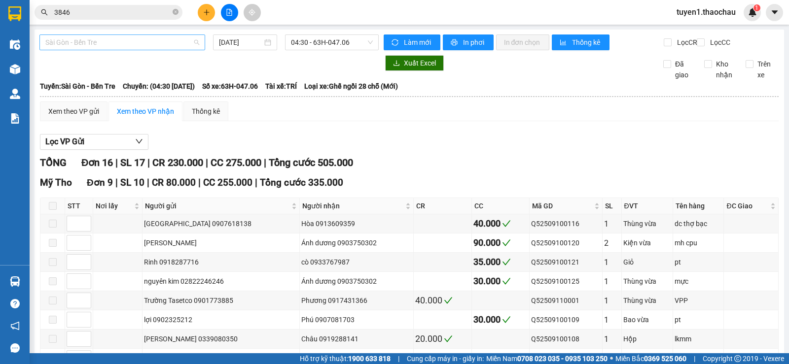
click at [193, 41] on span "Sài Gòn - Bến Tre" at bounding box center [122, 42] width 154 height 15
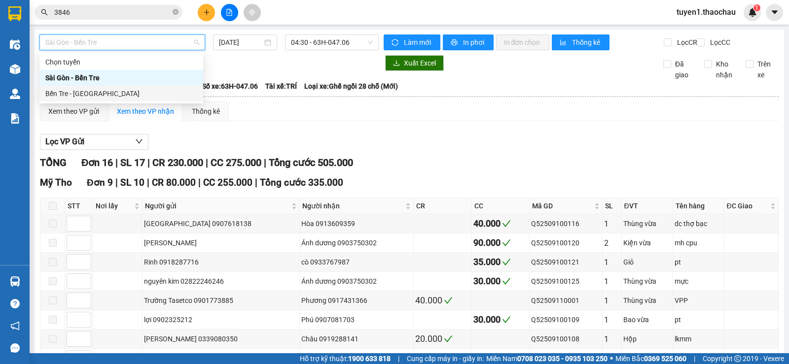
click at [93, 92] on div "Bến Tre - Sài Gòn" at bounding box center [121, 93] width 152 height 11
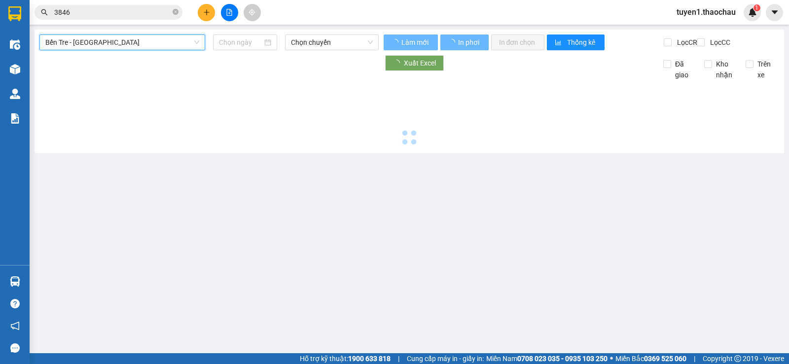
type input "11/09/2025"
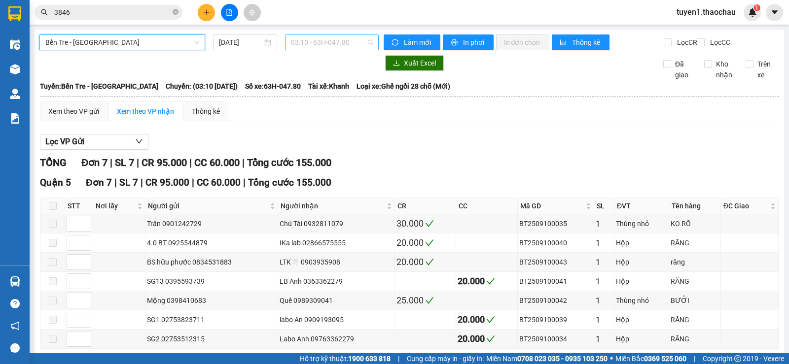
click at [364, 41] on span "03:10 - 63H-047.80" at bounding box center [331, 42] width 81 height 15
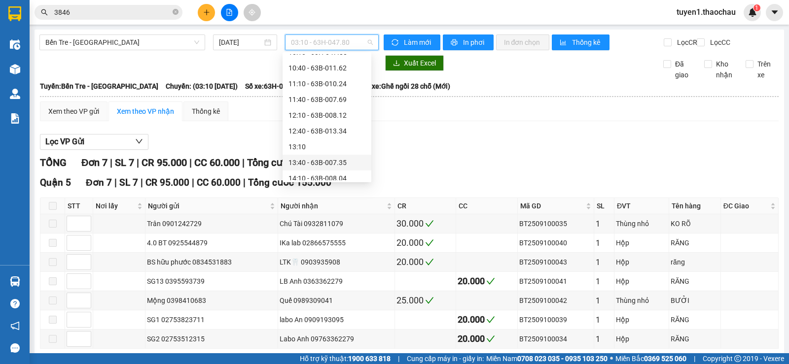
scroll to position [345, 0]
click at [300, 158] on div "17:10 - 63H-048.20" at bounding box center [326, 158] width 77 height 11
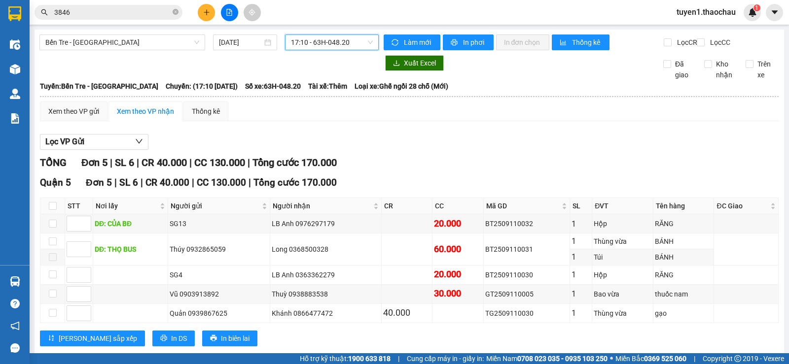
scroll to position [29, 0]
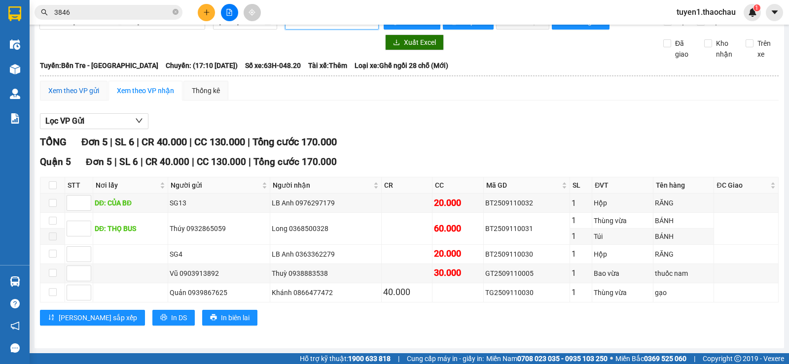
click at [57, 92] on div "Xem theo VP gửi" at bounding box center [73, 90] width 51 height 11
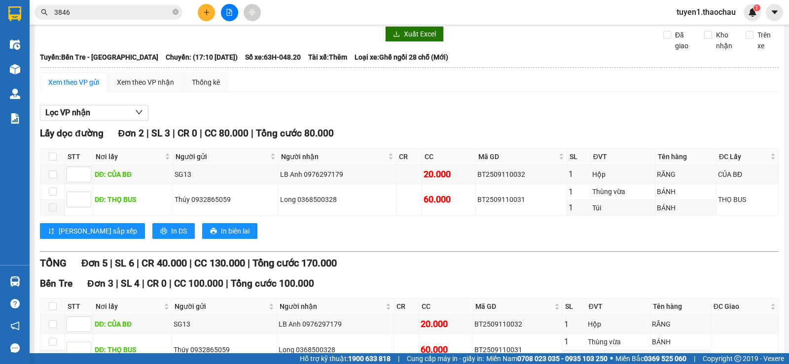
scroll to position [128, 0]
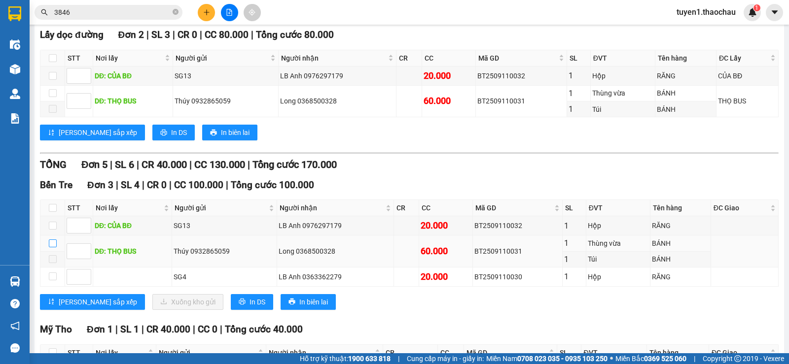
click at [52, 247] on input "checkbox" at bounding box center [53, 244] width 8 height 8
checkbox input "true"
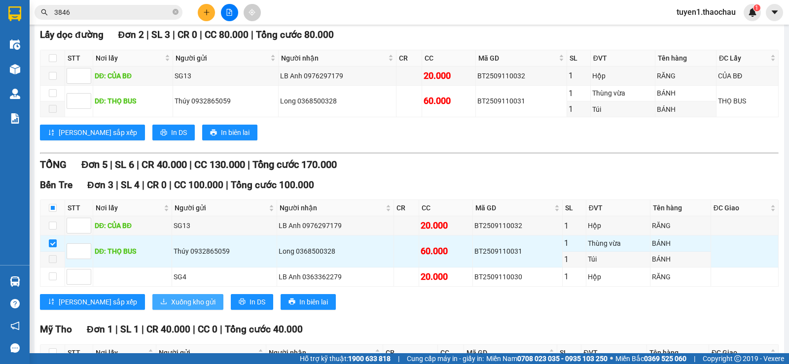
click at [171, 308] on span "Xuống kho gửi" at bounding box center [193, 302] width 44 height 11
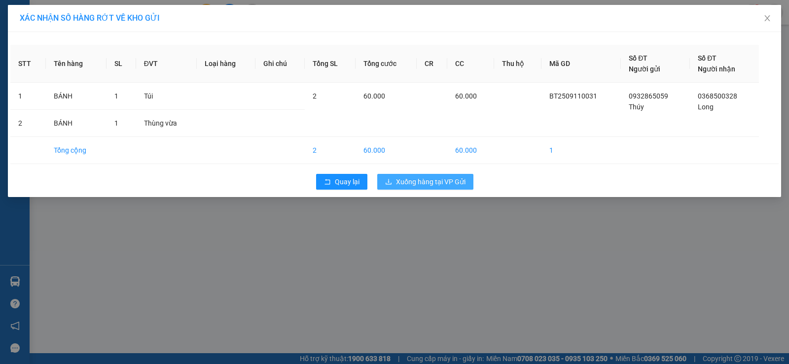
click at [435, 182] on span "Xuống hàng tại VP Gửi" at bounding box center [430, 181] width 69 height 11
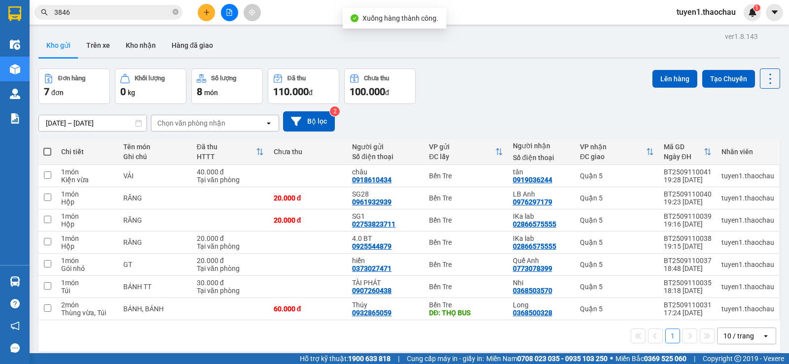
scroll to position [45, 0]
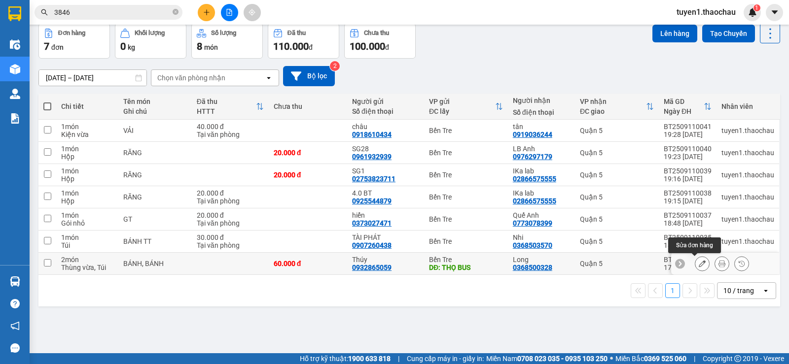
click at [698, 262] on icon at bounding box center [701, 263] width 7 height 7
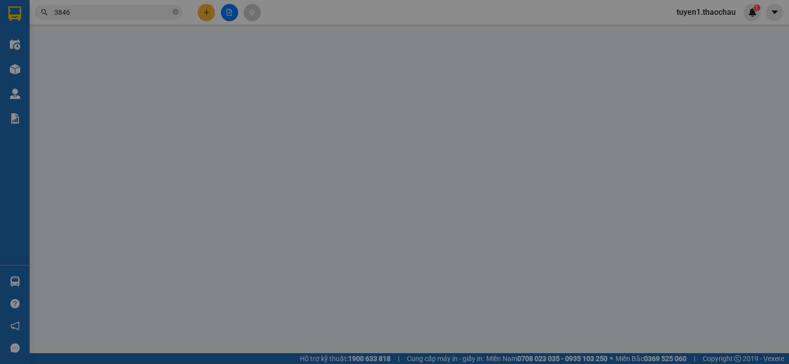
type input "0932865059"
type input "Thúy"
type input "THỌ BUS"
type input "0368500328"
type input "Long"
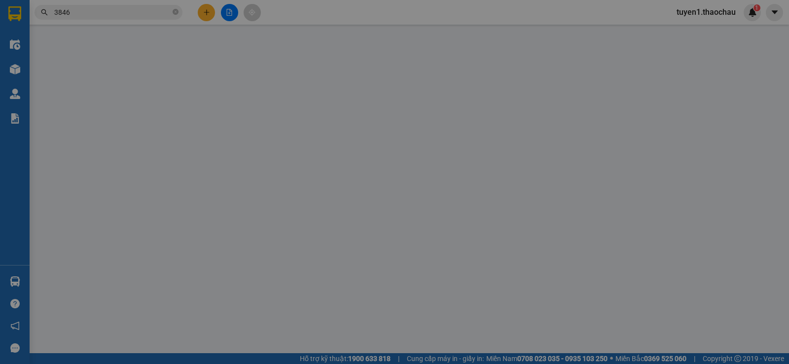
type input "60.000"
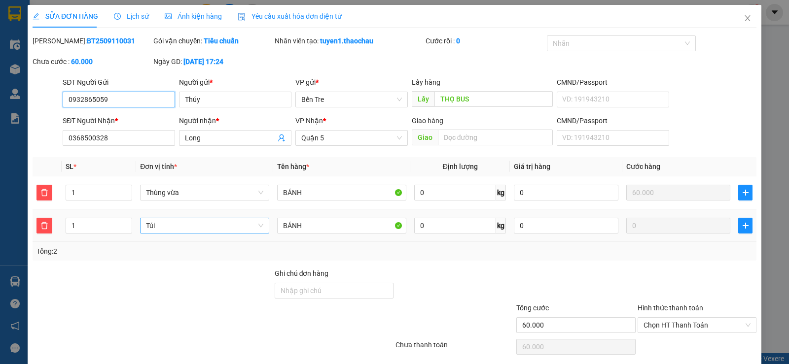
click at [166, 227] on span "Túi" at bounding box center [204, 225] width 117 height 15
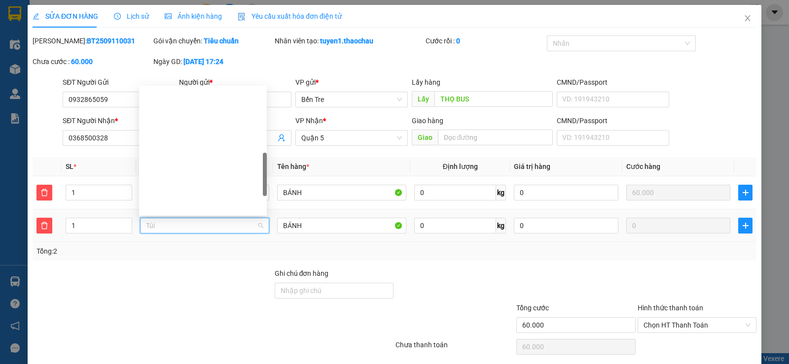
scroll to position [248, 0]
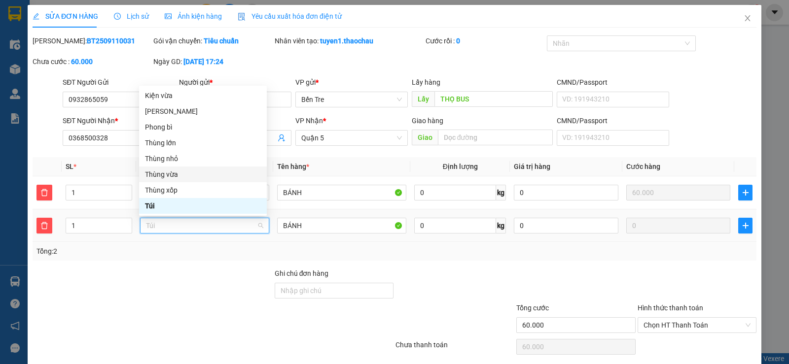
drag, startPoint x: 171, startPoint y: 173, endPoint x: 283, endPoint y: 208, distance: 117.2
click at [172, 174] on div "Thùng vừa" at bounding box center [203, 174] width 116 height 11
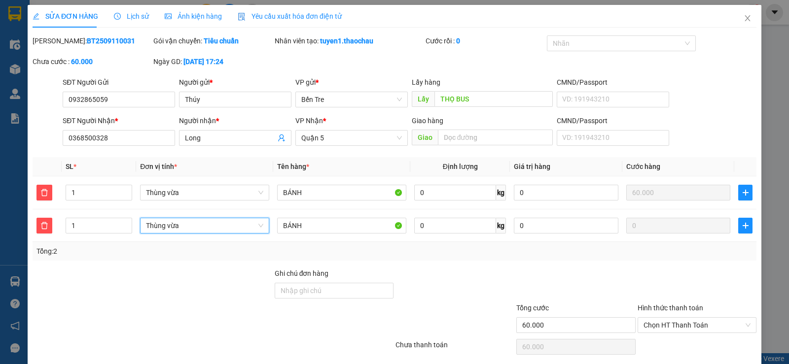
scroll to position [35, 0]
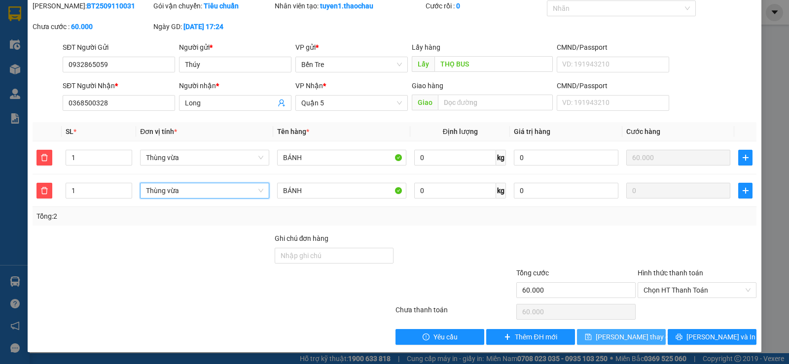
drag, startPoint x: 614, startPoint y: 334, endPoint x: 657, endPoint y: 322, distance: 45.4
click at [617, 334] on span "Lưu thay đổi" at bounding box center [634, 337] width 79 height 11
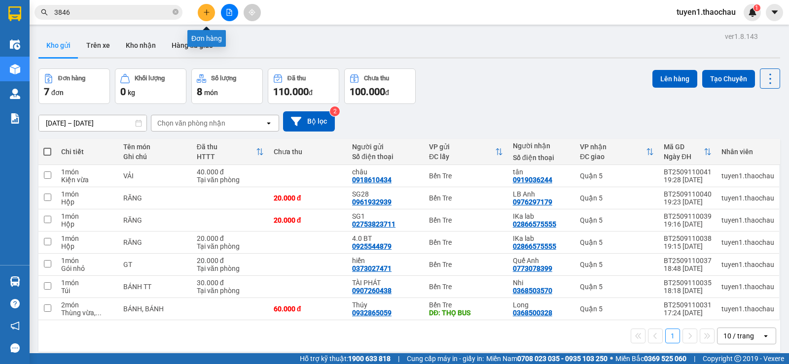
click at [205, 16] on button at bounding box center [206, 12] width 17 height 17
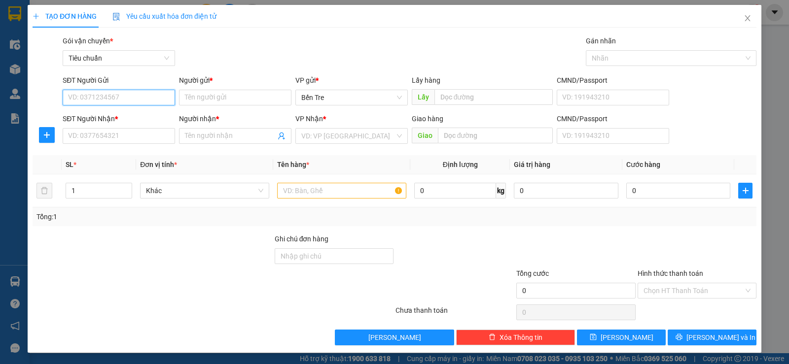
click at [129, 95] on input "SĐT Người Gửi" at bounding box center [119, 98] width 112 height 16
type input "0932865059"
click at [122, 116] on div "0932865059 - Thúy" at bounding box center [118, 117] width 100 height 11
type input "Thúy"
type input "THỌ BUS"
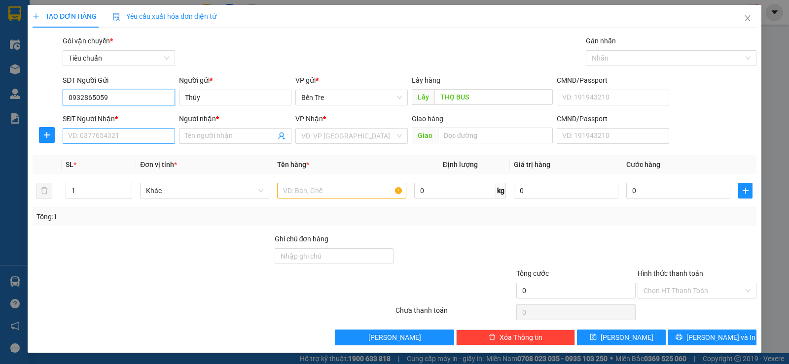
type input "0932865059"
click at [155, 137] on input "SĐT Người Nhận *" at bounding box center [119, 136] width 112 height 16
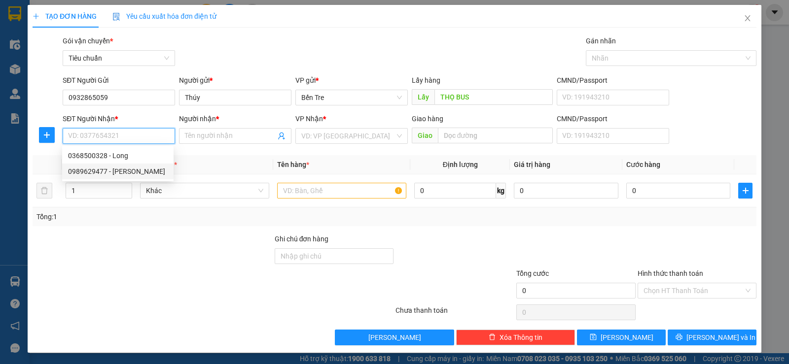
click at [77, 173] on div "0989629477 - Quỳnh" at bounding box center [118, 171] width 100 height 11
type input "0989629477"
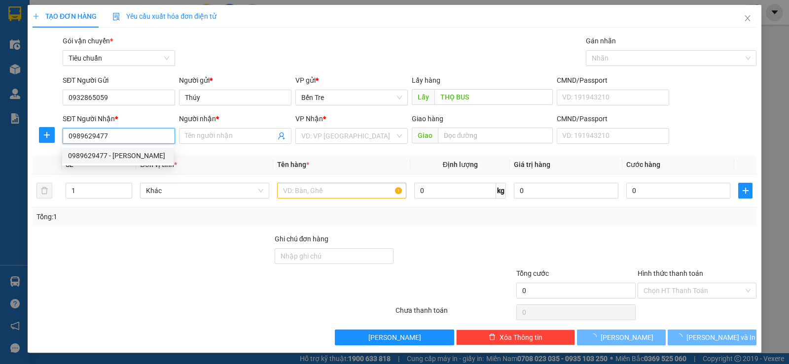
type input "Quỳnh"
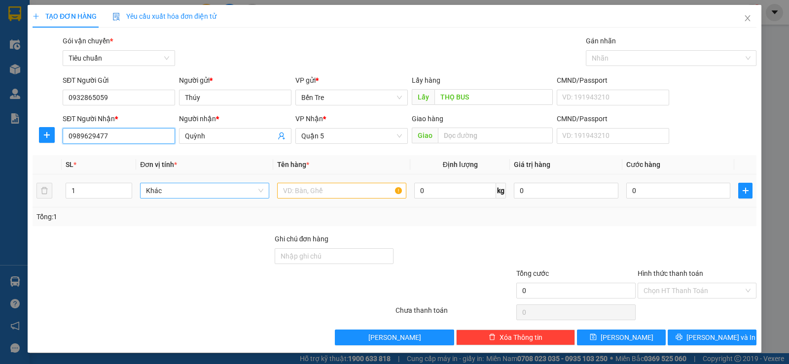
click at [166, 189] on span "Khác" at bounding box center [204, 190] width 117 height 15
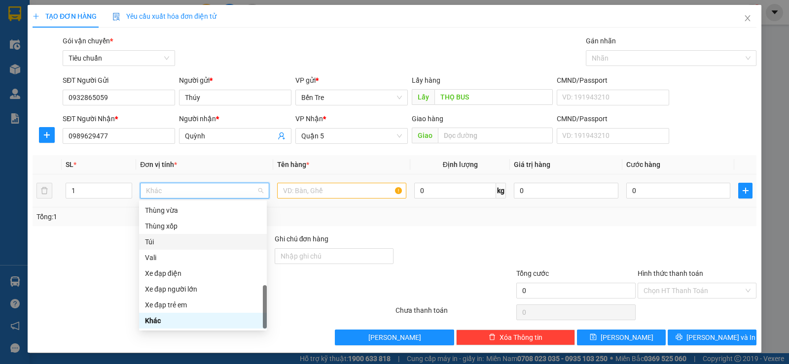
drag, startPoint x: 147, startPoint y: 241, endPoint x: 224, endPoint y: 244, distance: 76.5
click at [148, 241] on div "Túi" at bounding box center [203, 242] width 116 height 11
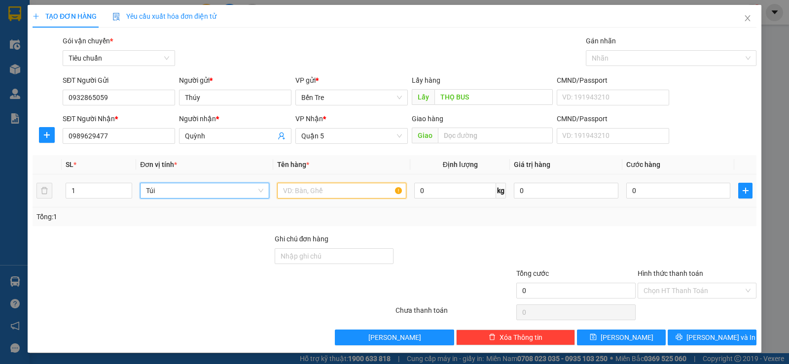
click at [290, 191] on input "text" at bounding box center [341, 191] width 129 height 16
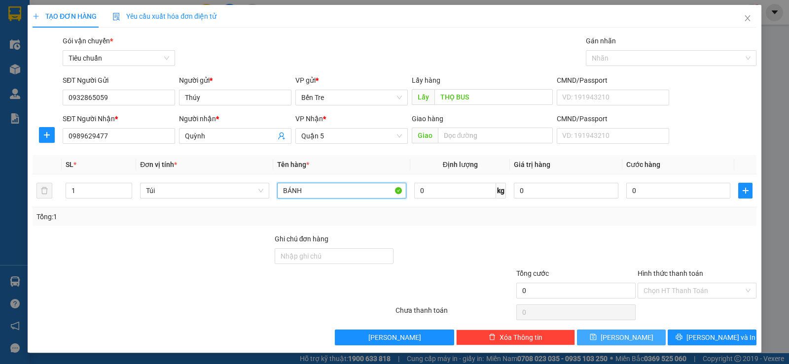
type input "BÁNH"
click at [621, 336] on span "Lưu" at bounding box center [626, 337] width 53 height 11
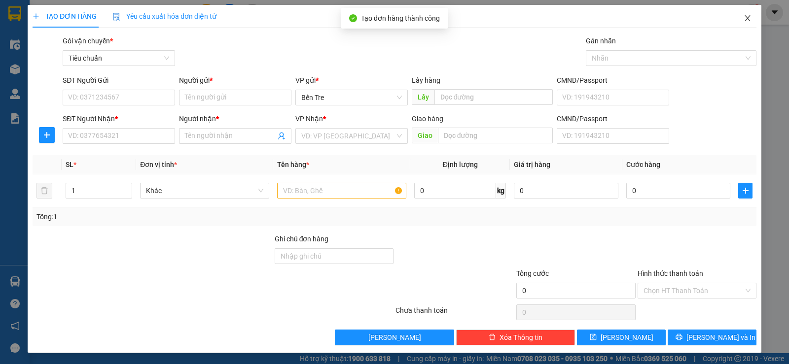
click at [743, 18] on icon "close" at bounding box center [747, 18] width 8 height 8
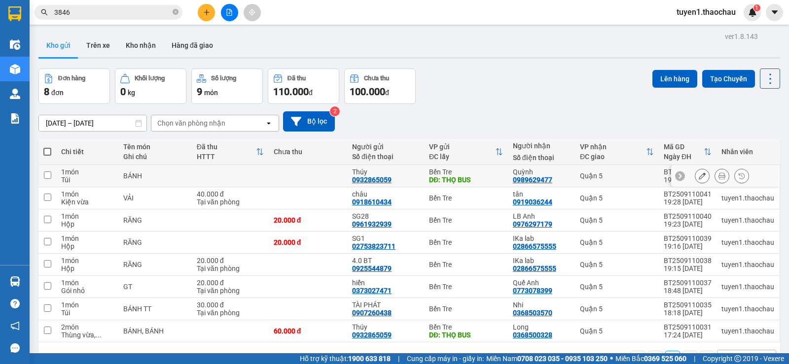
click at [45, 174] on input "checkbox" at bounding box center [47, 175] width 7 height 7
checkbox input "true"
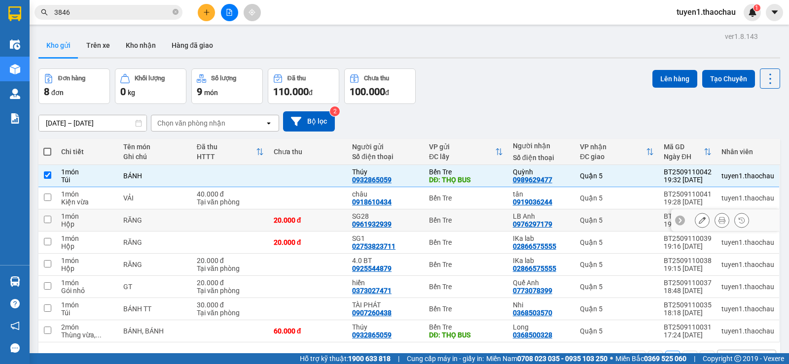
scroll to position [45, 0]
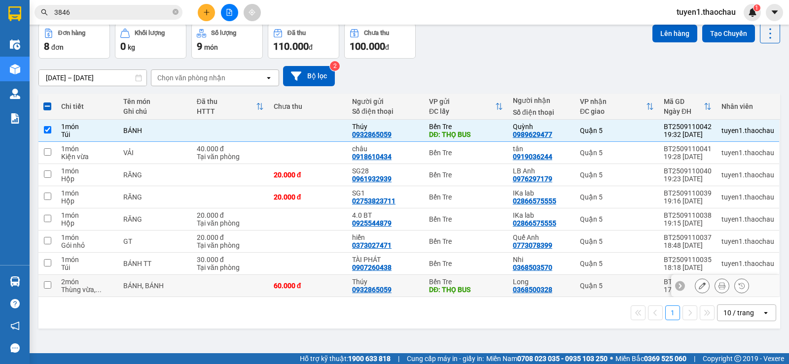
drag, startPoint x: 44, startPoint y: 285, endPoint x: 130, endPoint y: 272, distance: 86.9
click at [44, 285] on input "checkbox" at bounding box center [47, 284] width 7 height 7
checkbox input "true"
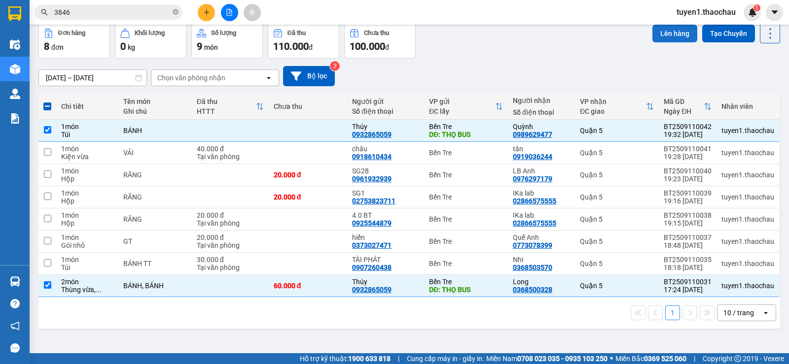
click at [661, 34] on button "Lên hàng" at bounding box center [674, 34] width 45 height 18
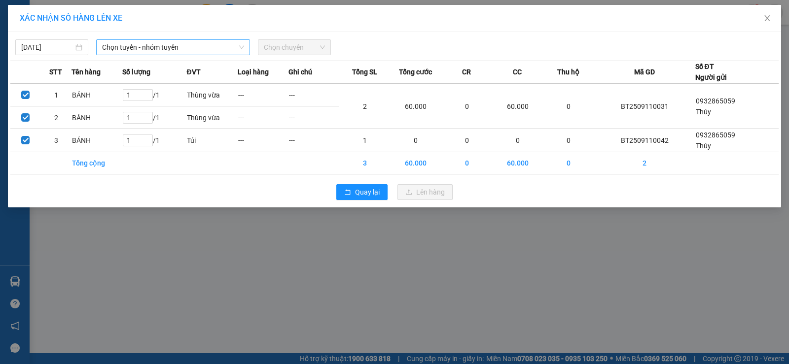
click at [143, 45] on span "Chọn tuyến - nhóm tuyến" at bounding box center [173, 47] width 142 height 15
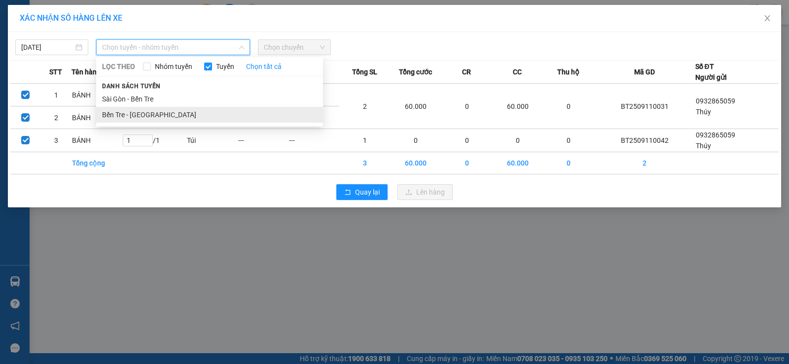
click at [118, 115] on li "Bến Tre - Sài Gòn" at bounding box center [209, 115] width 227 height 16
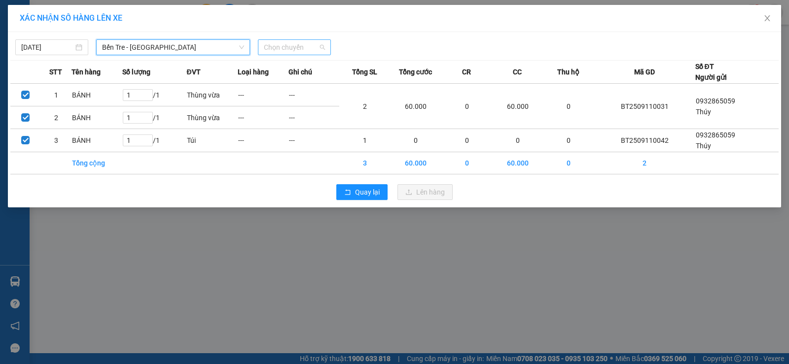
click at [322, 46] on span "Chọn chuyến" at bounding box center [294, 47] width 61 height 15
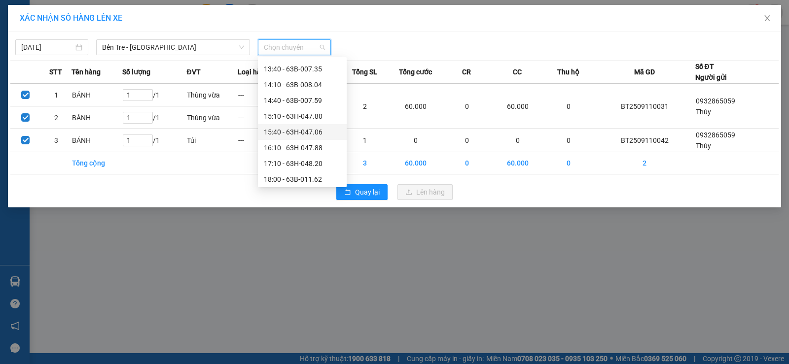
scroll to position [363, 0]
click at [275, 145] on div "17:10 - 63H-048.20" at bounding box center [302, 145] width 77 height 11
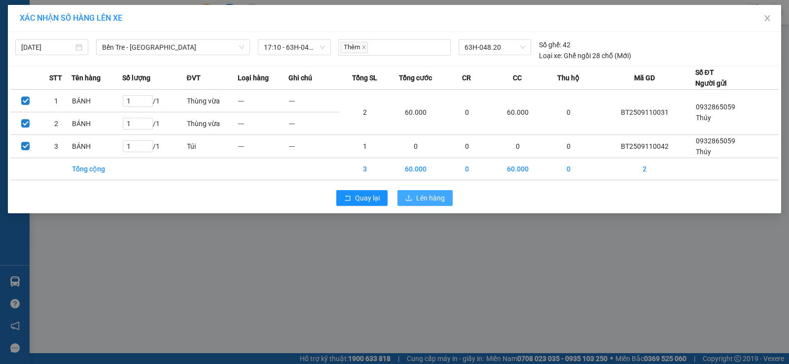
click at [440, 198] on span "Lên hàng" at bounding box center [430, 198] width 29 height 11
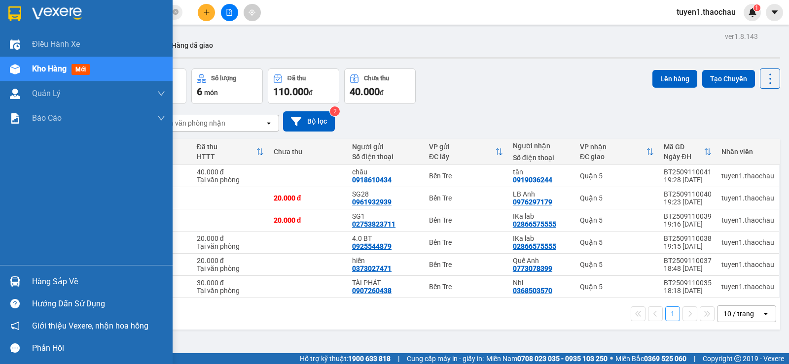
drag, startPoint x: 49, startPoint y: 282, endPoint x: 136, endPoint y: 281, distance: 86.8
click at [58, 282] on div "Hàng sắp về" at bounding box center [98, 282] width 133 height 15
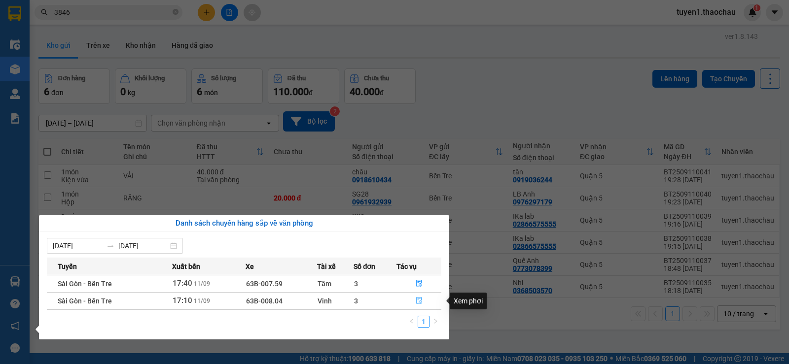
click at [421, 299] on icon "file-done" at bounding box center [418, 300] width 7 height 7
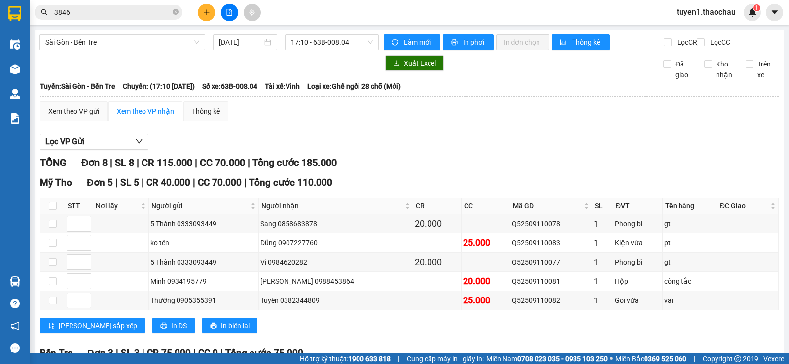
scroll to position [148, 0]
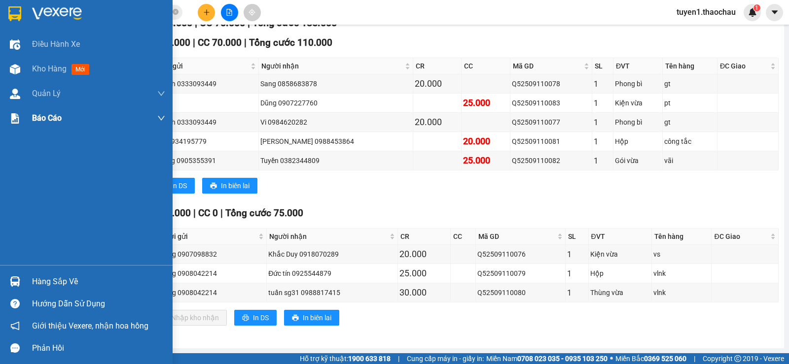
drag, startPoint x: 43, startPoint y: 69, endPoint x: 91, endPoint y: 121, distance: 71.2
click at [44, 70] on span "Kho hàng" at bounding box center [49, 68] width 35 height 9
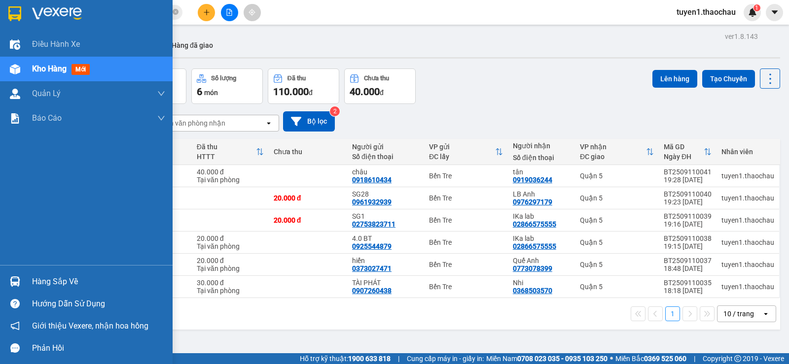
drag, startPoint x: 45, startPoint y: 278, endPoint x: 97, endPoint y: 283, distance: 51.5
click at [59, 280] on div "Hàng sắp về" at bounding box center [98, 282] width 133 height 15
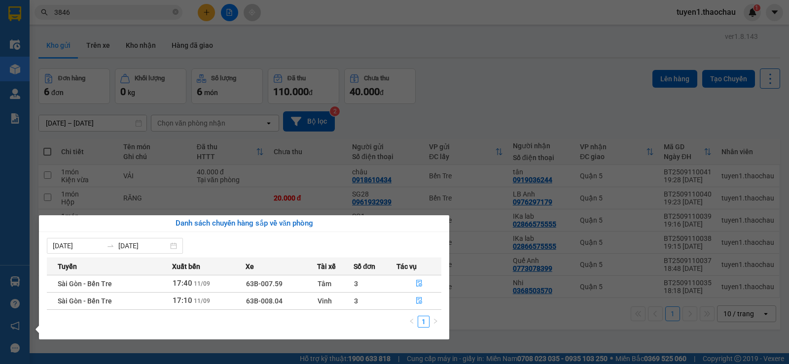
click at [486, 319] on section "Kết quả tìm kiếm ( 151 ) Bộ lọc Mã ĐH Trạng thái Món hàng Tổng cước Chưa cước N…" at bounding box center [394, 182] width 789 height 364
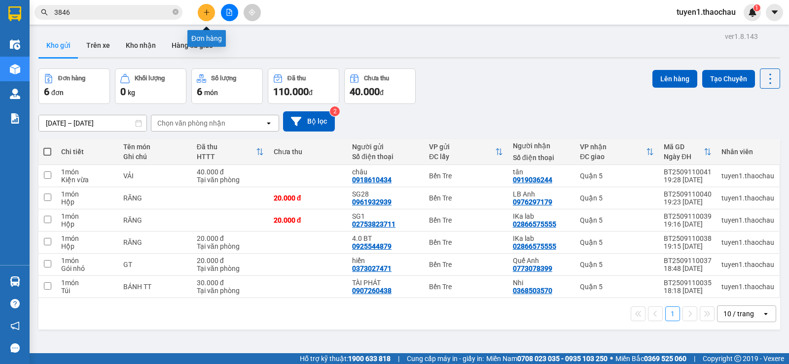
click at [205, 13] on icon "plus" at bounding box center [206, 12] width 7 height 7
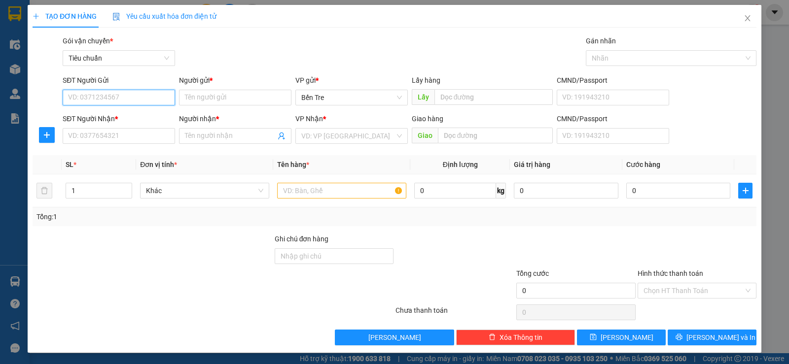
click at [149, 95] on input "SĐT Người Gửi" at bounding box center [119, 98] width 112 height 16
type input "0398410683"
click at [123, 115] on div "0398410683 - Mộng" at bounding box center [118, 117] width 100 height 11
type input "Mộng"
type input "0398410683"
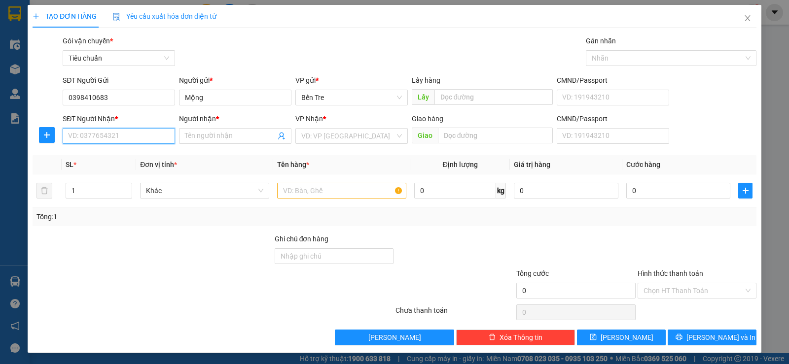
click at [147, 135] on input "SĐT Người Nhận *" at bounding box center [119, 136] width 112 height 16
click at [120, 155] on div "0989309041 - Quế" at bounding box center [118, 155] width 100 height 11
type input "0989309041"
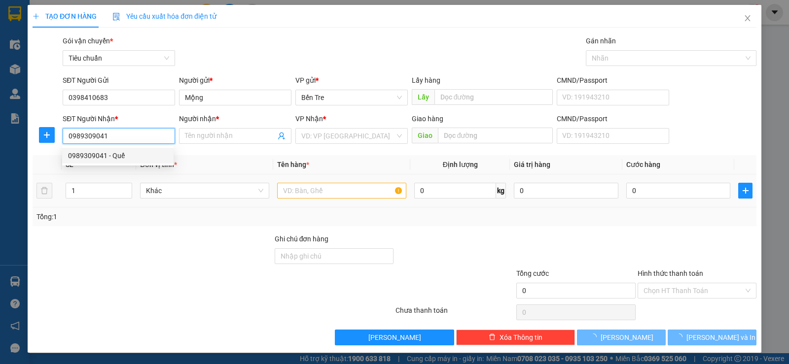
type input "Quế"
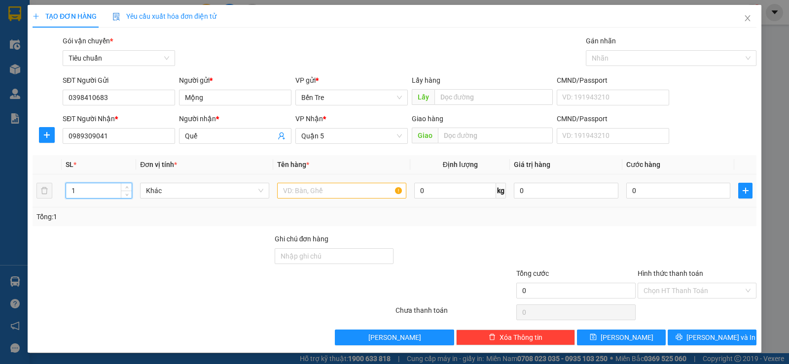
drag, startPoint x: 77, startPoint y: 189, endPoint x: 85, endPoint y: 189, distance: 8.4
click at [78, 189] on input "1" at bounding box center [99, 190] width 66 height 15
click at [193, 191] on span "Khác" at bounding box center [204, 190] width 117 height 15
type input "2"
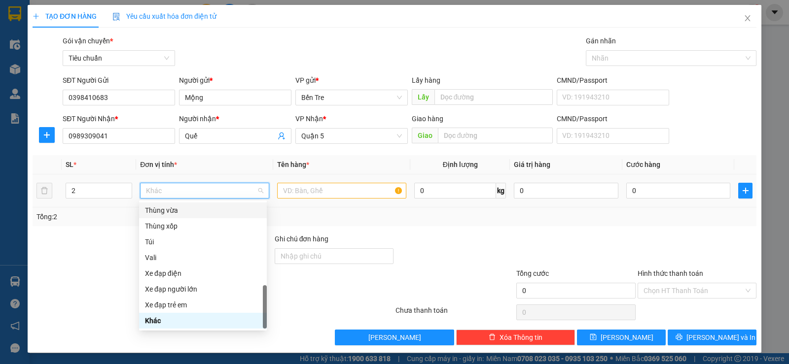
drag, startPoint x: 173, startPoint y: 209, endPoint x: 207, endPoint y: 207, distance: 33.6
click at [174, 208] on div "Thùng vừa" at bounding box center [203, 210] width 116 height 11
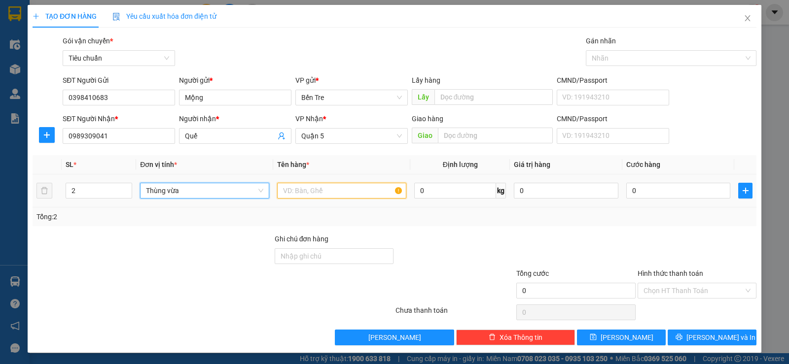
click at [321, 189] on input "text" at bounding box center [341, 191] width 129 height 16
type input "BƯỞI"
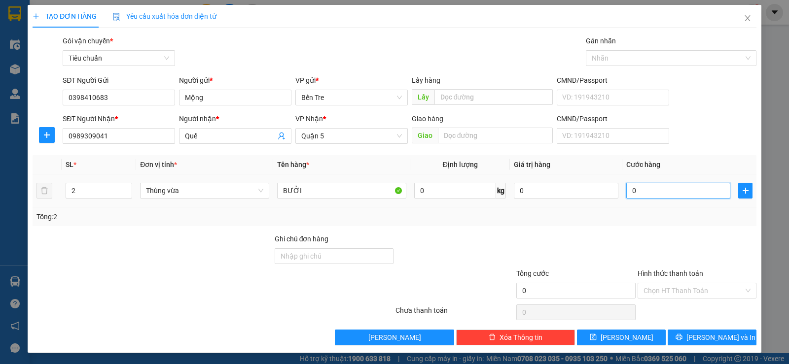
click at [626, 189] on input "0" at bounding box center [678, 191] width 104 height 16
type input "7"
type input "70"
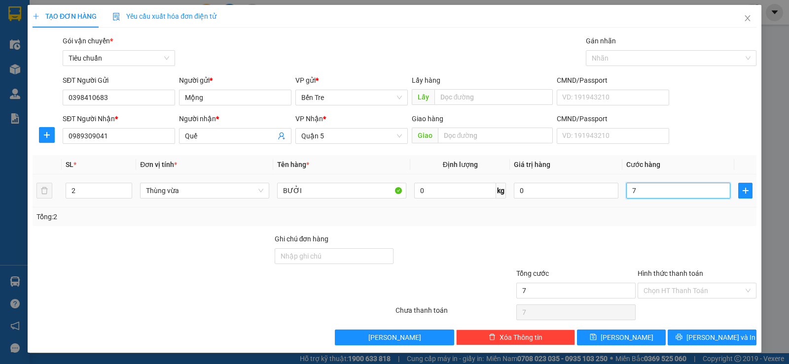
type input "70"
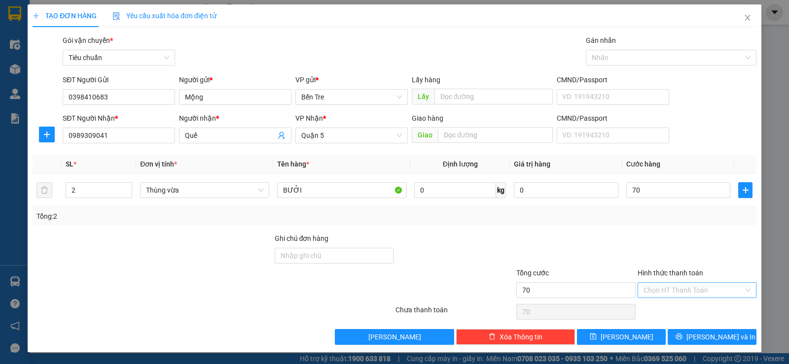
type input "70.000"
drag, startPoint x: 682, startPoint y: 290, endPoint x: 717, endPoint y: 294, distance: 35.7
click at [683, 290] on input "Hình thức thanh toán" at bounding box center [693, 290] width 100 height 15
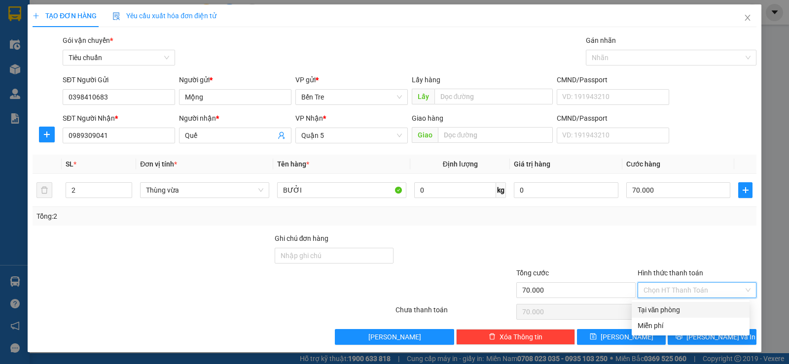
drag, startPoint x: 677, startPoint y: 309, endPoint x: 726, endPoint y: 307, distance: 48.8
click at [679, 309] on div "Tại văn phòng" at bounding box center [690, 310] width 106 height 11
type input "0"
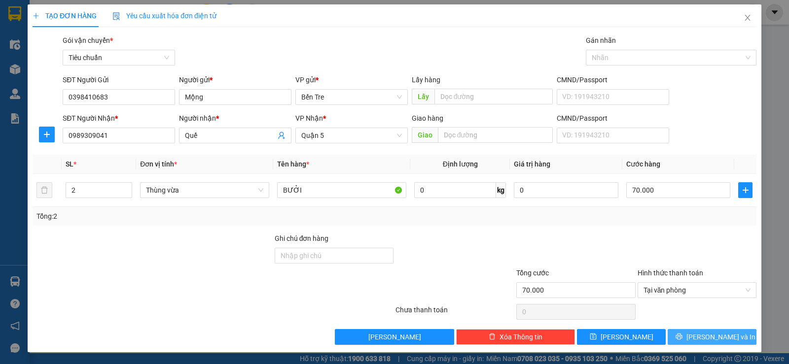
click at [715, 335] on span "Lưu và In" at bounding box center [720, 337] width 69 height 11
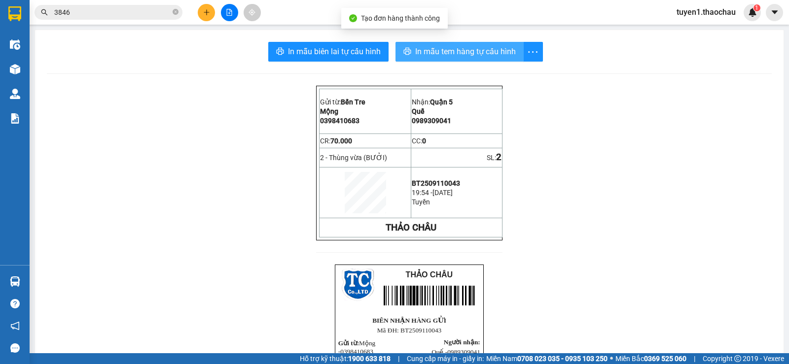
drag, startPoint x: 467, startPoint y: 51, endPoint x: 602, endPoint y: 73, distance: 136.9
click at [473, 51] on span "In mẫu tem hàng tự cấu hình" at bounding box center [465, 51] width 101 height 12
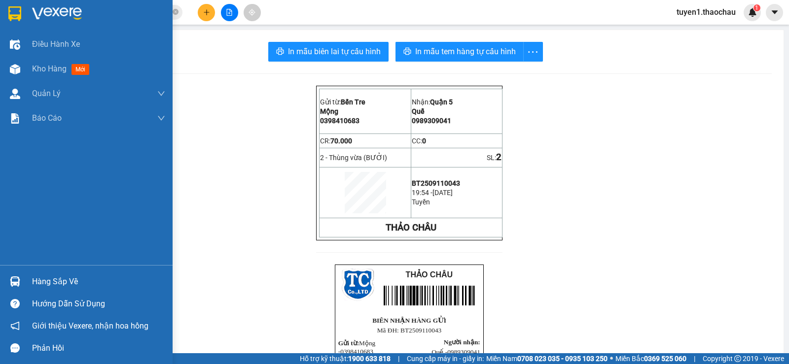
drag, startPoint x: 71, startPoint y: 279, endPoint x: 164, endPoint y: 261, distance: 94.9
click at [79, 279] on div "Hàng sắp về" at bounding box center [98, 282] width 133 height 15
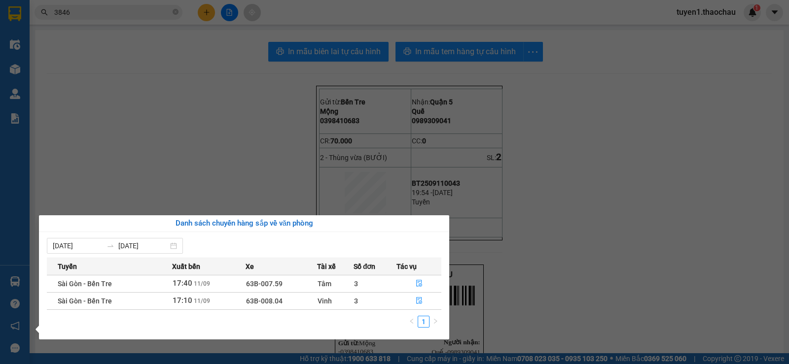
click at [585, 272] on section "Kết quả tìm kiếm ( 151 ) Bộ lọc Mã ĐH Trạng thái Món hàng Tổng cước Chưa cước N…" at bounding box center [394, 182] width 789 height 364
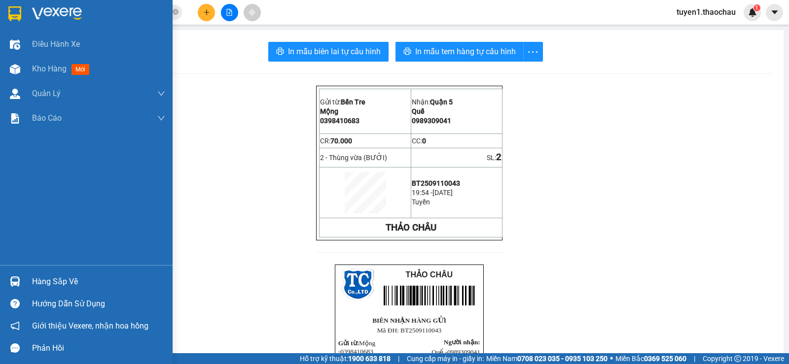
drag, startPoint x: 40, startPoint y: 69, endPoint x: 16, endPoint y: 138, distance: 73.4
click at [38, 70] on span "Kho hàng" at bounding box center [49, 68] width 35 height 9
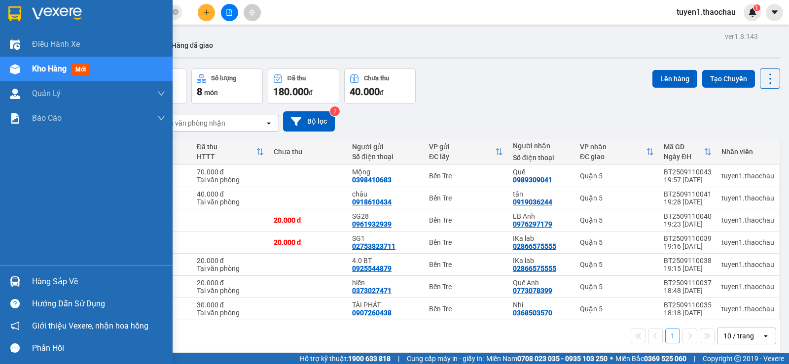
click at [58, 279] on div "Hàng sắp về" at bounding box center [98, 282] width 133 height 15
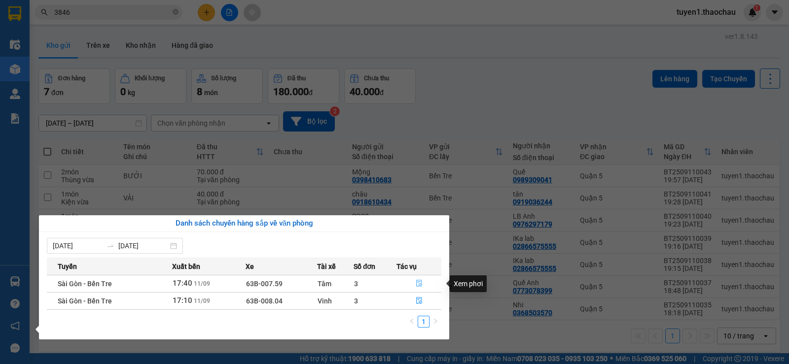
click at [419, 282] on icon "file-done" at bounding box center [419, 283] width 6 height 7
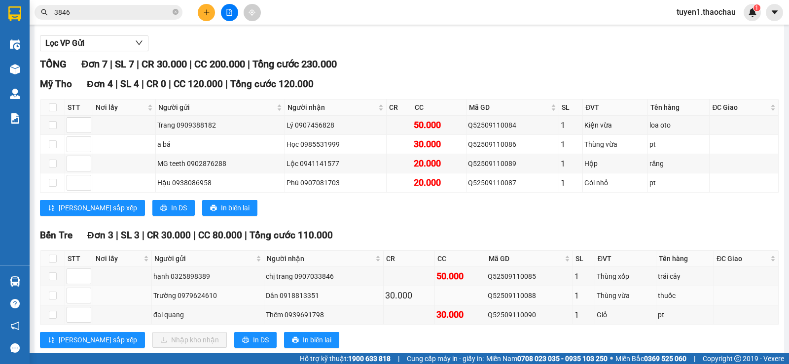
scroll to position [129, 0]
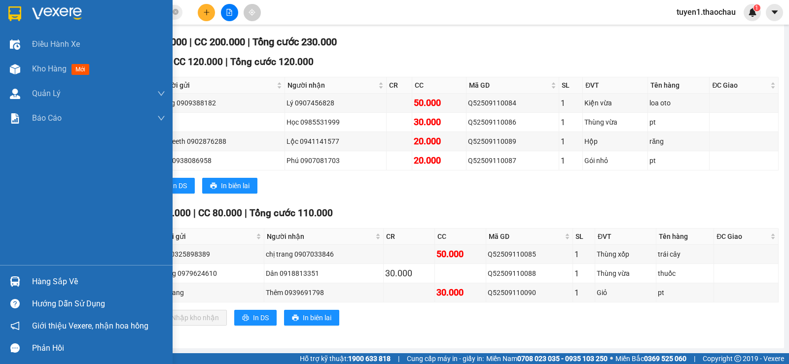
drag, startPoint x: 59, startPoint y: 281, endPoint x: 131, endPoint y: 278, distance: 71.5
click at [67, 282] on div "Hàng sắp về" at bounding box center [98, 282] width 133 height 15
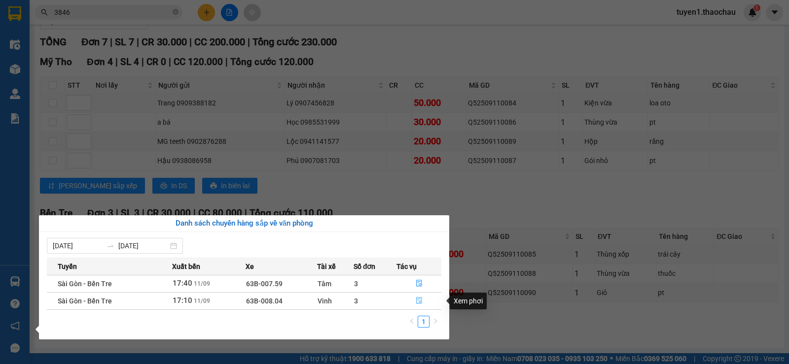
drag, startPoint x: 419, startPoint y: 300, endPoint x: 382, endPoint y: 301, distance: 37.5
click at [419, 300] on icon "file-done" at bounding box center [418, 300] width 7 height 7
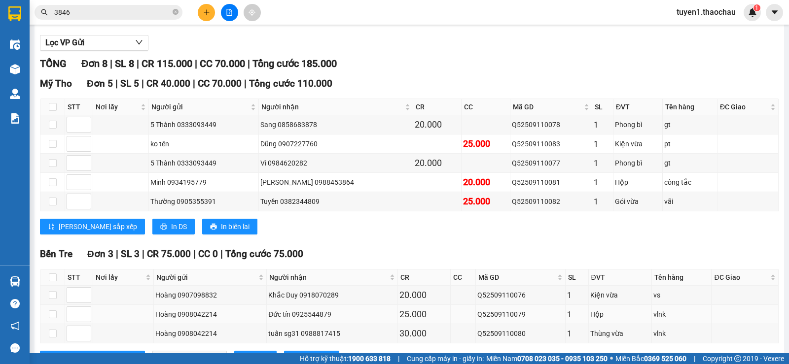
scroll to position [148, 0]
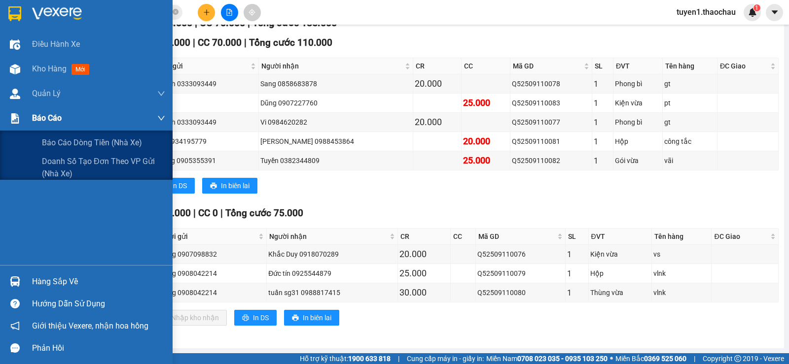
click at [45, 118] on span "Báo cáo" at bounding box center [47, 118] width 30 height 12
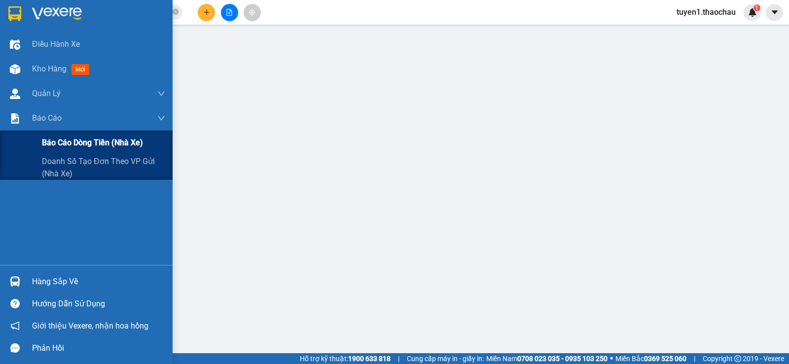
click at [74, 144] on span "Báo cáo dòng tiền (nhà xe)" at bounding box center [92, 143] width 101 height 12
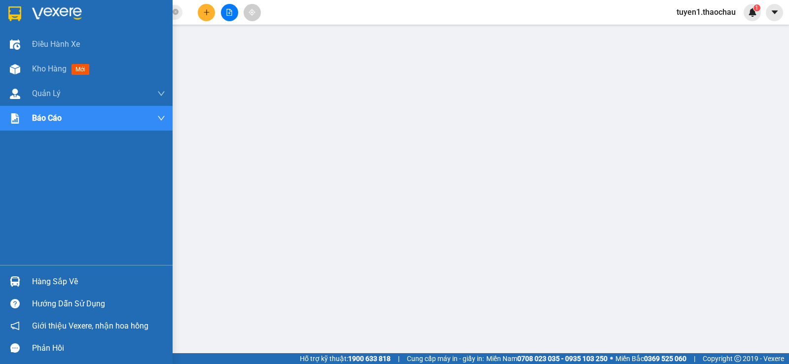
click at [64, 282] on div "Hàng sắp về" at bounding box center [98, 282] width 133 height 15
drag, startPoint x: 50, startPoint y: 70, endPoint x: 29, endPoint y: 80, distance: 23.8
click at [49, 69] on span "Kho hàng" at bounding box center [49, 68] width 35 height 9
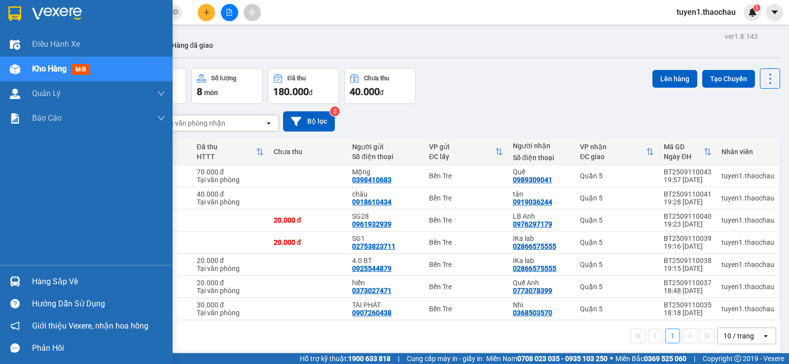
drag, startPoint x: 43, startPoint y: 66, endPoint x: 33, endPoint y: 81, distance: 18.5
click at [43, 67] on span "Kho hàng" at bounding box center [49, 68] width 35 height 9
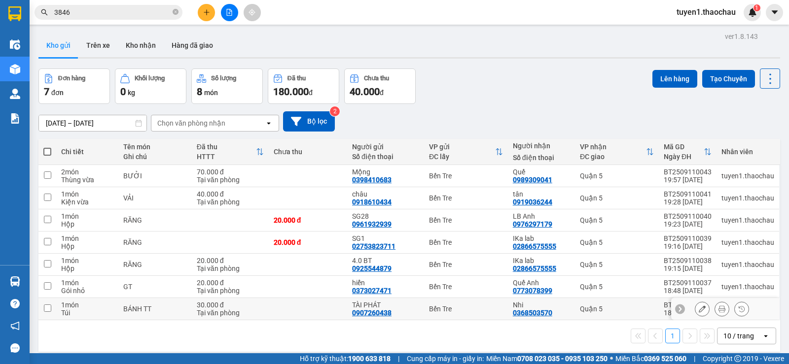
scroll to position [45, 0]
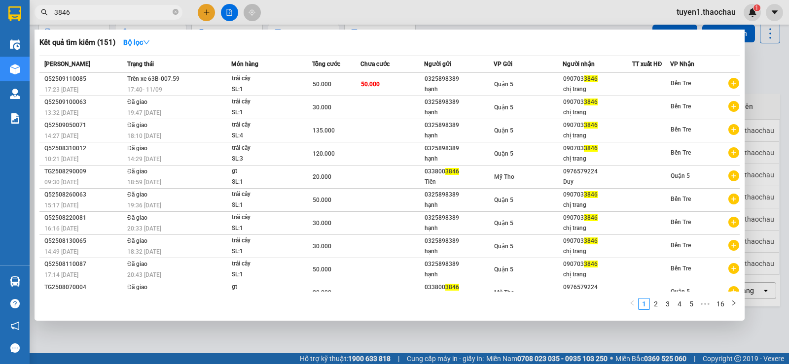
click at [172, 13] on span "3846" at bounding box center [109, 12] width 148 height 15
click at [173, 13] on icon "close-circle" at bounding box center [176, 12] width 6 height 6
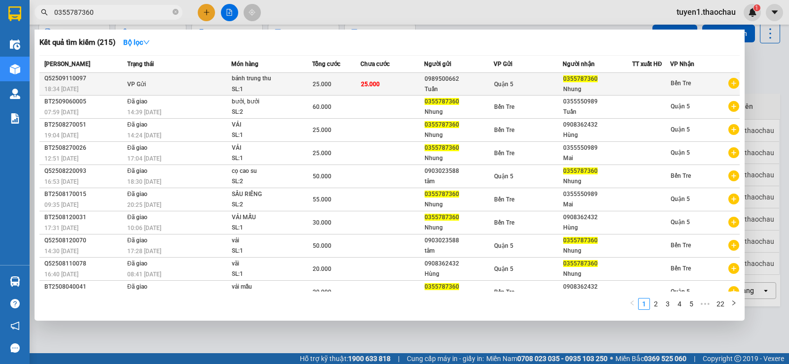
type input "0355787360"
click at [393, 82] on td "25.000" at bounding box center [392, 84] width 64 height 23
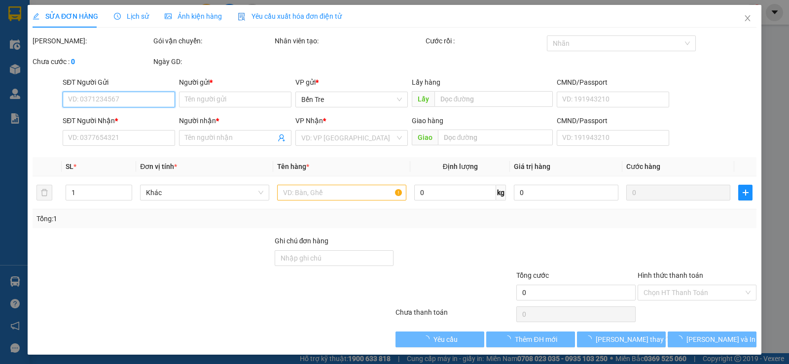
type input "0989500662"
type input "Tuấn"
type input "0355787360"
type input "Nhung"
type input "25.000"
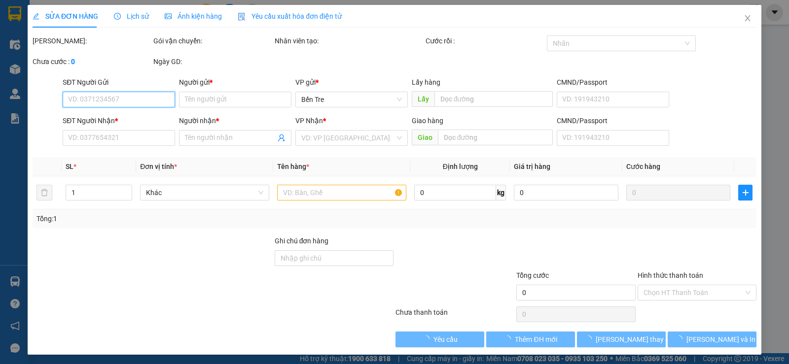
type input "25.000"
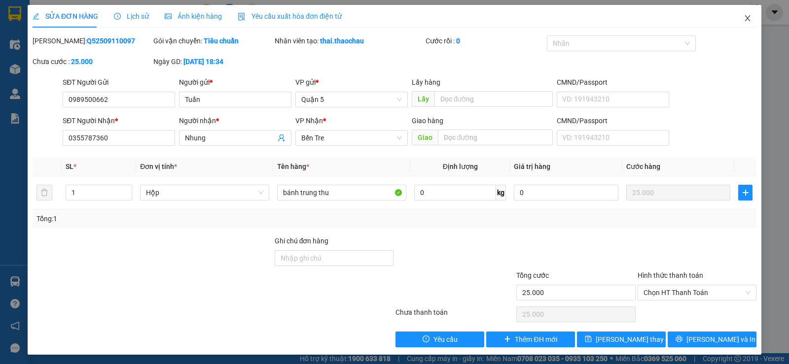
click at [744, 18] on icon "close" at bounding box center [746, 18] width 5 height 6
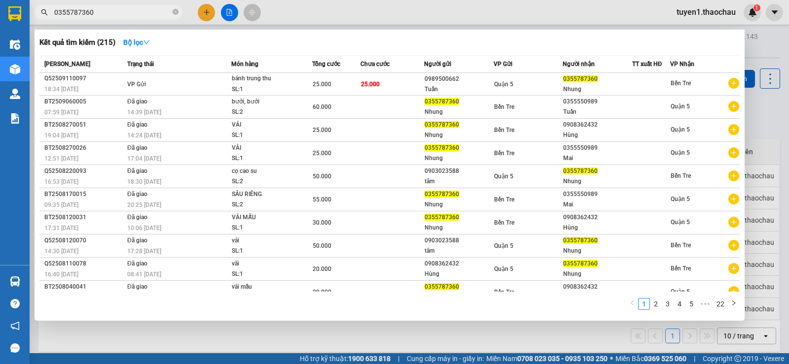
click at [138, 13] on input "0355787360" at bounding box center [112, 12] width 116 height 11
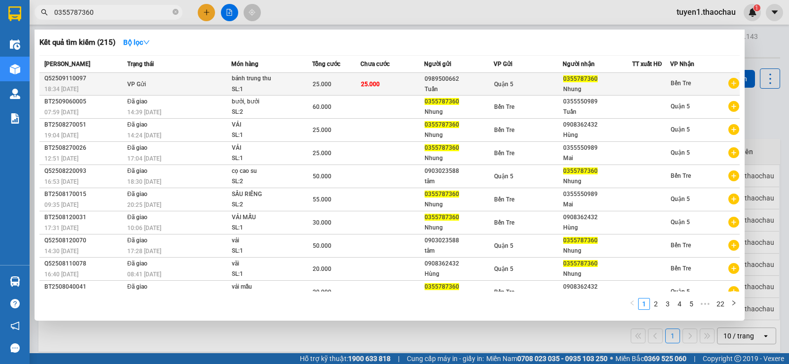
click at [636, 89] on div at bounding box center [650, 84] width 37 height 10
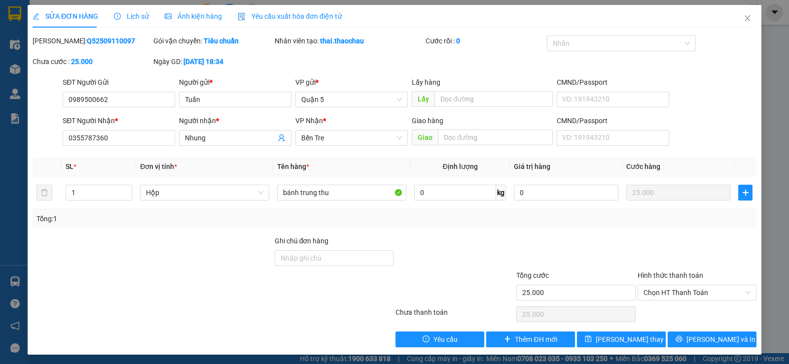
click at [138, 18] on span "Lịch sử" at bounding box center [131, 16] width 35 height 8
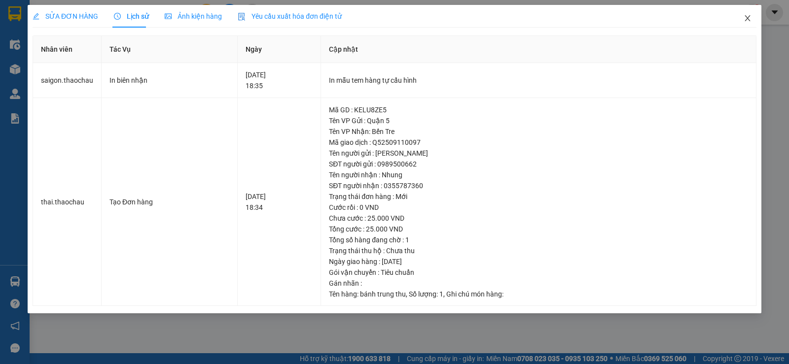
click at [746, 19] on icon "close" at bounding box center [747, 18] width 8 height 8
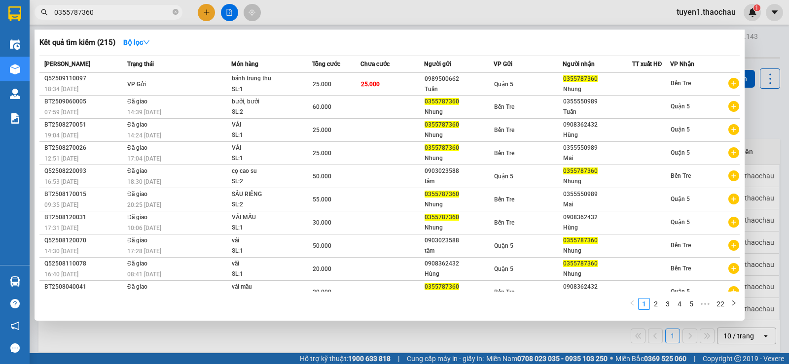
click at [152, 12] on input "0355787360" at bounding box center [112, 12] width 116 height 11
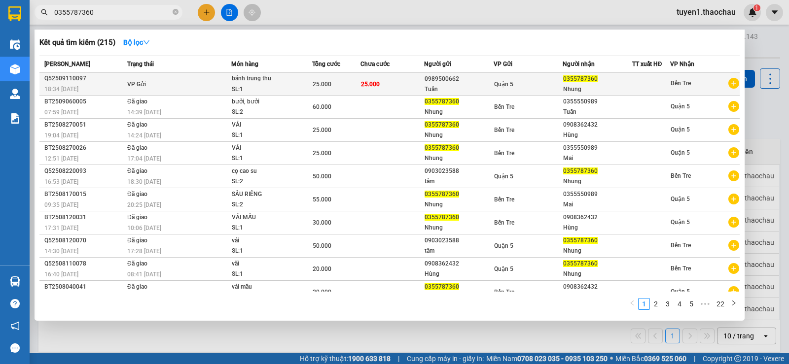
click at [691, 87] on div "Bến Tre" at bounding box center [704, 84] width 69 height 12
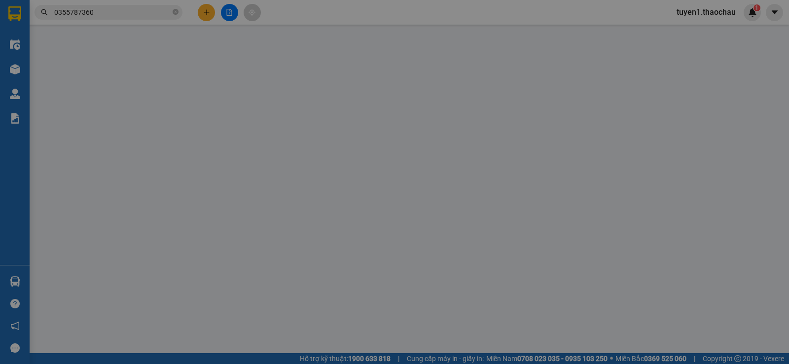
type input "0989500662"
type input "Tuấn"
type input "0355787360"
type input "Nhung"
type input "25.000"
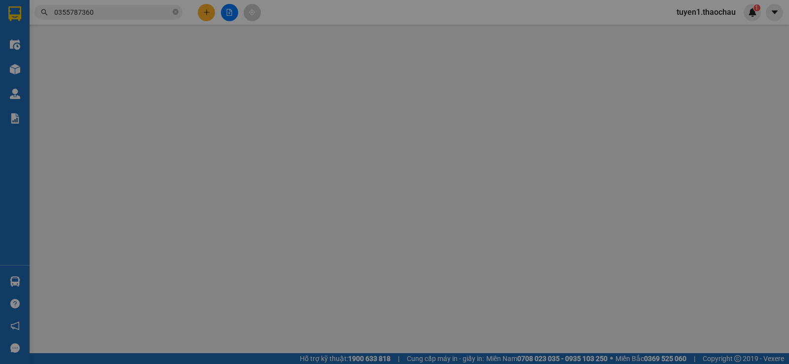
type input "25.000"
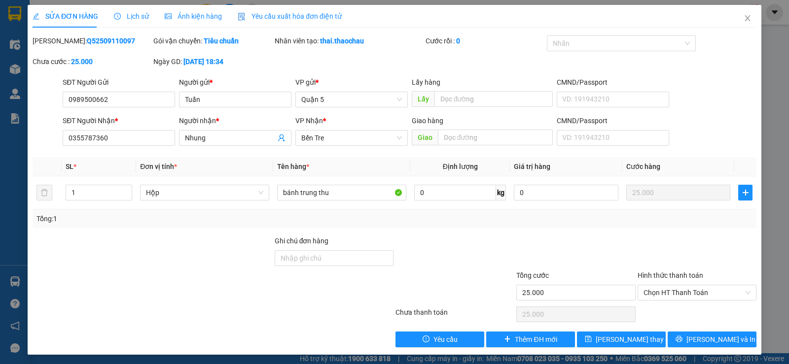
click at [138, 17] on span "Lịch sử" at bounding box center [131, 16] width 35 height 8
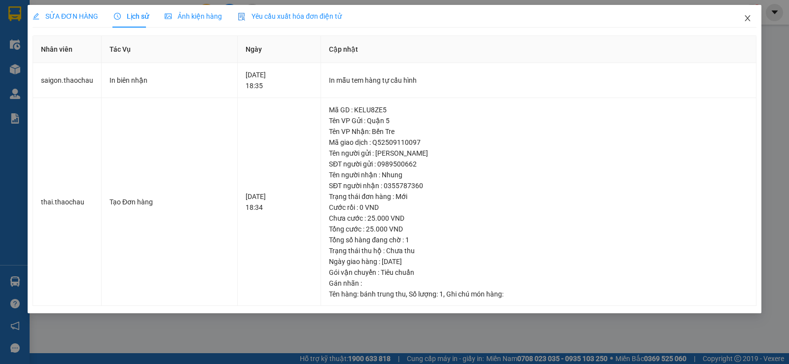
click at [747, 19] on icon "close" at bounding box center [747, 18] width 8 height 8
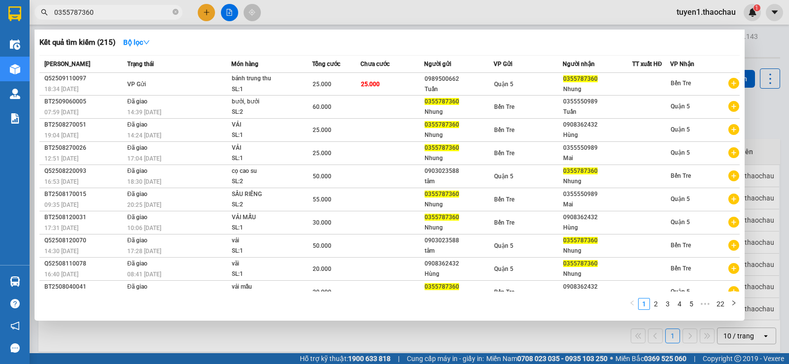
click at [107, 13] on input "0355787360" at bounding box center [112, 12] width 116 height 11
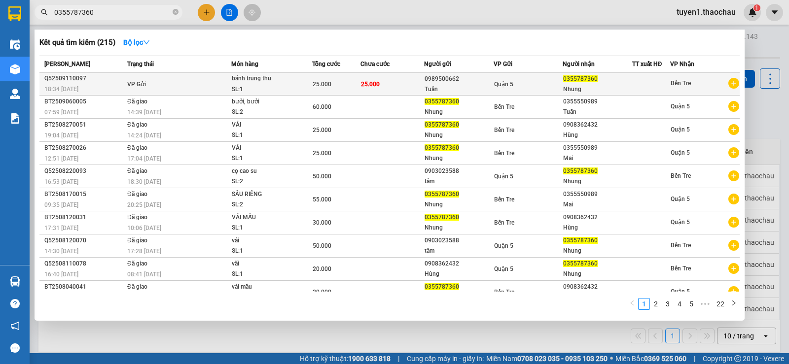
click at [587, 90] on div "Nhung" at bounding box center [597, 89] width 68 height 10
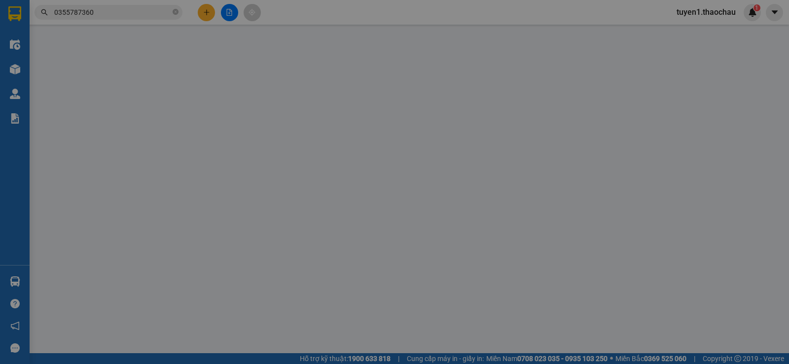
type input "0989500662"
type input "Tuấn"
type input "0355787360"
type input "Nhung"
type input "25.000"
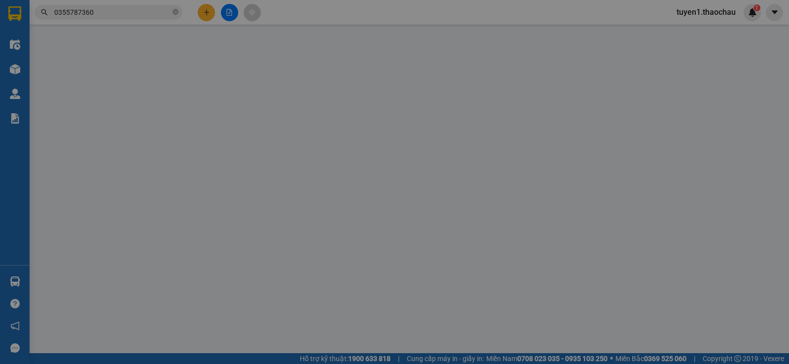
type input "25.000"
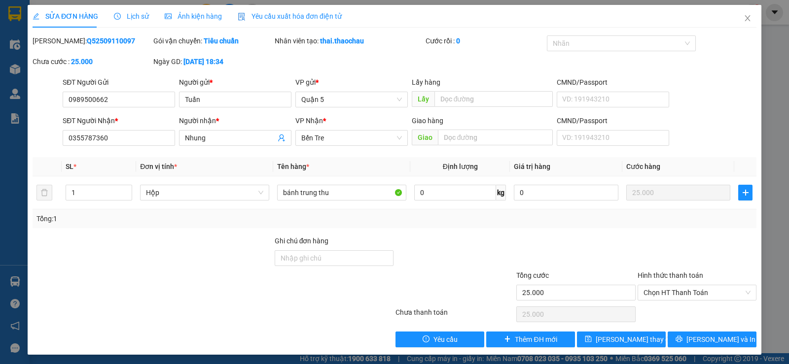
click at [129, 16] on span "Lịch sử" at bounding box center [131, 16] width 35 height 8
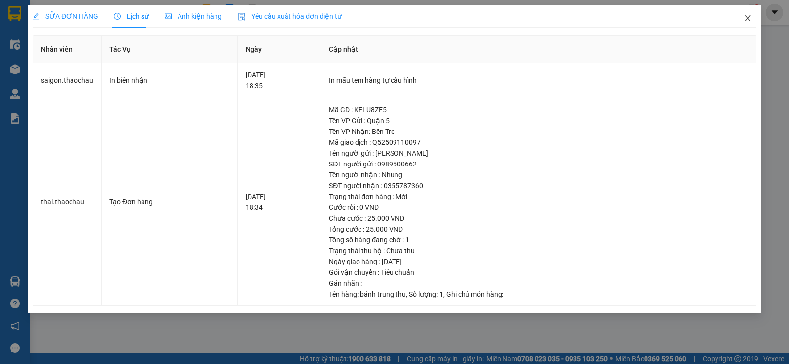
drag, startPoint x: 746, startPoint y: 18, endPoint x: 741, endPoint y: 19, distance: 5.0
click at [741, 19] on span "Close" at bounding box center [747, 19] width 28 height 28
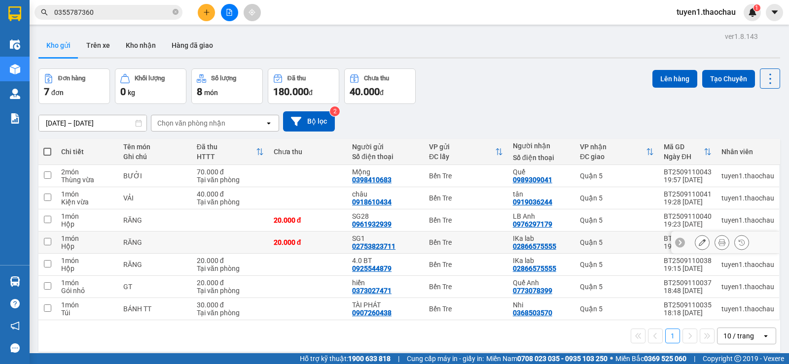
scroll to position [45, 0]
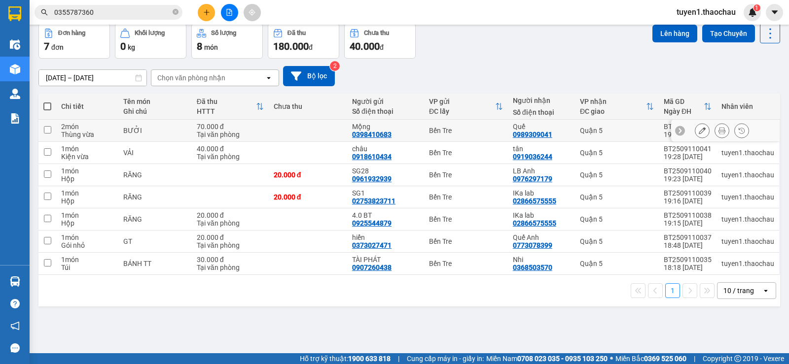
click at [48, 129] on input "checkbox" at bounding box center [47, 129] width 7 height 7
checkbox input "true"
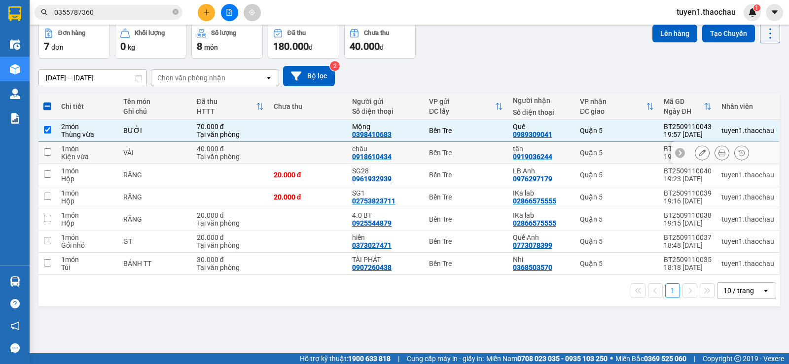
click at [47, 152] on input "checkbox" at bounding box center [47, 151] width 7 height 7
checkbox input "true"
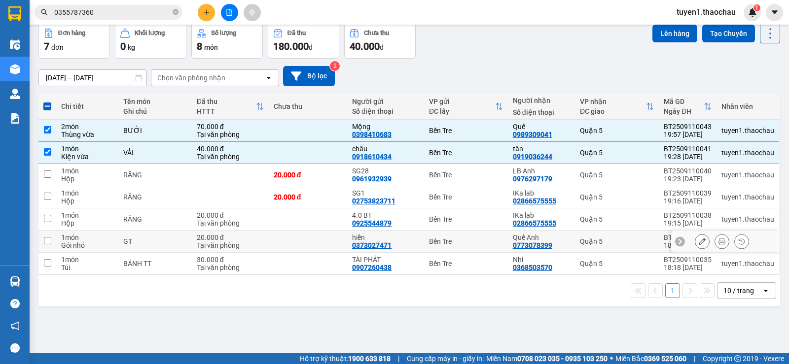
drag, startPoint x: 46, startPoint y: 241, endPoint x: 70, endPoint y: 234, distance: 25.0
click at [46, 240] on input "checkbox" at bounding box center [47, 240] width 7 height 7
checkbox input "true"
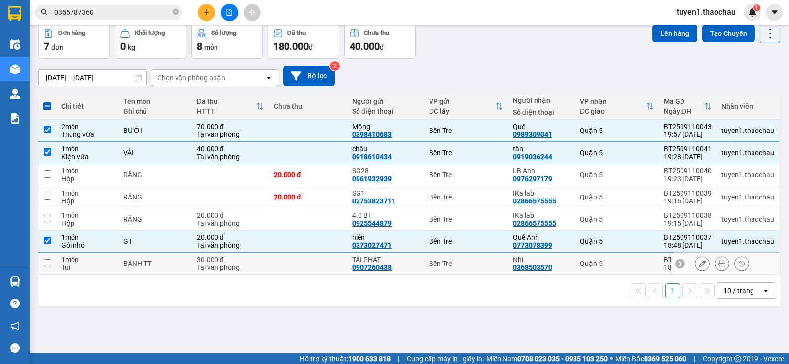
drag, startPoint x: 47, startPoint y: 263, endPoint x: 92, endPoint y: 272, distance: 45.3
click at [48, 263] on input "checkbox" at bounding box center [47, 262] width 7 height 7
checkbox input "true"
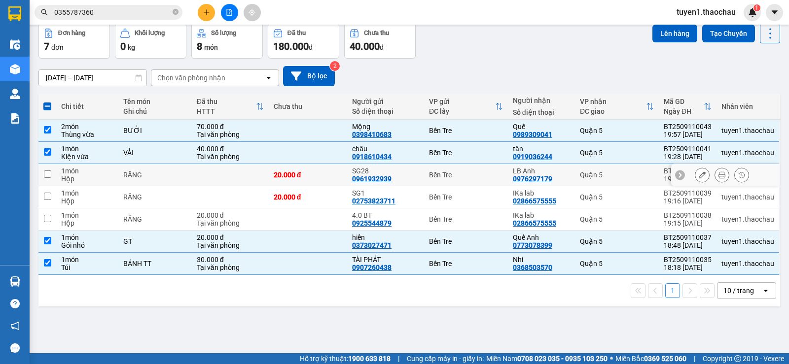
click at [48, 176] on input "checkbox" at bounding box center [47, 174] width 7 height 7
checkbox input "true"
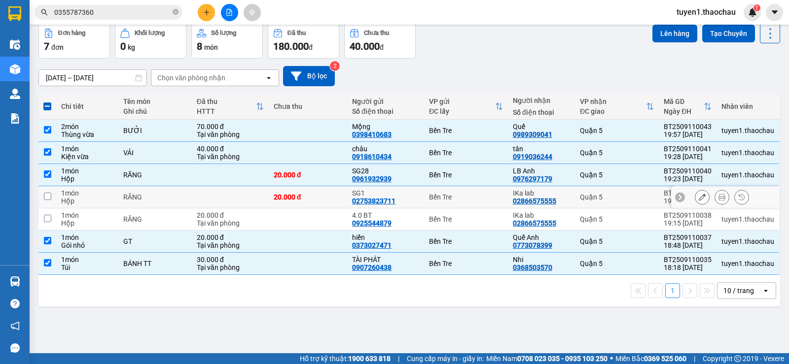
click at [45, 197] on input "checkbox" at bounding box center [47, 196] width 7 height 7
checkbox input "true"
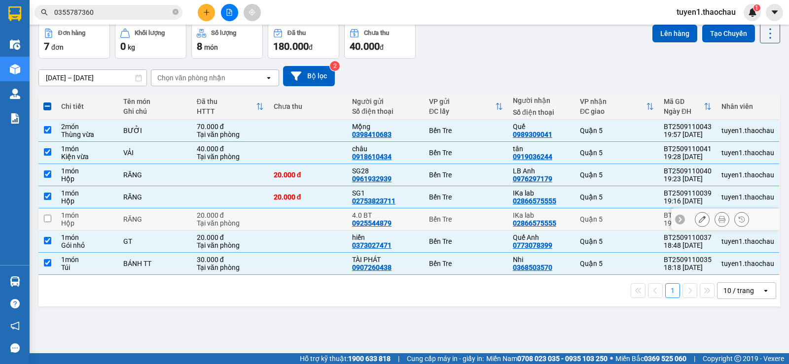
click at [49, 217] on input "checkbox" at bounding box center [47, 218] width 7 height 7
checkbox input "true"
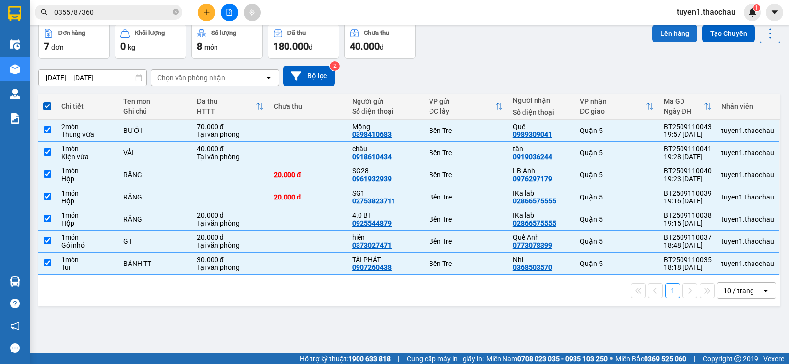
click at [673, 34] on button "Lên hàng" at bounding box center [674, 34] width 45 height 18
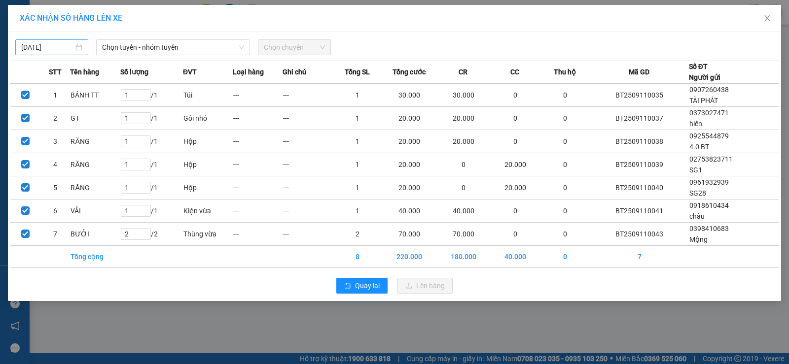
click at [79, 50] on div "11/09/2025" at bounding box center [51, 47] width 61 height 11
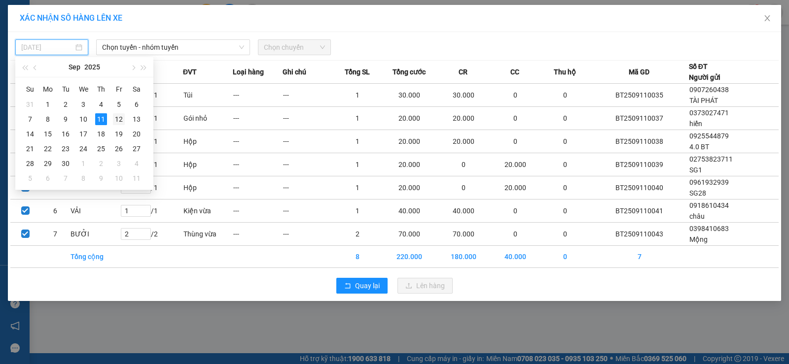
click at [120, 118] on div "12" at bounding box center [119, 119] width 12 height 12
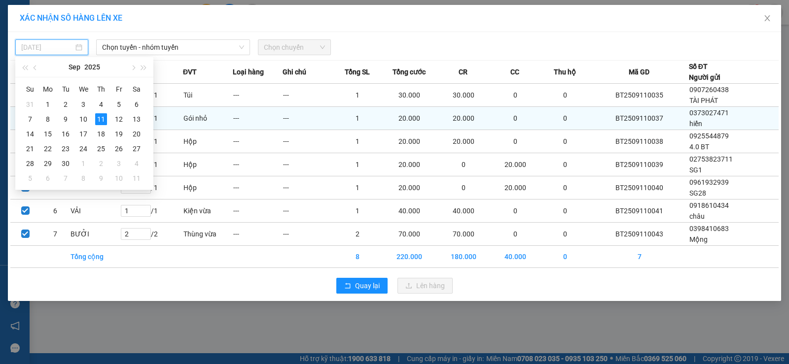
type input "12/09/2025"
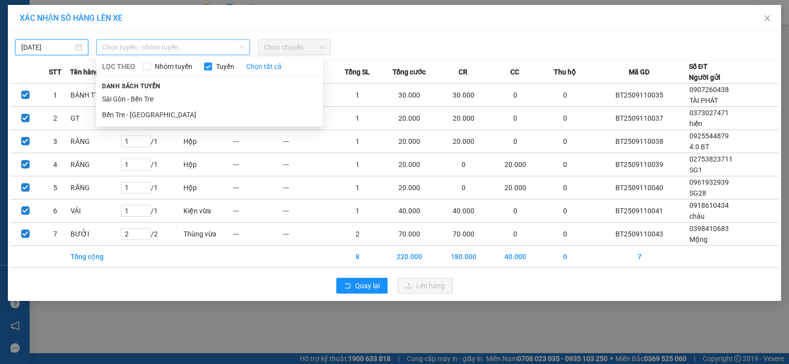
click at [145, 46] on span "Chọn tuyến - nhóm tuyến" at bounding box center [173, 47] width 142 height 15
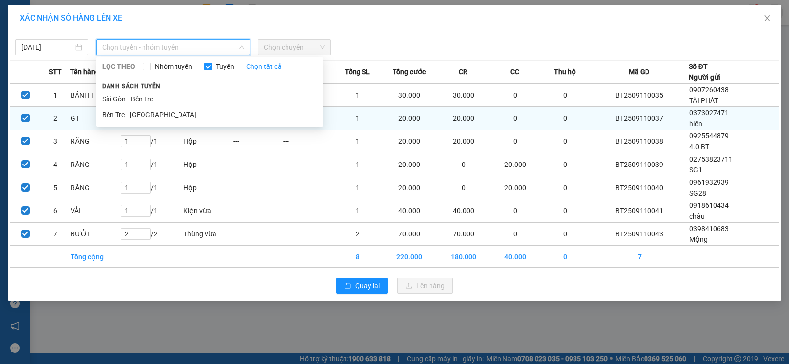
drag, startPoint x: 112, startPoint y: 112, endPoint x: 190, endPoint y: 110, distance: 77.9
click at [119, 113] on li "Bến Tre - Sài Gòn" at bounding box center [209, 115] width 227 height 16
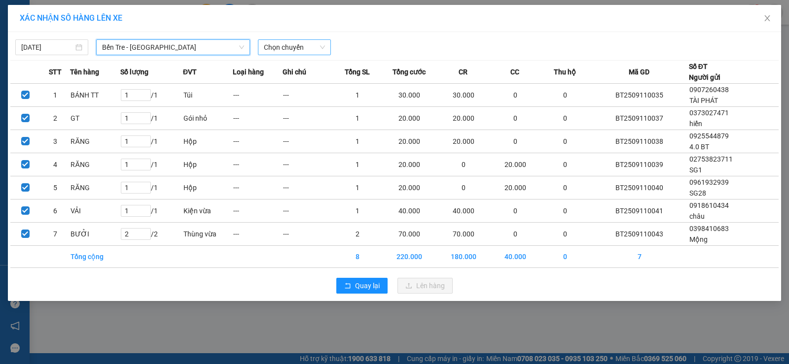
click at [317, 46] on span "Chọn chuyến" at bounding box center [294, 47] width 61 height 15
click at [764, 18] on icon "close" at bounding box center [767, 18] width 8 height 8
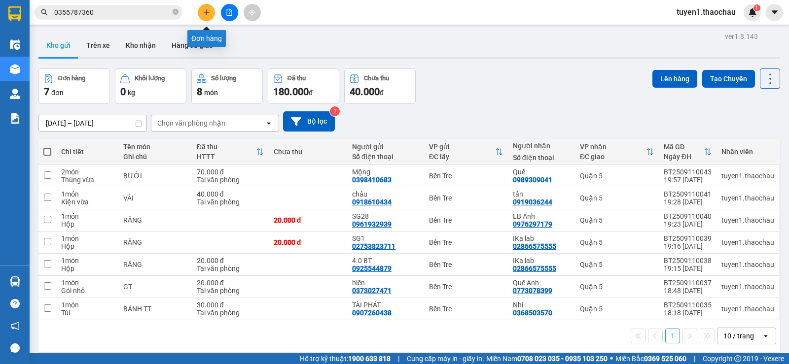
click at [207, 13] on icon "plus" at bounding box center [206, 11] width 0 height 5
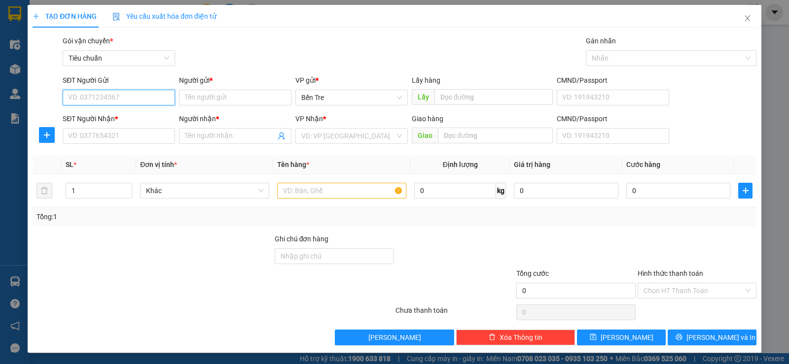
click at [129, 93] on input "SĐT Người Gửi" at bounding box center [119, 98] width 112 height 16
type input "0365552075"
click at [114, 114] on div "0365552075 - Tý🍌" at bounding box center [118, 117] width 100 height 11
type input "Tý🍌"
type input "0365552075"
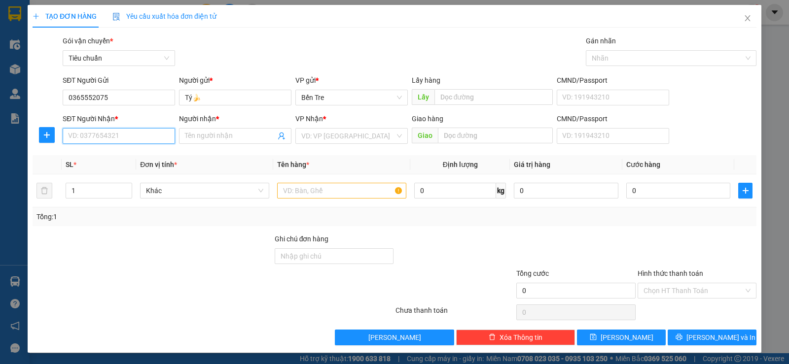
click at [125, 137] on input "SĐT Người Nhận *" at bounding box center [119, 136] width 112 height 16
drag, startPoint x: 119, startPoint y: 170, endPoint x: 152, endPoint y: 182, distance: 35.7
click at [121, 171] on div "0358883741 - Tuyết🍌" at bounding box center [118, 171] width 100 height 11
type input "0358883741"
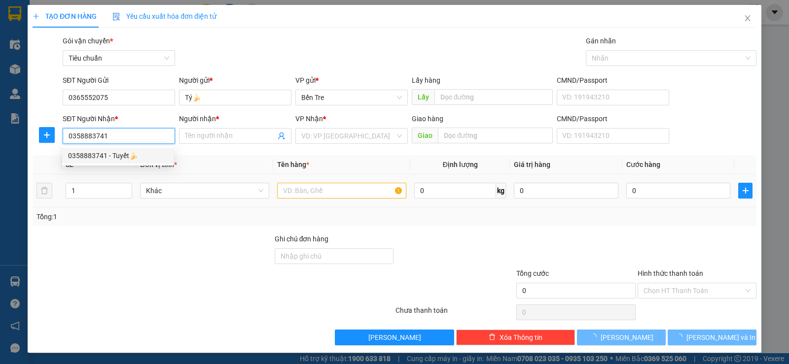
type input "Tuyết🍌"
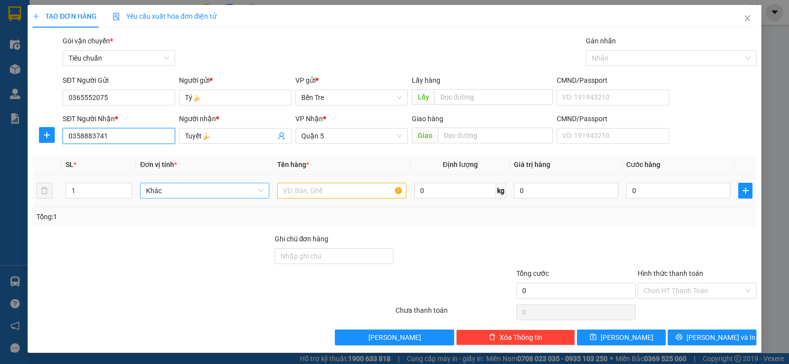
click at [189, 191] on span "Khác" at bounding box center [204, 190] width 117 height 15
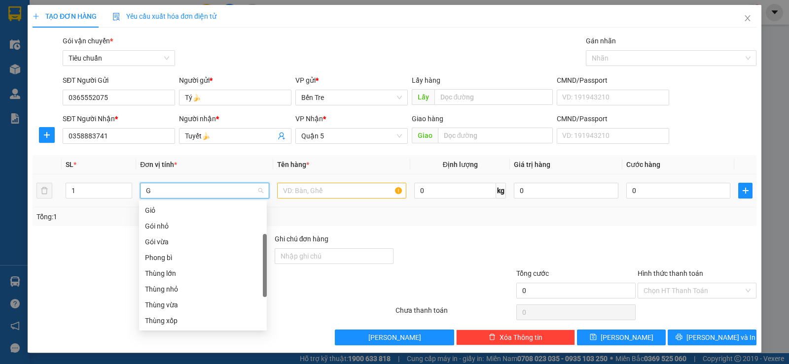
type input "GI"
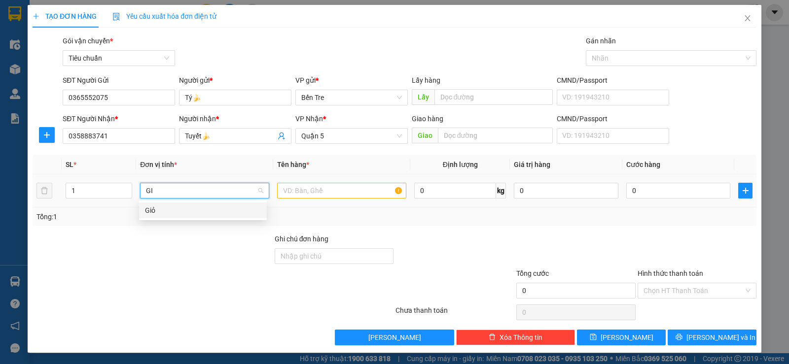
scroll to position [0, 0]
drag, startPoint x: 155, startPoint y: 210, endPoint x: 194, endPoint y: 213, distance: 38.6
click at [157, 210] on div "Giỏ" at bounding box center [203, 210] width 116 height 11
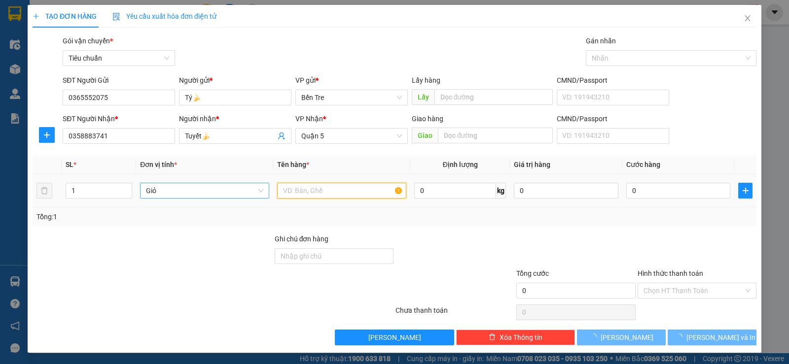
click at [297, 186] on input "text" at bounding box center [341, 191] width 129 height 16
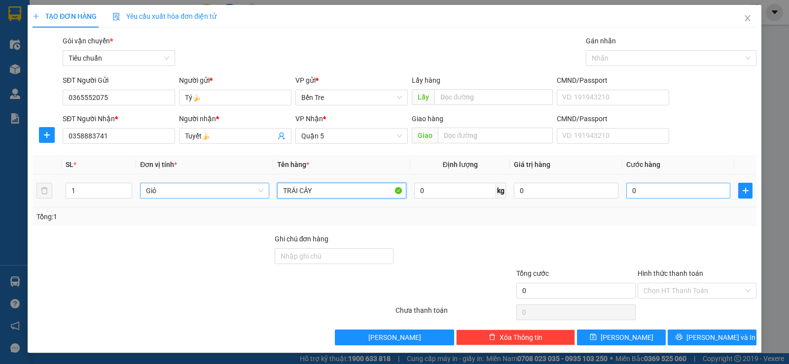
type input "TRÁI CÂY"
click at [626, 187] on input "0" at bounding box center [678, 191] width 104 height 16
type input "5"
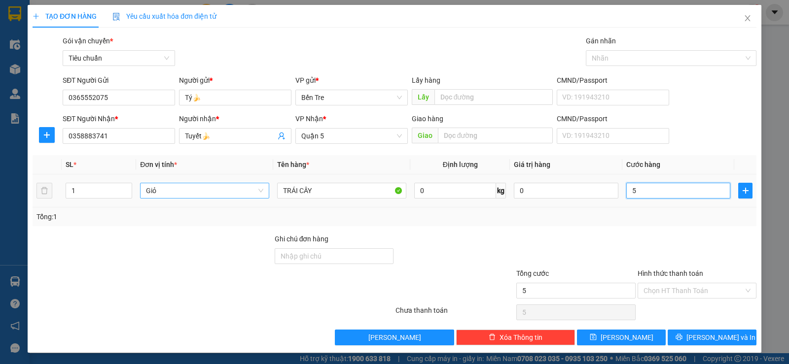
type input "50"
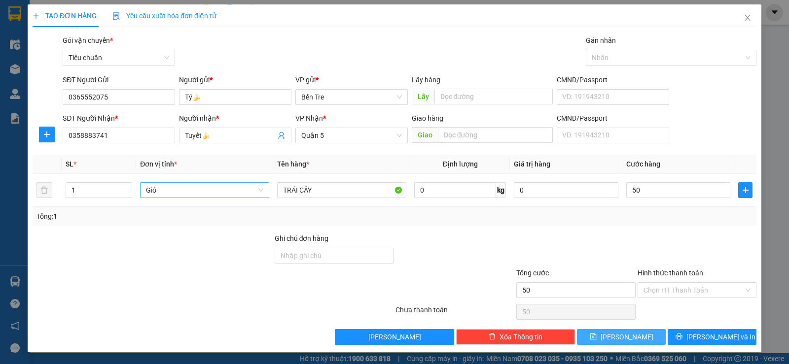
type input "50.000"
click at [623, 335] on span "Lưu" at bounding box center [626, 337] width 53 height 11
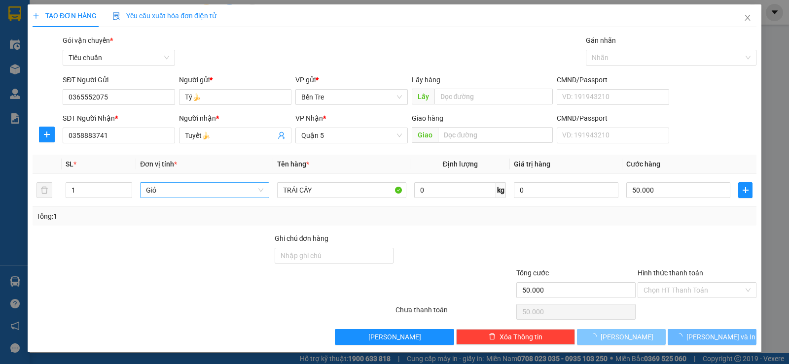
type input "0"
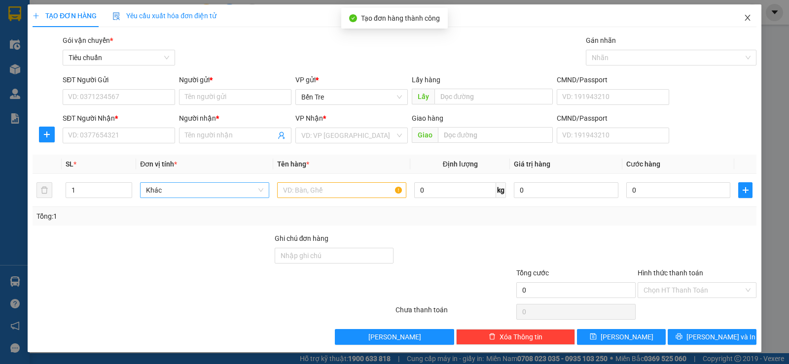
click at [743, 17] on icon "close" at bounding box center [747, 18] width 8 height 8
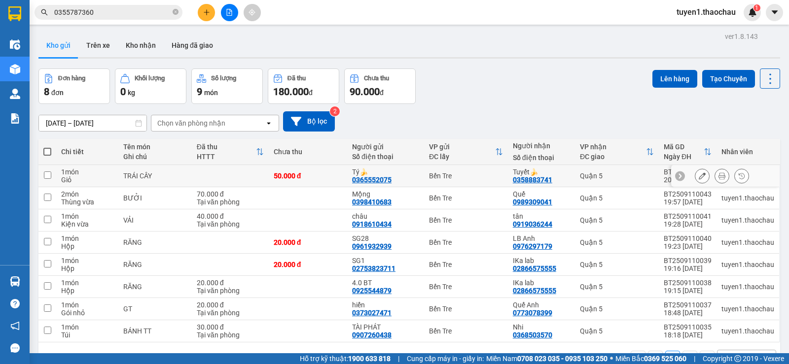
click at [46, 174] on input "checkbox" at bounding box center [47, 175] width 7 height 7
checkbox input "true"
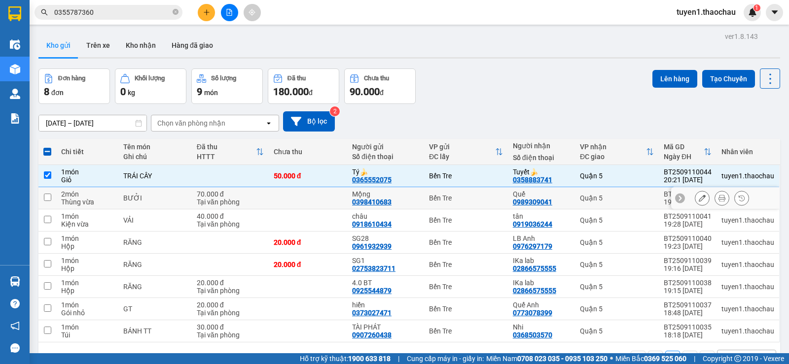
click at [49, 199] on input "checkbox" at bounding box center [47, 197] width 7 height 7
checkbox input "true"
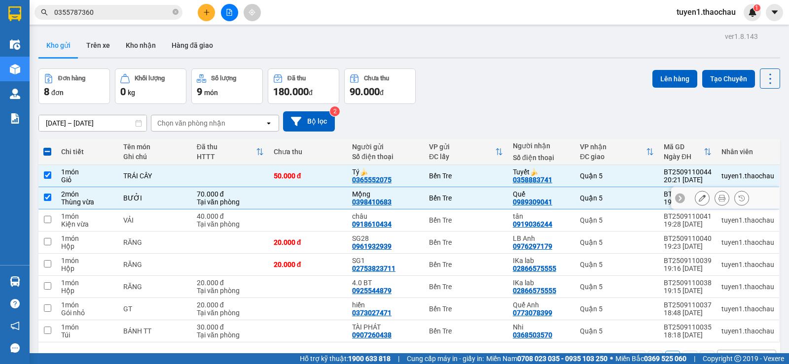
scroll to position [45, 0]
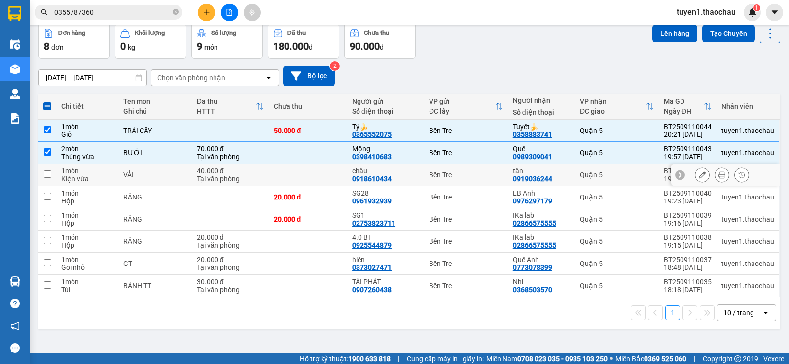
drag, startPoint x: 48, startPoint y: 174, endPoint x: 114, endPoint y: 246, distance: 98.4
click at [49, 174] on input "checkbox" at bounding box center [47, 174] width 7 height 7
checkbox input "true"
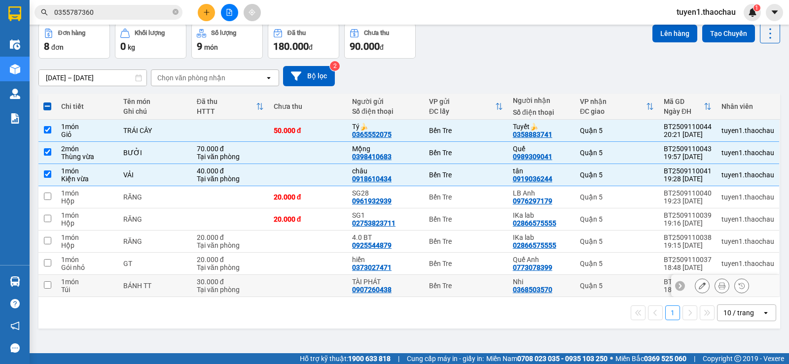
drag, startPoint x: 49, startPoint y: 284, endPoint x: 109, endPoint y: 275, distance: 61.3
click at [50, 284] on input "checkbox" at bounding box center [47, 284] width 7 height 7
checkbox input "true"
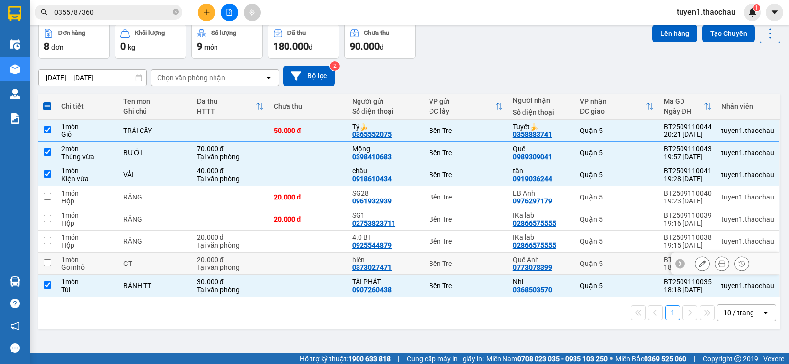
drag, startPoint x: 46, startPoint y: 263, endPoint x: 104, endPoint y: 254, distance: 58.3
click at [51, 263] on td at bounding box center [47, 264] width 18 height 22
checkbox input "true"
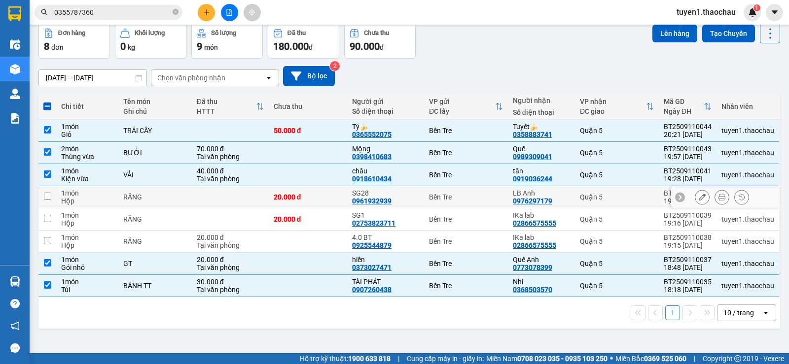
click at [47, 194] on input "checkbox" at bounding box center [47, 196] width 7 height 7
checkbox input "true"
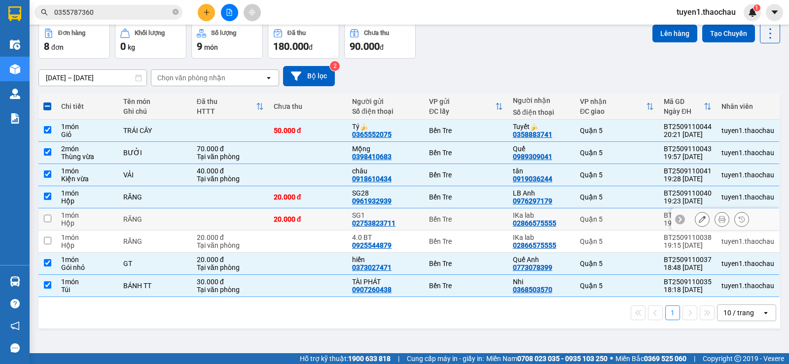
drag, startPoint x: 48, startPoint y: 217, endPoint x: 48, endPoint y: 223, distance: 5.9
click at [48, 218] on input "checkbox" at bounding box center [47, 218] width 7 height 7
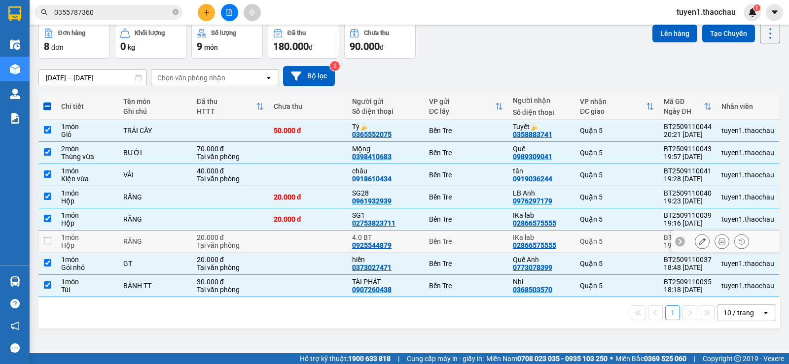
click at [45, 241] on input "checkbox" at bounding box center [47, 240] width 7 height 7
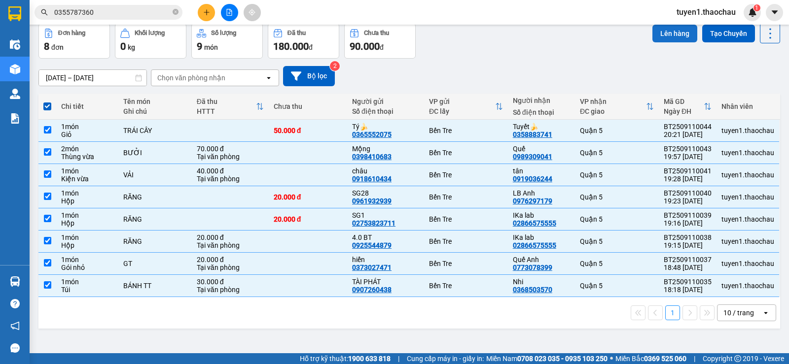
click at [666, 35] on button "Lên hàng" at bounding box center [674, 34] width 45 height 18
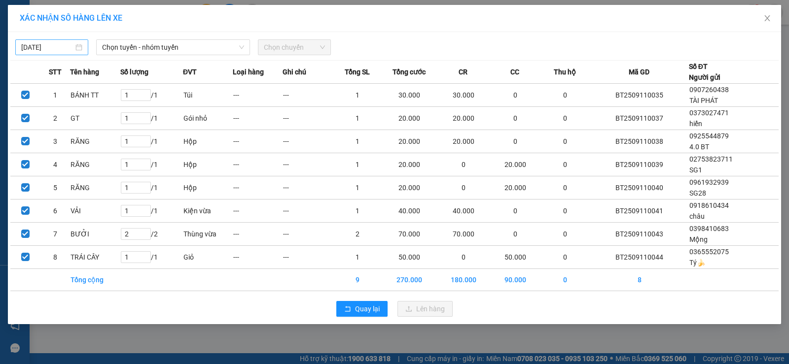
click at [78, 48] on div "11/09/2025" at bounding box center [51, 47] width 61 height 11
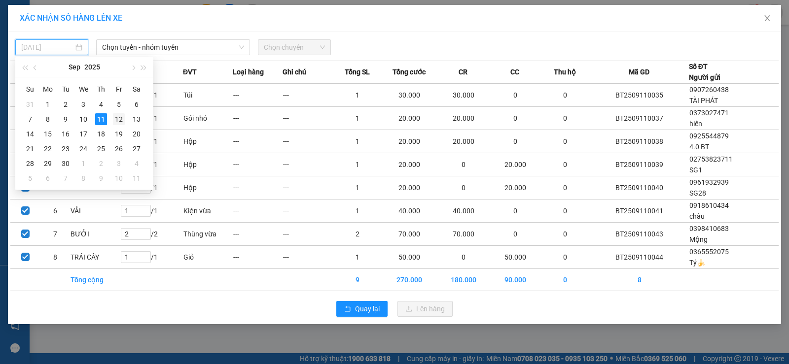
click at [119, 119] on div "12" at bounding box center [119, 119] width 12 height 12
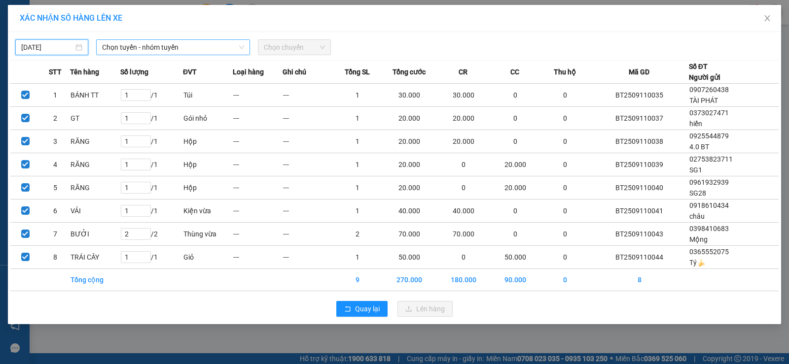
click at [138, 46] on span "Chọn tuyến - nhóm tuyến" at bounding box center [173, 47] width 142 height 15
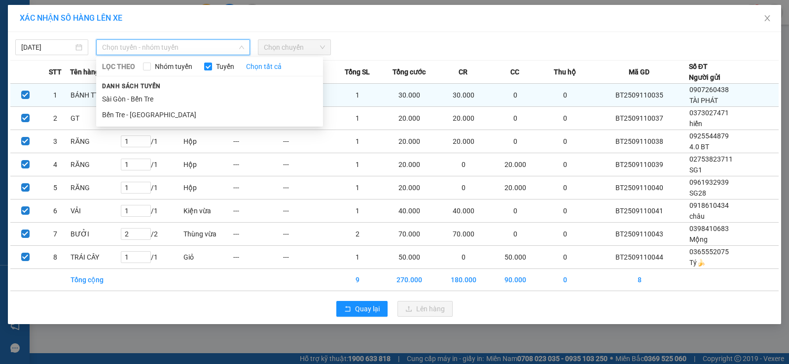
drag, startPoint x: 114, startPoint y: 114, endPoint x: 181, endPoint y: 96, distance: 69.0
click at [115, 114] on li "Bến Tre - Sài Gòn" at bounding box center [209, 115] width 227 height 16
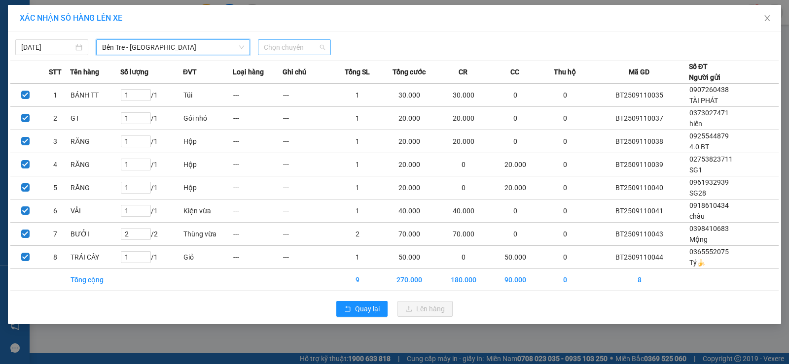
click at [320, 45] on span "Chọn chuyến" at bounding box center [294, 47] width 61 height 15
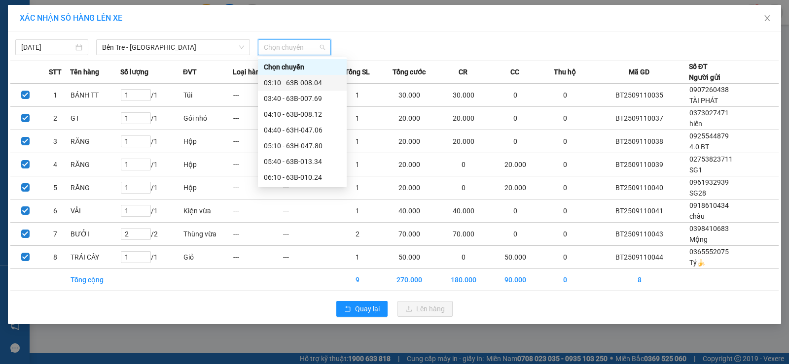
click at [272, 83] on div "03:10 - 63B-008.04" at bounding box center [302, 82] width 77 height 11
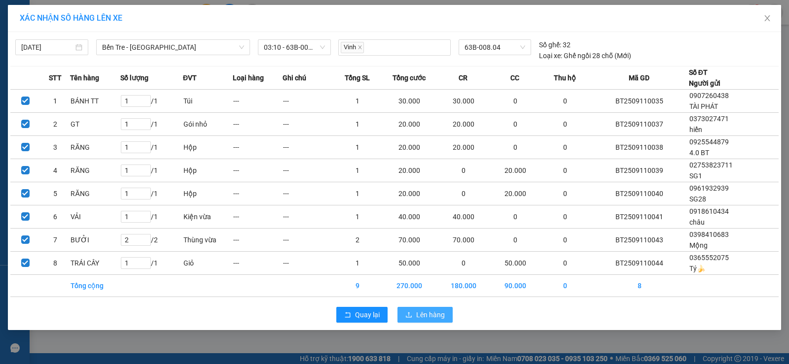
drag, startPoint x: 436, startPoint y: 314, endPoint x: 496, endPoint y: 281, distance: 68.6
click at [438, 314] on span "Lên hàng" at bounding box center [430, 315] width 29 height 11
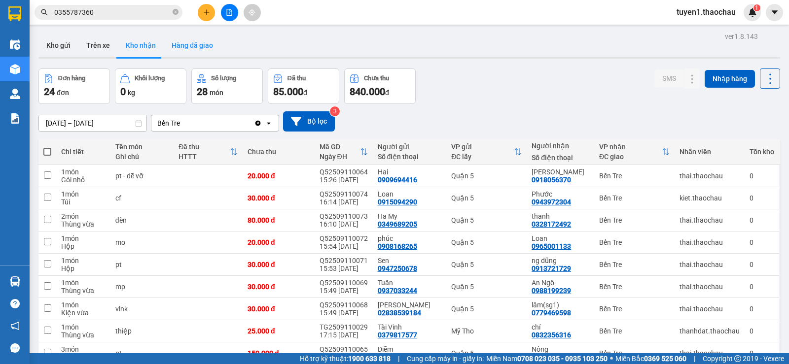
drag, startPoint x: 472, startPoint y: 93, endPoint x: 213, endPoint y: 56, distance: 261.8
click at [469, 92] on div "Đơn hàng 24 đơn Khối lượng 0 kg Số lượng 28 món Đã thu 85.000 đ Chưa thu 840.00…" at bounding box center [408, 86] width 741 height 35
click at [50, 47] on button "Kho gửi" at bounding box center [58, 46] width 40 height 24
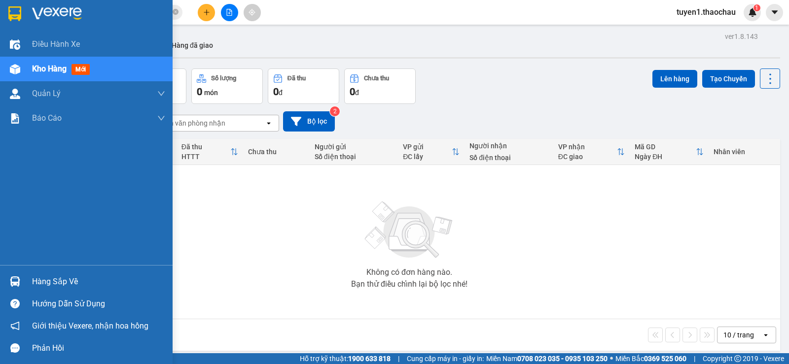
drag, startPoint x: 75, startPoint y: 279, endPoint x: 150, endPoint y: 282, distance: 75.0
click at [75, 279] on div "Hàng sắp về" at bounding box center [98, 282] width 133 height 15
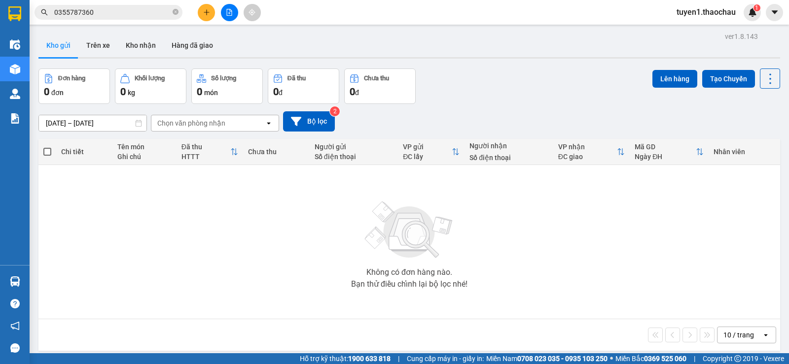
click at [626, 255] on section "Kết quả tìm kiếm ( 215 ) Bộ lọc Mã ĐH Trạng thái Món hàng Tổng cước Chưa cước N…" at bounding box center [394, 182] width 789 height 364
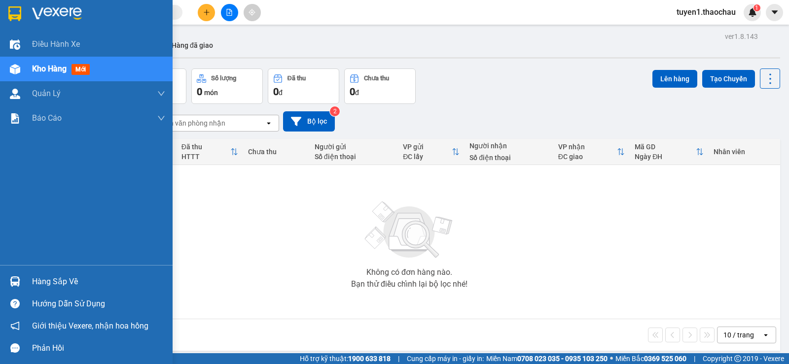
drag, startPoint x: 44, startPoint y: 282, endPoint x: 101, endPoint y: 278, distance: 57.3
click at [51, 282] on div "Hàng sắp về" at bounding box center [98, 282] width 133 height 15
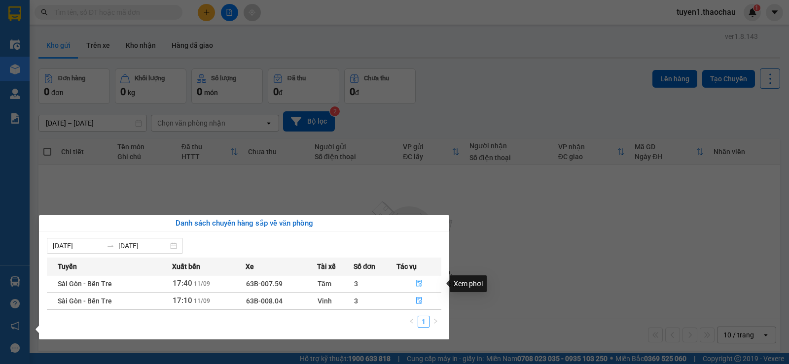
click at [416, 281] on icon "file-done" at bounding box center [419, 283] width 6 height 7
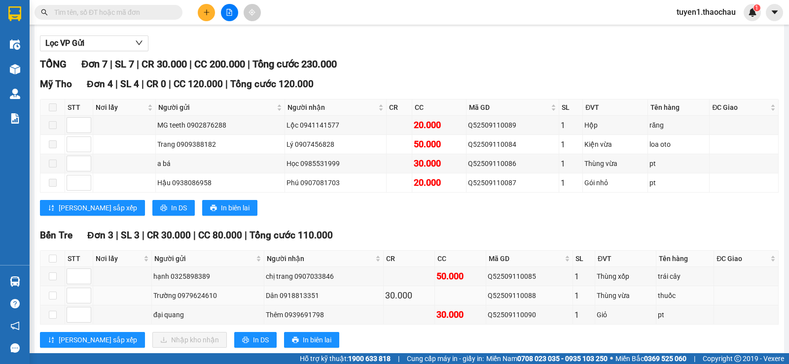
scroll to position [129, 0]
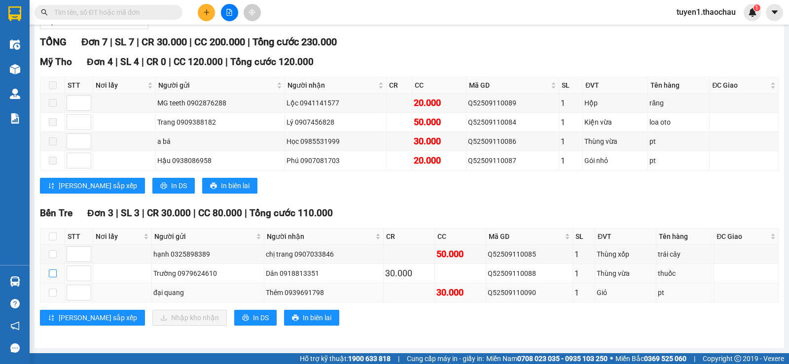
drag, startPoint x: 53, startPoint y: 272, endPoint x: 47, endPoint y: 298, distance: 26.4
click at [52, 272] on input "checkbox" at bounding box center [53, 274] width 8 height 8
checkbox input "true"
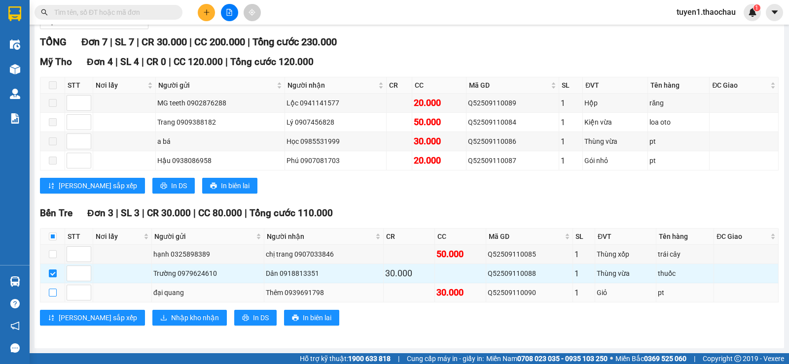
click at [50, 294] on input "checkbox" at bounding box center [53, 293] width 8 height 8
checkbox input "true"
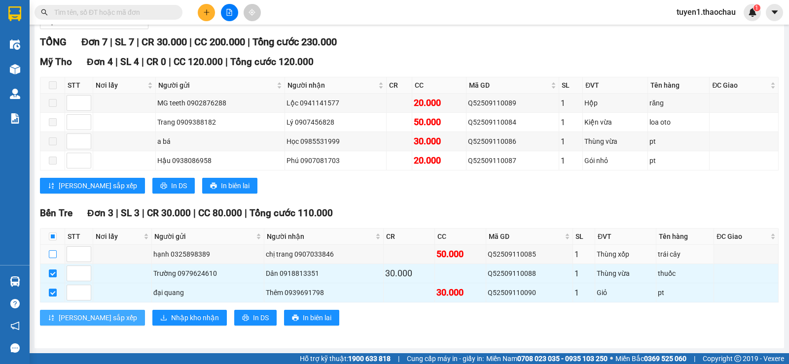
drag, startPoint x: 52, startPoint y: 255, endPoint x: 68, endPoint y: 321, distance: 67.9
click at [52, 262] on td at bounding box center [52, 254] width 25 height 19
click at [50, 253] on input "checkbox" at bounding box center [53, 254] width 8 height 8
checkbox input "true"
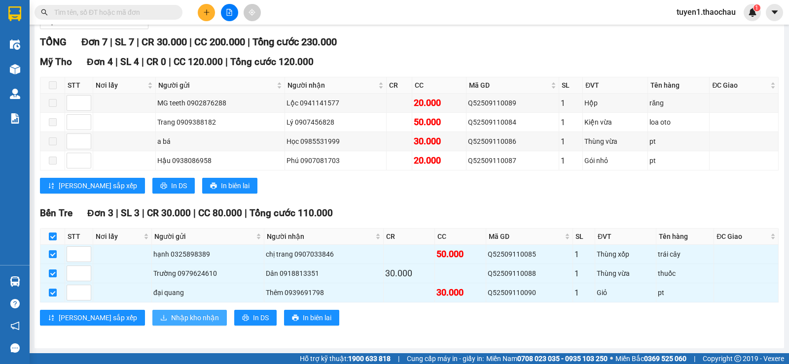
drag, startPoint x: 170, startPoint y: 315, endPoint x: 216, endPoint y: 320, distance: 46.6
click at [172, 317] on span "Nhập kho nhận" at bounding box center [195, 317] width 48 height 11
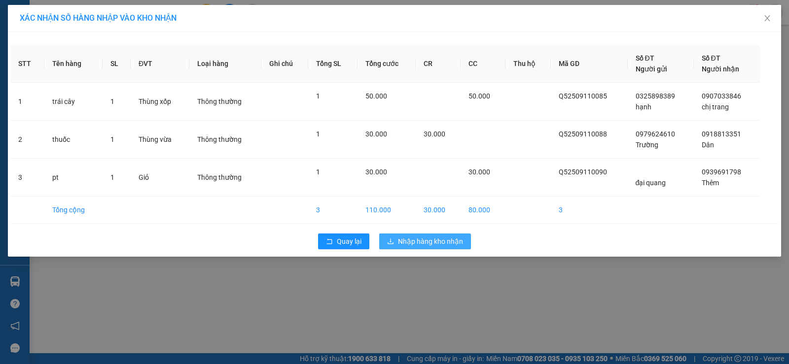
click at [443, 240] on span "Nhập hàng kho nhận" at bounding box center [430, 241] width 65 height 11
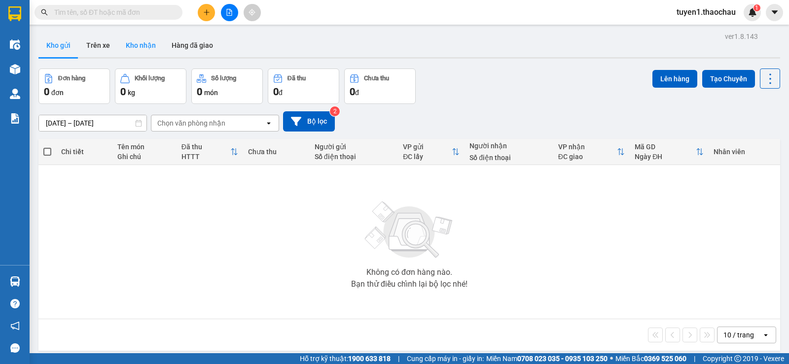
click at [148, 44] on button "Kho nhận" at bounding box center [141, 46] width 46 height 24
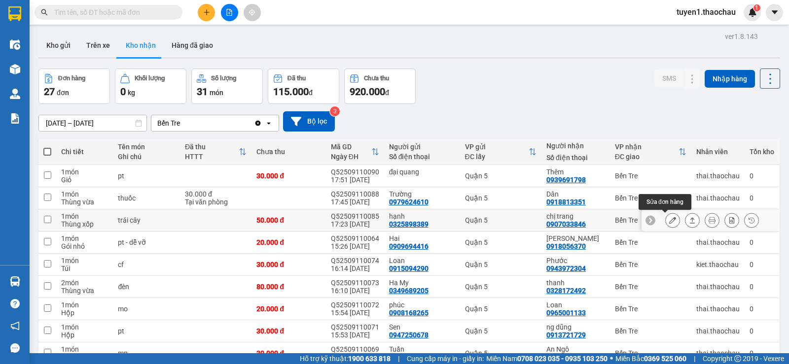
click at [669, 219] on icon at bounding box center [672, 220] width 7 height 7
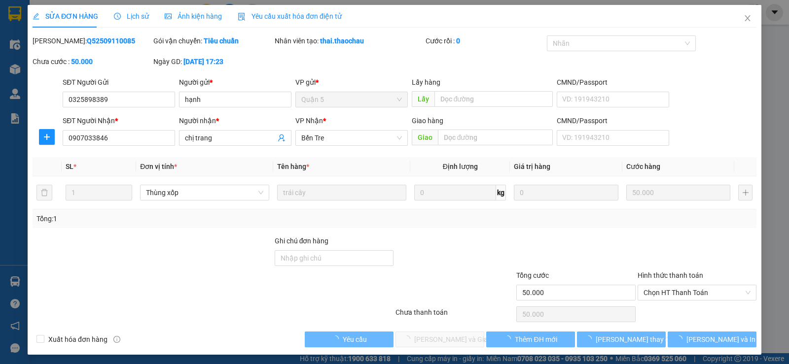
type input "0325898389"
type input "hạnh"
type input "0907033846"
type input "chị trang"
type input "50.000"
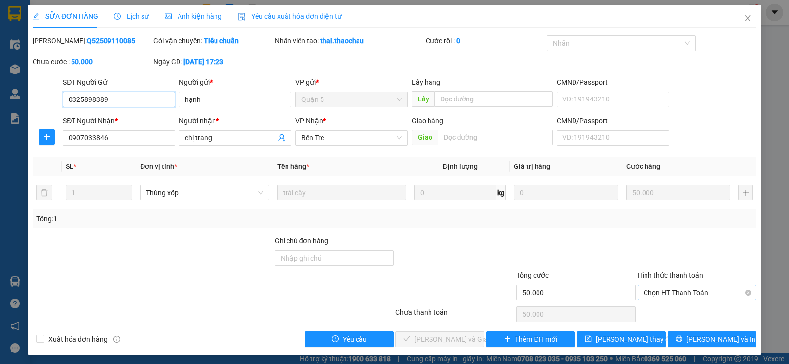
click at [666, 295] on span "Chọn HT Thanh Toán" at bounding box center [696, 292] width 107 height 15
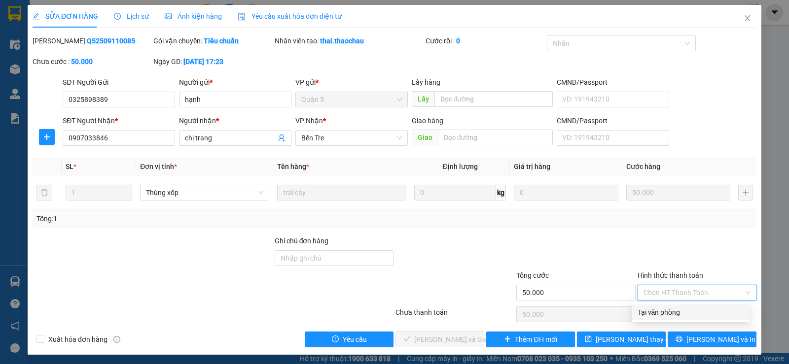
drag, startPoint x: 666, startPoint y: 313, endPoint x: 658, endPoint y: 286, distance: 27.9
click at [666, 312] on div "Tại văn phòng" at bounding box center [690, 312] width 106 height 11
type input "0"
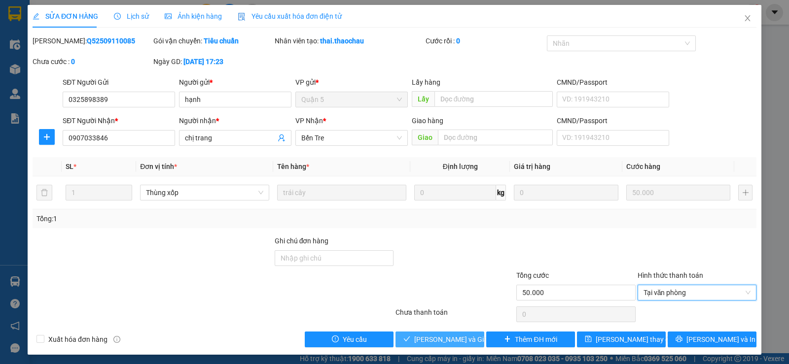
click at [457, 337] on span "Lưu và Giao hàng" at bounding box center [461, 339] width 95 height 11
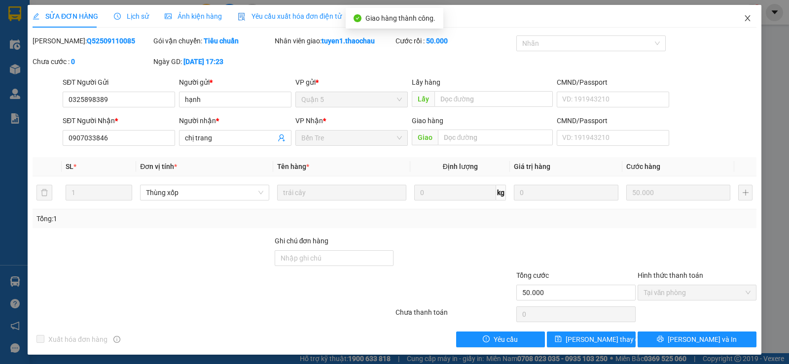
click at [743, 17] on icon "close" at bounding box center [747, 18] width 8 height 8
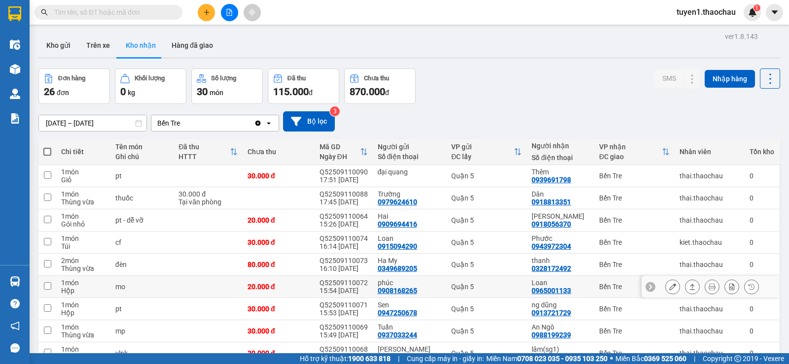
scroll to position [74, 0]
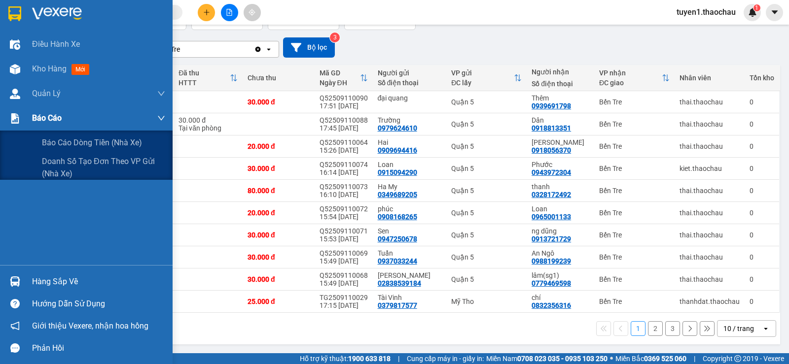
drag, startPoint x: 51, startPoint y: 118, endPoint x: 55, endPoint y: 148, distance: 29.8
click at [51, 120] on span "Báo cáo" at bounding box center [47, 118] width 30 height 12
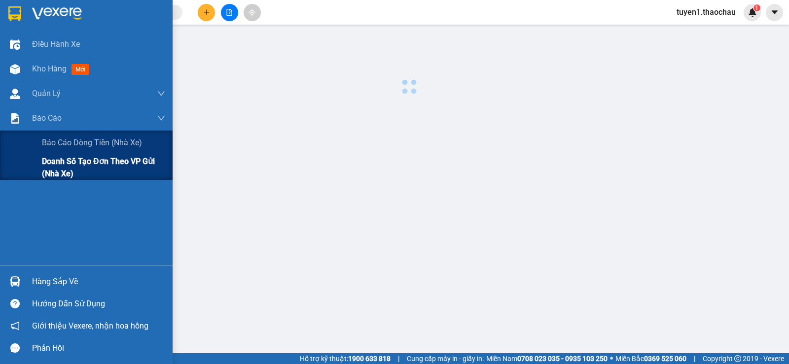
drag, startPoint x: 76, startPoint y: 143, endPoint x: 149, endPoint y: 163, distance: 75.9
click at [92, 147] on span "Báo cáo dòng tiền (nhà xe)" at bounding box center [92, 143] width 100 height 12
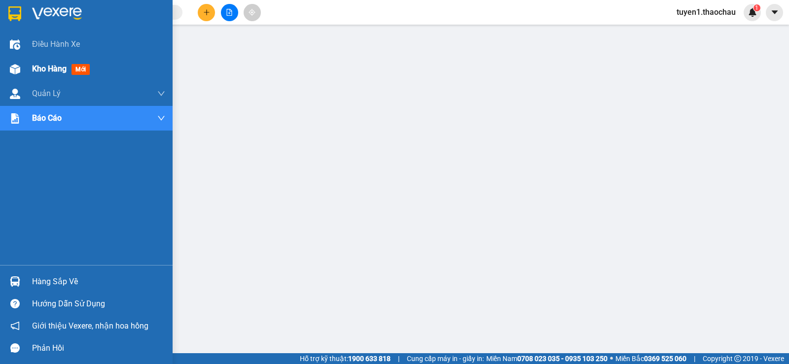
click at [59, 68] on span "Kho hàng" at bounding box center [49, 68] width 35 height 9
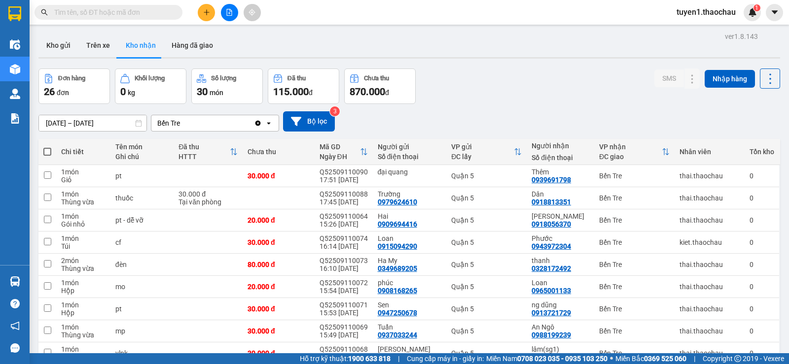
drag, startPoint x: 180, startPoint y: 45, endPoint x: 206, endPoint y: 69, distance: 35.2
click at [182, 45] on button "Hàng đã giao" at bounding box center [192, 46] width 57 height 24
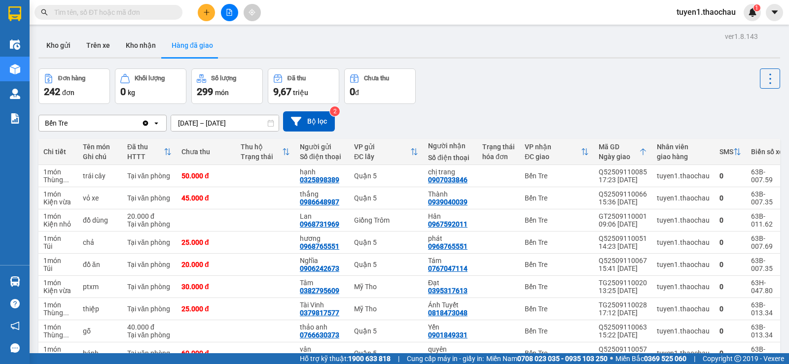
drag, startPoint x: 66, startPoint y: 47, endPoint x: 90, endPoint y: 117, distance: 74.5
click at [67, 60] on div "ver 1.8.143 Kho gửi Trên xe Kho nhận Hàng đã giao Đơn hàng 242 đơn Khối lượng 0…" at bounding box center [409, 226] width 749 height 393
drag, startPoint x: 60, startPoint y: 42, endPoint x: 194, endPoint y: 108, distance: 149.9
click at [60, 43] on button "Kho gửi" at bounding box center [58, 46] width 40 height 24
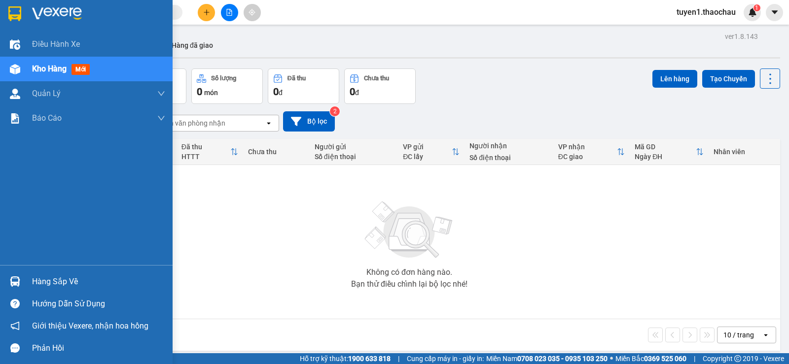
click at [55, 282] on div "Hàng sắp về" at bounding box center [98, 282] width 133 height 15
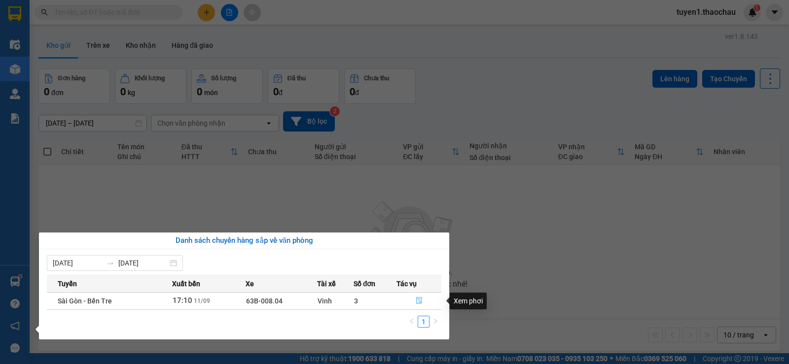
click at [417, 301] on icon "file-done" at bounding box center [418, 300] width 7 height 7
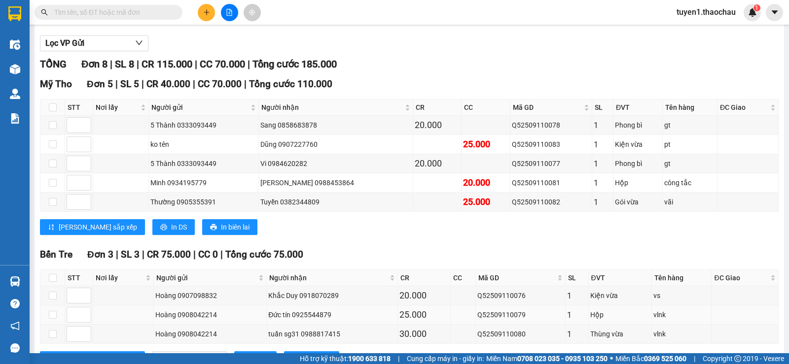
scroll to position [148, 0]
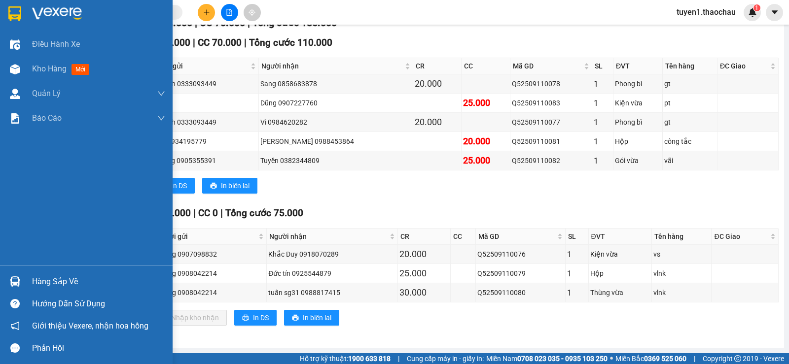
click at [48, 282] on div "Hàng sắp về" at bounding box center [98, 282] width 133 height 15
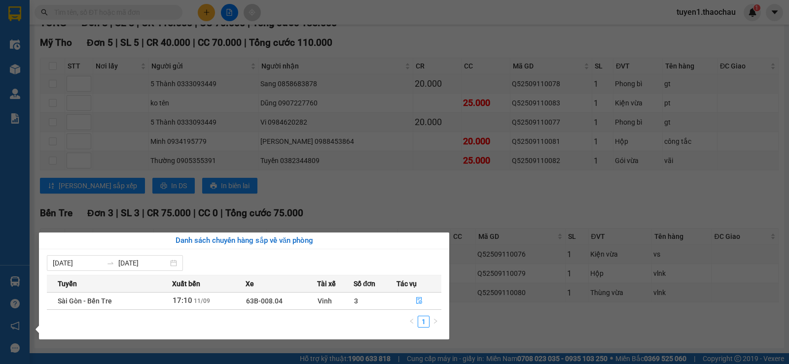
click at [494, 328] on section "Kết quả tìm kiếm ( 0 ) Bộ lọc No Data tuyen1.thaochau 1 Điều hành xe Kho hàng m…" at bounding box center [394, 182] width 789 height 364
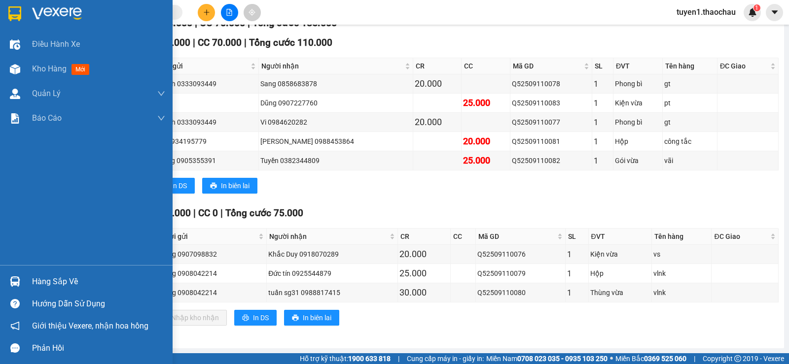
click at [70, 280] on div "Hàng sắp về" at bounding box center [98, 282] width 133 height 15
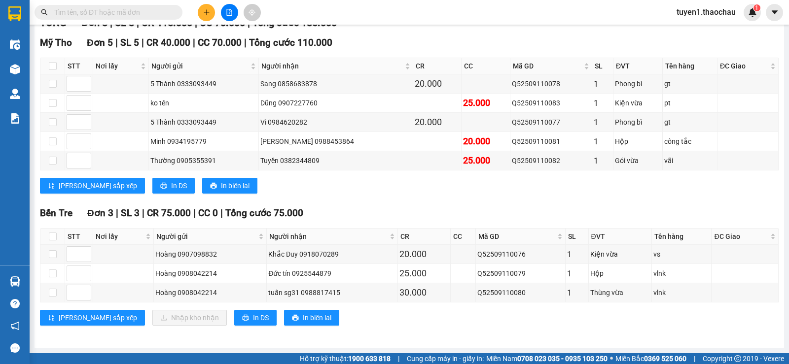
drag, startPoint x: 484, startPoint y: 325, endPoint x: 346, endPoint y: 305, distance: 139.9
click at [481, 325] on section "Kết quả tìm kiếm ( 0 ) Bộ lọc No Data tuyen1.thaochau 1 Điều hành xe Kho hàng m…" at bounding box center [394, 182] width 789 height 364
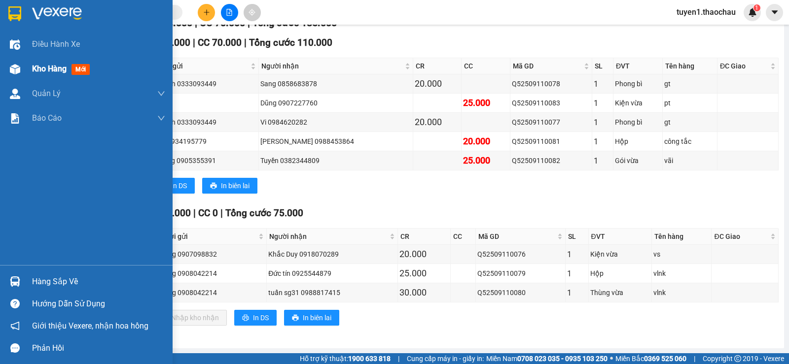
scroll to position [50, 0]
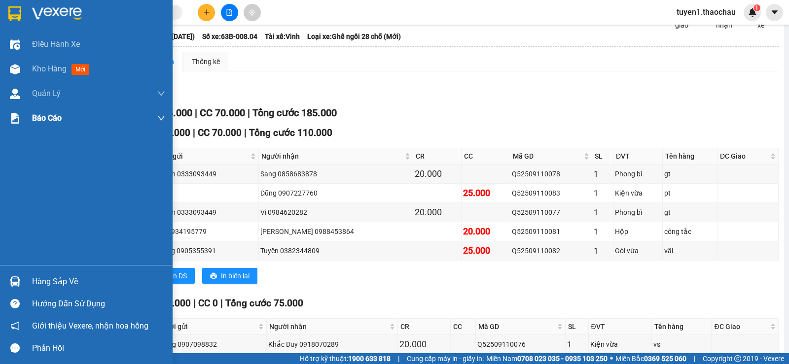
drag, startPoint x: 60, startPoint y: 68, endPoint x: 36, endPoint y: 112, distance: 50.5
click at [55, 76] on div "Kho hàng mới" at bounding box center [98, 69] width 133 height 25
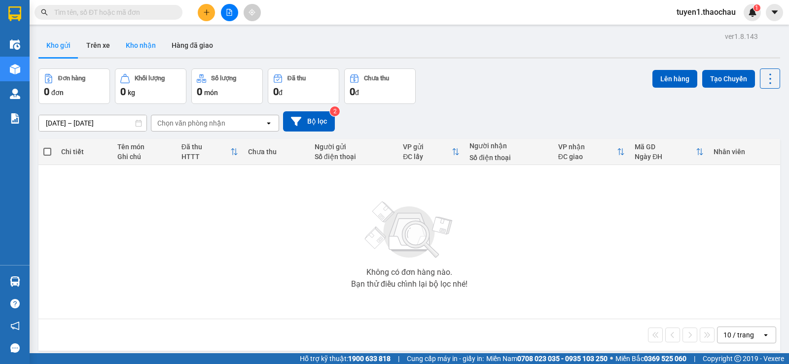
click at [144, 44] on button "Kho nhận" at bounding box center [141, 46] width 46 height 24
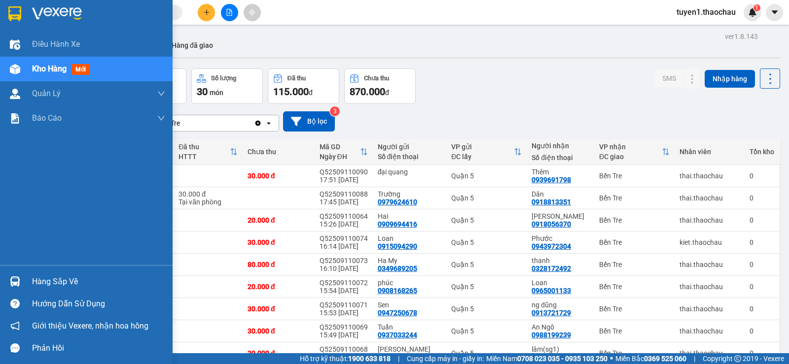
click at [59, 281] on div "Hàng sắp về" at bounding box center [98, 282] width 133 height 15
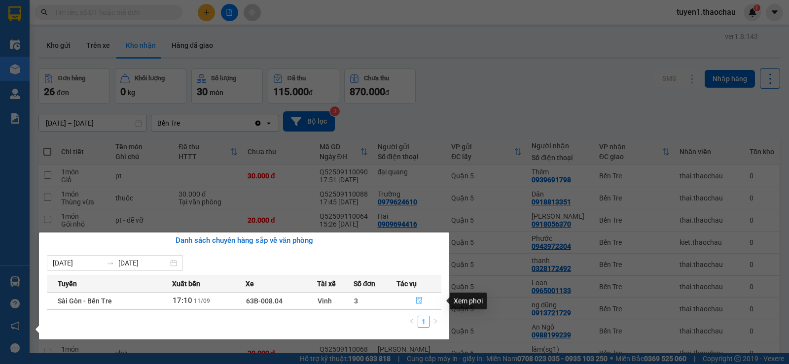
drag, startPoint x: 417, startPoint y: 300, endPoint x: 411, endPoint y: 301, distance: 6.6
click at [411, 301] on button "button" at bounding box center [419, 301] width 44 height 16
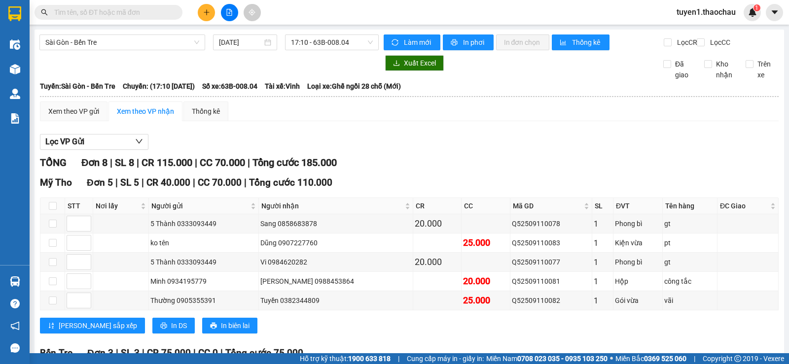
scroll to position [148, 0]
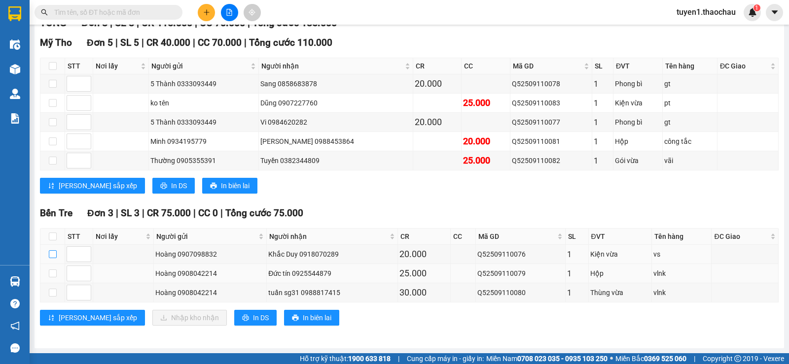
drag, startPoint x: 50, startPoint y: 252, endPoint x: 162, endPoint y: 270, distance: 113.2
click at [52, 253] on input "checkbox" at bounding box center [53, 254] width 8 height 8
checkbox input "true"
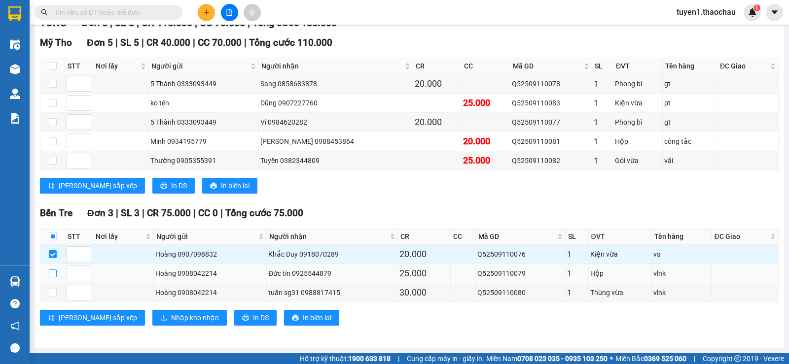
click at [53, 271] on input "checkbox" at bounding box center [53, 274] width 8 height 8
checkbox input "true"
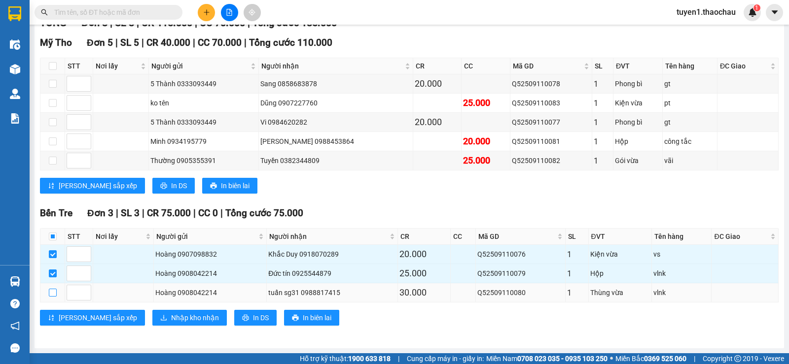
click at [54, 295] on input "checkbox" at bounding box center [53, 293] width 8 height 8
checkbox input "true"
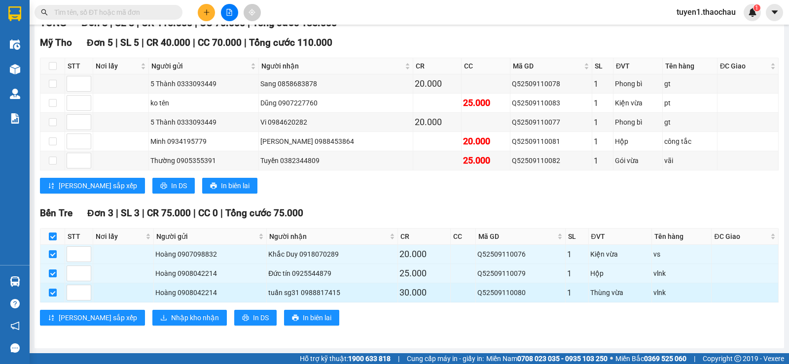
checkbox input "true"
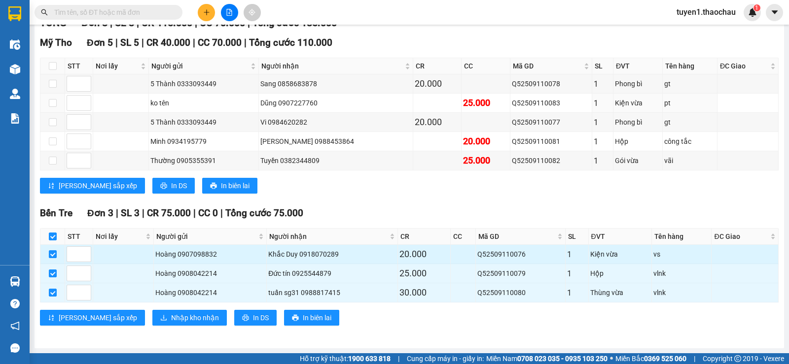
scroll to position [148, 0]
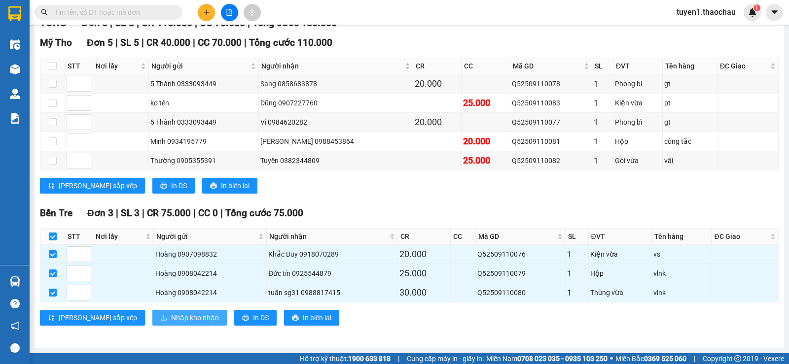
click at [171, 316] on span "Nhập kho nhận" at bounding box center [195, 317] width 48 height 11
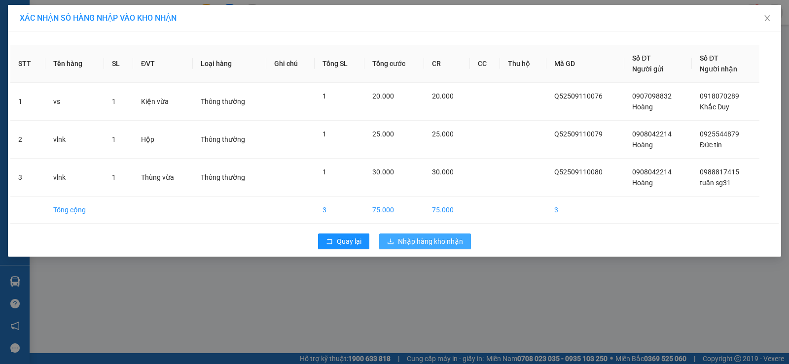
drag, startPoint x: 436, startPoint y: 241, endPoint x: 331, endPoint y: 260, distance: 106.6
click at [434, 241] on span "Nhập hàng kho nhận" at bounding box center [430, 241] width 65 height 11
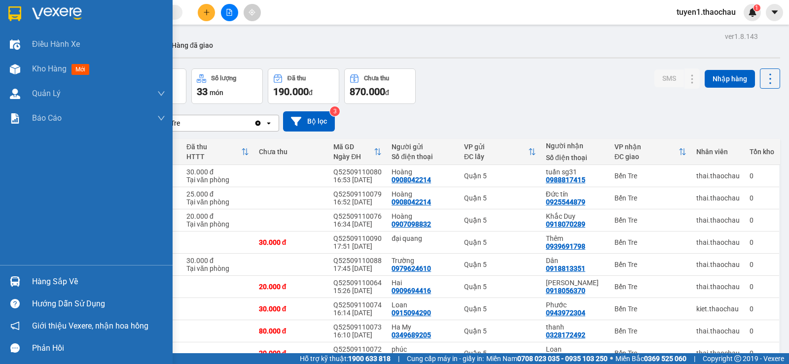
click at [50, 282] on div "Hàng sắp về" at bounding box center [98, 282] width 133 height 15
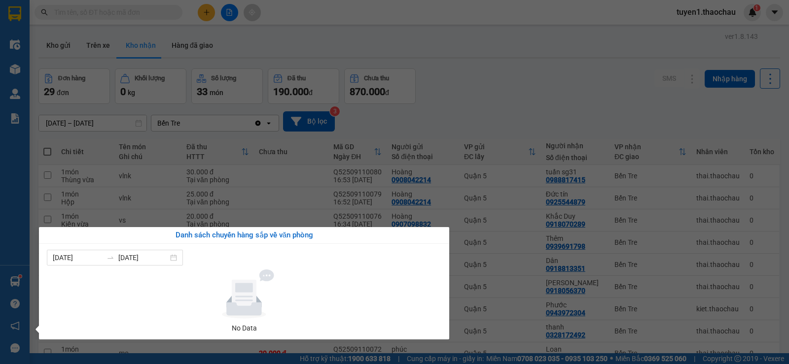
click at [512, 265] on section "Kết quả tìm kiếm ( 0 ) Bộ lọc No Data tuyen1.thaochau 1 Điều hành xe Kho hàng m…" at bounding box center [394, 182] width 789 height 364
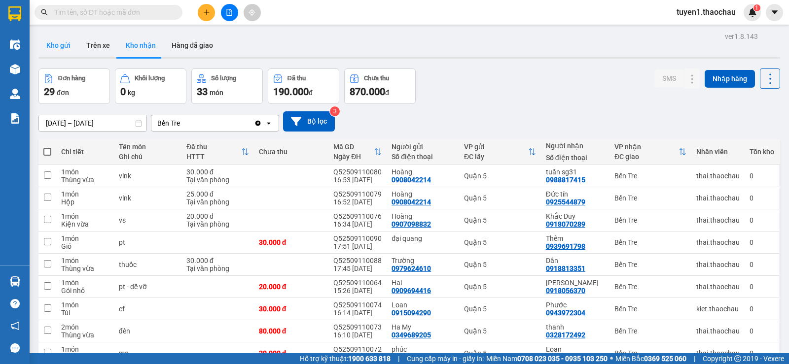
click at [52, 47] on button "Kho gửi" at bounding box center [58, 46] width 40 height 24
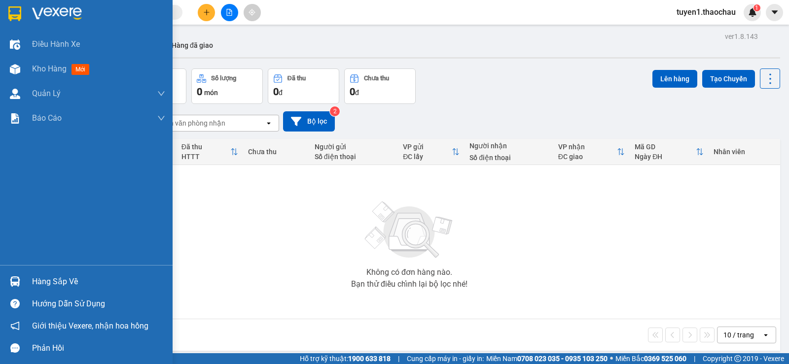
drag, startPoint x: 41, startPoint y: 279, endPoint x: 79, endPoint y: 263, distance: 41.1
click at [46, 279] on div "Hàng sắp về" at bounding box center [98, 282] width 133 height 15
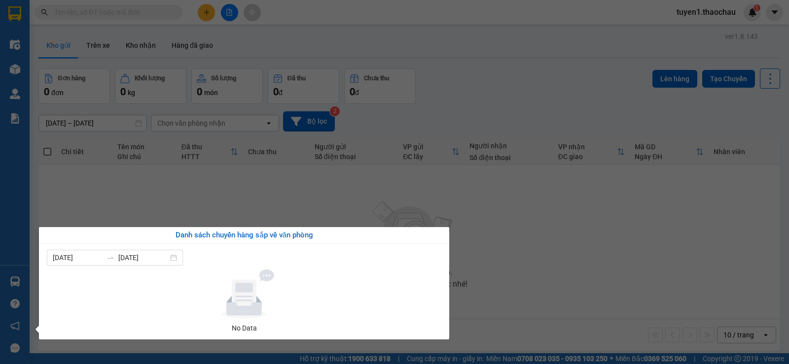
click at [519, 265] on section "Kết quả tìm kiếm ( 0 ) Bộ lọc No Data tuyen1.thaochau 1 Điều hành xe Kho hàng m…" at bounding box center [394, 182] width 789 height 364
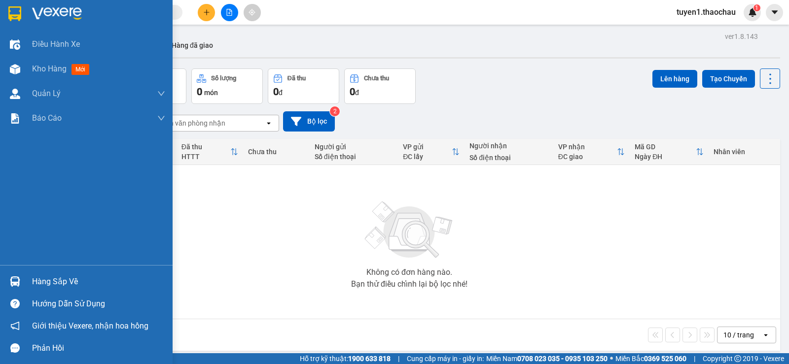
drag, startPoint x: 69, startPoint y: 281, endPoint x: 157, endPoint y: 288, distance: 89.0
click at [72, 280] on div "Hàng sắp về" at bounding box center [98, 282] width 133 height 15
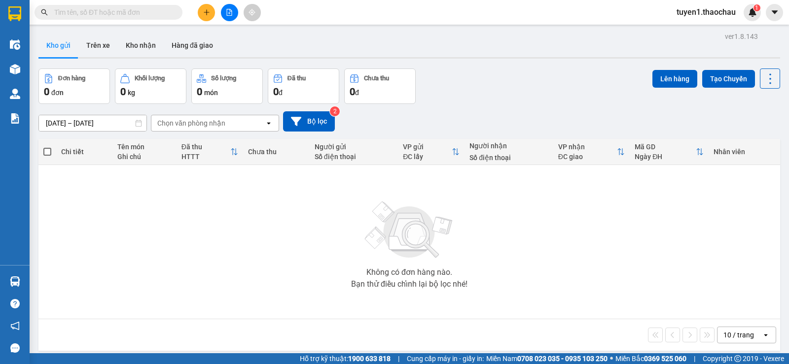
drag, startPoint x: 501, startPoint y: 271, endPoint x: 435, endPoint y: 274, distance: 65.6
click at [499, 271] on section "Kết quả tìm kiếm ( 0 ) Bộ lọc No Data tuyen1.thaochau 1 Điều hành xe Kho hàng m…" at bounding box center [394, 182] width 789 height 364
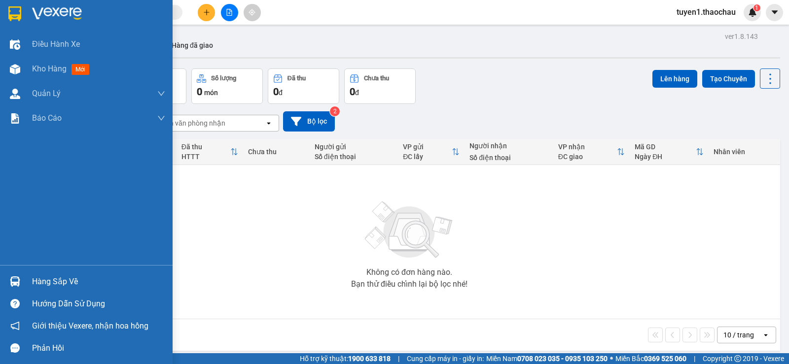
drag, startPoint x: 61, startPoint y: 280, endPoint x: 140, endPoint y: 296, distance: 80.8
click at [62, 280] on div "Hàng sắp về" at bounding box center [98, 282] width 133 height 15
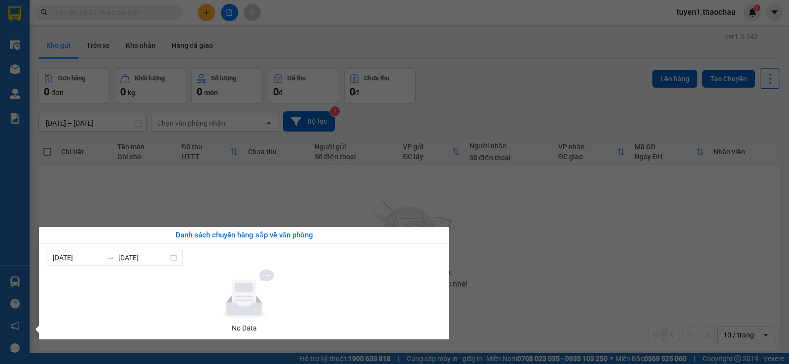
click at [582, 269] on section "Kết quả tìm kiếm ( 0 ) Bộ lọc No Data tuyen1.thaochau 1 Điều hành xe Kho hàng m…" at bounding box center [394, 182] width 789 height 364
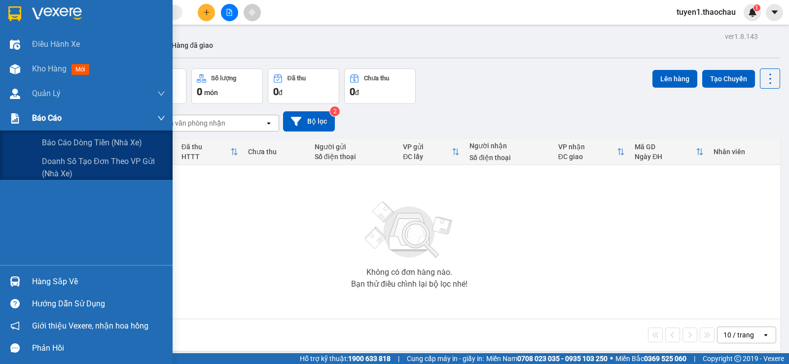
click at [31, 116] on div "Báo cáo" at bounding box center [86, 118] width 173 height 25
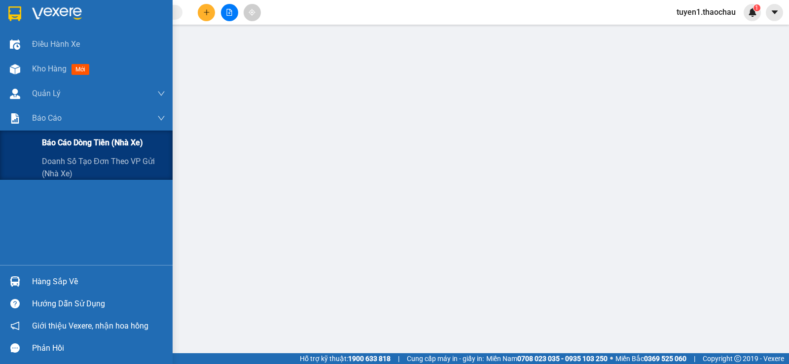
drag, startPoint x: 61, startPoint y: 141, endPoint x: 160, endPoint y: 152, distance: 99.7
click at [64, 141] on span "Báo cáo dòng tiền (nhà xe)" at bounding box center [92, 143] width 101 height 12
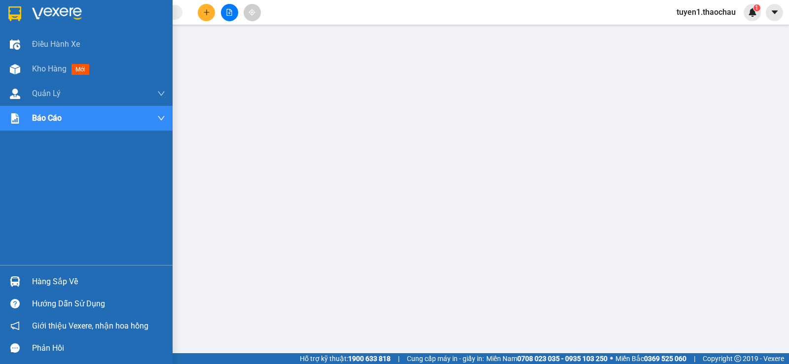
drag, startPoint x: 42, startPoint y: 69, endPoint x: 158, endPoint y: 118, distance: 125.4
click at [49, 73] on span "Kho hàng" at bounding box center [49, 68] width 35 height 9
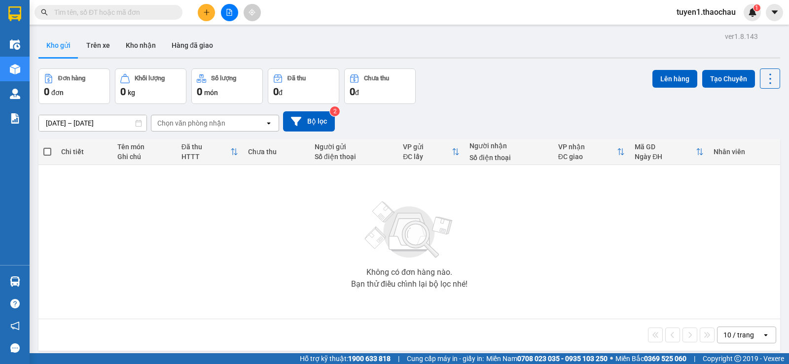
click at [708, 12] on span "tuyen1.thaochau" at bounding box center [705, 12] width 75 height 12
click at [620, 106] on div "05/09/2025 – 11/09/2025 Press the down arrow key to interact with the calendar …" at bounding box center [408, 121] width 741 height 35
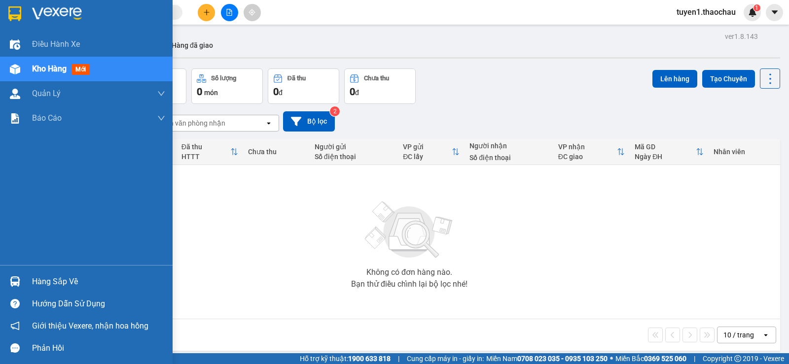
click at [52, 69] on span "Kho hàng" at bounding box center [49, 68] width 35 height 9
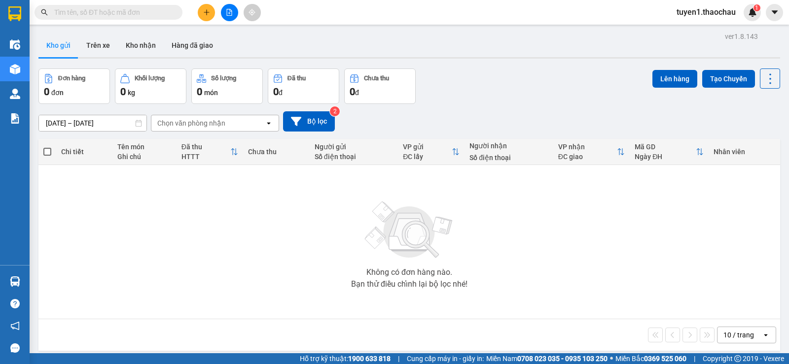
click at [354, 49] on div "Kho gửi Trên xe Kho nhận Hàng đã giao" at bounding box center [408, 47] width 741 height 26
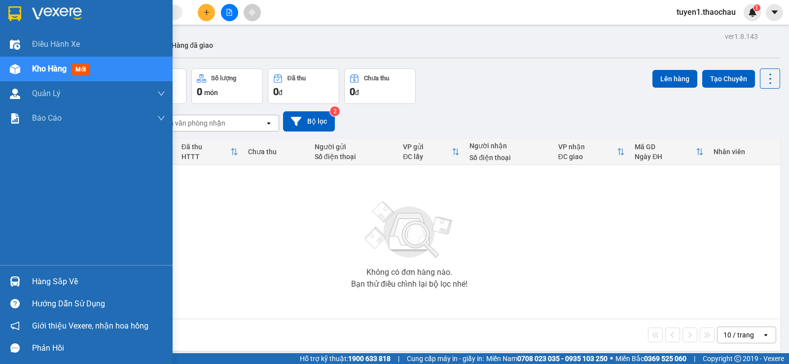
click at [66, 284] on div "Hàng sắp về" at bounding box center [98, 282] width 133 height 15
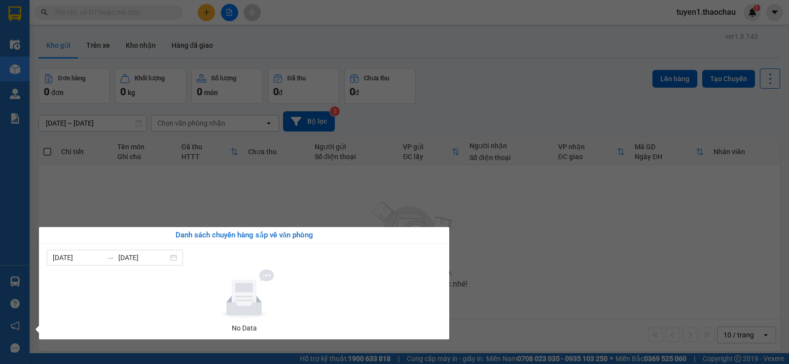
click at [557, 246] on section "Kết quả tìm kiếm ( 0 ) Bộ lọc No Data tuyen1.thaochau 1 Điều hành xe Kho hàng m…" at bounding box center [394, 182] width 789 height 364
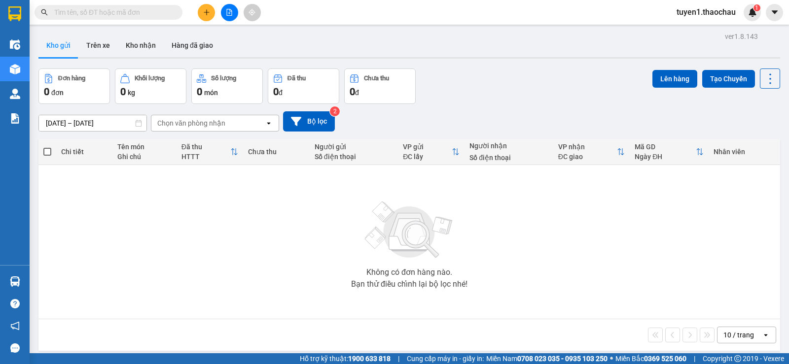
click at [708, 12] on span "tuyen1.thaochau" at bounding box center [705, 12] width 75 height 12
click at [686, 31] on span "Đăng xuất" at bounding box center [711, 30] width 54 height 11
